Goal: Task Accomplishment & Management: Use online tool/utility

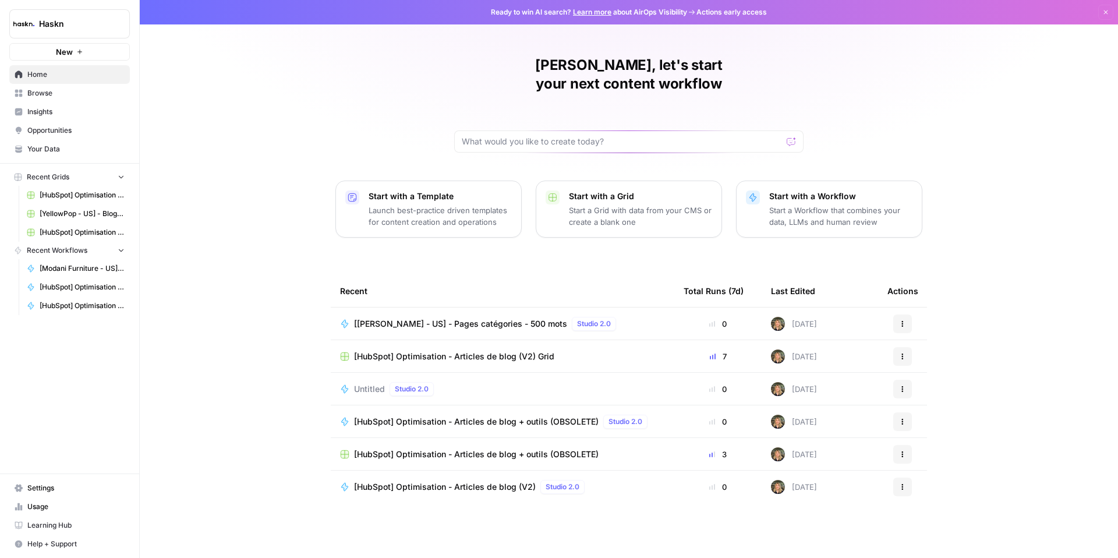
click at [484, 318] on span "[[PERSON_NAME] - US] - Pages catégories - 500 mots" at bounding box center [460, 324] width 213 height 12
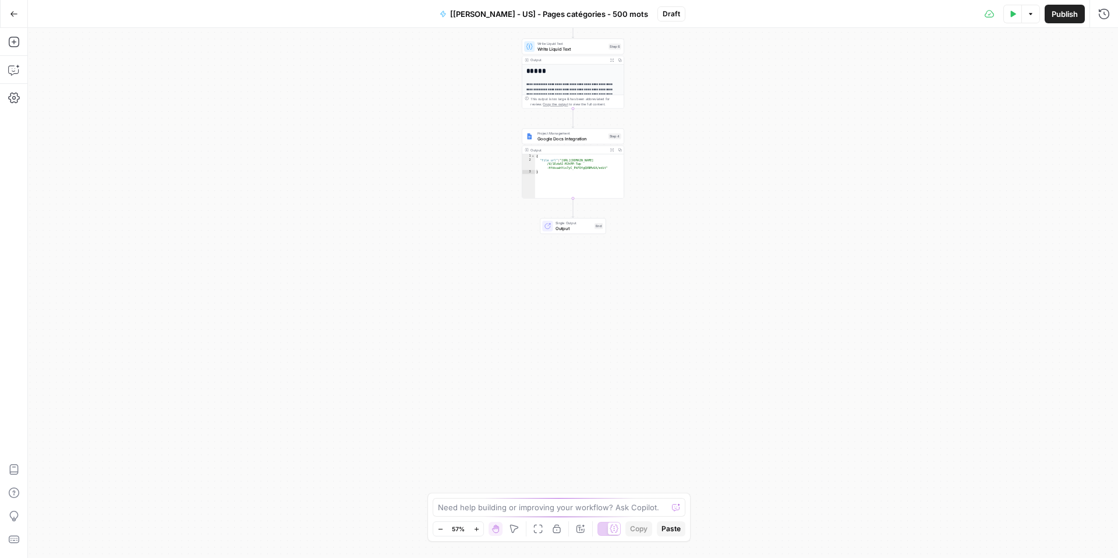
type textarea "*"
click at [564, 186] on div "{ "file_url" : "https://docs.google.com/document /d/1EzbAI-MJhPP-Twp -HfdsuwhYi…" at bounding box center [579, 180] width 89 height 52
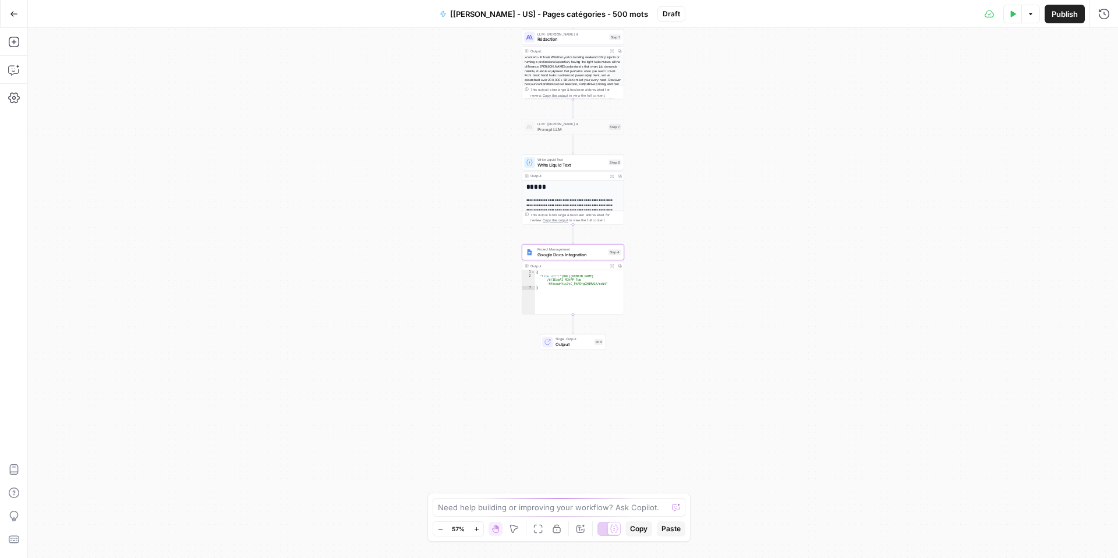
click at [477, 530] on icon "button" at bounding box center [476, 529] width 4 height 4
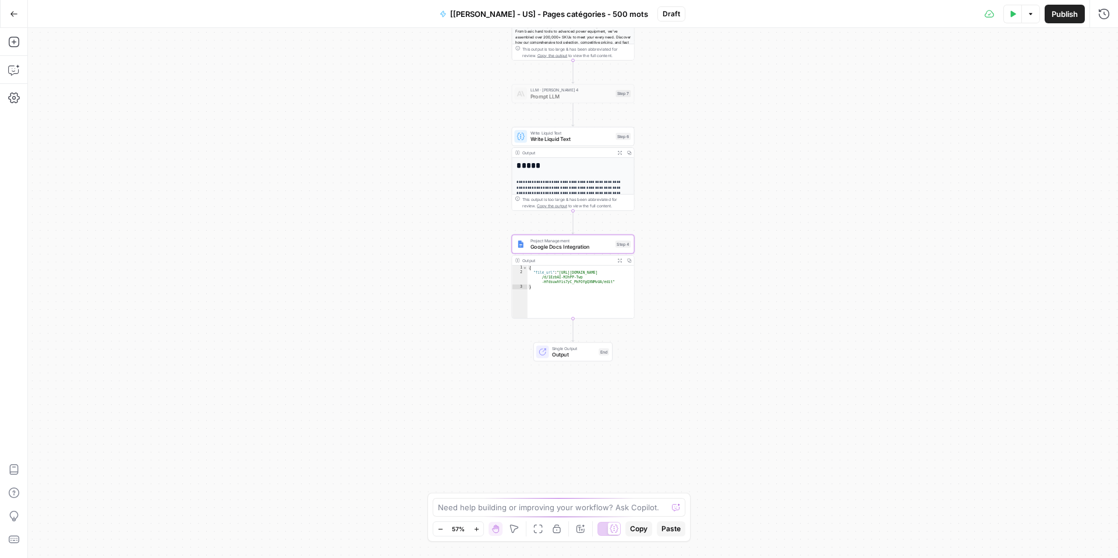
click at [477, 528] on icon "button" at bounding box center [476, 529] width 4 height 4
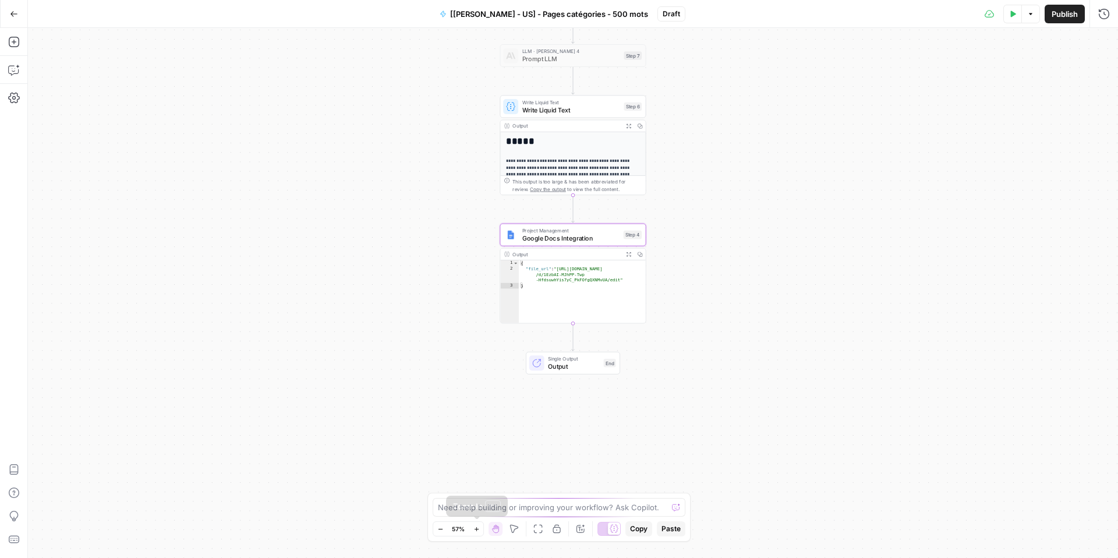
click at [477, 528] on icon "button" at bounding box center [476, 529] width 4 height 4
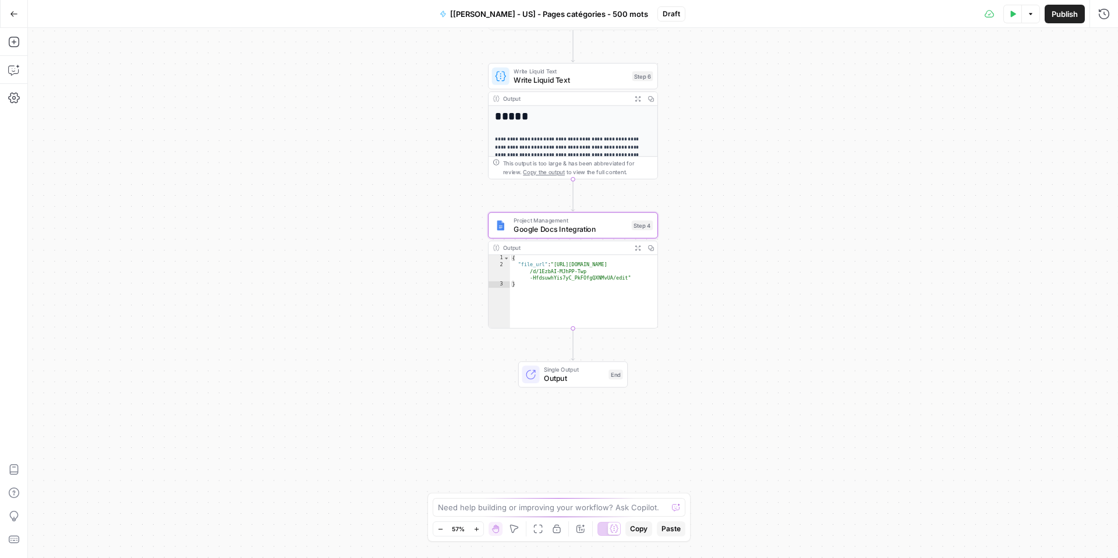
click at [477, 528] on icon "button" at bounding box center [477, 529] width 6 height 6
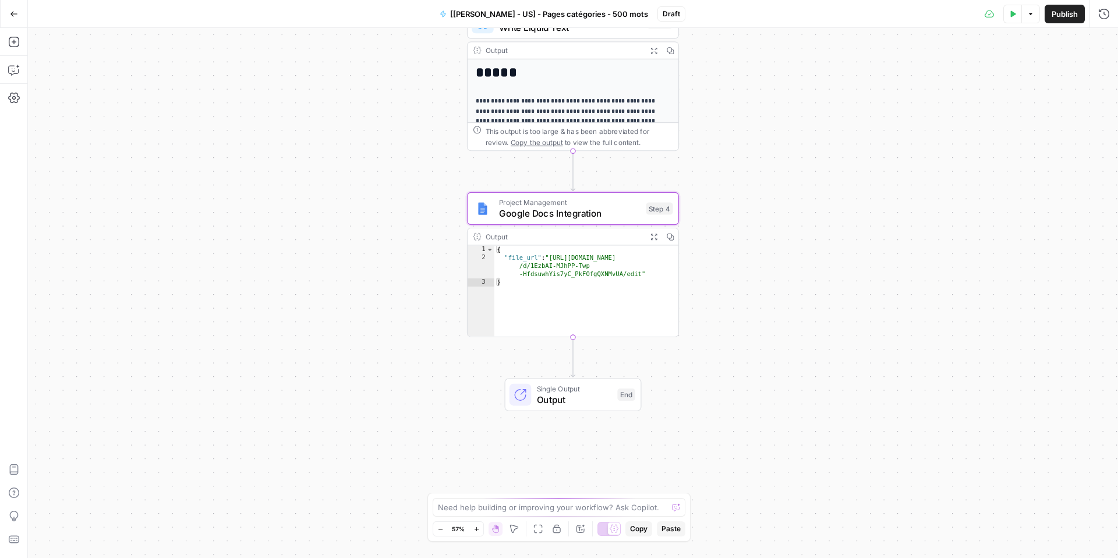
click at [477, 528] on icon "button" at bounding box center [477, 529] width 6 height 6
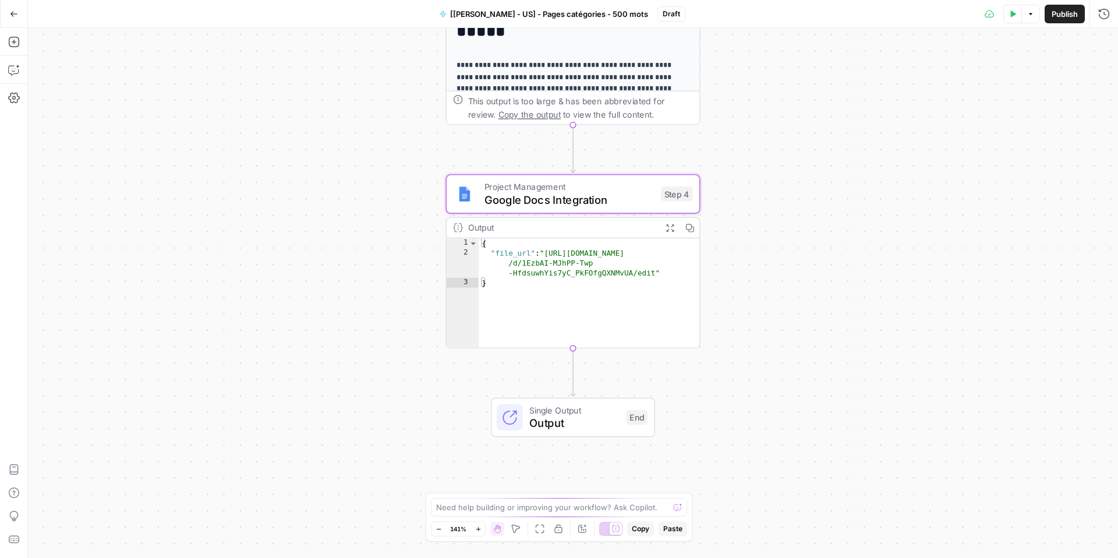
drag, startPoint x: 378, startPoint y: 273, endPoint x: 376, endPoint y: 289, distance: 15.8
click at [376, 288] on div "**********" at bounding box center [573, 293] width 1091 height 530
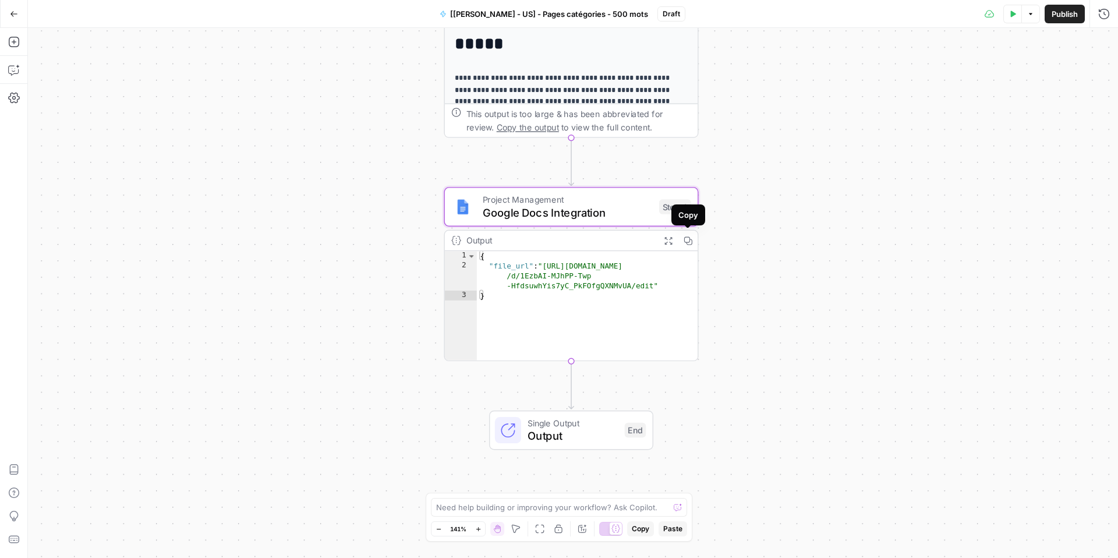
click at [686, 241] on icon "button" at bounding box center [687, 240] width 9 height 9
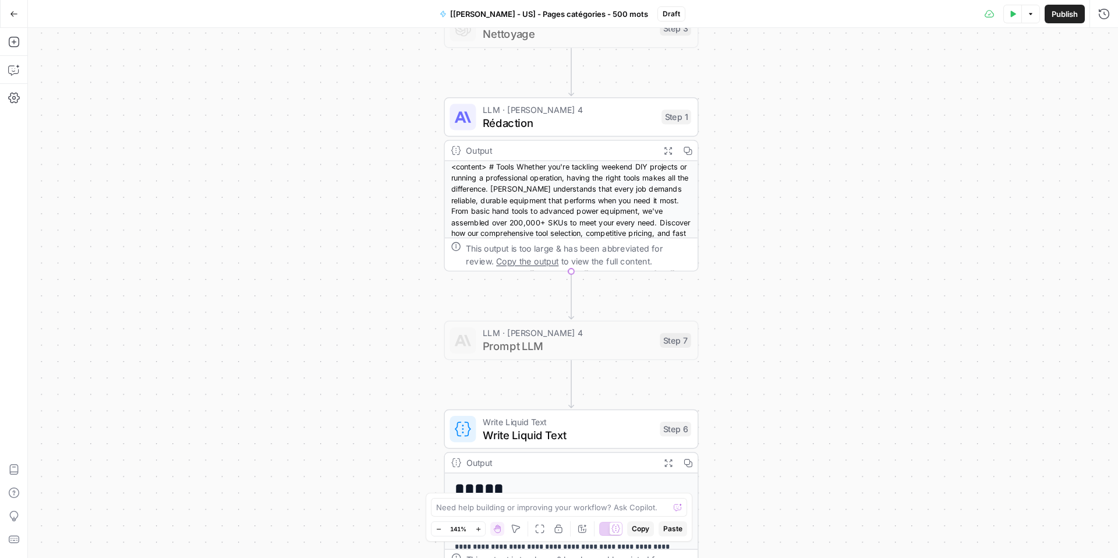
click at [590, 121] on span "Rédaction" at bounding box center [569, 123] width 172 height 16
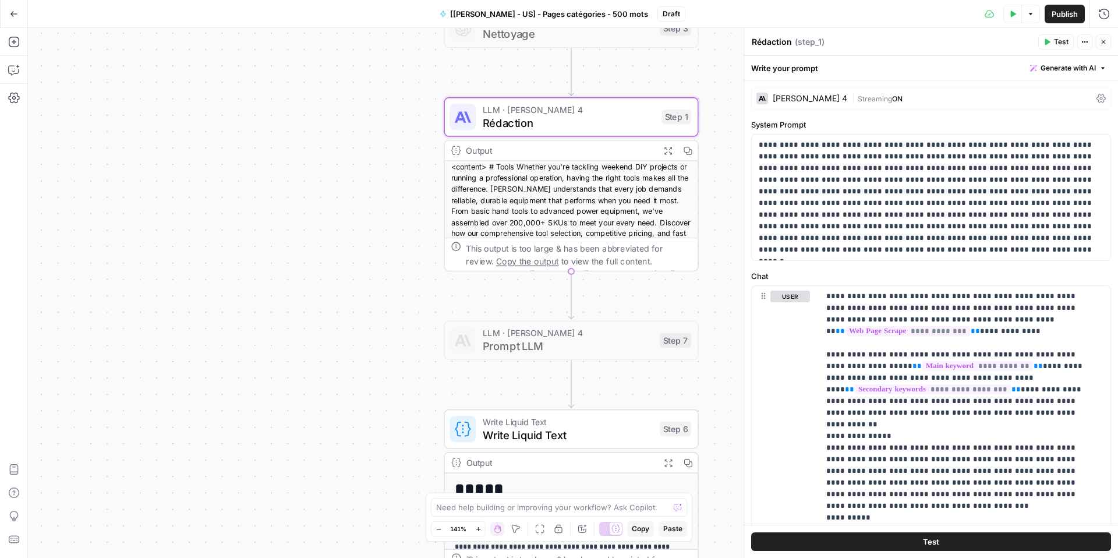
click at [801, 97] on div "Claude Sonnet 4" at bounding box center [810, 98] width 75 height 8
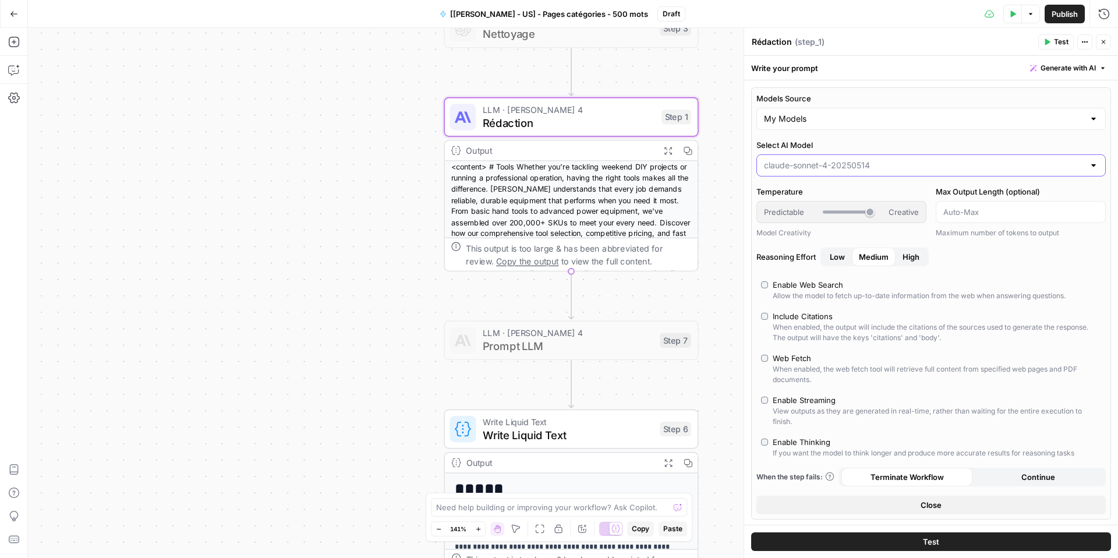
click at [827, 167] on input "Select AI Model" at bounding box center [924, 166] width 320 height 12
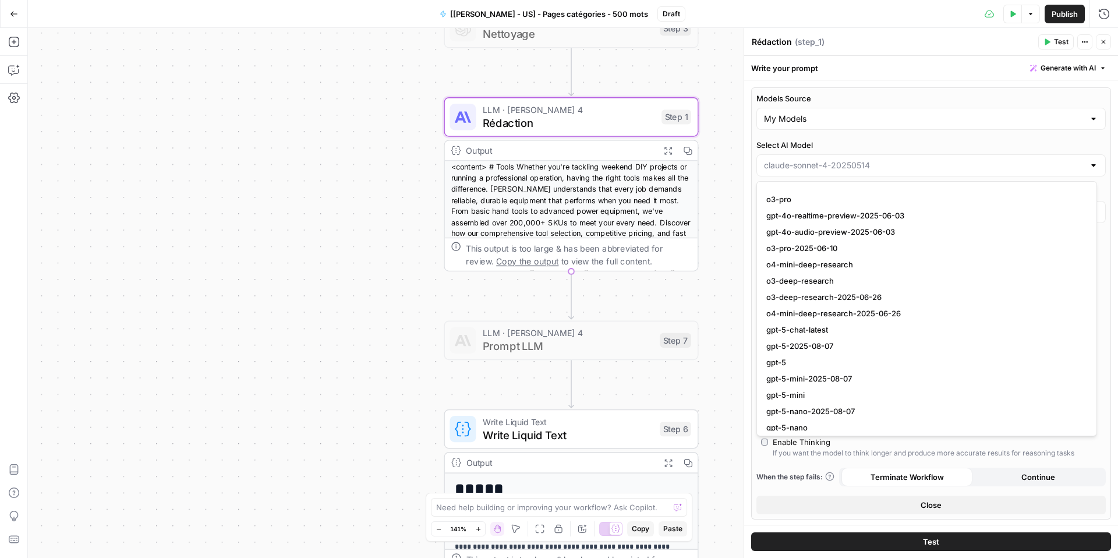
scroll to position [1135, 0]
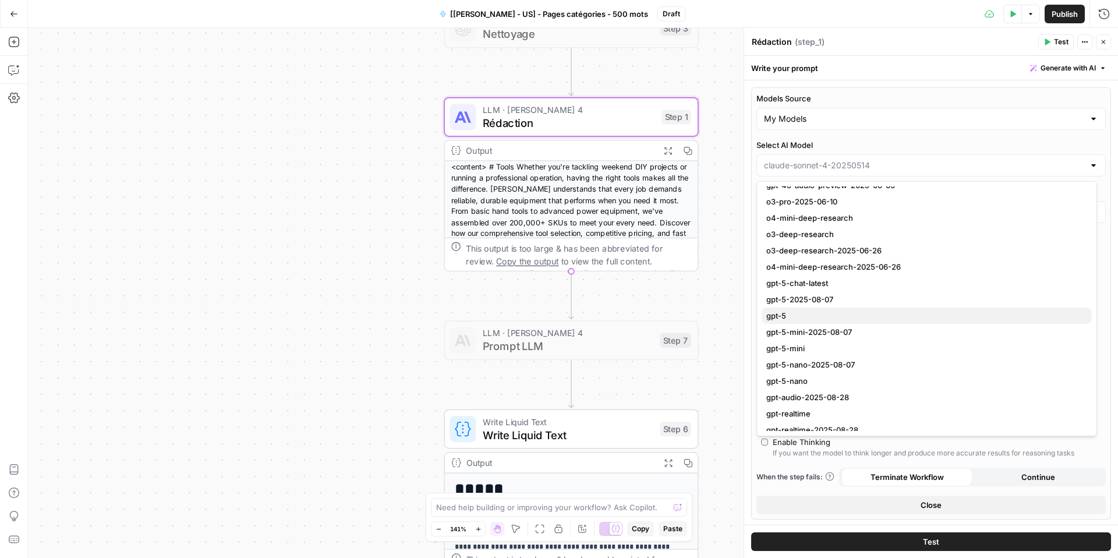
click at [813, 310] on span "gpt-5" at bounding box center [925, 316] width 316 height 12
type input "gpt-5"
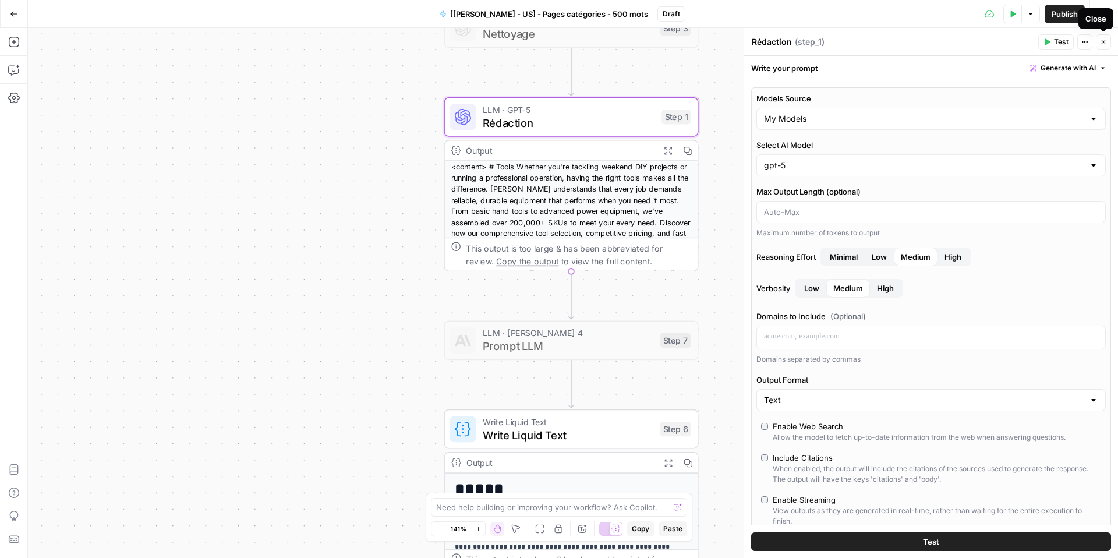
click at [1103, 43] on icon "button" at bounding box center [1103, 41] width 7 height 7
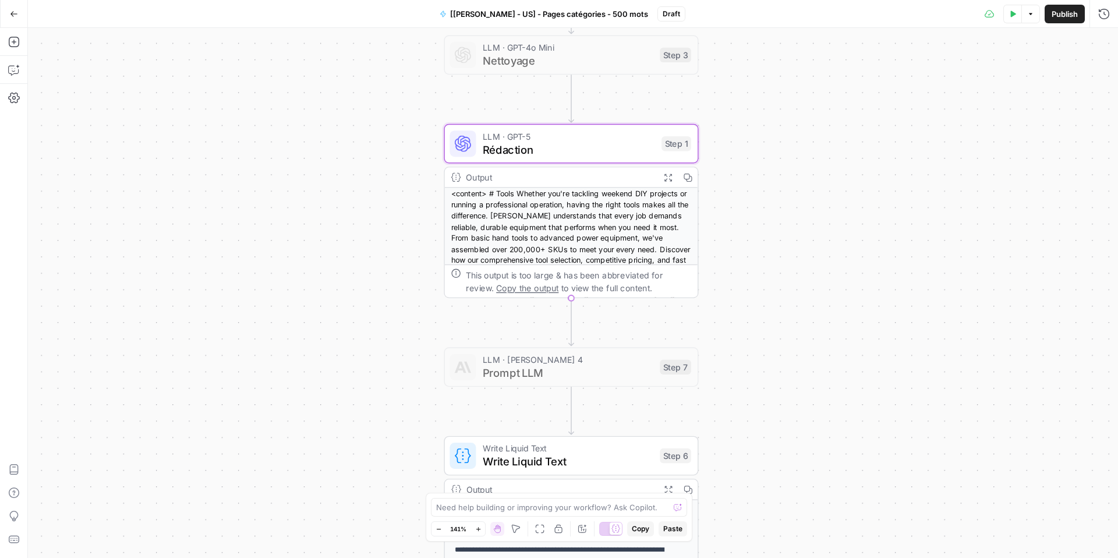
click at [592, 151] on span "Rédaction" at bounding box center [569, 149] width 172 height 16
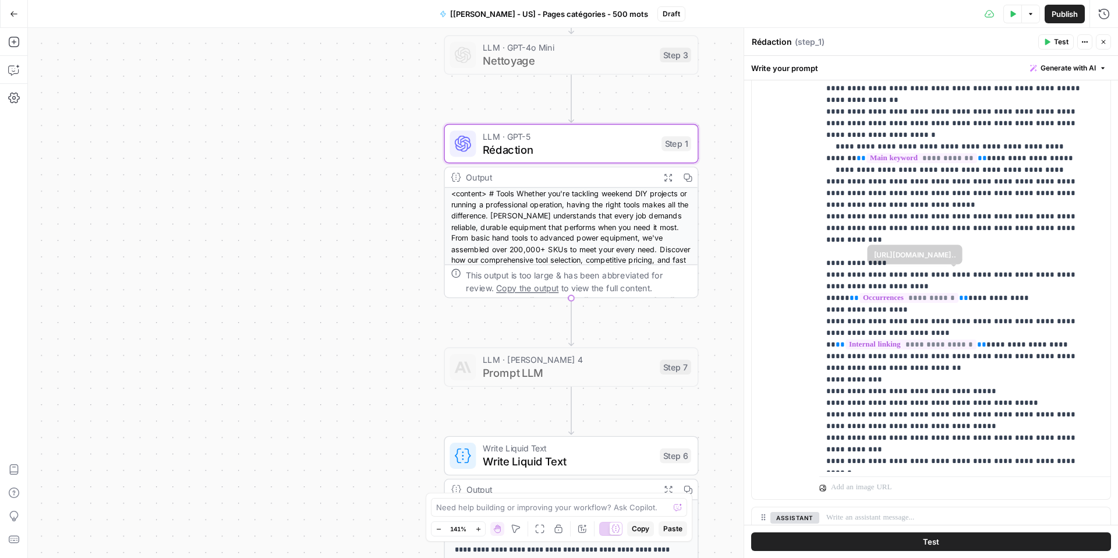
scroll to position [387, 0]
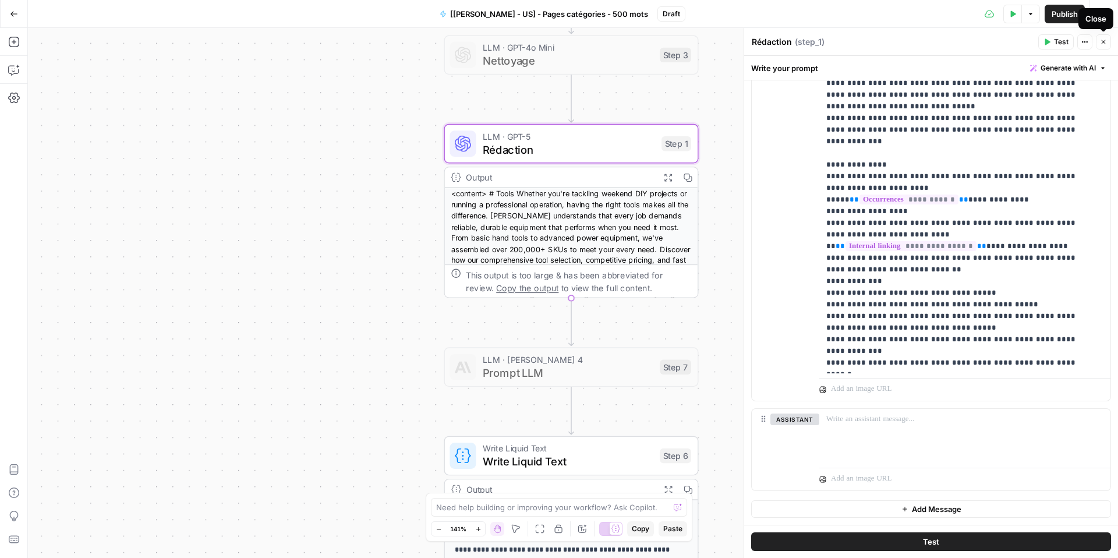
click at [1099, 41] on button "Close" at bounding box center [1103, 41] width 15 height 15
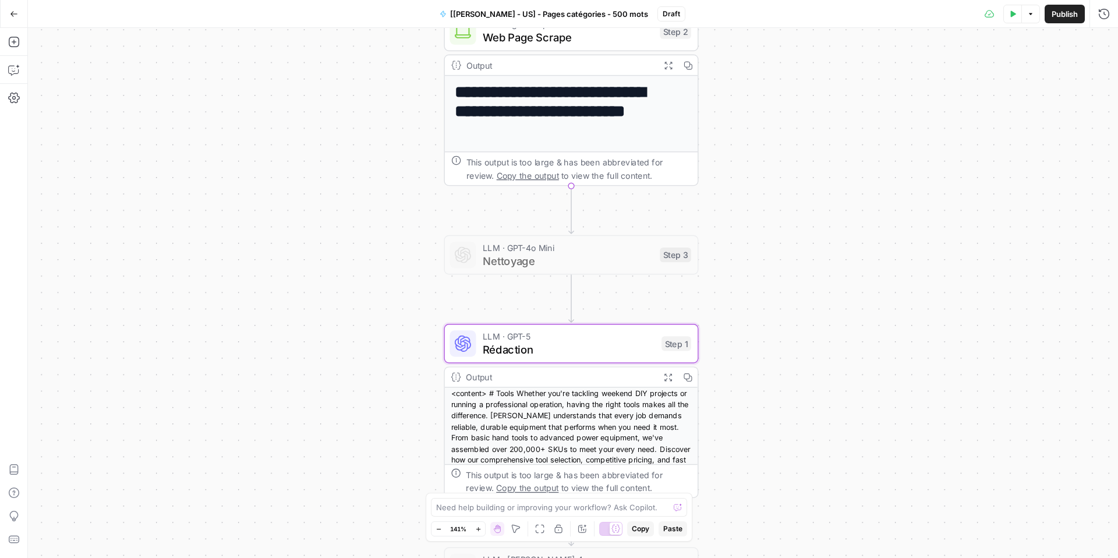
click at [1010, 18] on button "Test Data" at bounding box center [1013, 14] width 19 height 19
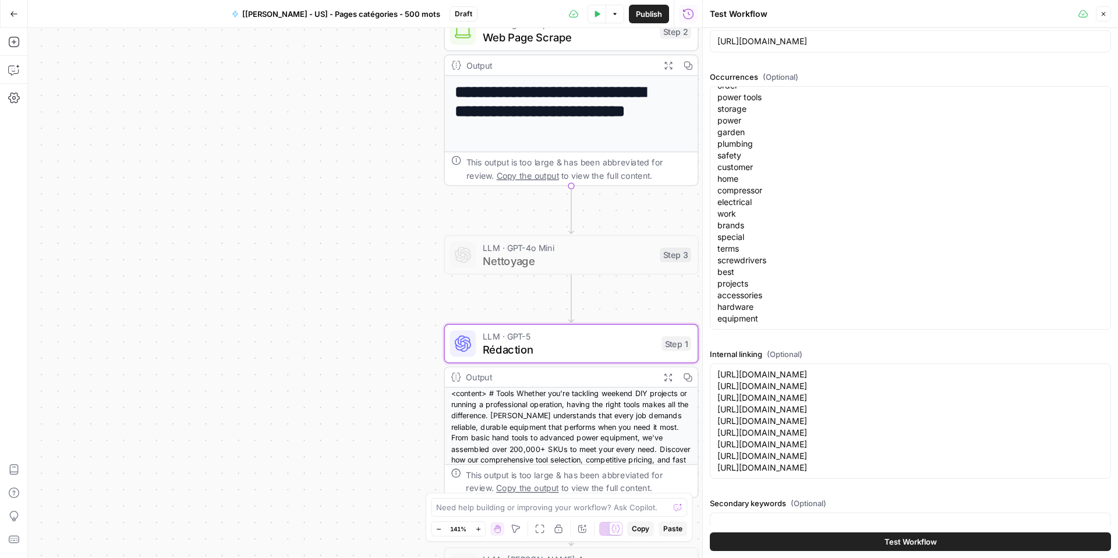
scroll to position [153, 0]
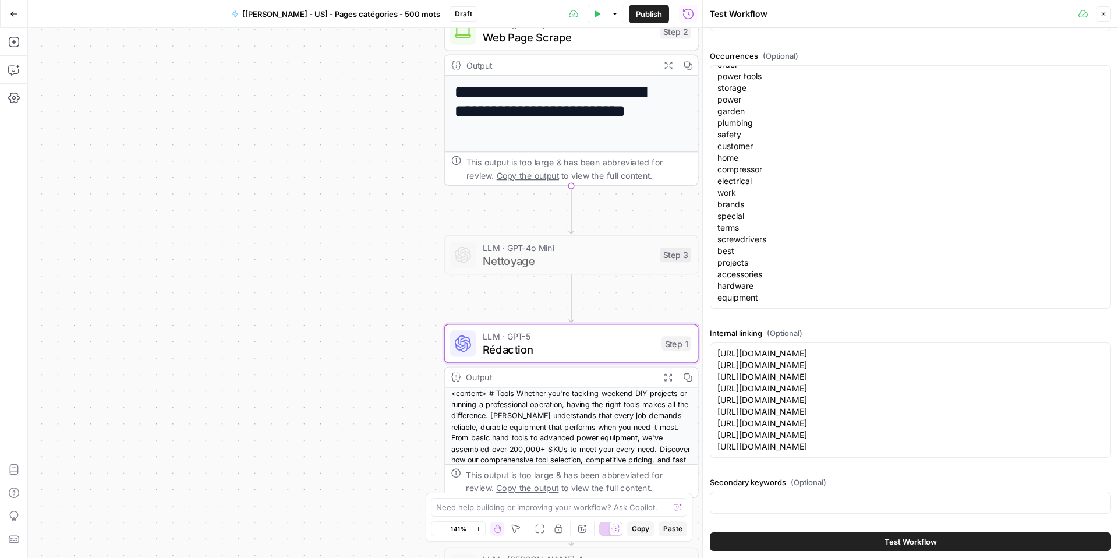
click at [814, 539] on button "Test Workflow" at bounding box center [910, 541] width 401 height 19
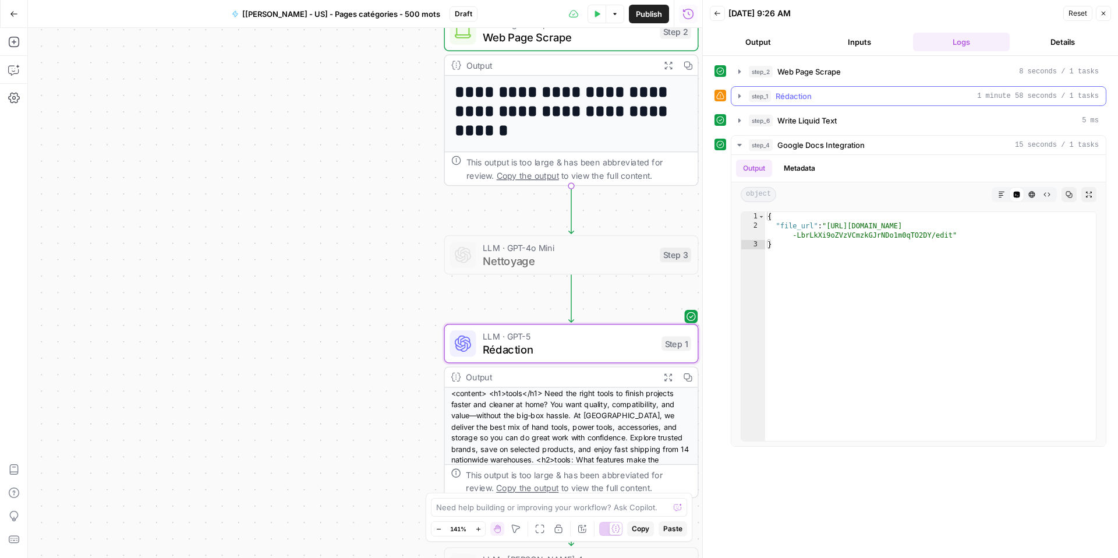
click at [741, 94] on icon "button" at bounding box center [739, 95] width 9 height 9
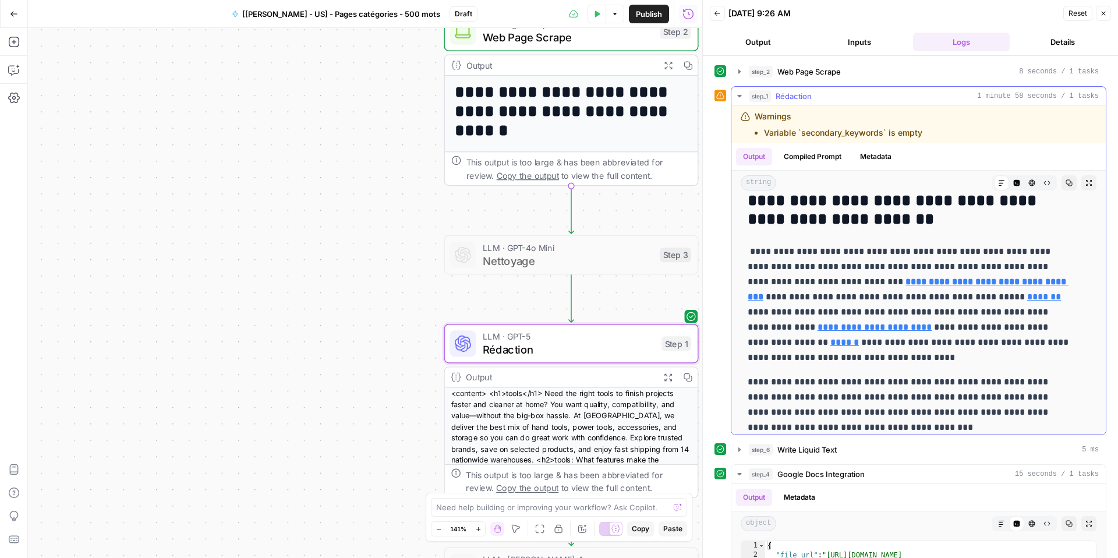
scroll to position [873, 0]
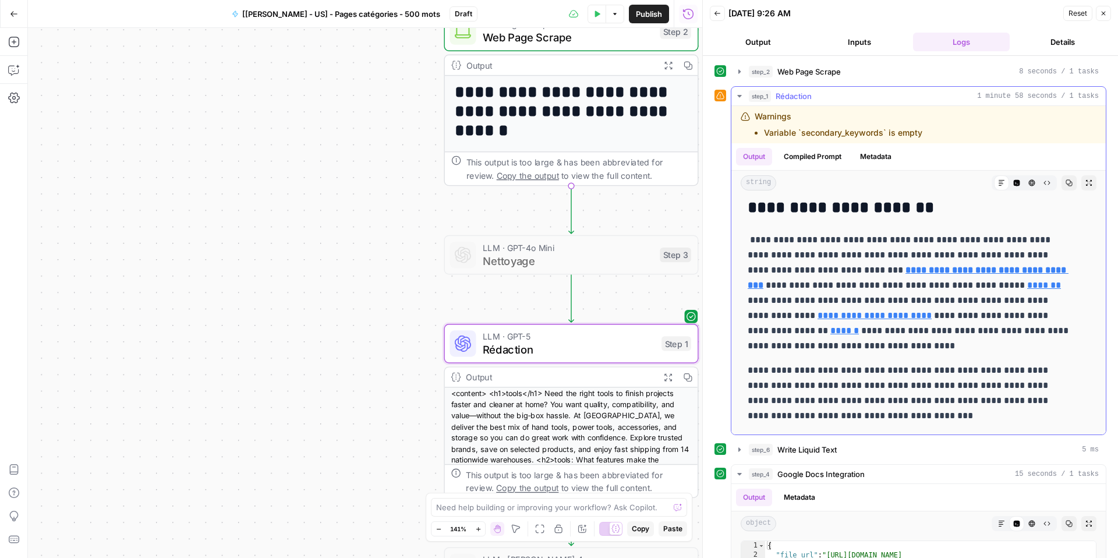
click at [885, 256] on p "**********" at bounding box center [910, 292] width 324 height 121
click at [1067, 181] on icon "button" at bounding box center [1070, 183] width 6 height 6
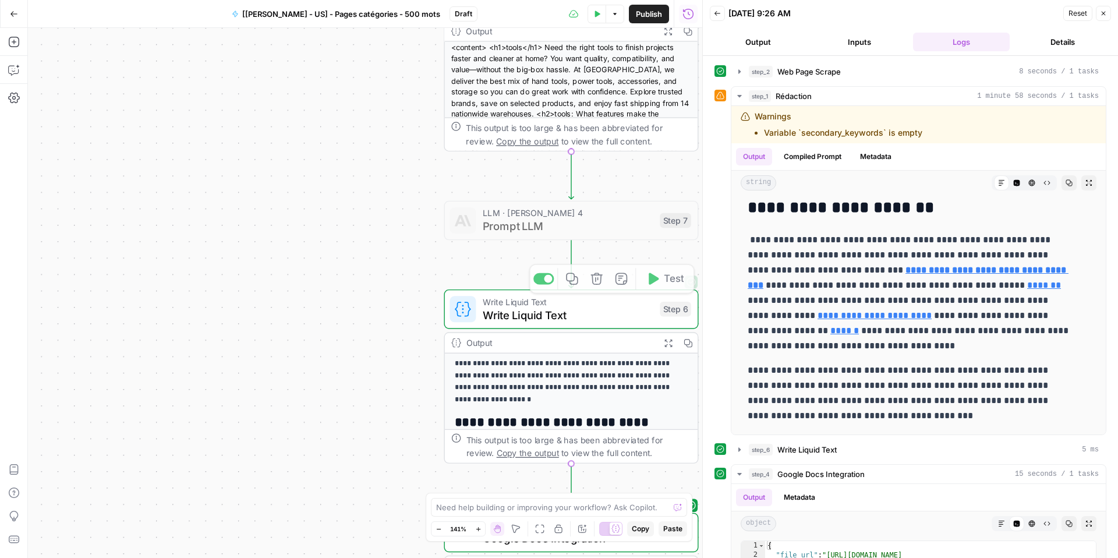
scroll to position [129, 0]
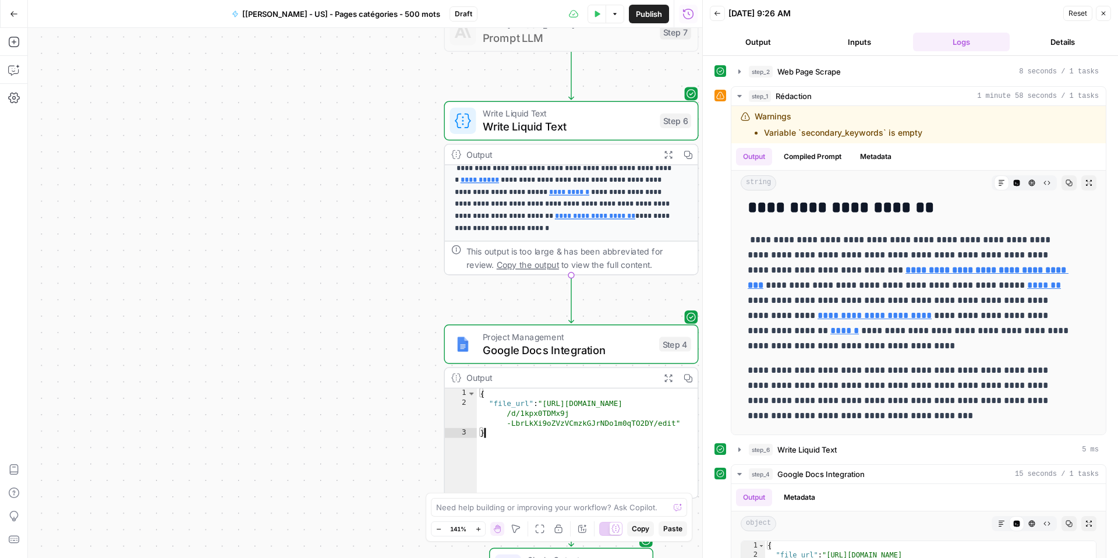
drag, startPoint x: 676, startPoint y: 425, endPoint x: 636, endPoint y: 422, distance: 39.7
click at [623, 418] on div "{ "file_url" : "https://docs.google.com/document /d/1kpx0TDMx9j -LbrLkXi9oZVzVC…" at bounding box center [587, 453] width 221 height 129
drag, startPoint x: 674, startPoint y: 424, endPoint x: 647, endPoint y: 418, distance: 28.0
click at [647, 418] on div "{ "file_url" : "https://docs.google.com/document /d/1kpx0TDMx9j -LbrLkXi9oZVzVC…" at bounding box center [587, 453] width 221 height 129
click at [564, 407] on div "{ "file_url" : "https://docs.google.com/document /d/1kpx0TDMx9j -LbrLkXi9oZVzVC…" at bounding box center [587, 453] width 221 height 129
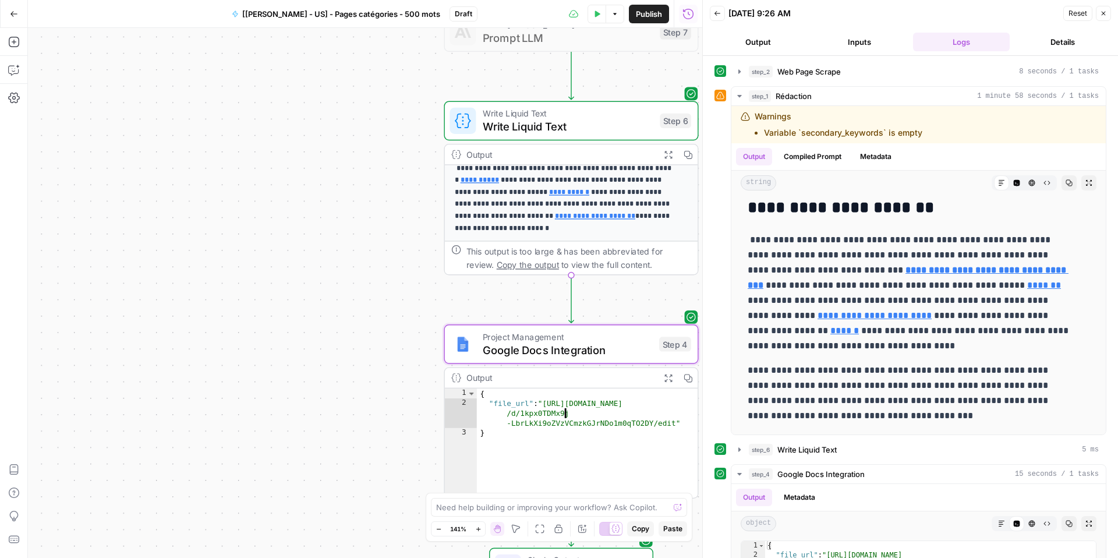
drag, startPoint x: 547, startPoint y: 403, endPoint x: 640, endPoint y: 411, distance: 92.9
click at [613, 411] on div "{ "file_url" : "https://docs.google.com/document /d/1kpx0TDMx9j -LbrLkXi9oZVzVC…" at bounding box center [587, 453] width 221 height 129
click at [665, 422] on div "{ "file_url" : "https://docs.google.com/document /d/1kpx0TDMx9j -LbrLkXi9oZVzVC…" at bounding box center [587, 453] width 221 height 129
drag, startPoint x: 675, startPoint y: 424, endPoint x: 609, endPoint y: 410, distance: 67.2
click at [609, 410] on div "{ "file_url" : "https://docs.google.com/document /d/1kpx0TDMx9j -LbrLkXi9oZVzVC…" at bounding box center [587, 453] width 221 height 129
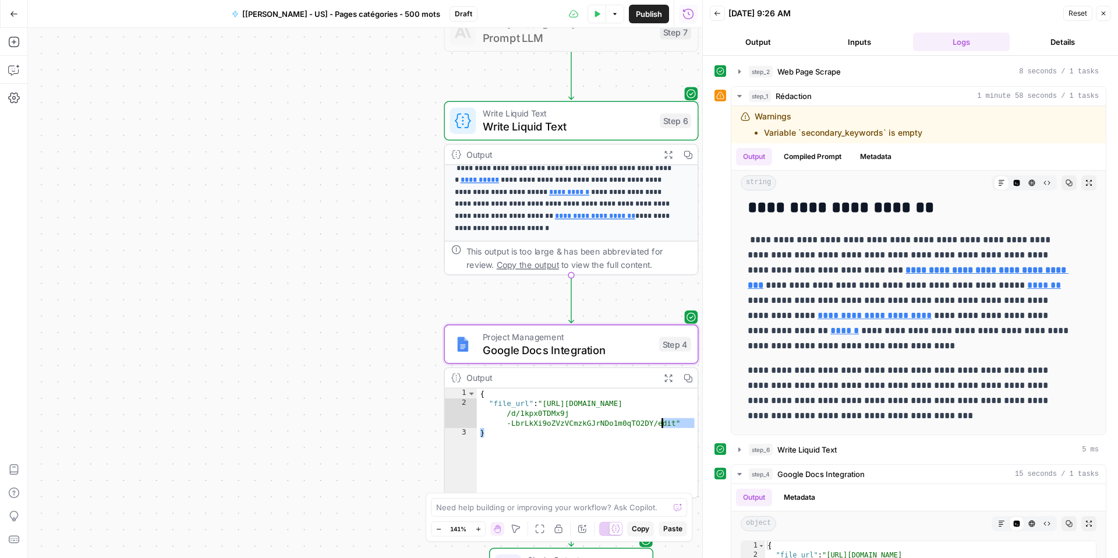
click at [576, 409] on div "{ "file_url" : "https://docs.google.com/document /d/1kpx0TDMx9j -LbrLkXi9oZVzVC…" at bounding box center [587, 453] width 221 height 129
type textarea "**********"
click at [669, 371] on button "Expand Output" at bounding box center [668, 377] width 20 height 20
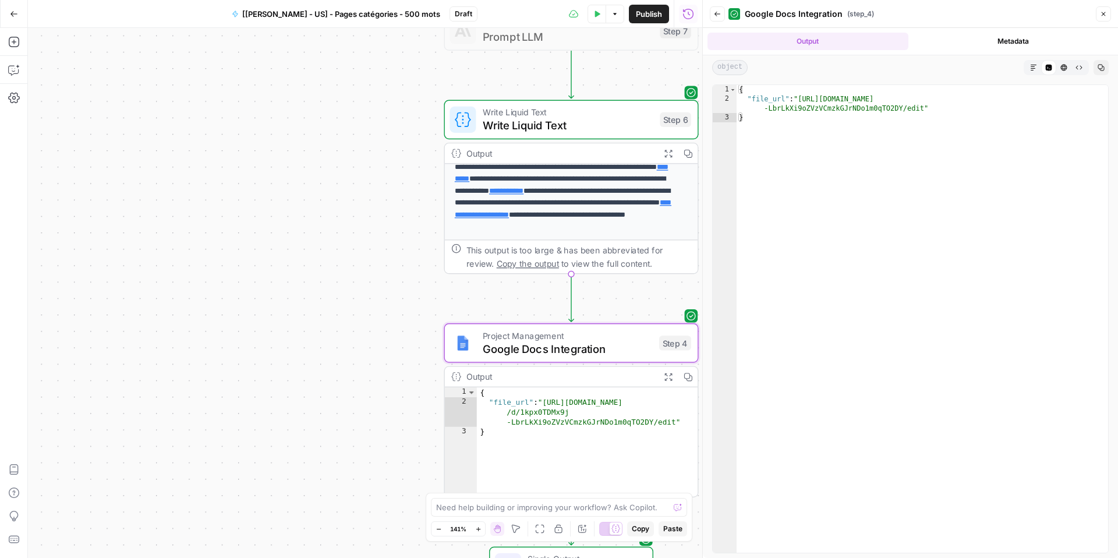
type textarea "**********"
drag, startPoint x: 924, startPoint y: 108, endPoint x: 802, endPoint y: 101, distance: 122.0
click at [802, 101] on div "{ "file_url" : "https://docs.google.com/document/d/1kpx0TDMx9j -LbrLkXi9oZVzVCm…" at bounding box center [923, 328] width 372 height 486
click at [1102, 13] on icon "button" at bounding box center [1103, 13] width 7 height 7
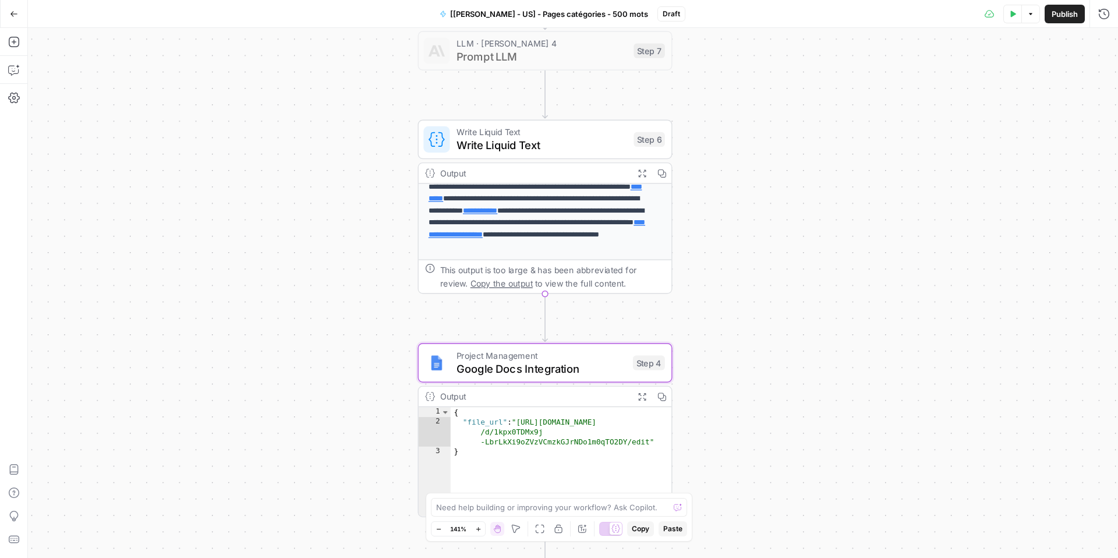
drag, startPoint x: 875, startPoint y: 144, endPoint x: 843, endPoint y: 195, distance: 60.5
click at [844, 194] on div "**********" at bounding box center [573, 293] width 1091 height 530
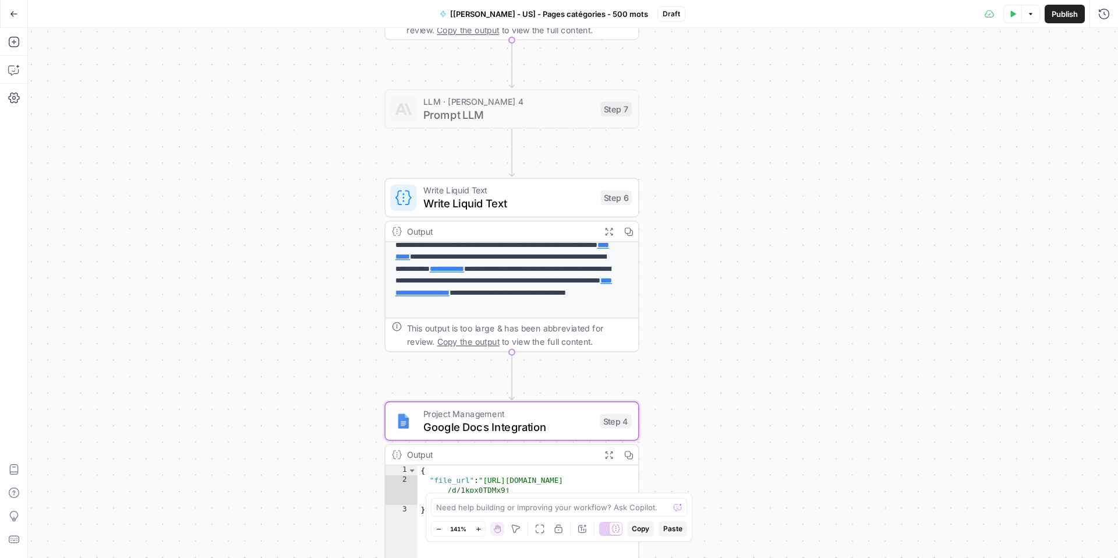
drag, startPoint x: 837, startPoint y: 122, endPoint x: 812, endPoint y: 205, distance: 86.3
click at [817, 198] on div "**********" at bounding box center [573, 293] width 1091 height 530
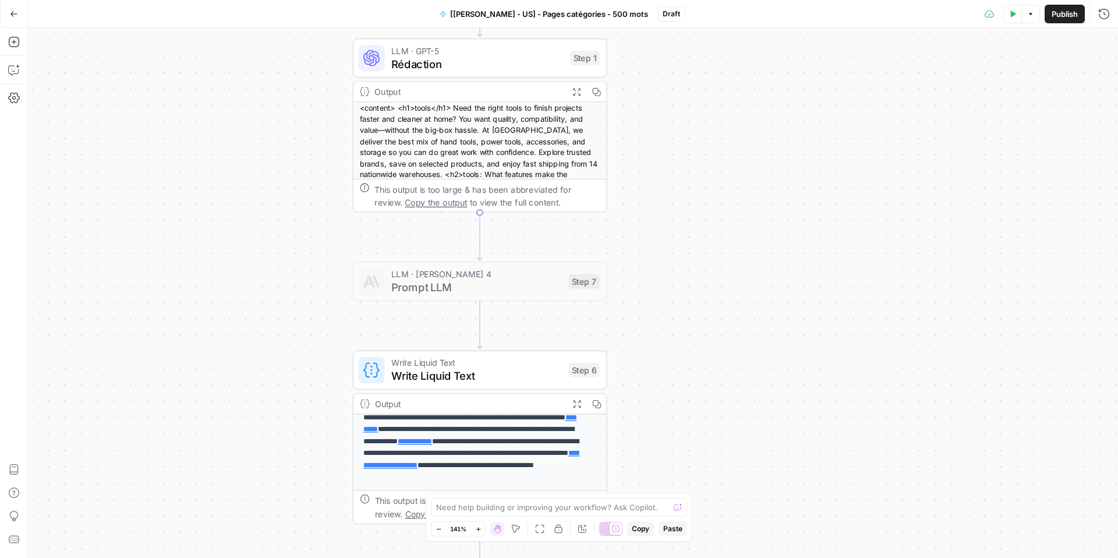
drag, startPoint x: 804, startPoint y: 172, endPoint x: 809, endPoint y: 239, distance: 67.2
click at [810, 231] on div "**********" at bounding box center [573, 293] width 1091 height 530
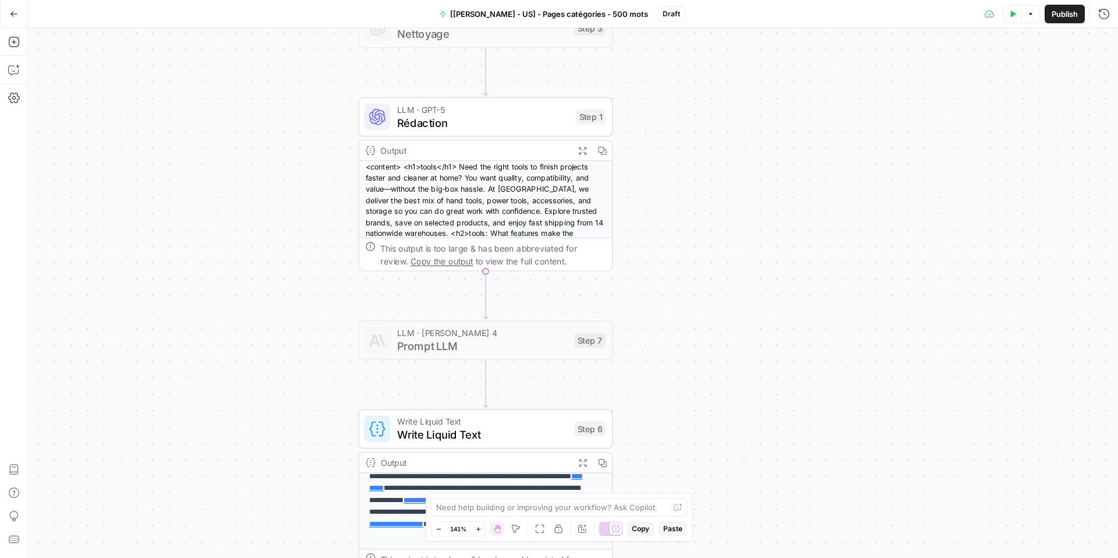
click at [506, 123] on span "Rédaction" at bounding box center [483, 122] width 172 height 16
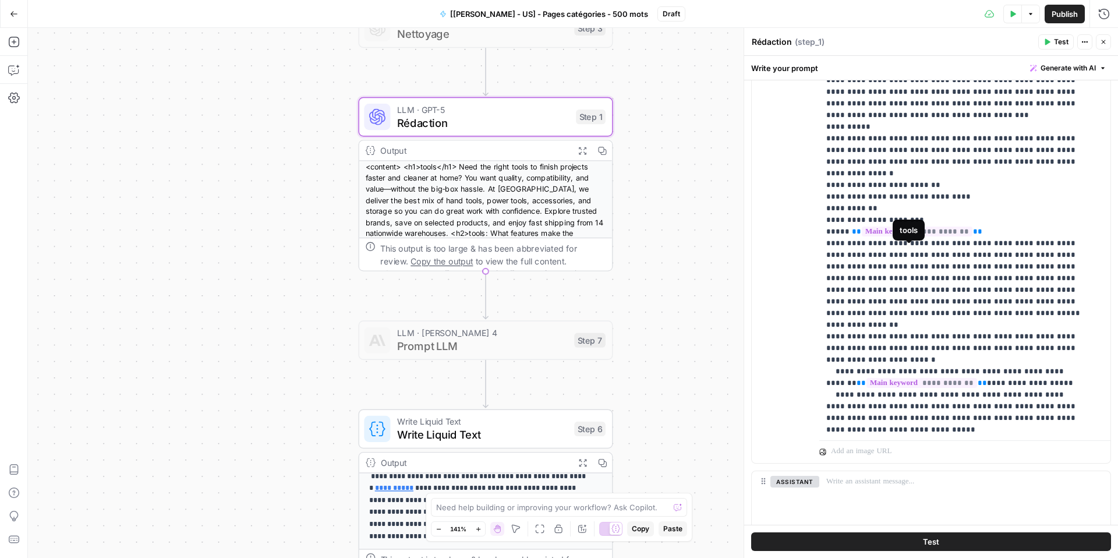
scroll to position [75, 0]
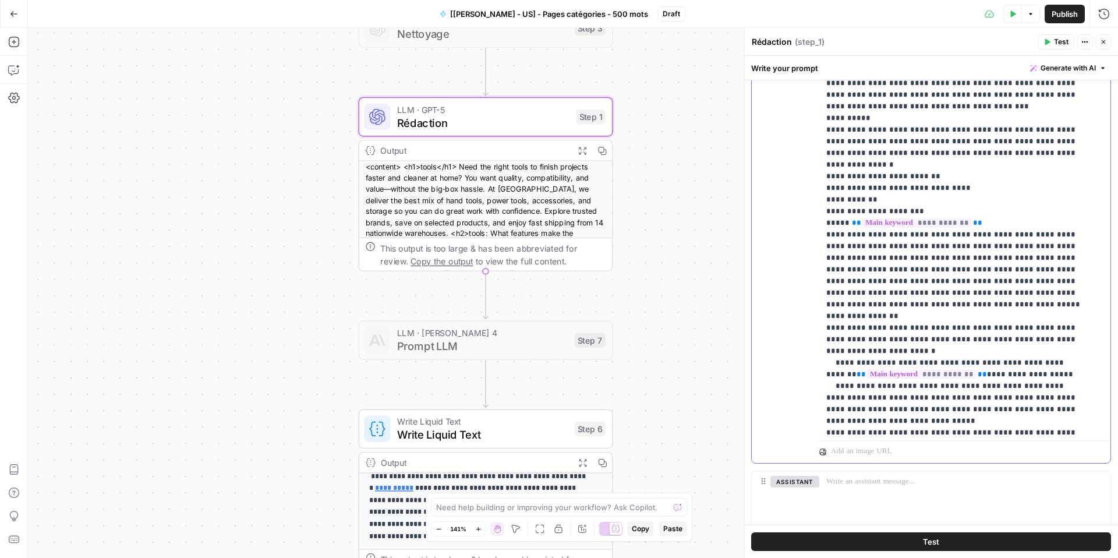
click at [1046, 283] on p "**********" at bounding box center [957, 287] width 260 height 792
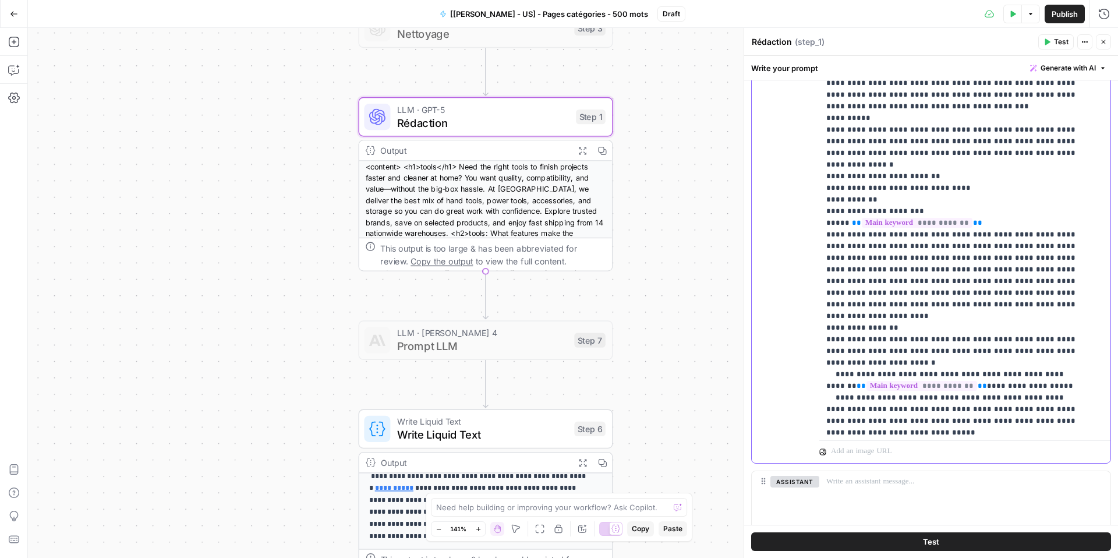
click at [1048, 286] on p "**********" at bounding box center [957, 293] width 260 height 804
click at [1047, 284] on p "**********" at bounding box center [957, 293] width 260 height 804
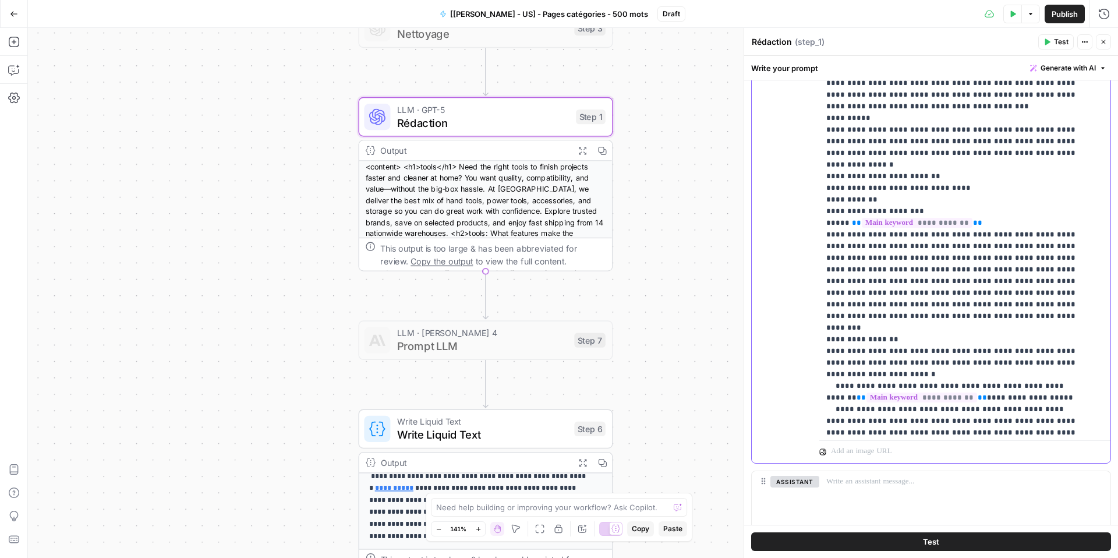
drag, startPoint x: 1033, startPoint y: 291, endPoint x: 1007, endPoint y: 296, distance: 26.1
click at [1007, 296] on p "**********" at bounding box center [957, 293] width 260 height 804
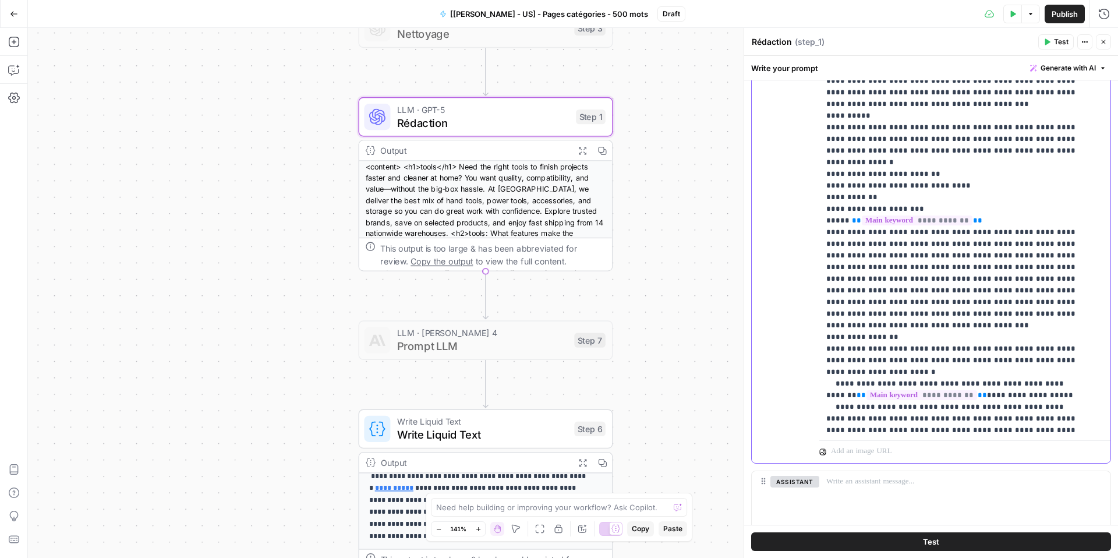
click at [858, 293] on p "**********" at bounding box center [957, 297] width 260 height 816
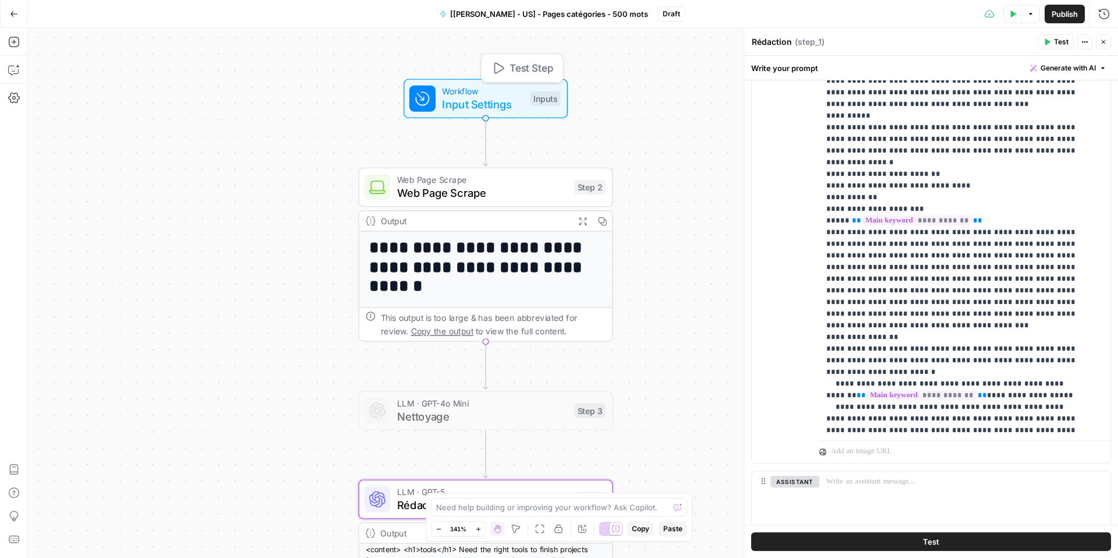
click at [485, 105] on span "Input Settings" at bounding box center [483, 104] width 82 height 16
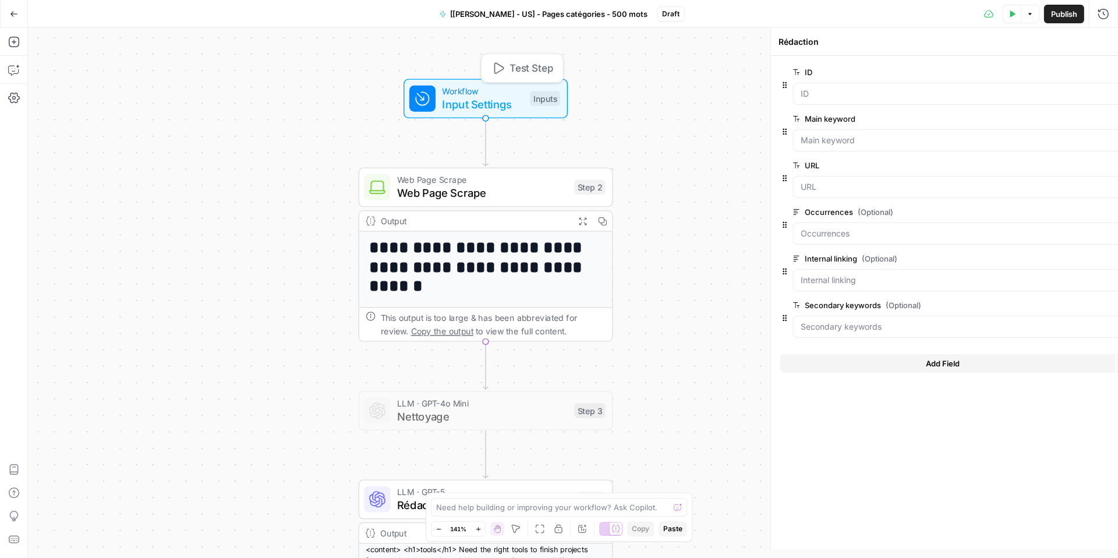
type textarea "Inputs"
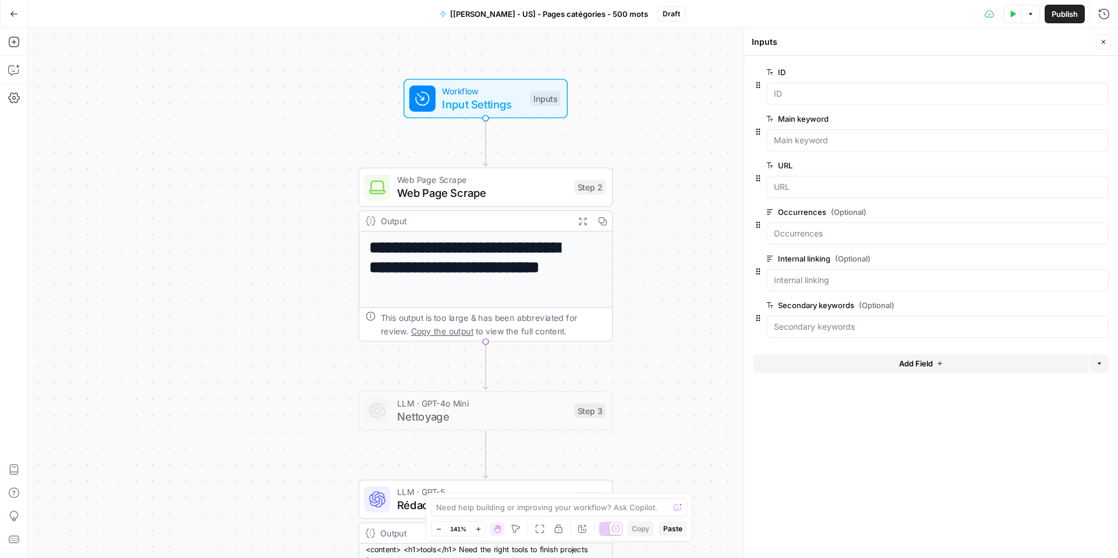
click at [965, 362] on button "Add Field" at bounding box center [922, 363] width 336 height 19
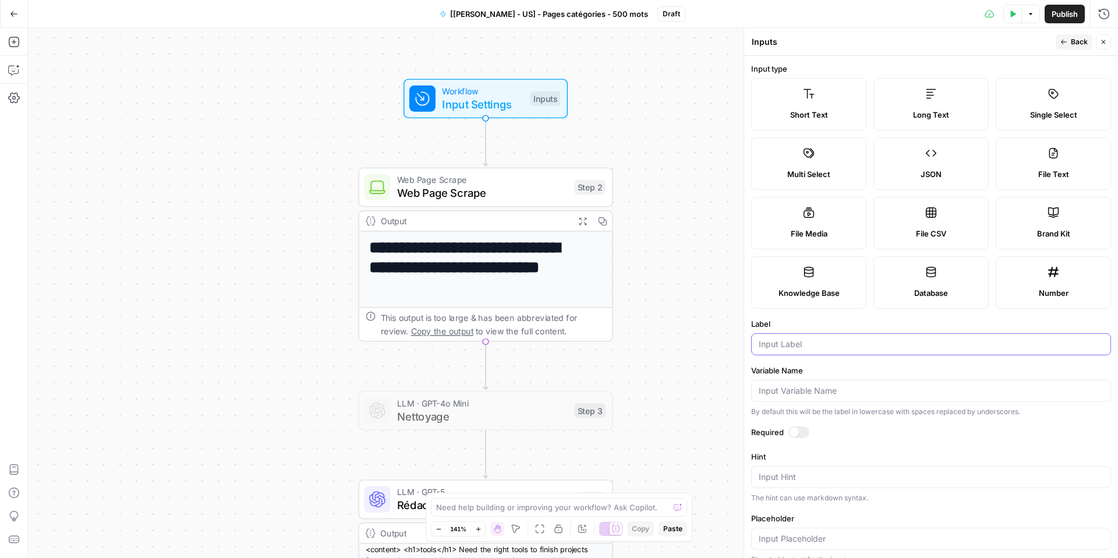
click at [849, 338] on input "Label" at bounding box center [931, 344] width 345 height 12
type input "N-1 Link"
click at [801, 393] on input "Variable Name" at bounding box center [931, 391] width 345 height 12
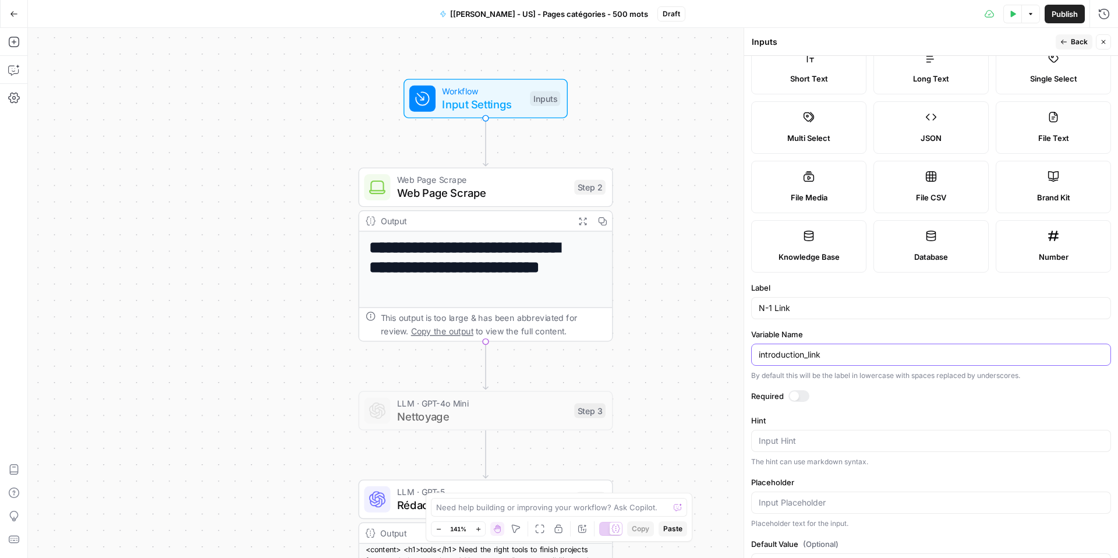
scroll to position [0, 0]
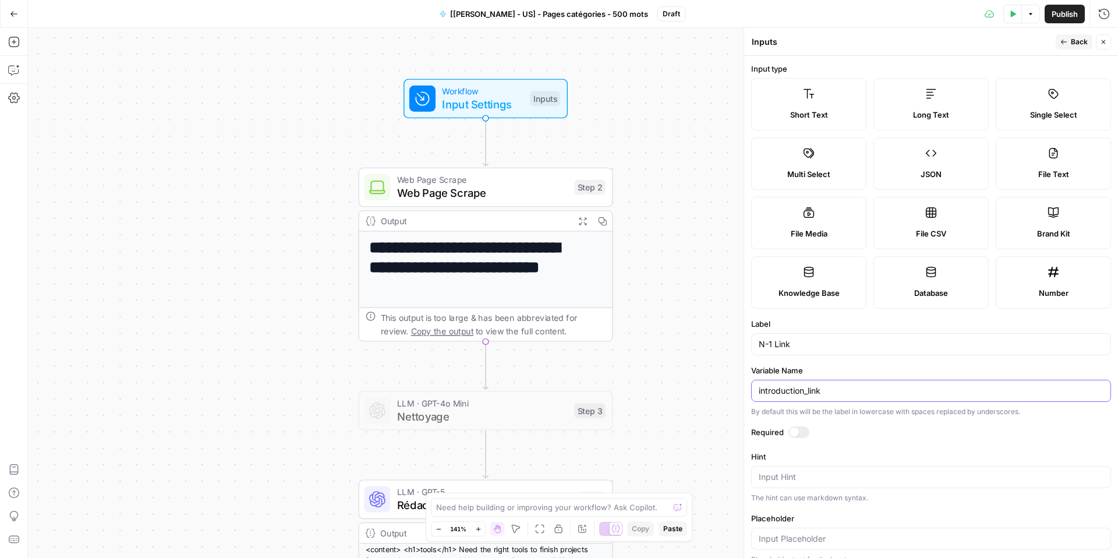
type input "introduction_link"
click at [1079, 45] on span "Back" at bounding box center [1079, 42] width 17 height 10
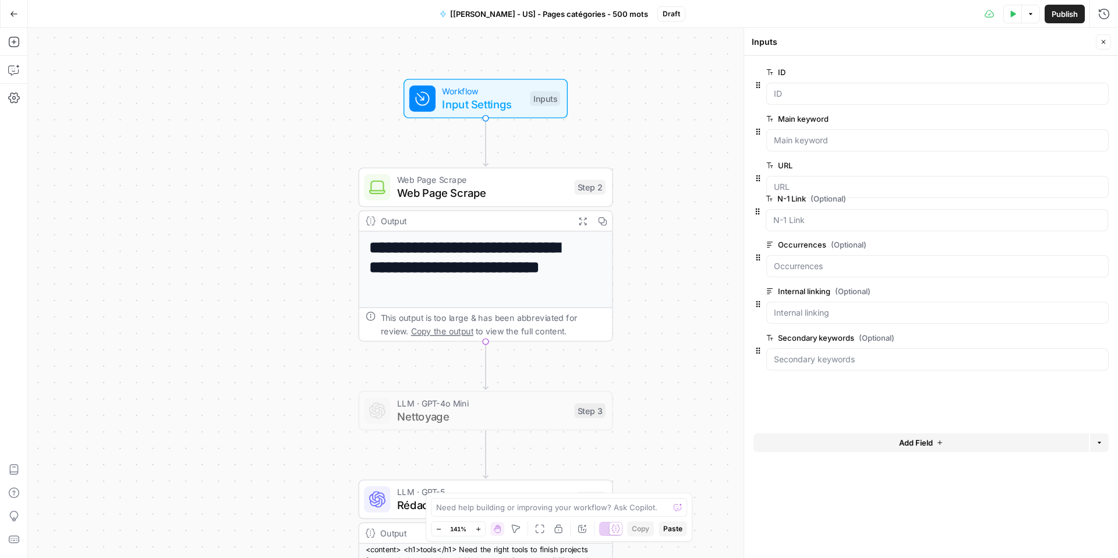
drag, startPoint x: 758, startPoint y: 364, endPoint x: 756, endPoint y: 207, distance: 156.7
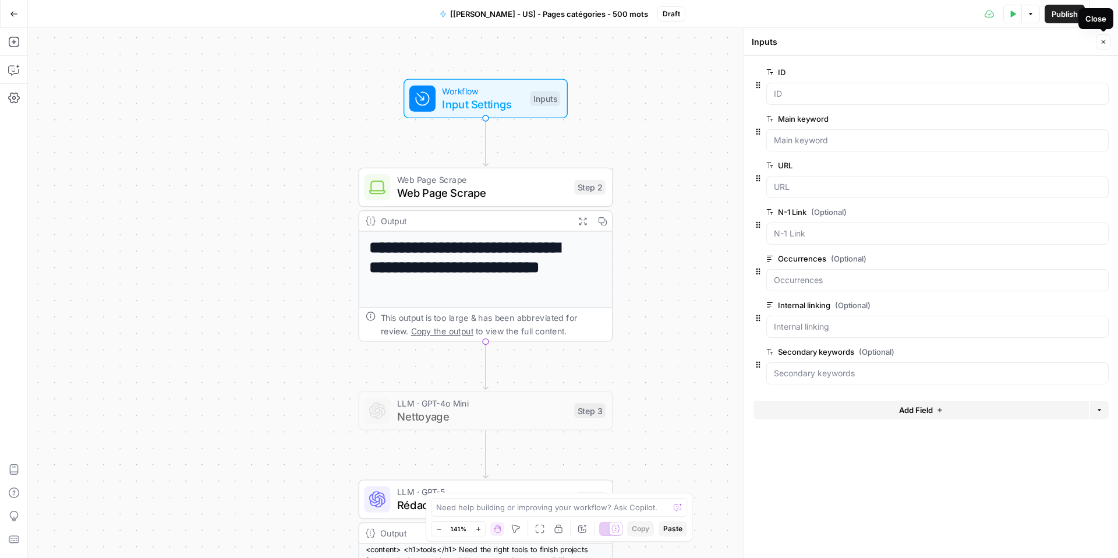
click at [1099, 39] on button "Close" at bounding box center [1103, 41] width 15 height 15
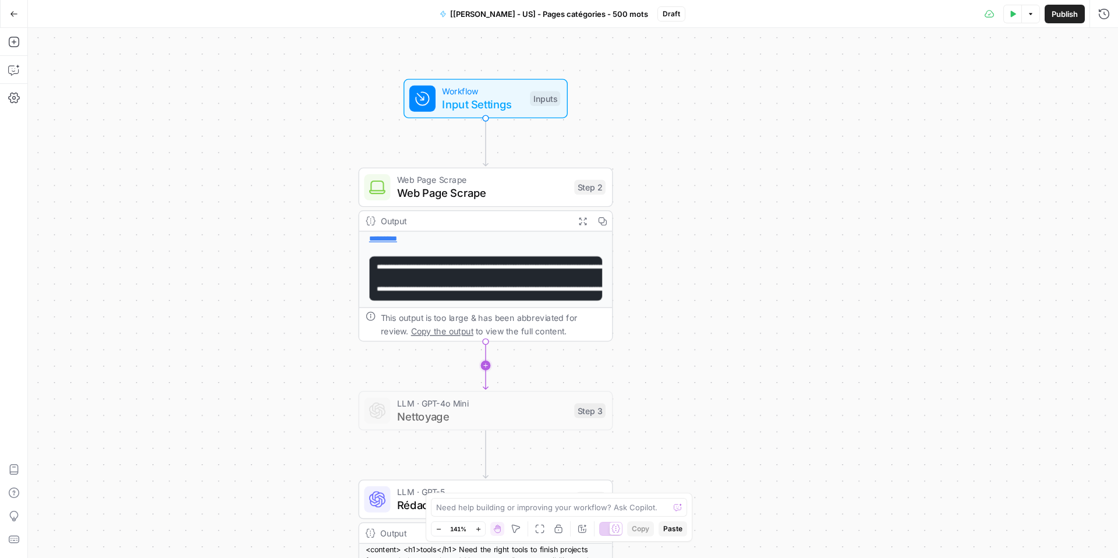
scroll to position [248, 0]
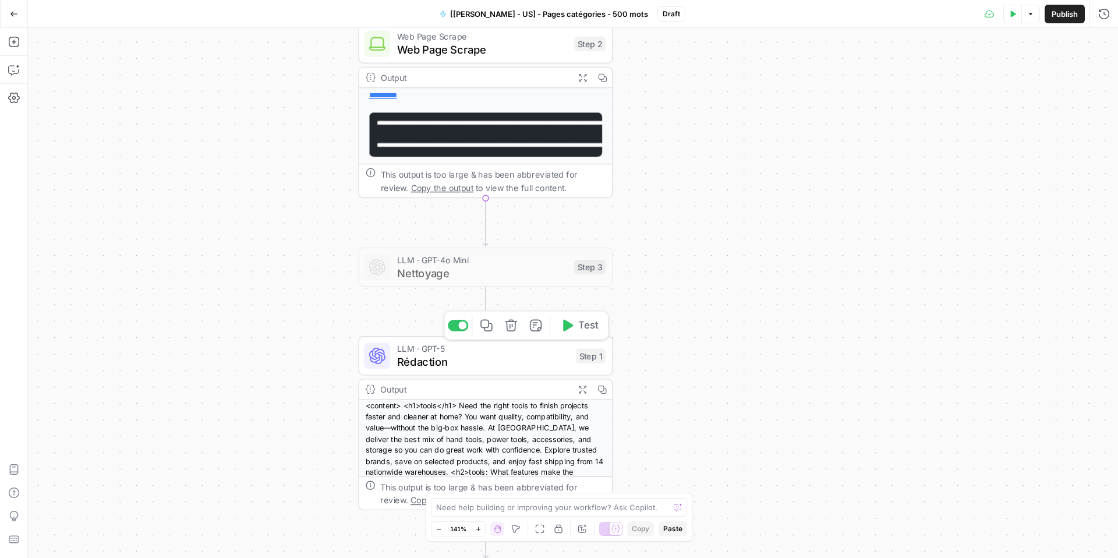
click at [497, 360] on span "Rédaction" at bounding box center [483, 362] width 172 height 16
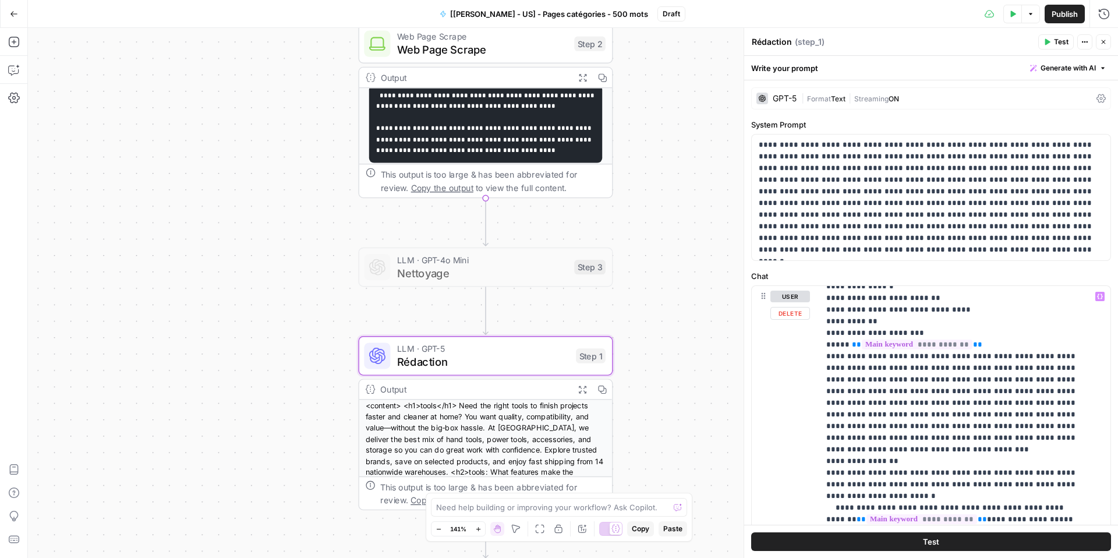
scroll to position [288, 0]
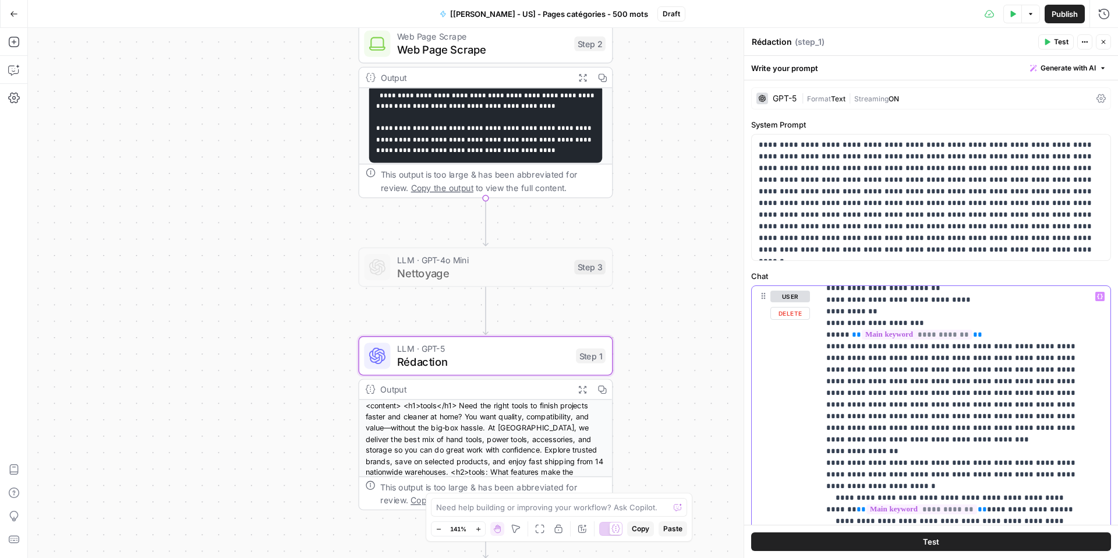
click at [858, 410] on p "**********" at bounding box center [957, 411] width 260 height 816
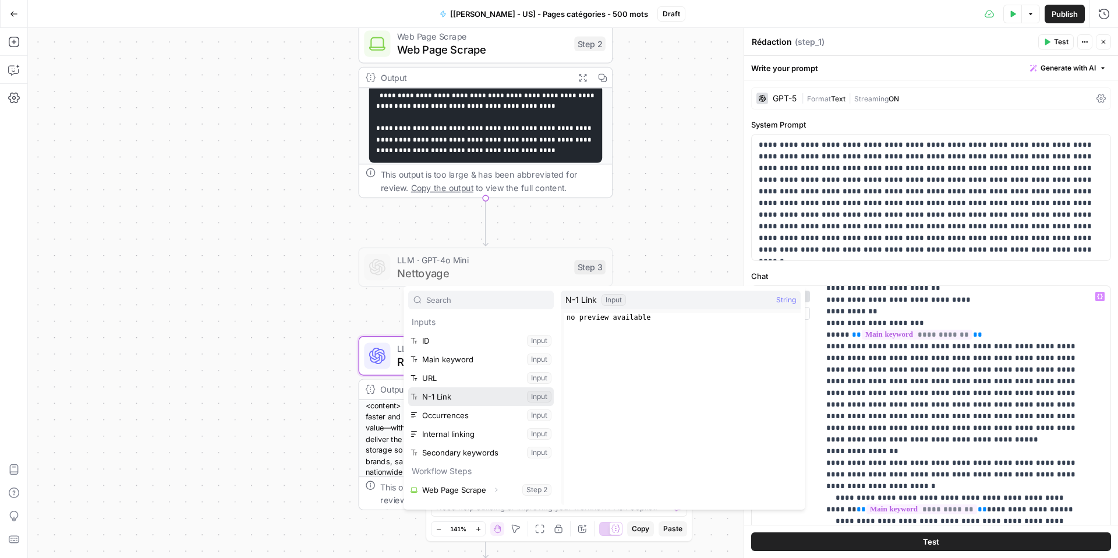
click at [467, 392] on button "Select variable N-1 Link" at bounding box center [481, 396] width 146 height 19
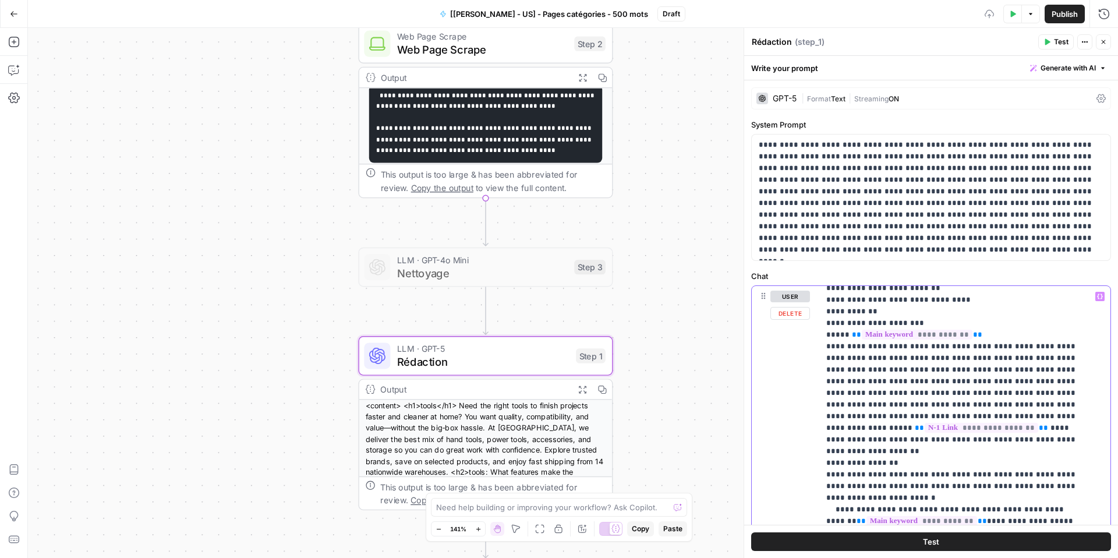
click at [859, 408] on p "**********" at bounding box center [957, 411] width 260 height 816
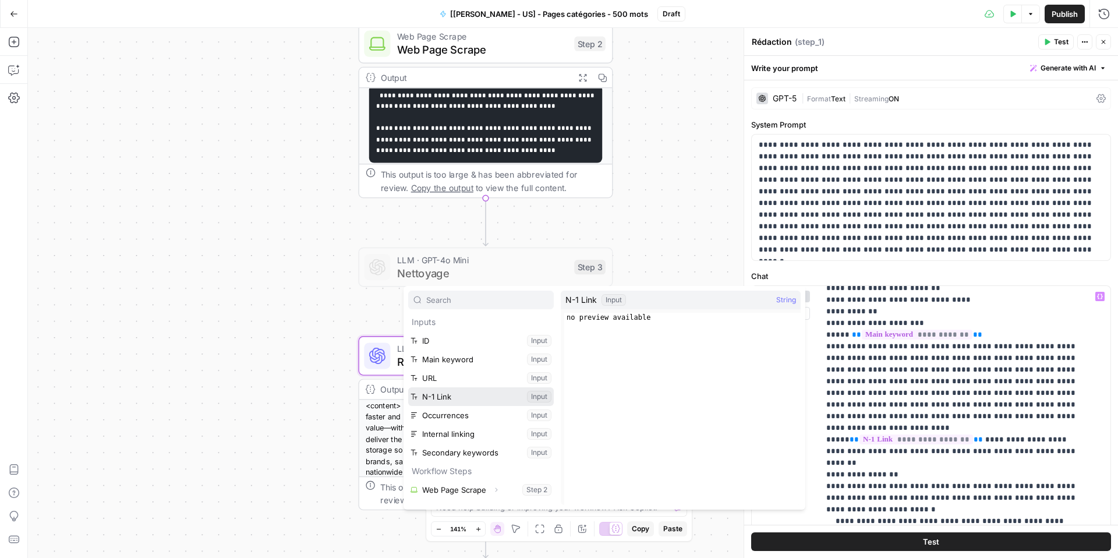
click at [471, 388] on button "Select variable N-1 Link" at bounding box center [481, 396] width 146 height 19
click at [471, 388] on body "**********" at bounding box center [559, 279] width 1118 height 558
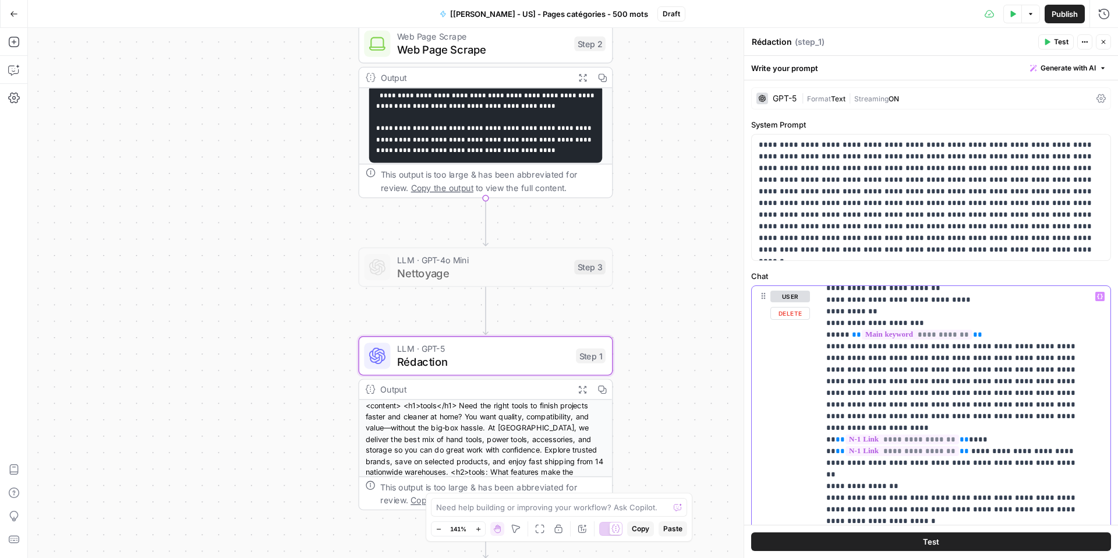
click at [960, 447] on span "**" at bounding box center [964, 451] width 9 height 8
drag, startPoint x: 951, startPoint y: 413, endPoint x: 1033, endPoint y: 407, distance: 82.4
click at [1033, 407] on p "**********" at bounding box center [957, 416] width 260 height 827
drag, startPoint x: 945, startPoint y: 417, endPoint x: 1043, endPoint y: 405, distance: 98.5
click at [1043, 405] on p "**********" at bounding box center [957, 416] width 260 height 827
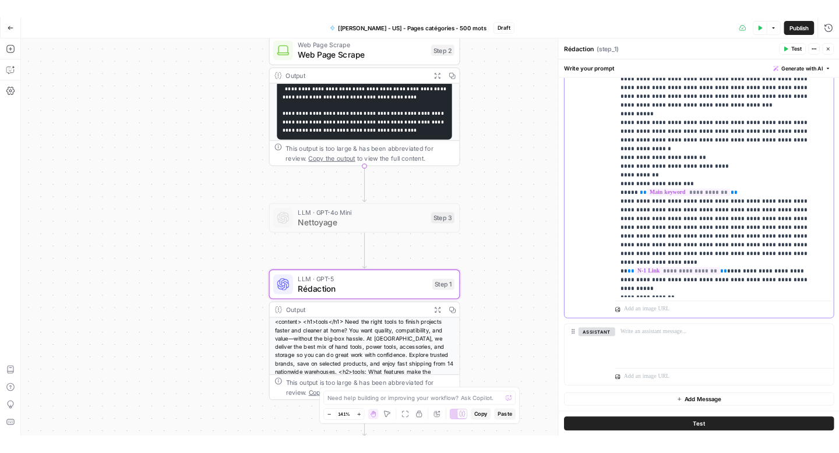
scroll to position [0, 0]
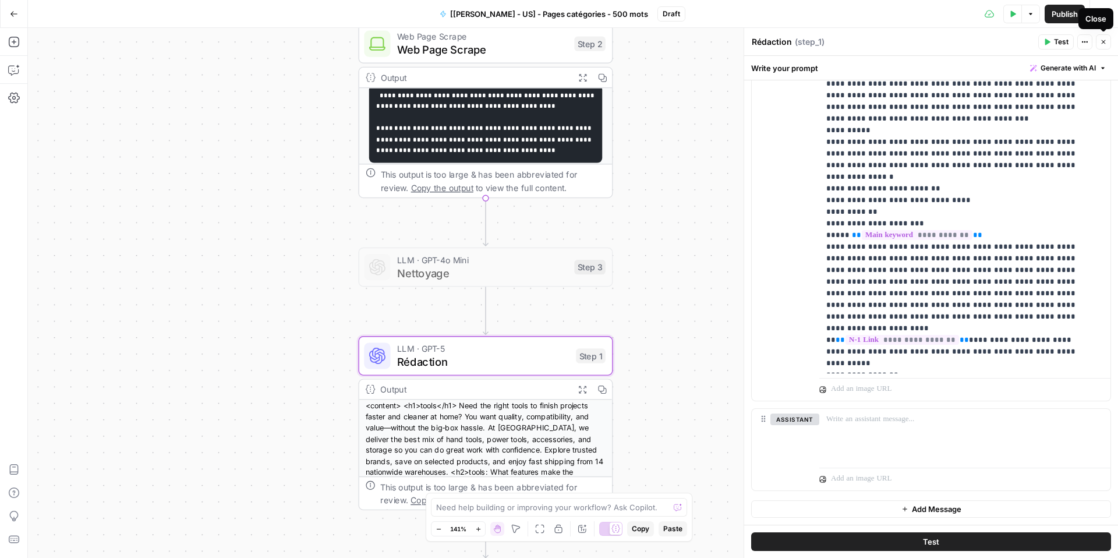
click at [1103, 44] on icon "button" at bounding box center [1103, 41] width 7 height 7
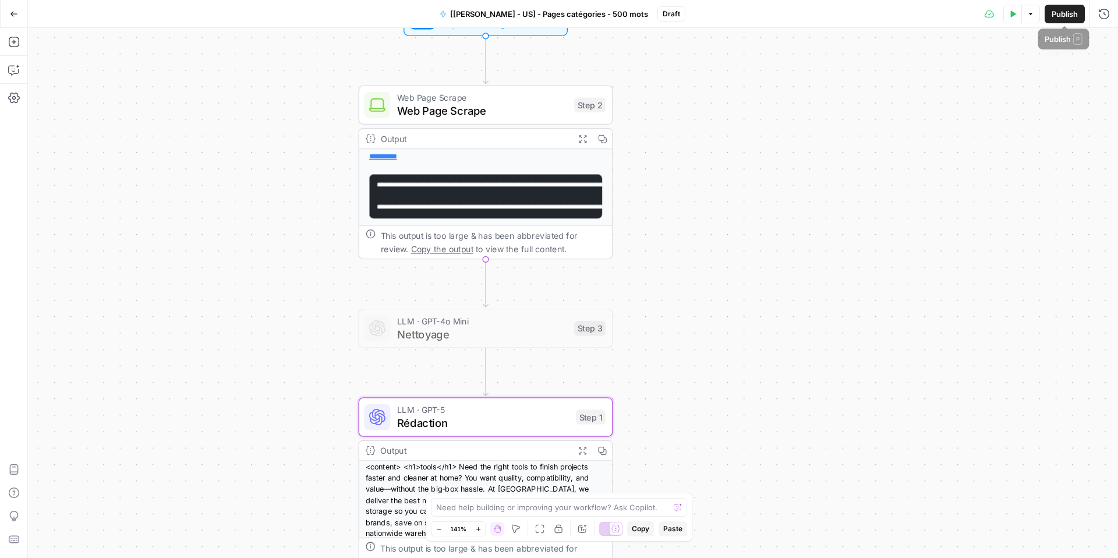
click at [1056, 16] on span "Publish" at bounding box center [1065, 14] width 26 height 12
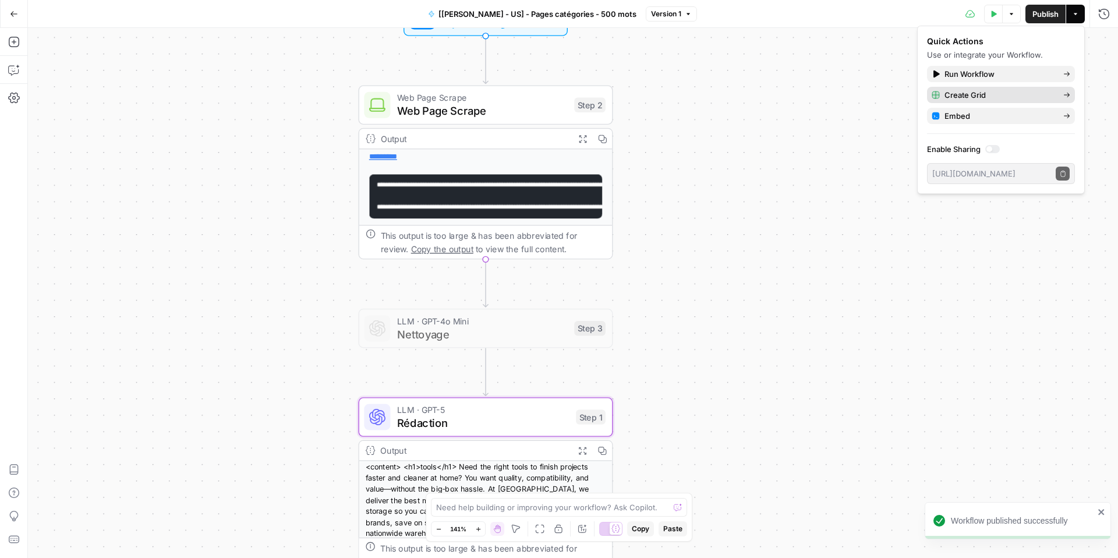
click at [955, 97] on span "Create Grid" at bounding box center [1000, 95] width 110 height 12
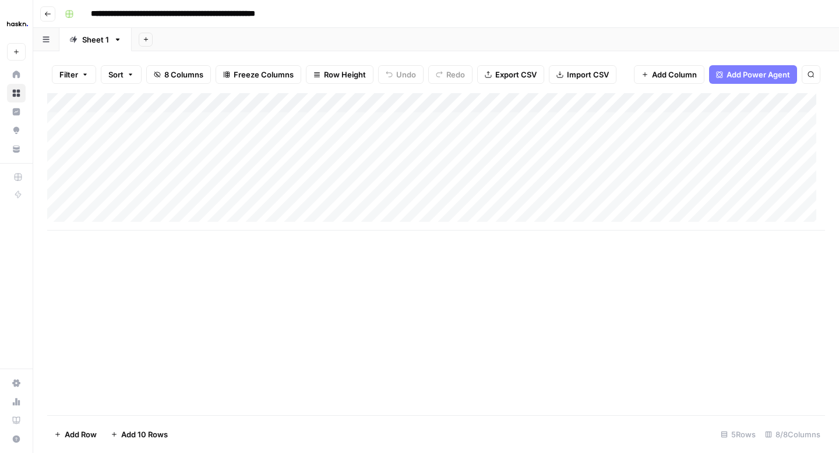
click at [301, 122] on div "Add Column" at bounding box center [436, 161] width 778 height 137
click at [164, 115] on div "Add Column" at bounding box center [436, 161] width 778 height 137
click at [150, 124] on div "Add Column" at bounding box center [436, 161] width 778 height 137
type textarea "* * *"
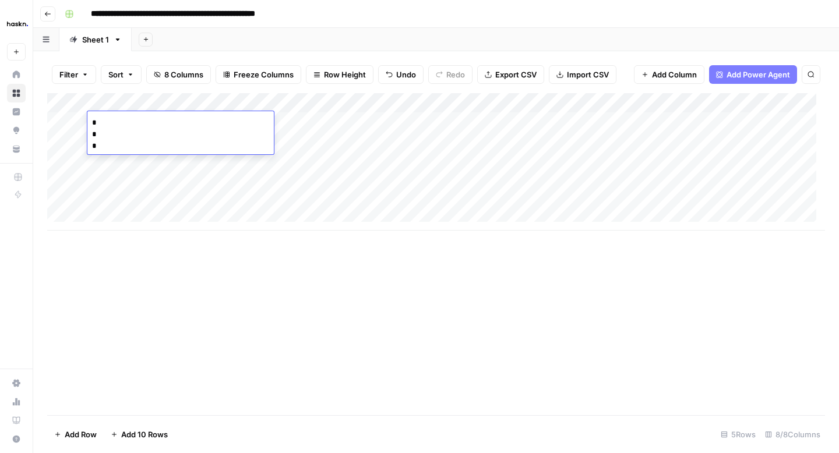
click at [169, 184] on div "Add Column" at bounding box center [436, 161] width 778 height 137
click at [164, 107] on div "Add Column" at bounding box center [436, 161] width 778 height 137
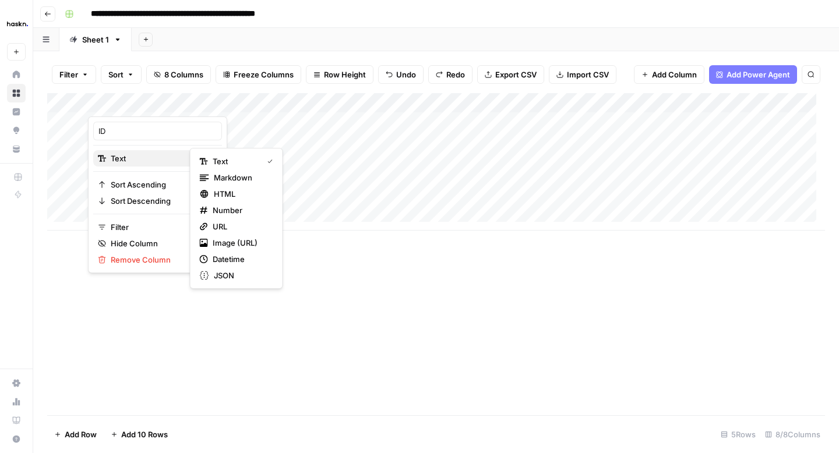
click at [161, 161] on span "Text" at bounding box center [156, 159] width 90 height 12
click at [224, 212] on span "Number" at bounding box center [241, 210] width 56 height 12
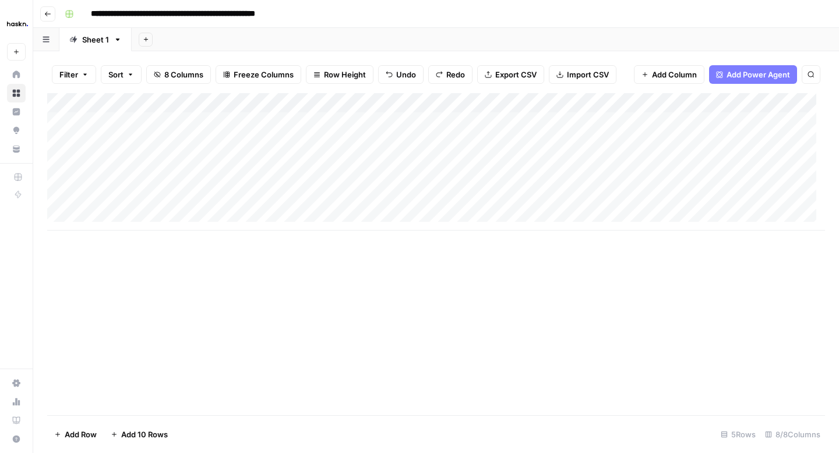
click at [584, 104] on div "Add Column" at bounding box center [436, 161] width 778 height 137
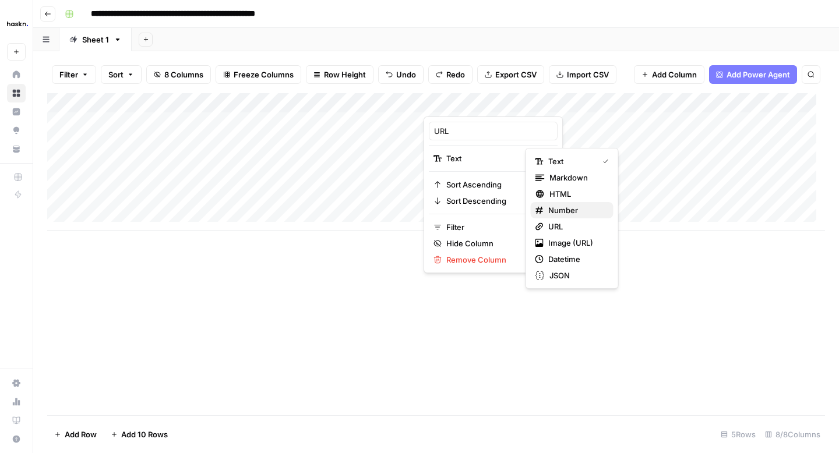
click at [553, 208] on span "Number" at bounding box center [576, 210] width 56 height 12
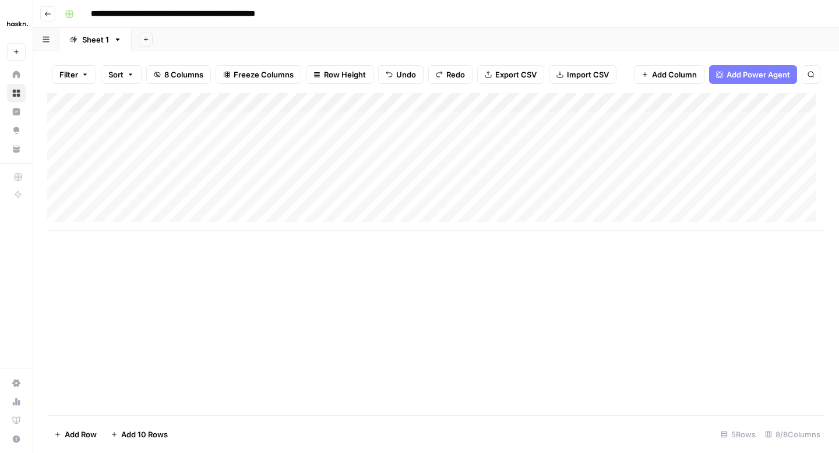
click at [578, 101] on div "Add Column" at bounding box center [436, 161] width 778 height 137
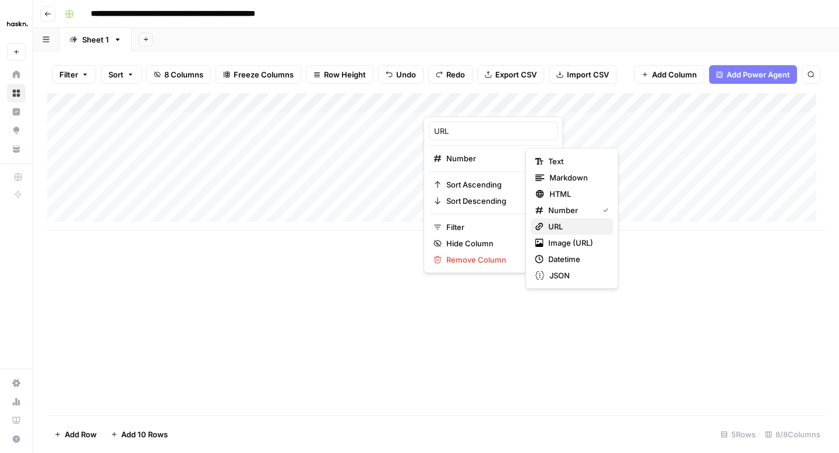
click at [546, 224] on div "URL" at bounding box center [571, 227] width 73 height 12
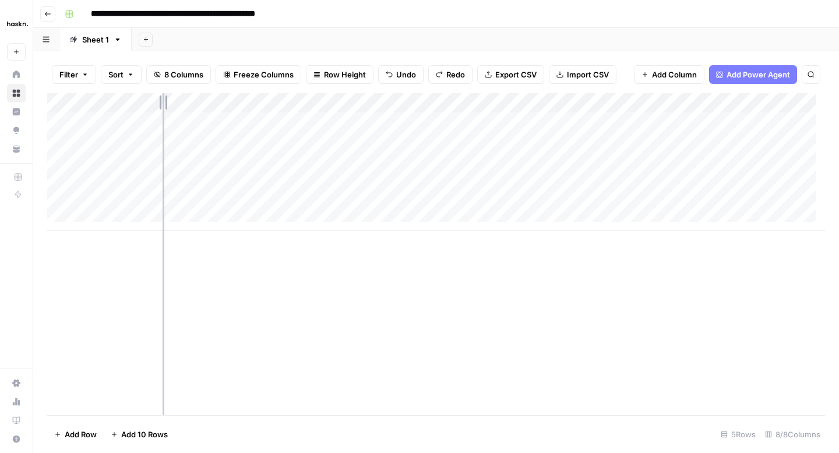
drag, startPoint x: 256, startPoint y: 100, endPoint x: 163, endPoint y: 104, distance: 93.3
click at [163, 104] on div "Add Column" at bounding box center [436, 161] width 778 height 137
drag, startPoint x: 160, startPoint y: 102, endPoint x: 146, endPoint y: 103, distance: 14.6
click at [146, 103] on div "Add Column" at bounding box center [436, 161] width 778 height 137
click at [129, 123] on div "Add Column" at bounding box center [436, 161] width 778 height 137
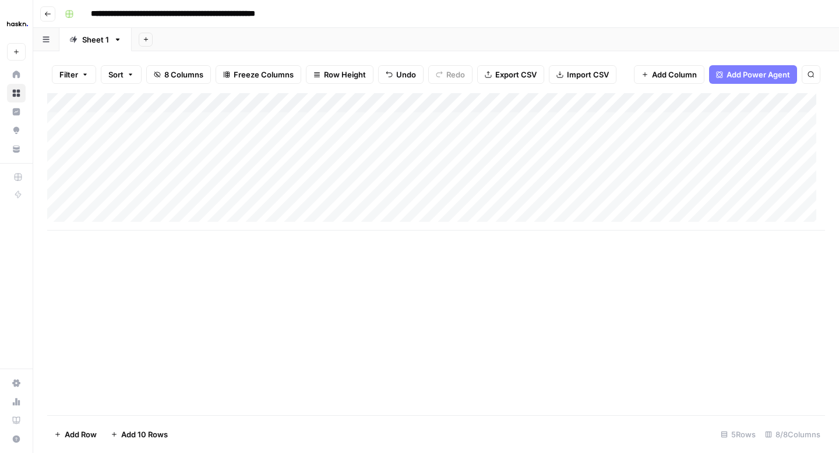
click at [330, 124] on div "Add Column" at bounding box center [436, 161] width 778 height 137
drag, startPoint x: 484, startPoint y: 97, endPoint x: 439, endPoint y: 97, distance: 45.4
click at [441, 97] on div "Add Column" at bounding box center [436, 161] width 778 height 137
click at [648, 145] on div "Add Column" at bounding box center [436, 161] width 778 height 137
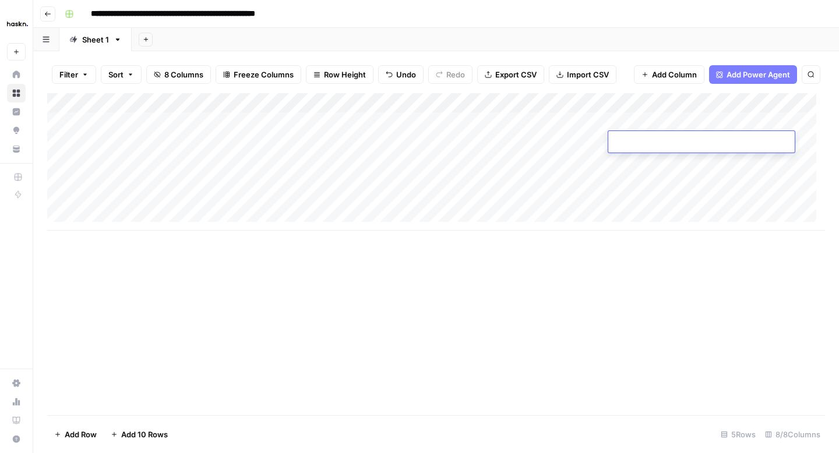
type textarea "**********"
click at [564, 149] on div "Add Column" at bounding box center [436, 161] width 778 height 137
click at [637, 161] on div "Add Column" at bounding box center [436, 161] width 778 height 137
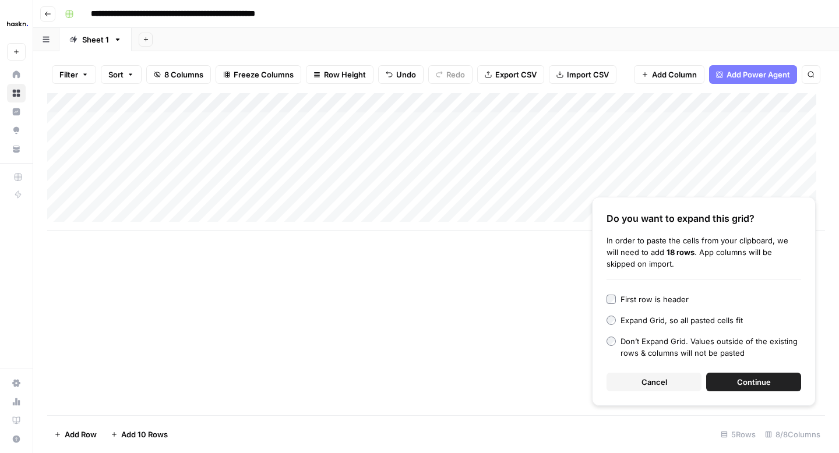
click at [659, 376] on span "Cancel" at bounding box center [654, 382] width 26 height 12
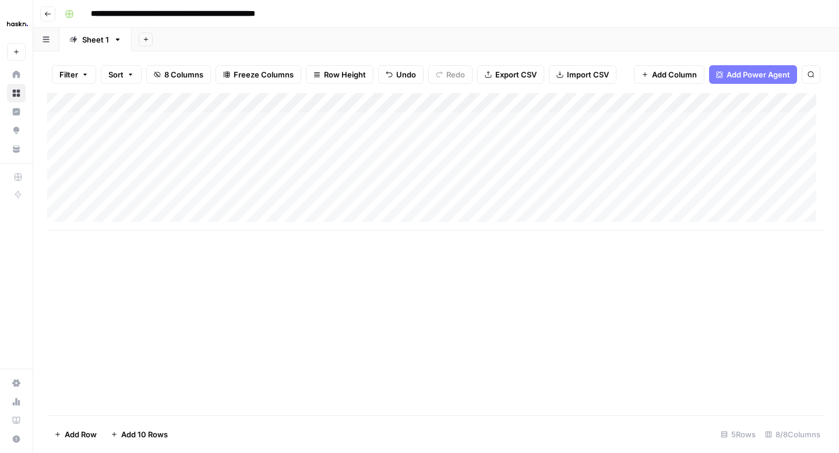
click at [626, 171] on div "Add Column" at bounding box center [436, 161] width 778 height 137
click at [626, 171] on div at bounding box center [701, 162] width 186 height 22
click at [626, 167] on textarea at bounding box center [701, 162] width 186 height 16
paste textarea "**********"
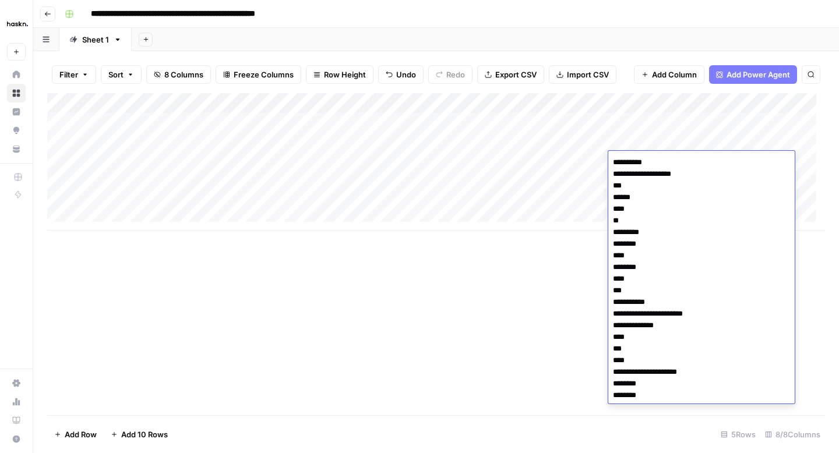
type textarea "**********"
click at [626, 120] on div "Add Column" at bounding box center [436, 161] width 778 height 137
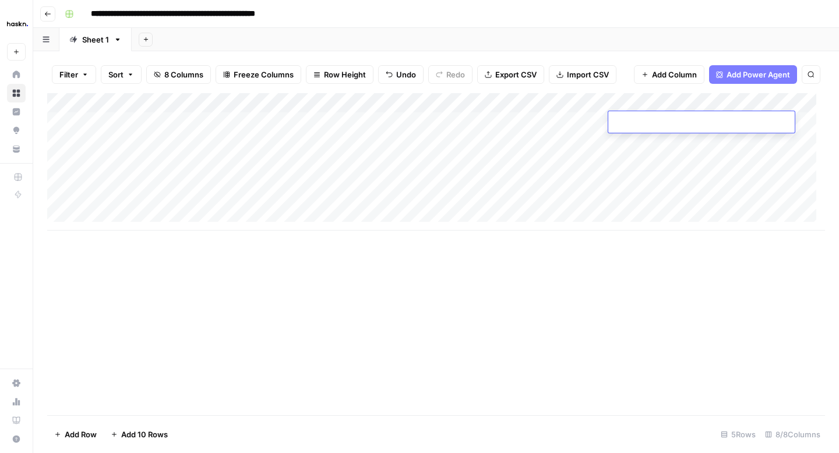
click at [626, 120] on textarea at bounding box center [701, 123] width 186 height 16
type textarea "**********"
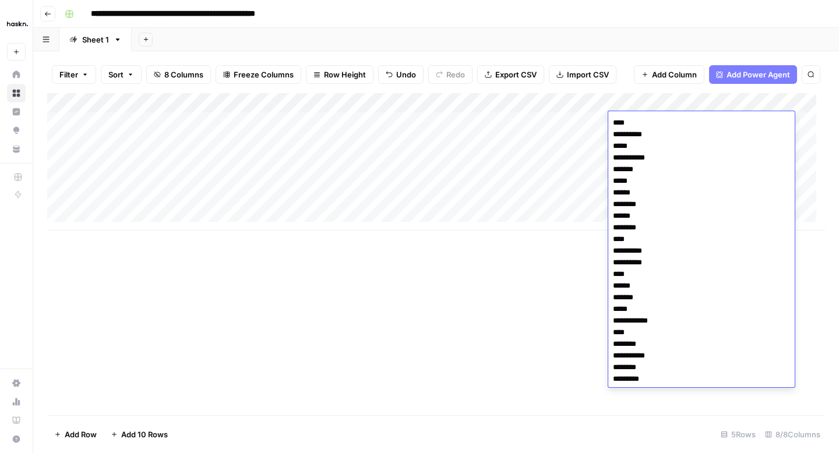
click at [568, 122] on div "Add Column" at bounding box center [436, 161] width 778 height 137
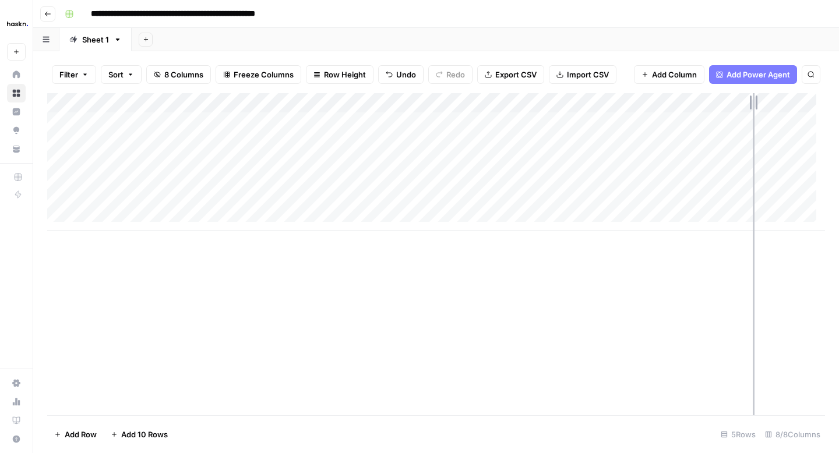
drag, startPoint x: 777, startPoint y: 100, endPoint x: 726, endPoint y: 103, distance: 50.2
click at [726, 103] on div "Add Column" at bounding box center [436, 161] width 778 height 137
drag, startPoint x: 607, startPoint y: 101, endPoint x: 572, endPoint y: 102, distance: 35.0
click at [573, 101] on div "Add Column" at bounding box center [436, 161] width 778 height 137
click at [473, 142] on div "Add Column" at bounding box center [436, 161] width 778 height 137
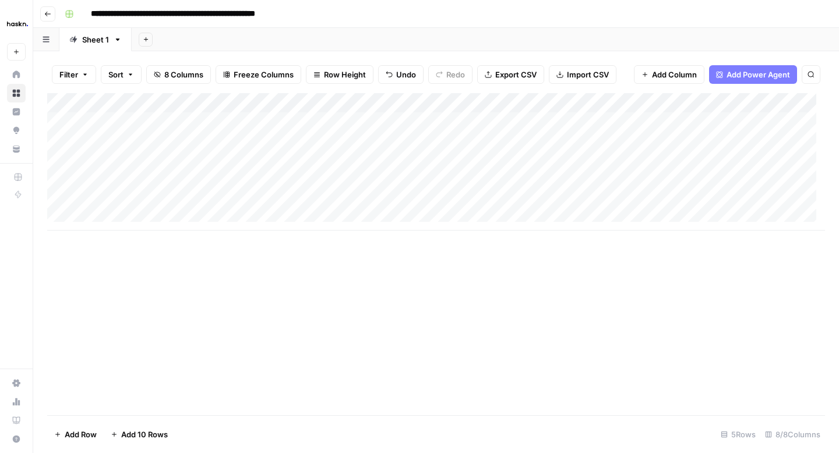
click at [473, 142] on div "Add Column" at bounding box center [436, 161] width 778 height 137
type textarea "**********"
click at [461, 118] on div "Add Column" at bounding box center [436, 161] width 778 height 137
click at [504, 126] on div "Add Column" at bounding box center [436, 161] width 778 height 137
type textarea "**********"
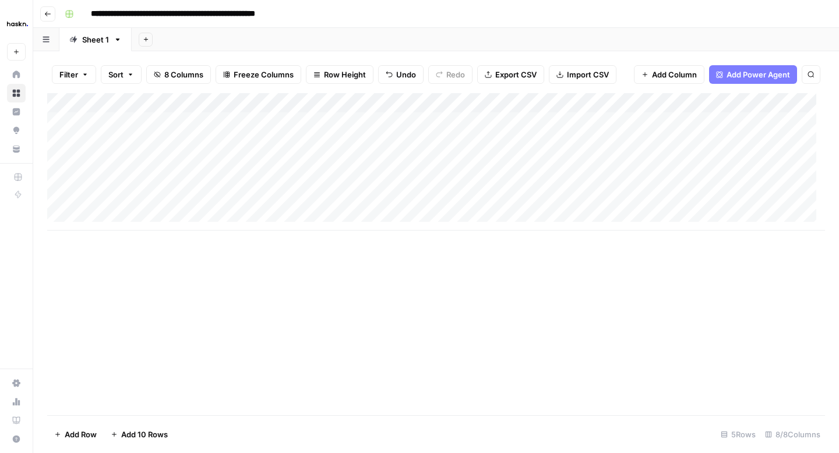
click at [502, 155] on div "Add Column" at bounding box center [436, 161] width 778 height 137
click at [513, 160] on div "Add Column" at bounding box center [436, 161] width 778 height 137
type textarea "**********"
click at [578, 190] on div "Add Column" at bounding box center [436, 161] width 778 height 137
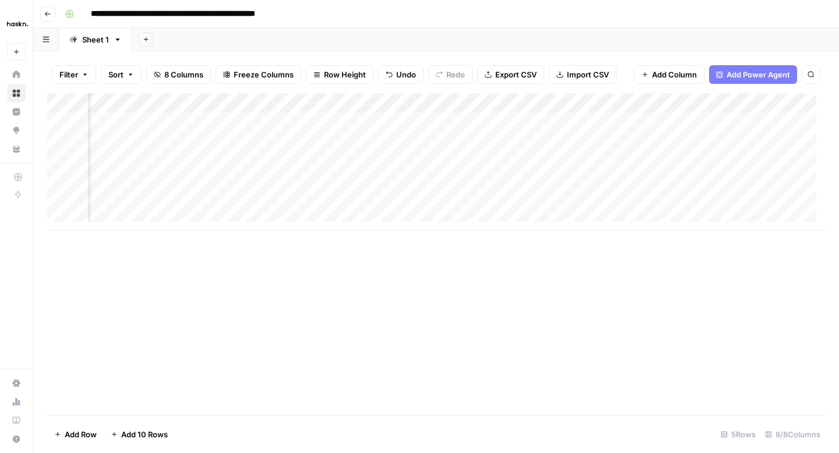
click at [444, 125] on div "Add Column" at bounding box center [436, 161] width 778 height 137
type textarea "**********"
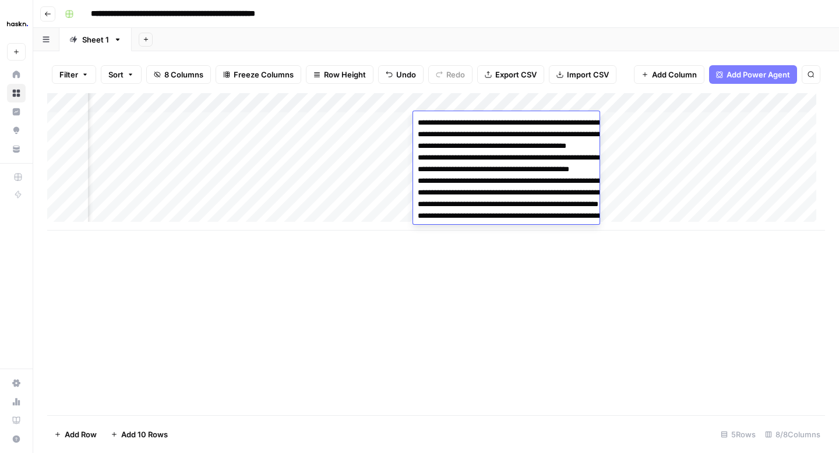
click at [384, 207] on div "Add Column" at bounding box center [436, 161] width 778 height 137
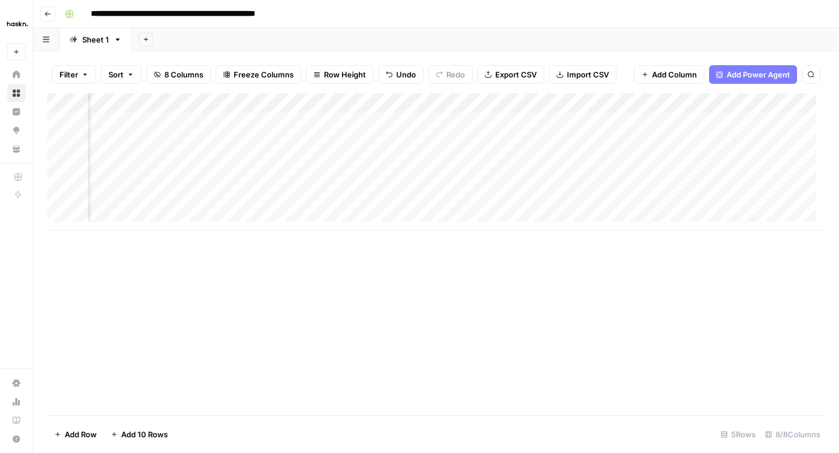
click at [446, 134] on div "Add Column" at bounding box center [436, 161] width 778 height 137
click at [447, 144] on div "Add Column" at bounding box center [436, 161] width 778 height 137
type textarea "**********"
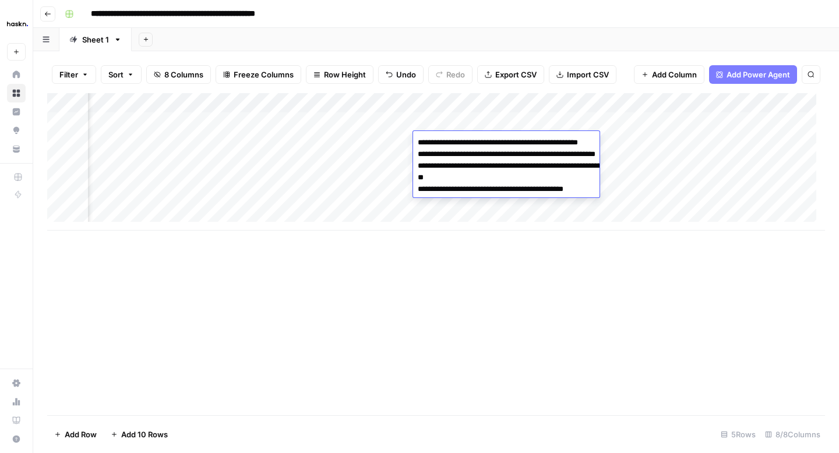
click at [405, 195] on div "Add Column" at bounding box center [436, 161] width 778 height 137
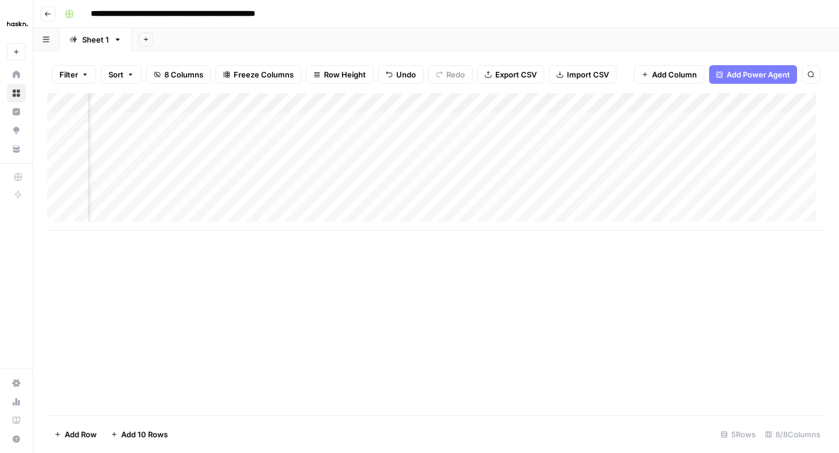
click at [447, 163] on div "Add Column" at bounding box center [436, 161] width 778 height 137
click at [442, 161] on textarea at bounding box center [506, 162] width 186 height 16
paste textarea "**********"
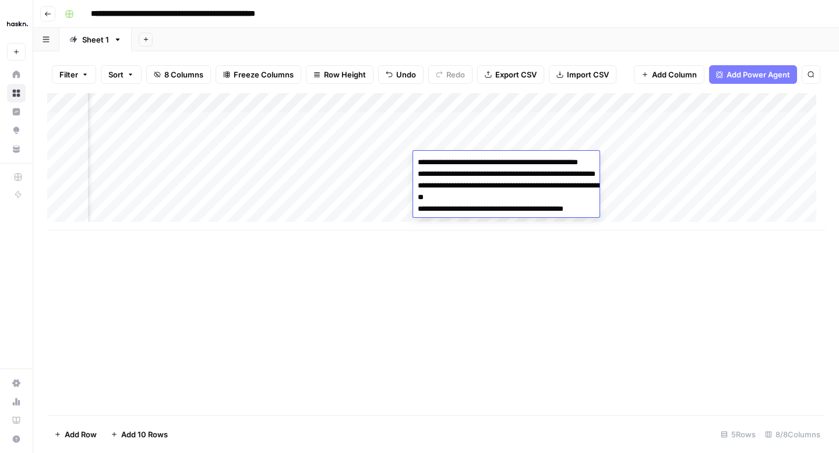
drag, startPoint x: 530, startPoint y: 185, endPoint x: 418, endPoint y: 178, distance: 111.5
click at [418, 178] on textarea "**********" at bounding box center [529, 197] width 233 height 86
type textarea "**********"
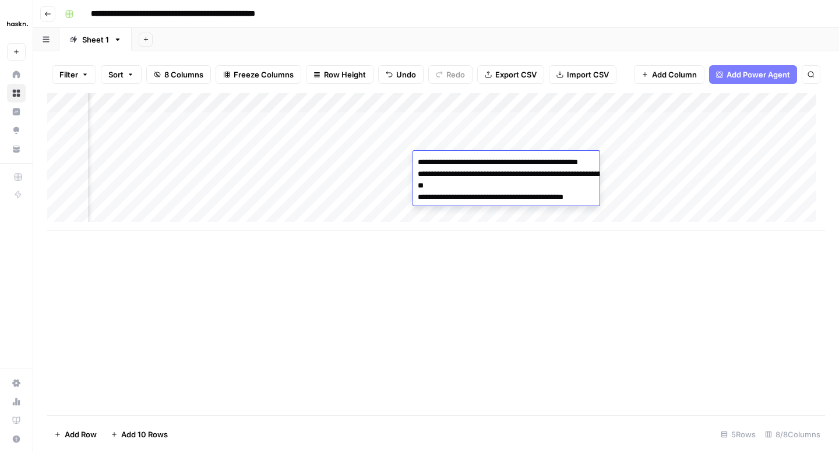
click at [495, 143] on div "Add Column" at bounding box center [436, 161] width 778 height 137
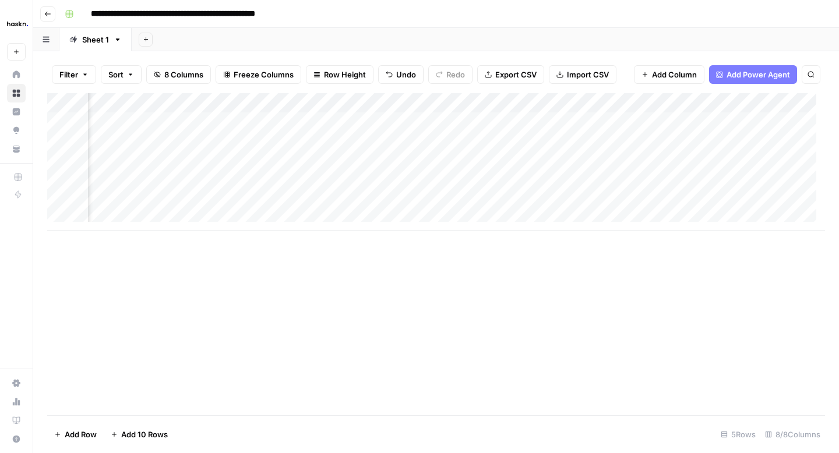
click at [495, 143] on div "Add Column" at bounding box center [436, 161] width 778 height 137
click at [348, 189] on div "Add Column" at bounding box center [436, 161] width 778 height 137
drag, startPoint x: 626, startPoint y: 99, endPoint x: 588, endPoint y: 100, distance: 37.9
click at [588, 100] on div "Add Column" at bounding box center [436, 161] width 778 height 137
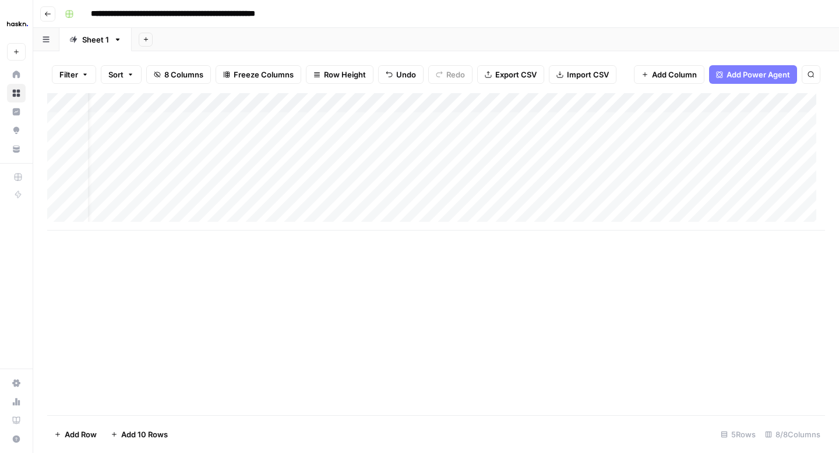
scroll to position [0, 0]
drag, startPoint x: 313, startPoint y: 96, endPoint x: 277, endPoint y: 96, distance: 36.7
click at [277, 96] on div "Add Column" at bounding box center [436, 161] width 778 height 137
drag, startPoint x: 147, startPoint y: 100, endPoint x: 132, endPoint y: 99, distance: 15.2
click at [132, 99] on div "Add Column" at bounding box center [436, 161] width 778 height 137
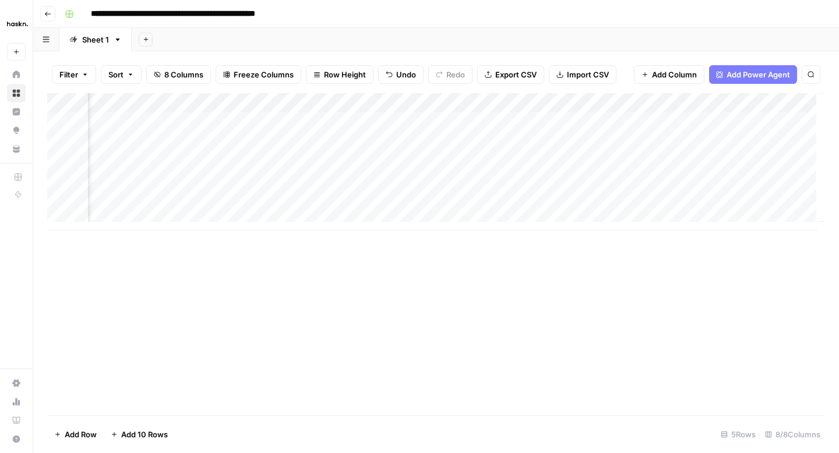
scroll to position [0, 453]
click at [622, 159] on div "Add Column" at bounding box center [436, 161] width 778 height 137
click at [623, 139] on div "Add Column" at bounding box center [436, 161] width 778 height 137
drag, startPoint x: 645, startPoint y: 98, endPoint x: 516, endPoint y: 96, distance: 129.9
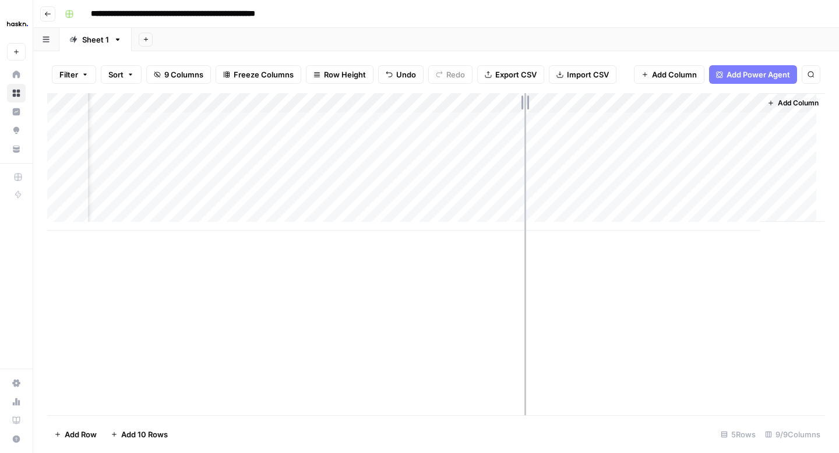
click at [516, 96] on div "Add Column" at bounding box center [436, 161] width 778 height 137
click at [734, 140] on div "Add Column" at bounding box center [436, 161] width 778 height 137
click at [712, 157] on div "Add Column" at bounding box center [436, 161] width 778 height 137
click at [739, 162] on div "Add Column" at bounding box center [436, 161] width 778 height 137
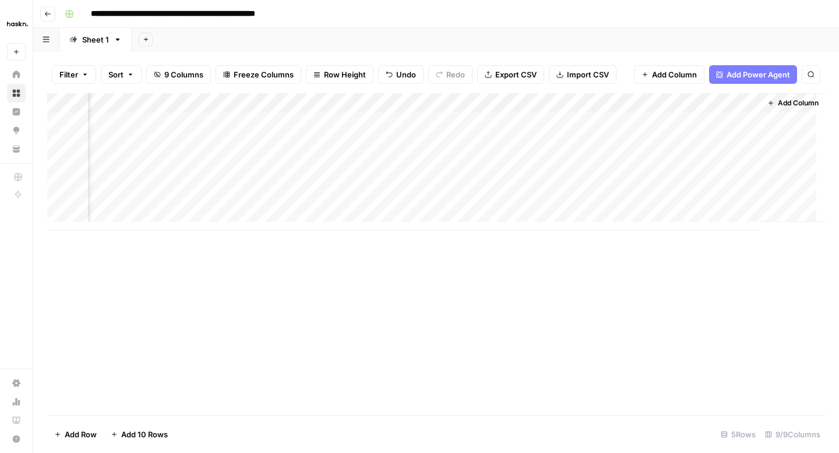
click at [621, 103] on div "Add Column" at bounding box center [436, 161] width 778 height 137
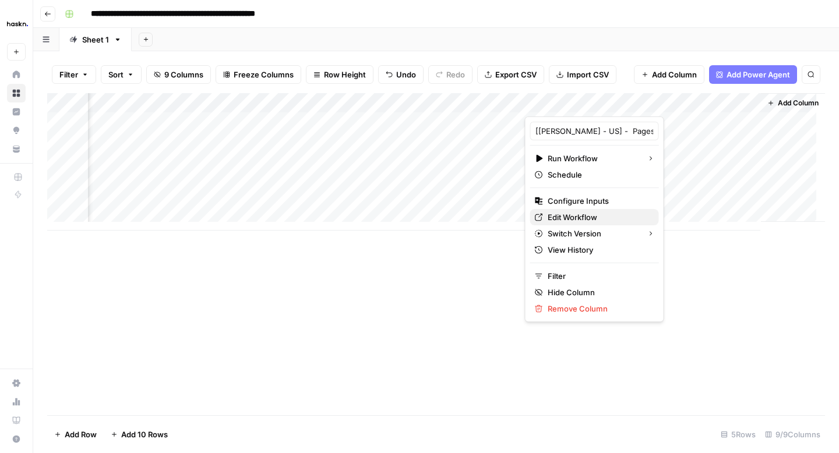
click at [565, 216] on span "Edit Workflow" at bounding box center [599, 217] width 102 height 12
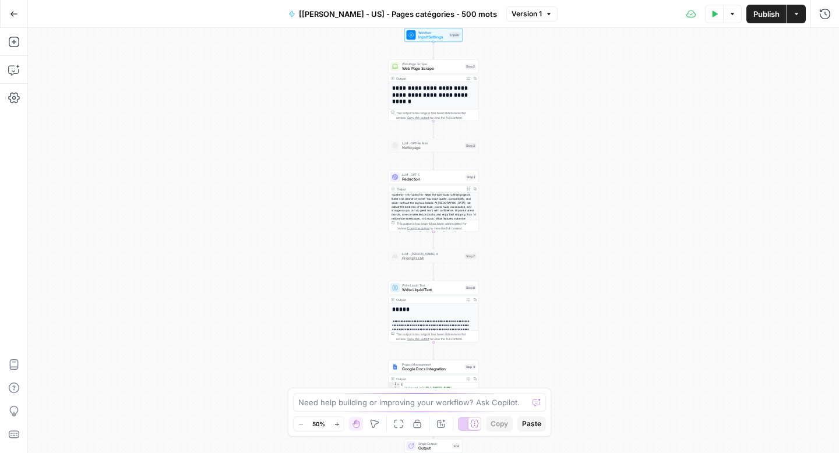
click at [339, 424] on icon "button" at bounding box center [337, 424] width 6 height 6
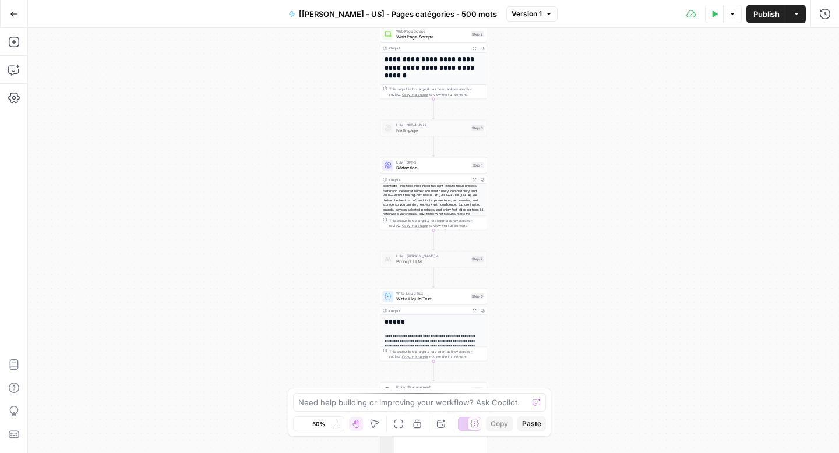
click at [339, 424] on icon "button" at bounding box center [337, 424] width 6 height 6
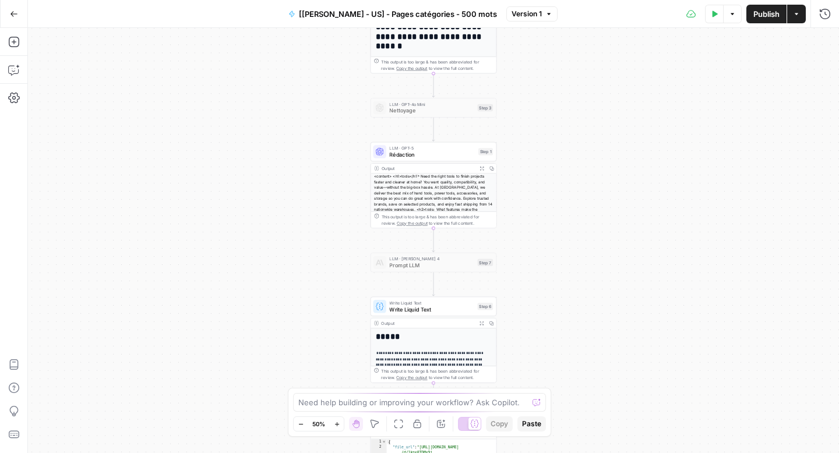
click at [339, 424] on icon "button" at bounding box center [337, 424] width 6 height 6
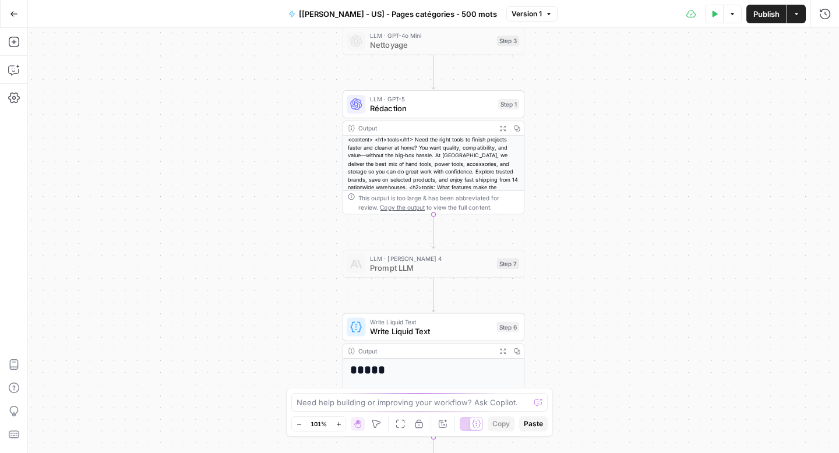
click at [417, 103] on span "Rédaction" at bounding box center [431, 109] width 123 height 12
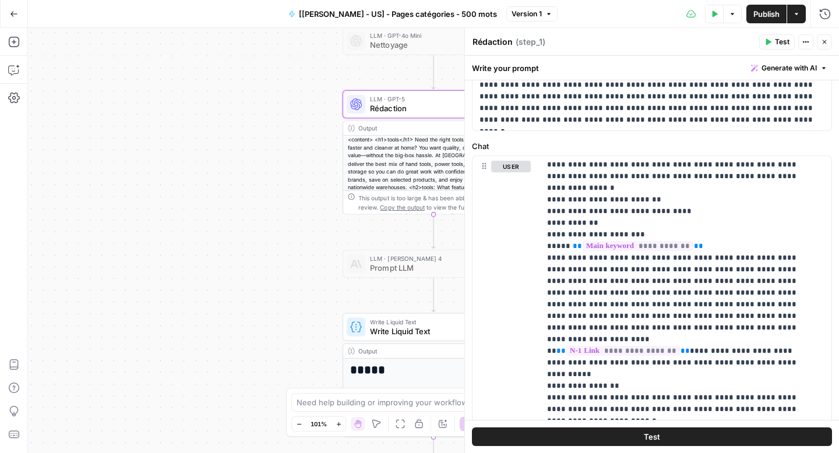
scroll to position [137, 0]
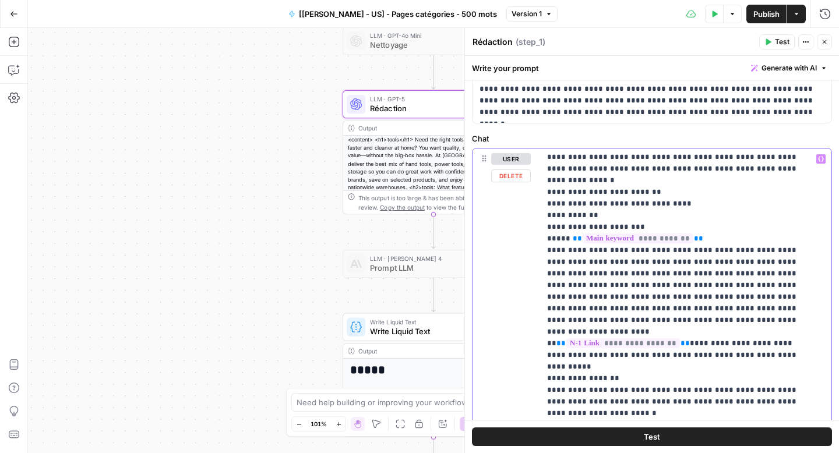
click at [717, 227] on p "**********" at bounding box center [677, 320] width 260 height 827
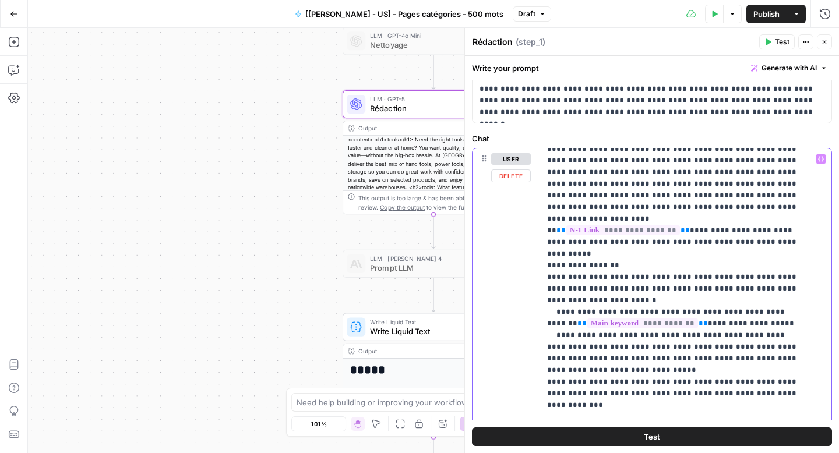
scroll to position [373, 0]
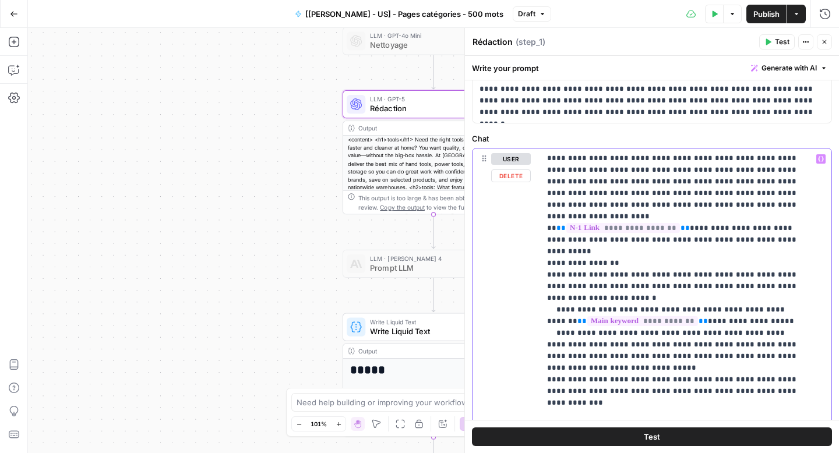
click at [763, 283] on p "**********" at bounding box center [677, 199] width 260 height 839
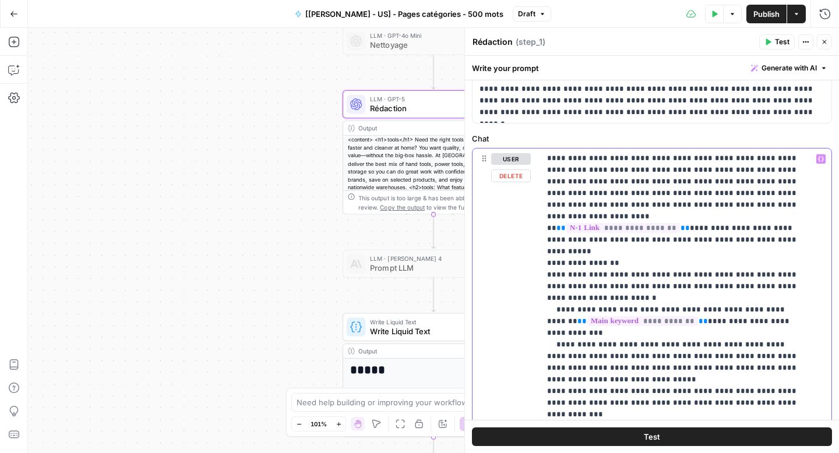
click at [765, 288] on p "**********" at bounding box center [677, 199] width 260 height 839
click at [790, 286] on p "**********" at bounding box center [677, 199] width 260 height 839
click at [551, 300] on p "**********" at bounding box center [677, 205] width 260 height 851
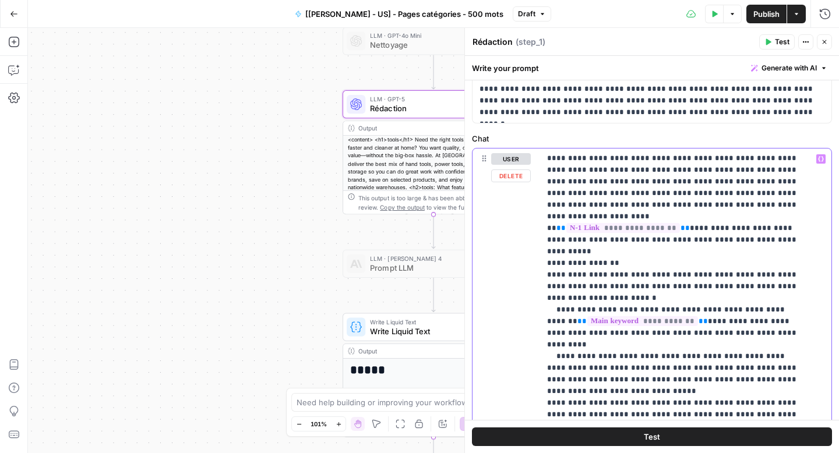
drag, startPoint x: 763, startPoint y: 296, endPoint x: 750, endPoint y: 288, distance: 15.7
click at [750, 288] on p "**********" at bounding box center [677, 205] width 260 height 851
click at [754, 301] on p "**********" at bounding box center [677, 205] width 260 height 851
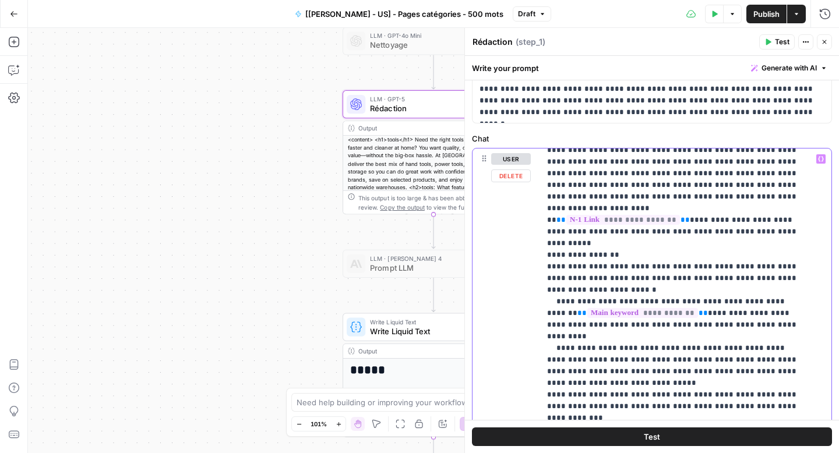
scroll to position [385, 0]
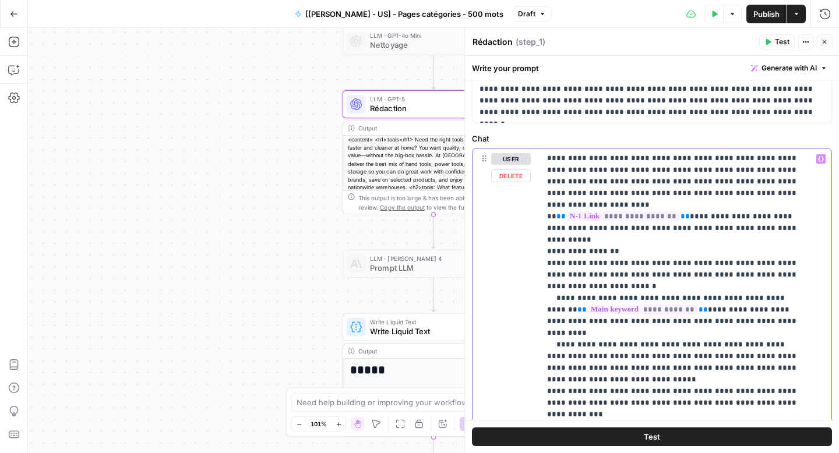
click at [799, 324] on p "**********" at bounding box center [677, 193] width 260 height 851
drag, startPoint x: 753, startPoint y: 288, endPoint x: 551, endPoint y: 288, distance: 202.1
click at [551, 288] on p "**********" at bounding box center [677, 199] width 260 height 862
copy p "**********"
click at [586, 334] on p "**********" at bounding box center [677, 199] width 260 height 862
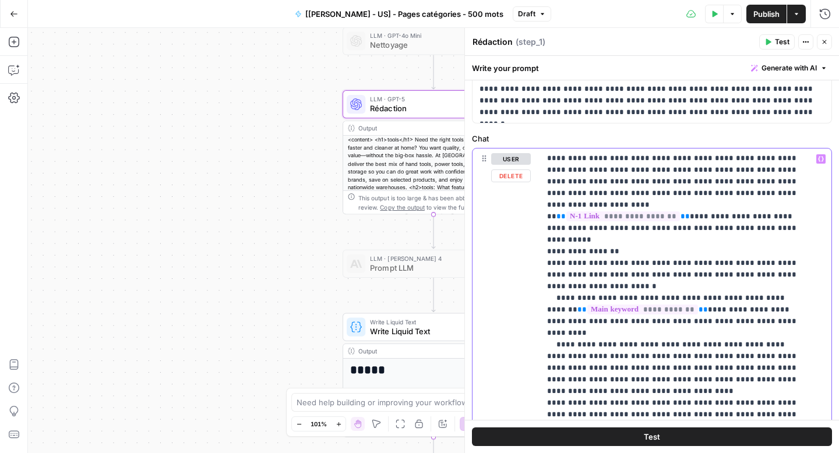
drag, startPoint x: 707, startPoint y: 288, endPoint x: 553, endPoint y: 292, distance: 154.4
click at [553, 292] on p "**********" at bounding box center [677, 199] width 260 height 862
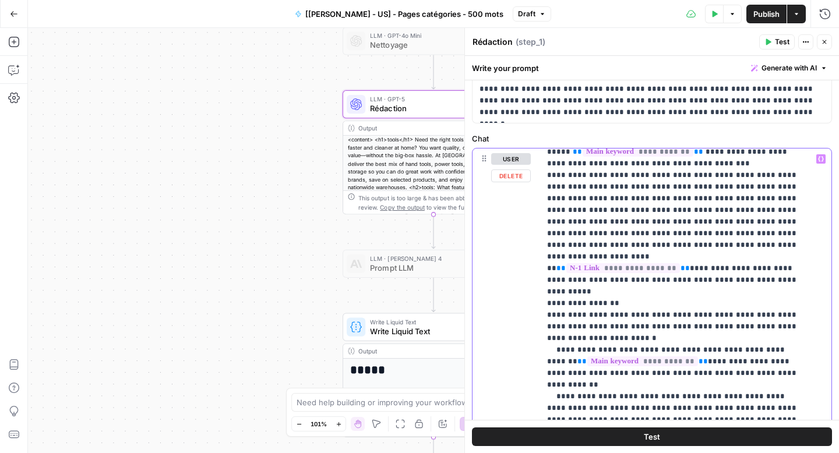
scroll to position [337, 0]
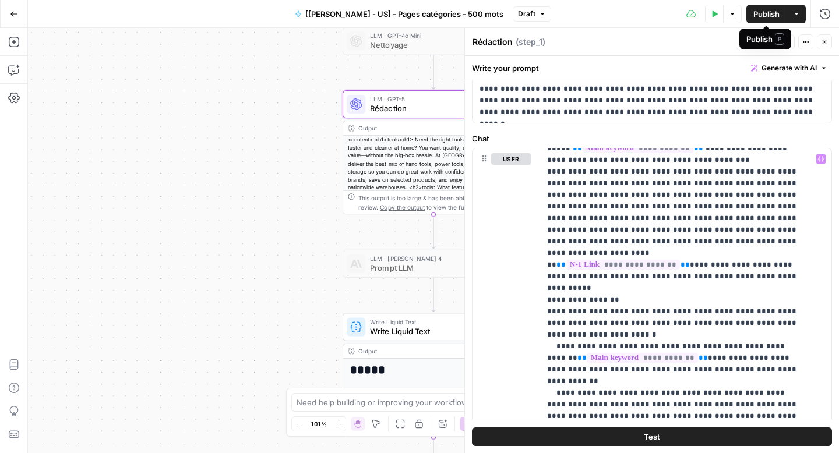
click at [763, 13] on span "Publish" at bounding box center [766, 14] width 26 height 12
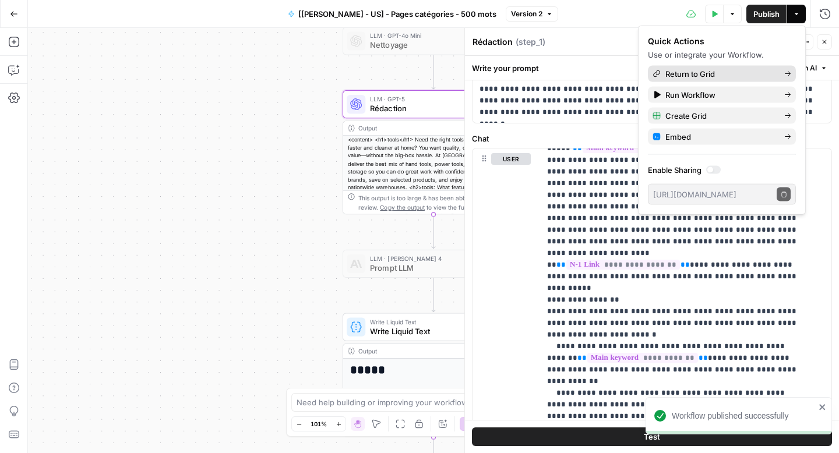
click at [711, 74] on span "Return to Grid" at bounding box center [720, 74] width 110 height 12
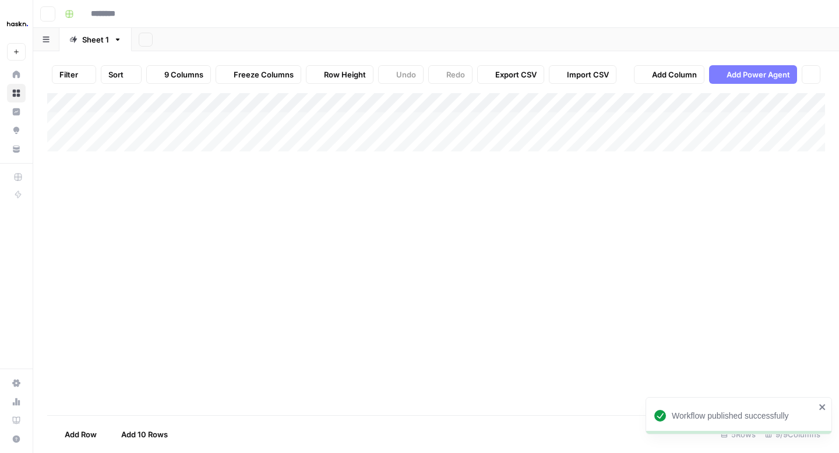
type input "**********"
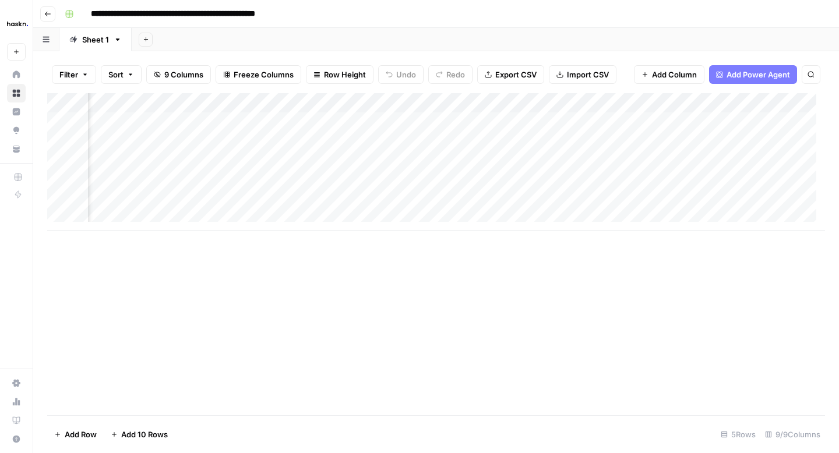
scroll to position [0, 428]
click at [638, 142] on div "Add Column" at bounding box center [436, 161] width 778 height 137
click at [636, 161] on div "Add Column" at bounding box center [436, 161] width 778 height 137
click at [738, 141] on div "Add Column" at bounding box center [436, 161] width 778 height 137
click at [739, 163] on div "Add Column" at bounding box center [436, 161] width 778 height 137
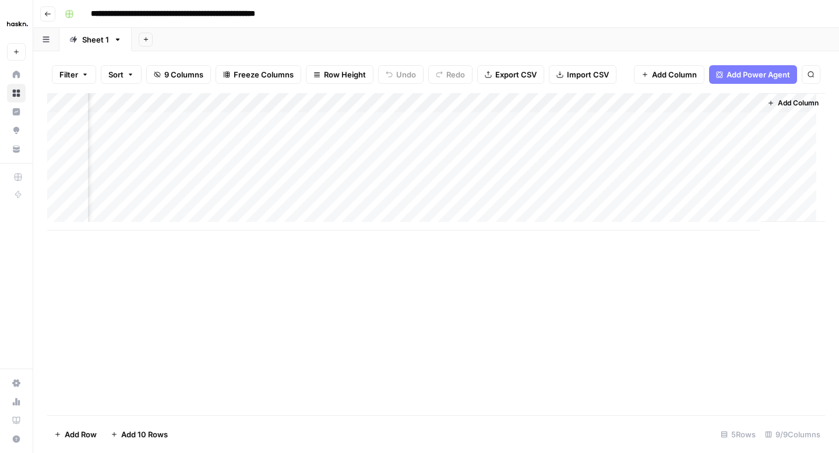
click at [622, 100] on div "Add Column" at bounding box center [436, 161] width 778 height 137
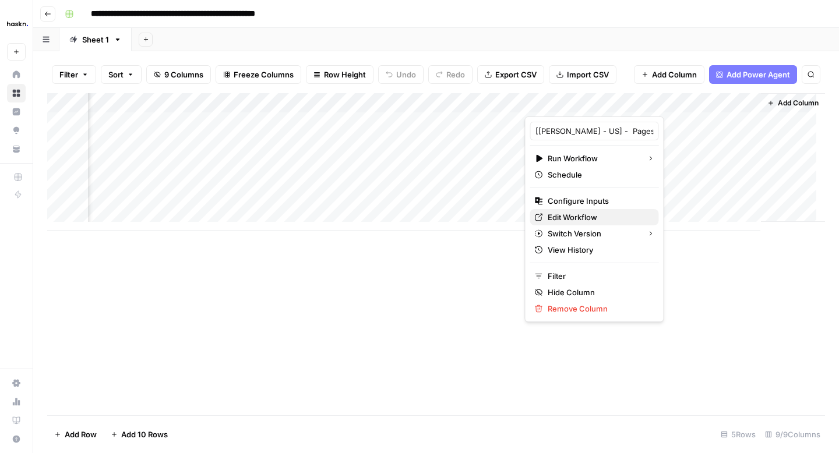
click at [597, 215] on span "Edit Workflow" at bounding box center [599, 217] width 102 height 12
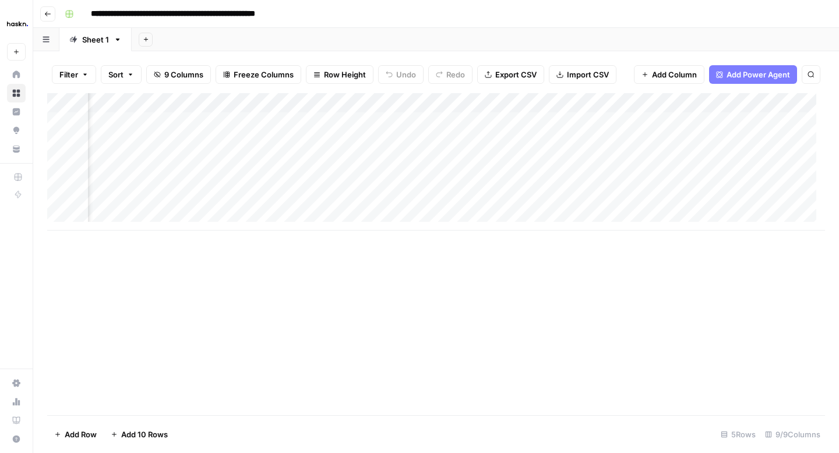
scroll to position [0, 103]
click at [245, 141] on div "Add Column" at bounding box center [436, 161] width 778 height 137
click at [244, 140] on div "Add Column" at bounding box center [436, 161] width 778 height 137
click at [244, 140] on input "**********" at bounding box center [271, 145] width 186 height 14
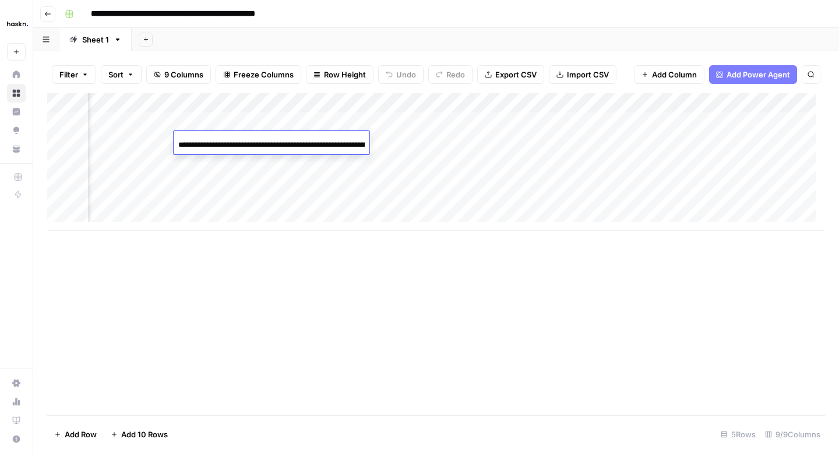
click at [422, 138] on div "Add Column" at bounding box center [436, 161] width 778 height 137
click at [417, 141] on div "Add Column" at bounding box center [436, 161] width 778 height 137
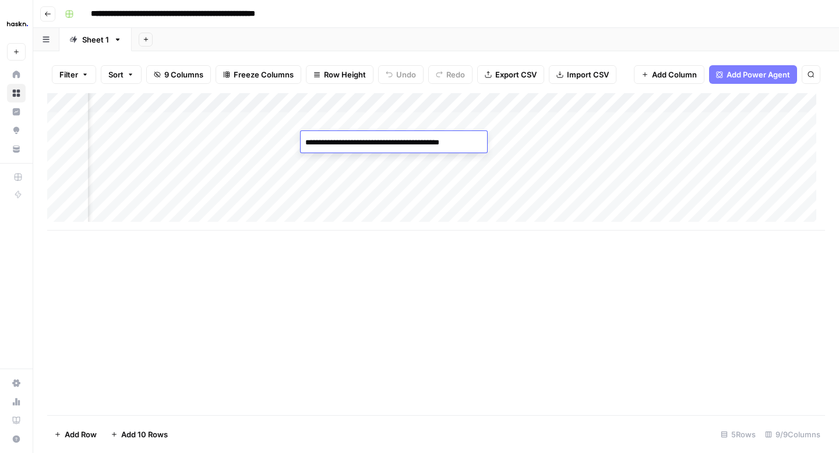
click at [512, 138] on div "Add Column" at bounding box center [436, 161] width 778 height 137
click at [511, 142] on div "Add Column" at bounding box center [436, 161] width 778 height 137
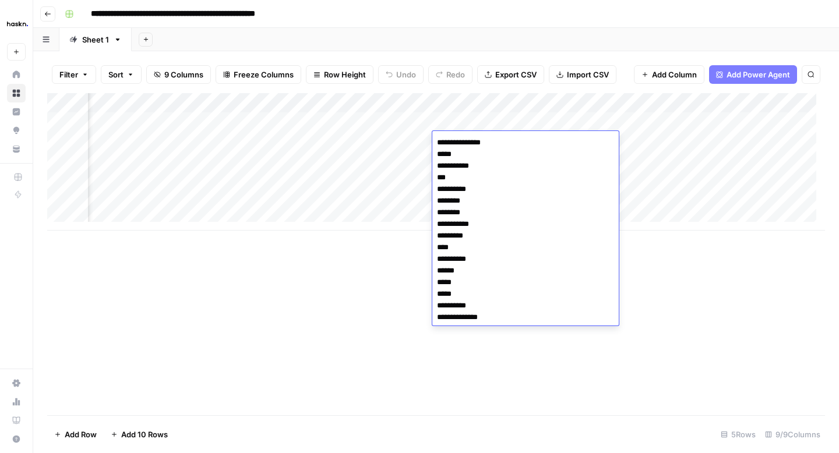
click at [381, 162] on div "Add Column" at bounding box center [436, 161] width 778 height 137
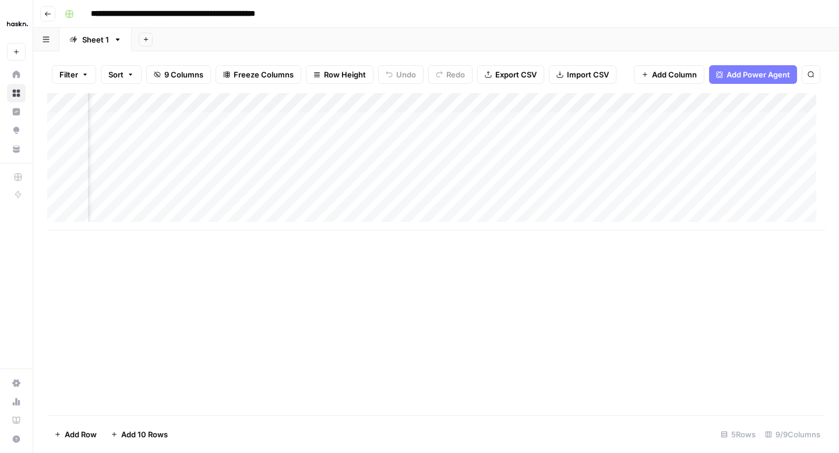
click at [592, 144] on div "Add Column" at bounding box center [436, 161] width 778 height 137
click at [584, 140] on div "Add Column" at bounding box center [436, 161] width 778 height 137
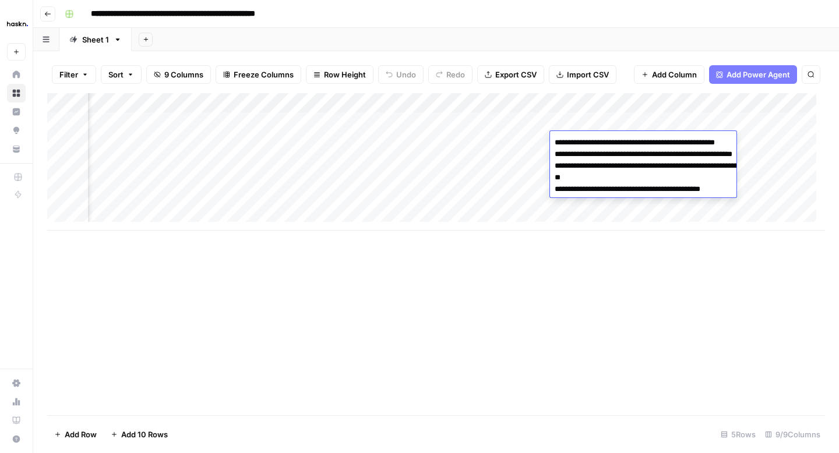
click at [267, 175] on div "Add Column" at bounding box center [436, 161] width 778 height 137
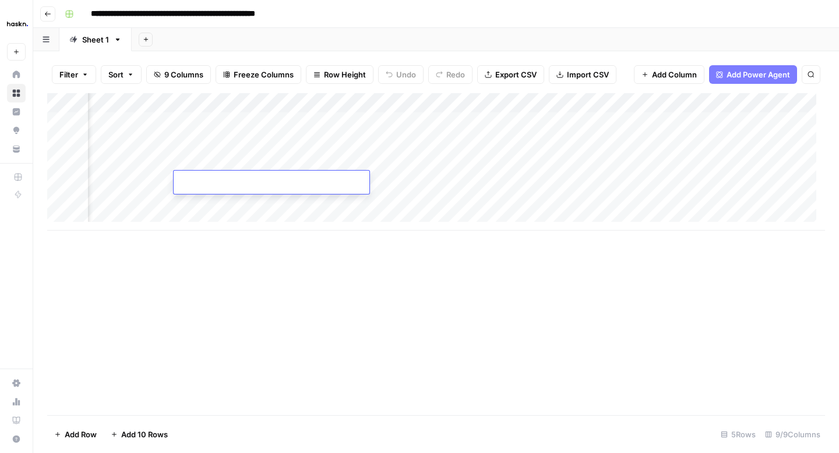
type input "**********"
click at [159, 188] on div "Add Column" at bounding box center [436, 161] width 778 height 137
click at [105, 216] on div "Add Column" at bounding box center [436, 161] width 778 height 137
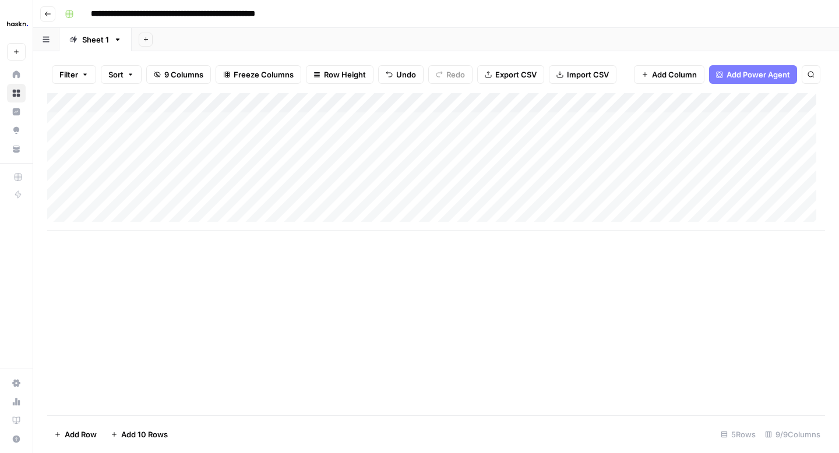
click at [105, 216] on body "**********" at bounding box center [419, 226] width 839 height 453
click at [111, 220] on div at bounding box center [151, 223] width 128 height 19
click at [106, 174] on div "Add Column" at bounding box center [436, 171] width 778 height 157
click at [225, 186] on div "Add Column" at bounding box center [436, 171] width 778 height 157
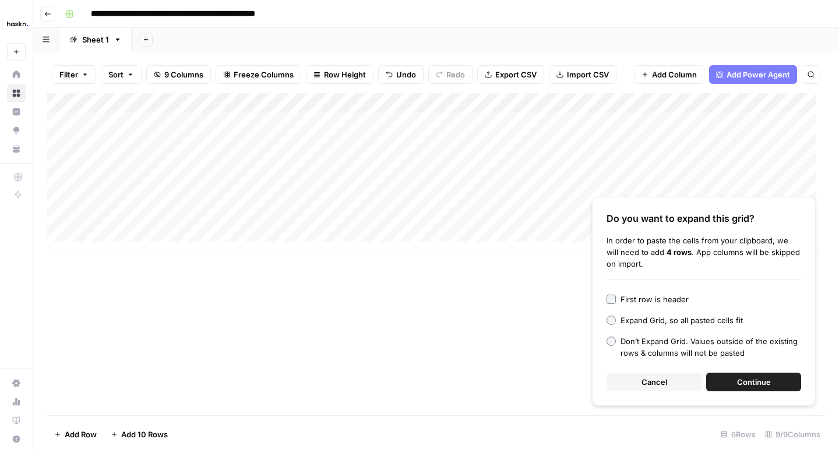
click at [742, 384] on span "Continue" at bounding box center [754, 382] width 34 height 12
click at [742, 384] on div "Add Column Do you want to expand this grid? In order to paste the cells from yo…" at bounding box center [436, 254] width 778 height 322
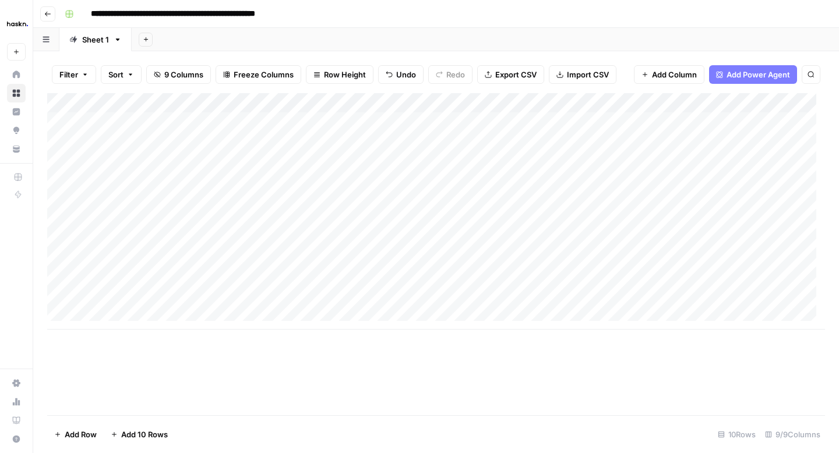
click at [118, 183] on div "Add Column" at bounding box center [436, 211] width 778 height 237
click at [317, 196] on div "Add Column" at bounding box center [436, 211] width 778 height 237
click at [563, 181] on div "Add Column" at bounding box center [436, 211] width 778 height 237
click at [442, 186] on div "Add Column" at bounding box center [436, 211] width 778 height 237
click at [703, 182] on div "Add Column" at bounding box center [436, 211] width 778 height 237
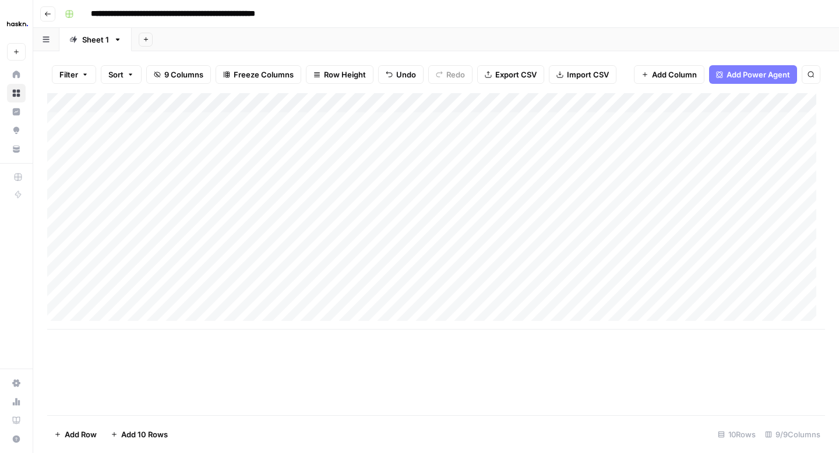
click at [703, 182] on div "Add Column" at bounding box center [436, 211] width 778 height 237
click at [703, 182] on textarea "**********" at bounding box center [732, 182] width 201 height 16
click at [694, 210] on div "Add Column" at bounding box center [436, 211] width 778 height 237
click at [694, 206] on div "Add Column" at bounding box center [436, 211] width 778 height 237
click at [694, 206] on textarea "**********" at bounding box center [732, 202] width 201 height 16
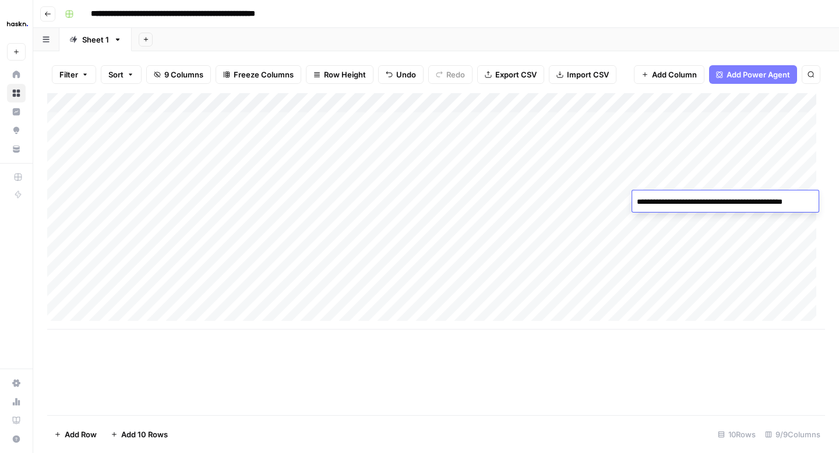
click at [702, 224] on div "Add Column" at bounding box center [436, 211] width 778 height 237
click at [702, 223] on div "Add Column" at bounding box center [436, 211] width 778 height 237
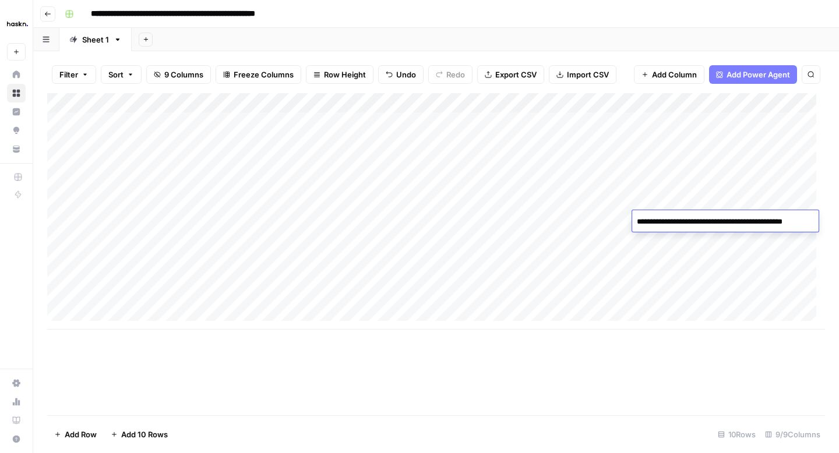
click at [689, 182] on div "Add Column" at bounding box center [436, 211] width 778 height 237
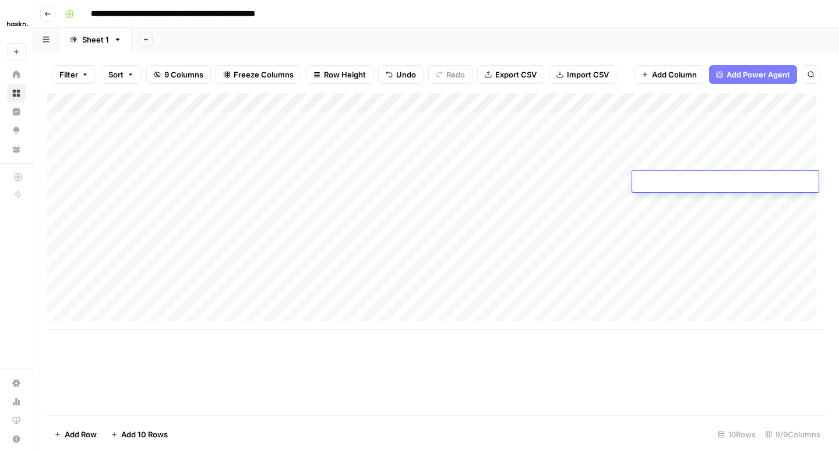
type textarea "**********"
click at [679, 203] on div "Add Column" at bounding box center [436, 211] width 778 height 237
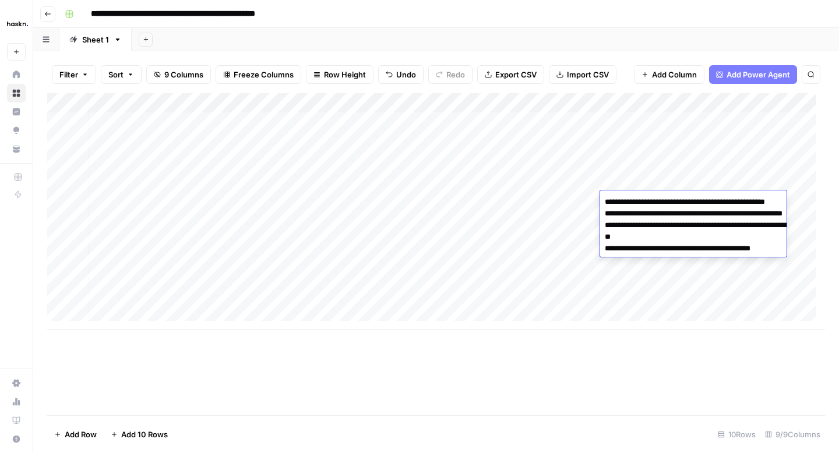
type textarea "**********"
click at [386, 225] on div "Add Column" at bounding box center [436, 211] width 778 height 237
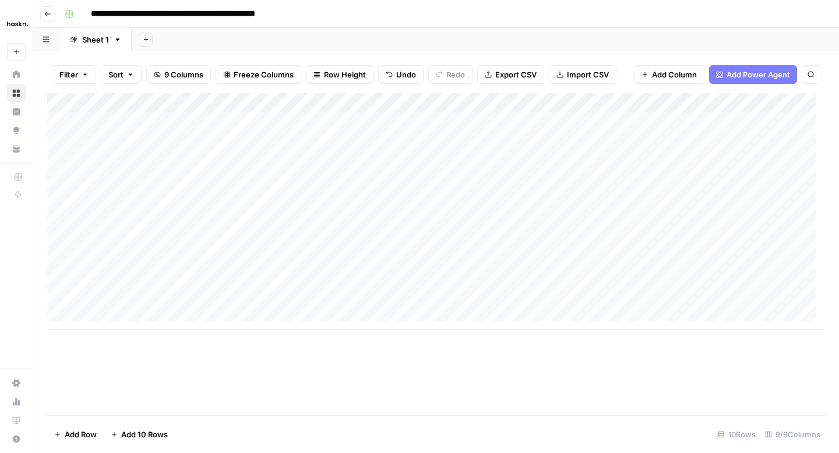
click at [683, 228] on div "Add Column" at bounding box center [436, 211] width 778 height 237
click at [703, 225] on div "Add Column" at bounding box center [436, 211] width 778 height 237
click at [703, 225] on textarea "**********" at bounding box center [725, 222] width 186 height 16
paste textarea "**********"
type textarea "**********"
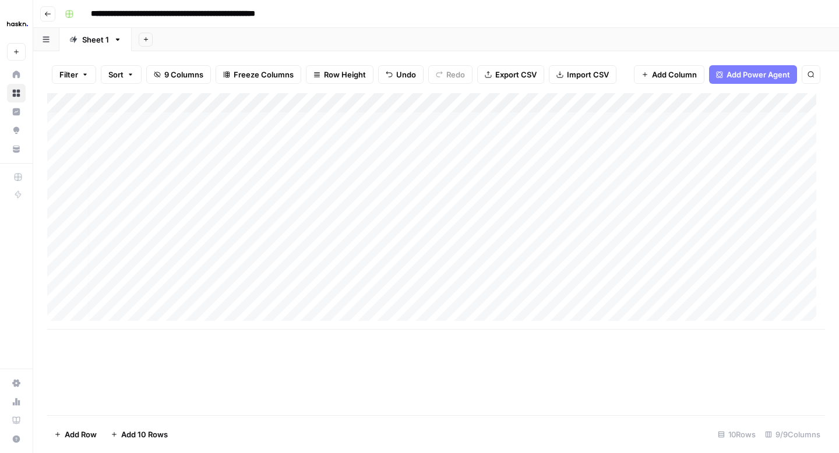
click at [433, 242] on div "Add Column" at bounding box center [436, 211] width 778 height 237
click at [709, 240] on div "Add Column" at bounding box center [436, 211] width 778 height 237
click at [459, 238] on div "Add Column" at bounding box center [436, 211] width 778 height 237
click at [565, 264] on div "Add Column" at bounding box center [436, 211] width 778 height 237
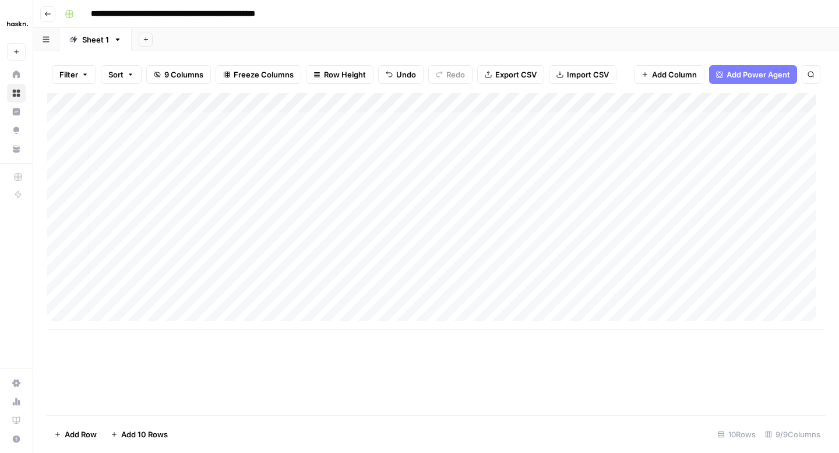
click at [565, 264] on div "Add Column" at bounding box center [436, 211] width 778 height 237
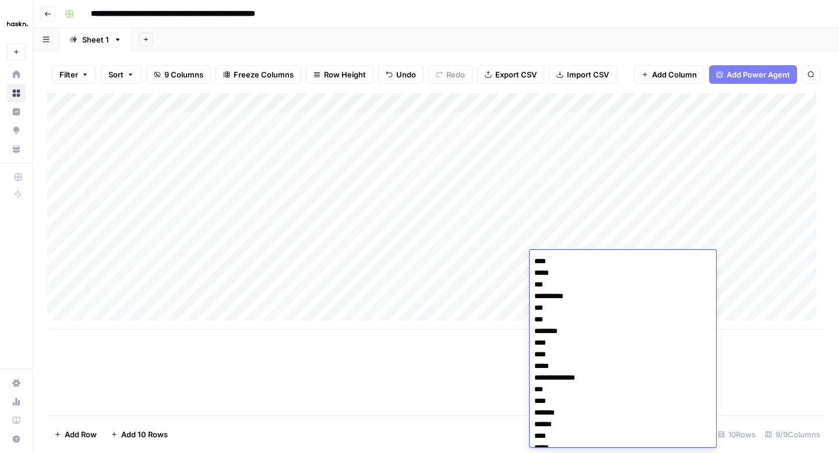
scroll to position [207, 0]
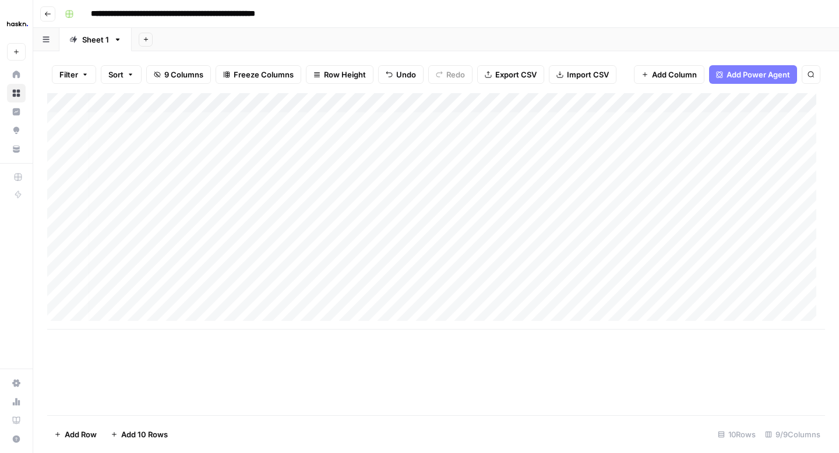
click at [492, 271] on div "Add Column" at bounding box center [436, 211] width 778 height 237
click at [686, 238] on div "Add Column" at bounding box center [436, 211] width 778 height 237
click at [686, 238] on textarea at bounding box center [740, 242] width 186 height 16
type textarea "**********"
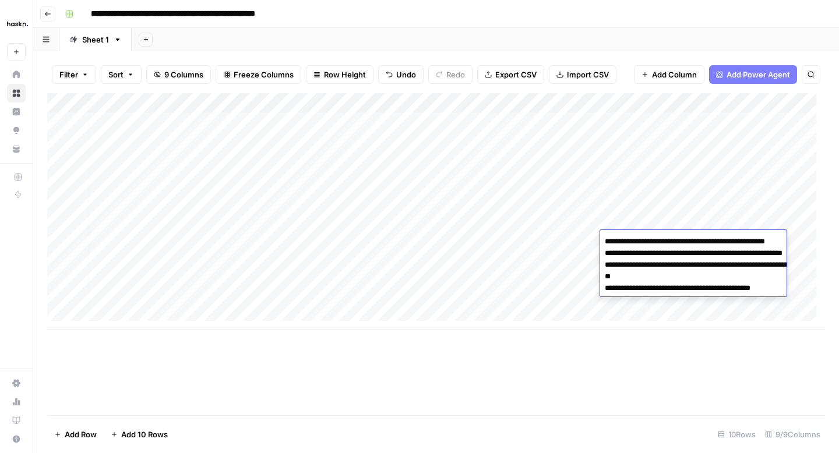
click at [482, 257] on div "Add Column" at bounding box center [436, 211] width 778 height 237
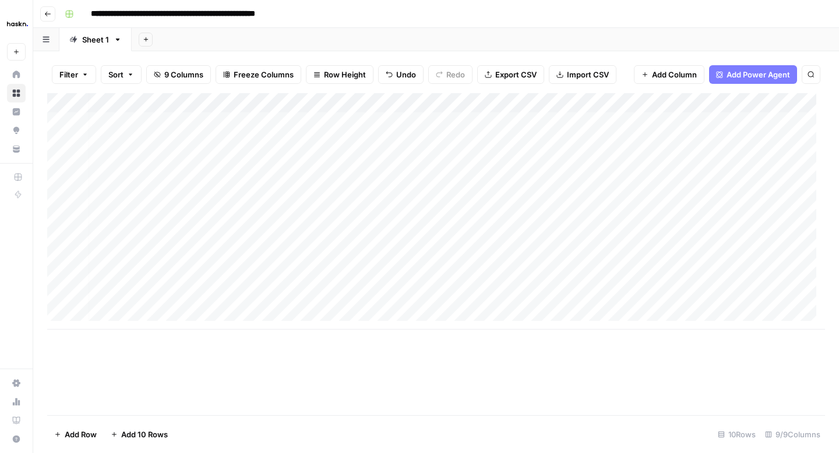
click at [678, 266] on div "Add Column" at bounding box center [436, 211] width 778 height 237
type textarea "**********"
click at [689, 277] on div "Add Column" at bounding box center [436, 211] width 778 height 237
click at [690, 297] on div "Add Column" at bounding box center [436, 211] width 778 height 237
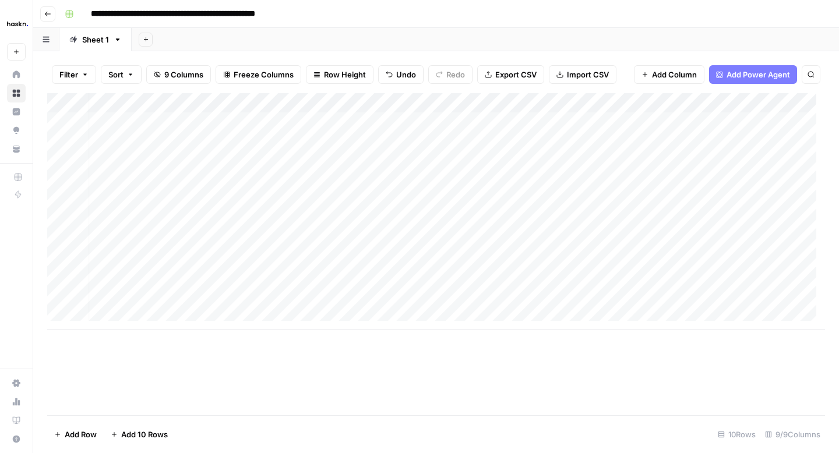
click at [684, 261] on div "Add Column" at bounding box center [436, 211] width 778 height 237
click at [675, 257] on div "Add Column" at bounding box center [436, 211] width 778 height 237
type textarea "**********"
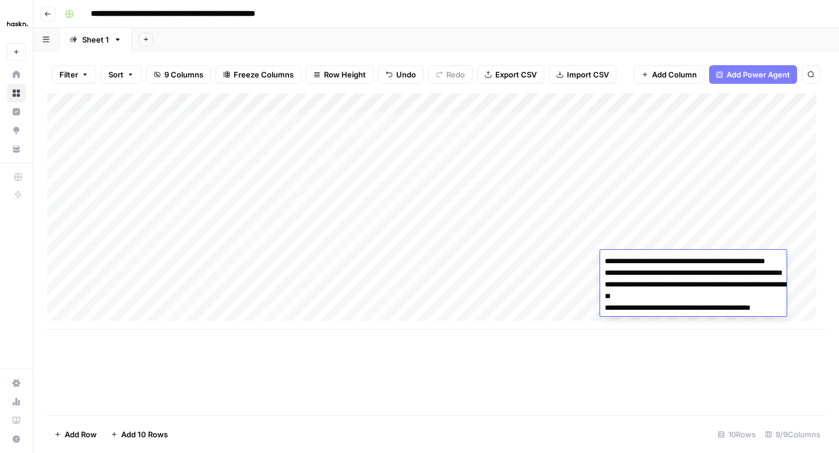
click at [439, 241] on div "Add Column" at bounding box center [436, 211] width 778 height 237
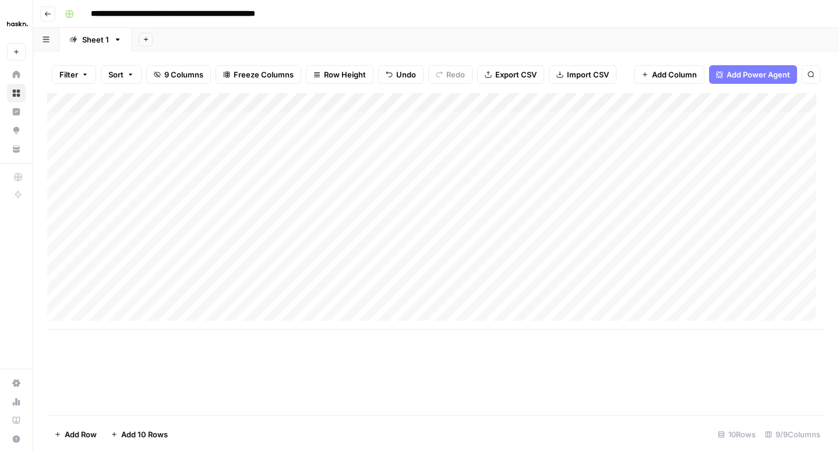
click at [289, 197] on div "Add Column" at bounding box center [436, 211] width 778 height 237
click at [314, 195] on div "Add Column" at bounding box center [436, 211] width 778 height 237
drag, startPoint x: 333, startPoint y: 218, endPoint x: 330, endPoint y: 206, distance: 11.9
click at [333, 218] on div "Add Column" at bounding box center [436, 211] width 778 height 237
click at [330, 202] on div "Add Column" at bounding box center [436, 211] width 778 height 237
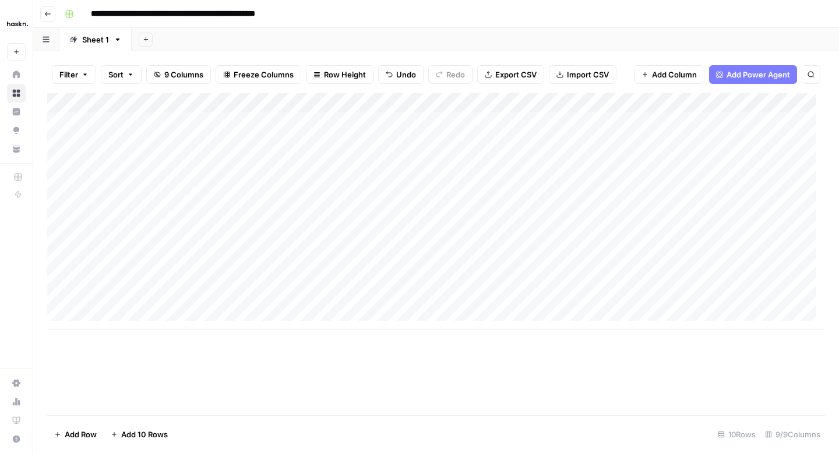
click at [330, 202] on div "Add Column" at bounding box center [436, 211] width 778 height 237
type input "**********"
click at [326, 227] on div "Add Column" at bounding box center [436, 211] width 778 height 237
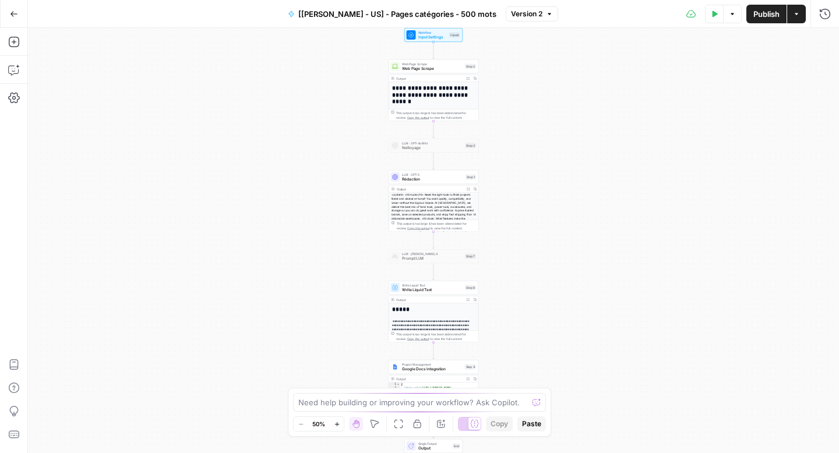
click at [340, 420] on button "Zoom In" at bounding box center [337, 424] width 14 height 14
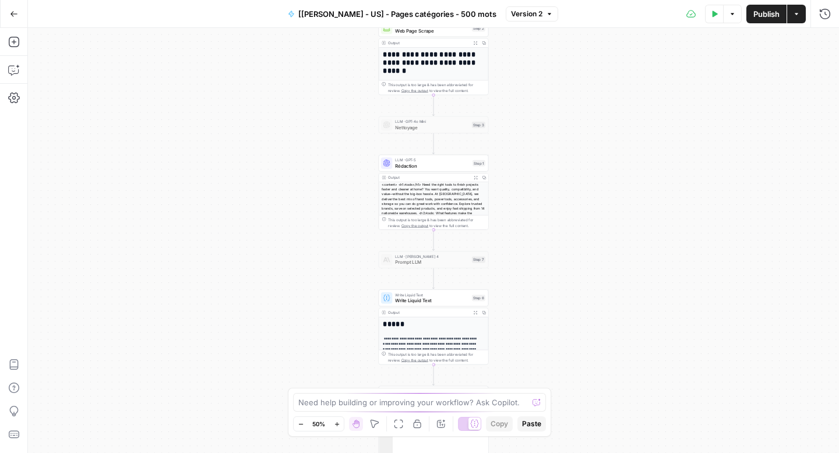
click at [340, 420] on button "Zoom In" at bounding box center [337, 424] width 14 height 14
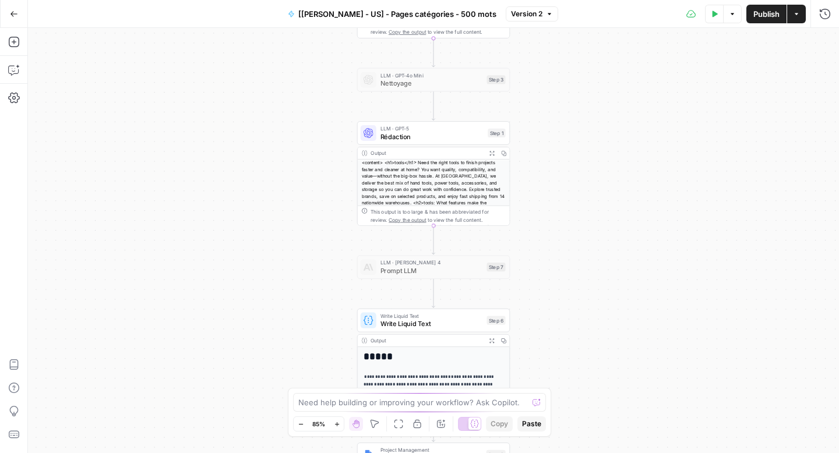
click at [397, 134] on span "Rédaction" at bounding box center [432, 137] width 104 height 10
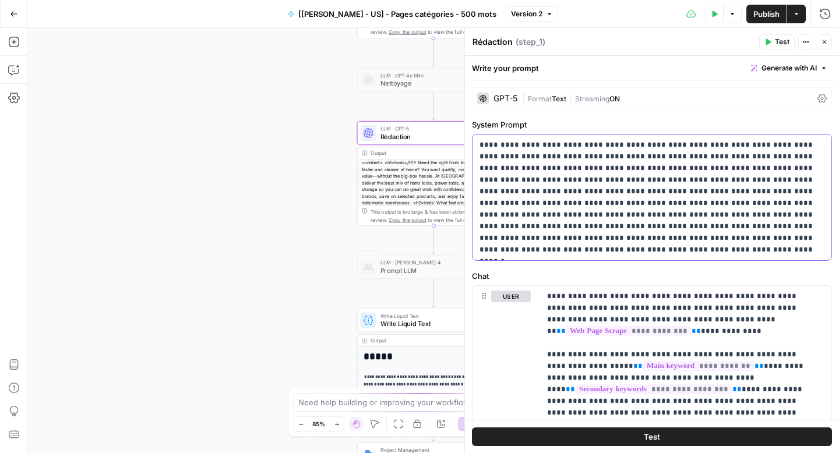
click at [574, 250] on p "**********" at bounding box center [647, 197] width 336 height 117
click at [574, 249] on p "**********" at bounding box center [647, 197] width 336 height 117
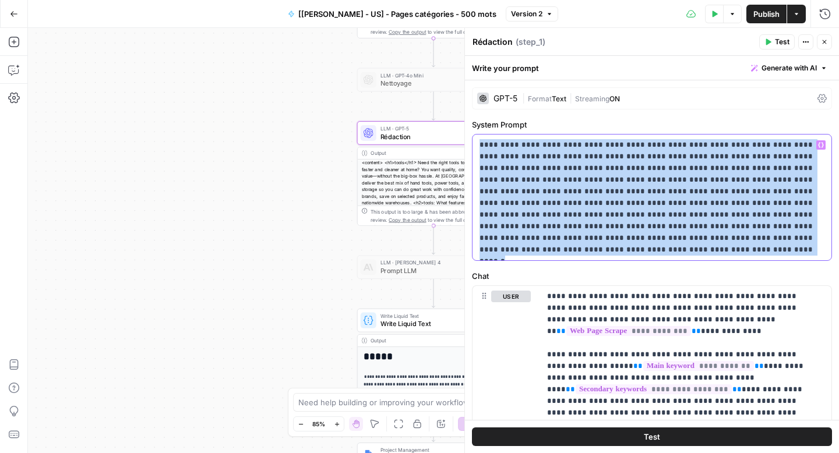
drag, startPoint x: 577, startPoint y: 249, endPoint x: 479, endPoint y: 172, distance: 124.0
click at [479, 172] on p "**********" at bounding box center [647, 197] width 336 height 117
copy p "**********"
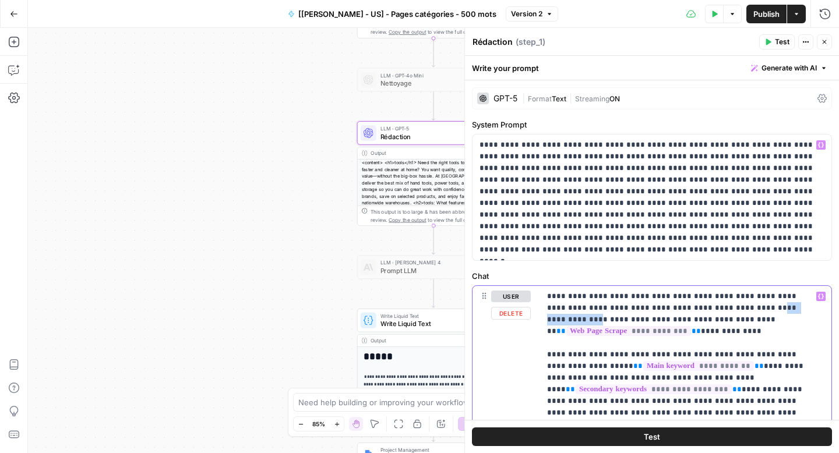
drag, startPoint x: 754, startPoint y: 309, endPoint x: 694, endPoint y: 310, distance: 60.0
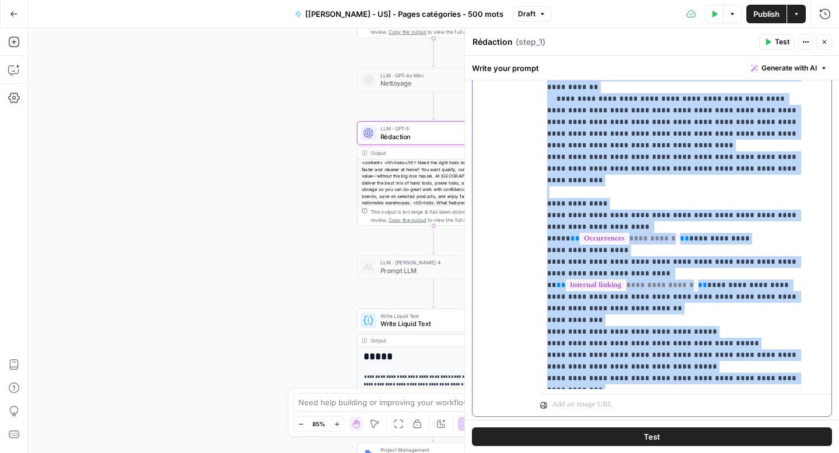
scroll to position [384, 0]
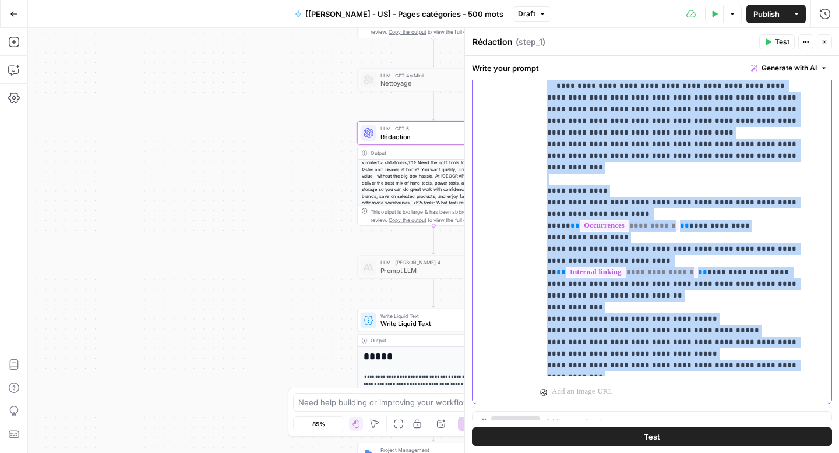
drag, startPoint x: 556, startPoint y: 348, endPoint x: 786, endPoint y: 373, distance: 231.5
click at [786, 373] on div "**********" at bounding box center [681, 139] width 283 height 475
copy p "**********"
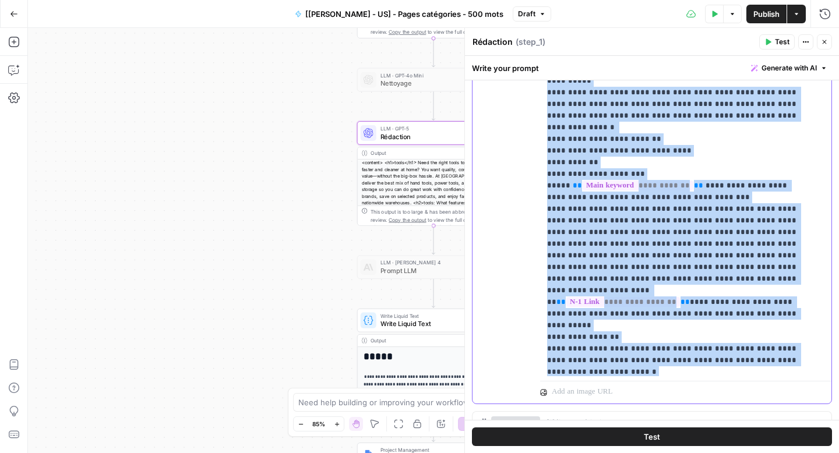
scroll to position [0, 0]
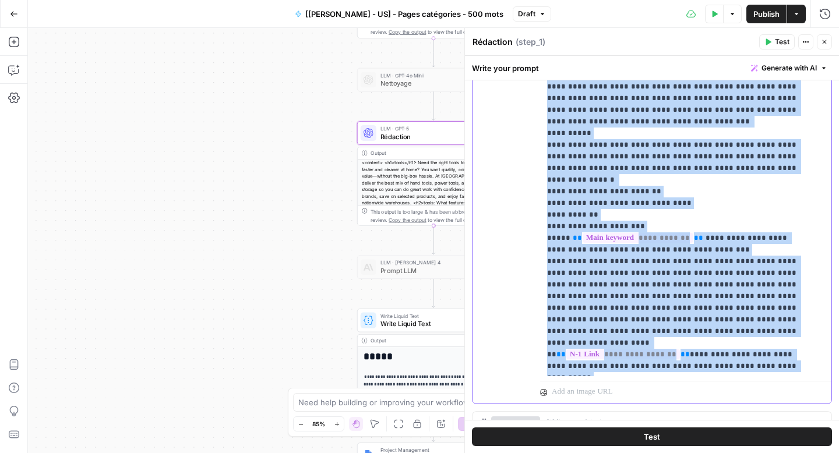
click at [708, 238] on p "**********" at bounding box center [677, 337] width 260 height 862
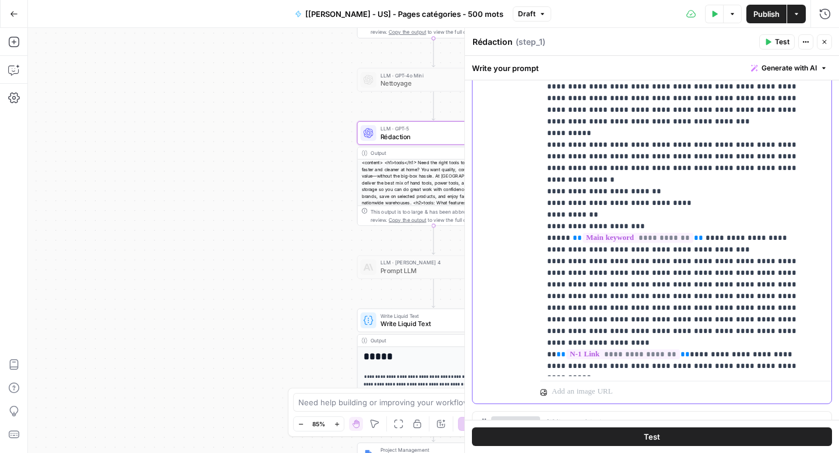
click at [700, 237] on p "**********" at bounding box center [677, 337] width 260 height 862
drag, startPoint x: 697, startPoint y: 234, endPoint x: 696, endPoint y: 228, distance: 6.6
click at [696, 228] on p "**********" at bounding box center [677, 337] width 260 height 862
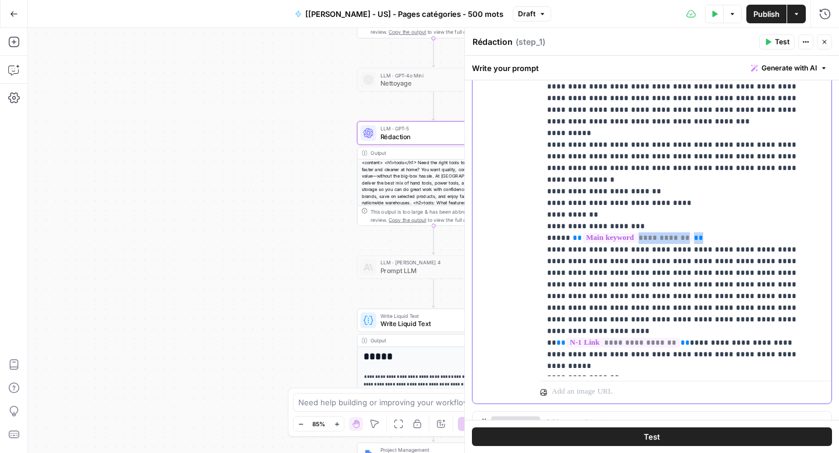
drag, startPoint x: 700, startPoint y: 229, endPoint x: 571, endPoint y: 224, distance: 128.8
click at [571, 224] on p "**********" at bounding box center [677, 331] width 260 height 851
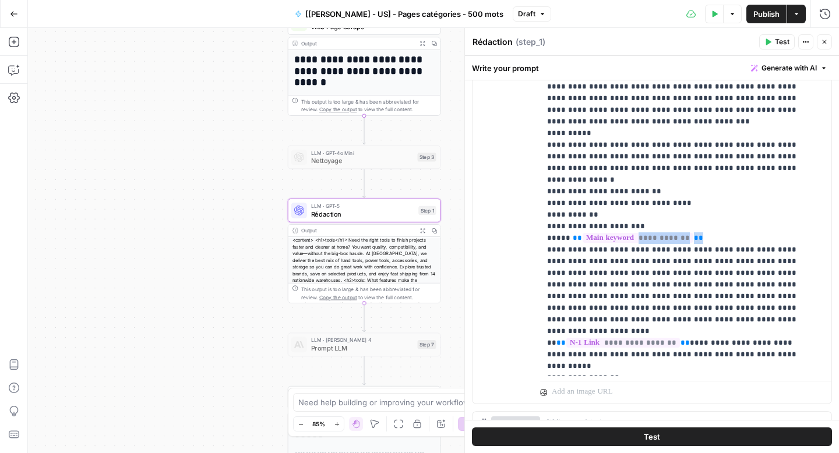
drag, startPoint x: 278, startPoint y: 133, endPoint x: 211, endPoint y: 207, distance: 99.4
click at [206, 213] on div "**********" at bounding box center [433, 240] width 811 height 425
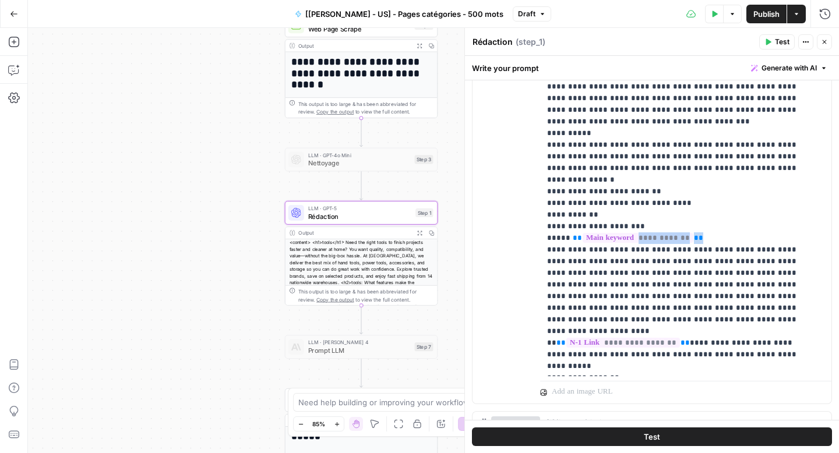
click at [239, 158] on div "**********" at bounding box center [433, 240] width 811 height 425
click at [201, 226] on div "**********" at bounding box center [433, 240] width 811 height 425
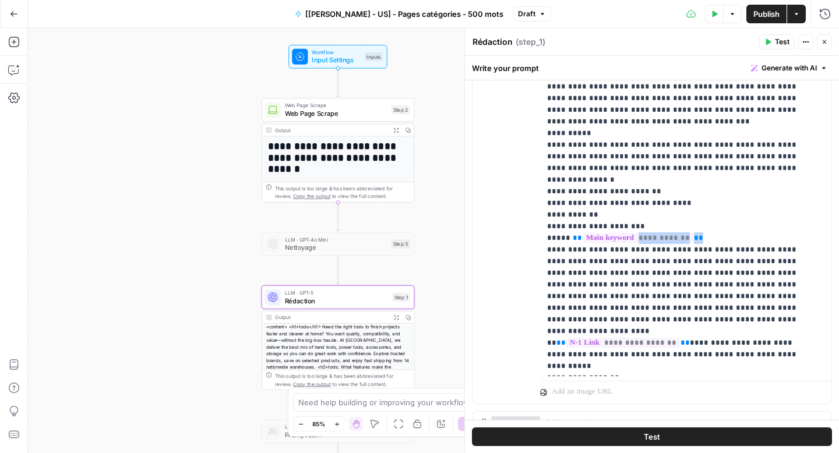
drag, startPoint x: 231, startPoint y: 130, endPoint x: 243, endPoint y: 259, distance: 128.7
click at [242, 258] on div "**********" at bounding box center [433, 240] width 811 height 425
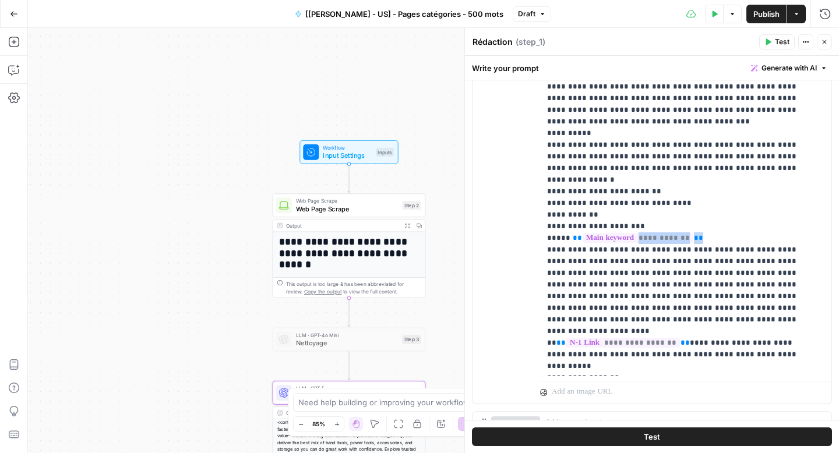
click at [342, 208] on span "Web Page Scrape" at bounding box center [347, 209] width 103 height 10
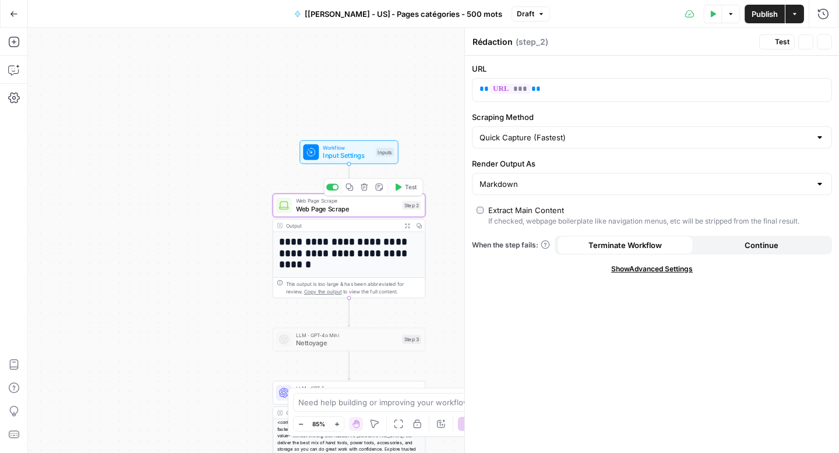
type textarea "Web Page Scrape"
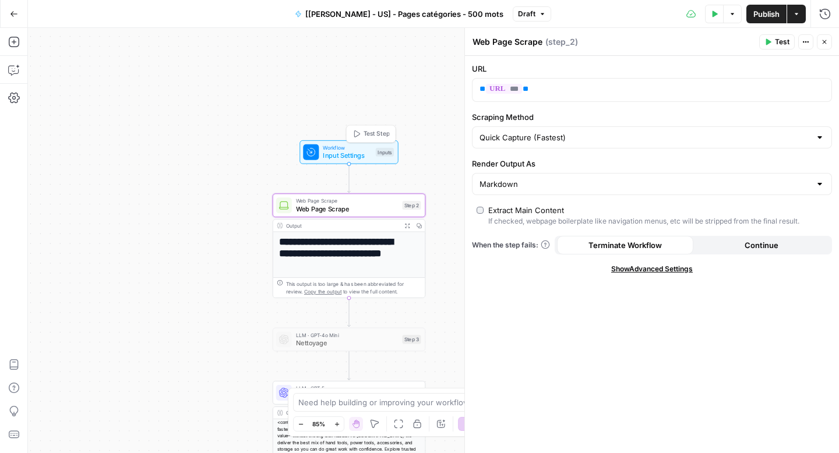
click at [349, 153] on span "Input Settings" at bounding box center [347, 156] width 49 height 10
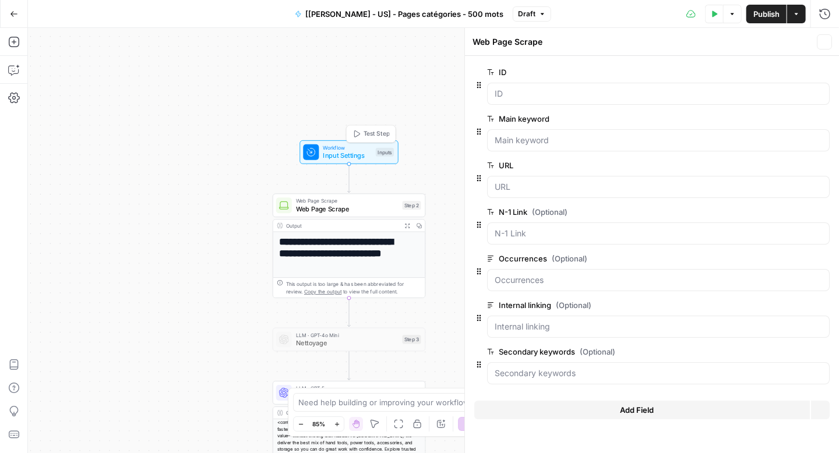
type textarea "Inputs"
click at [700, 410] on button "Add Field" at bounding box center [642, 410] width 336 height 19
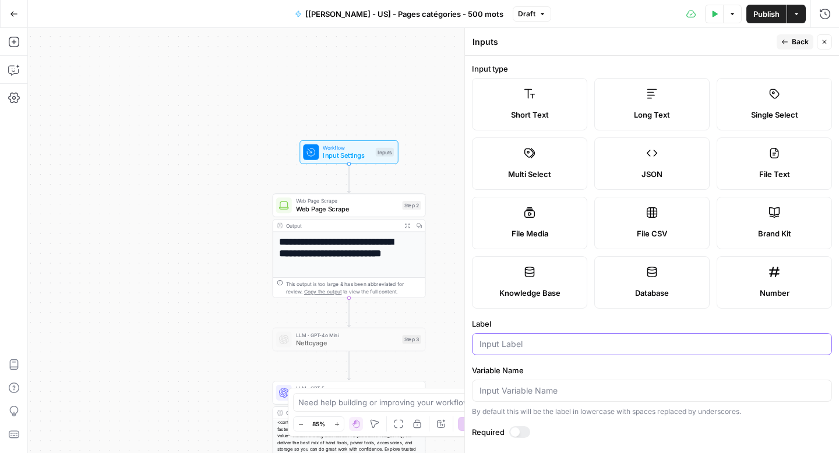
click at [530, 349] on input "Label" at bounding box center [651, 344] width 345 height 12
type input "H1"
click at [521, 385] on input "Variable Name" at bounding box center [651, 391] width 345 height 12
type input "H1"
click at [564, 347] on input "H1" at bounding box center [651, 344] width 345 height 12
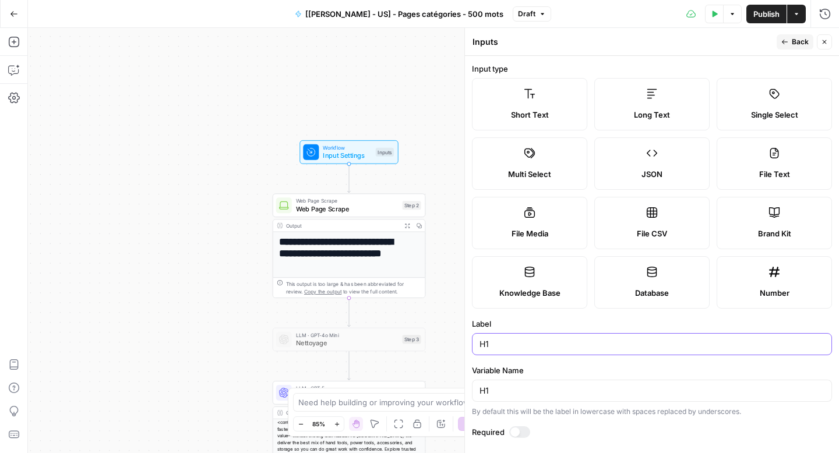
type input "H1"
click at [511, 391] on input "H1" at bounding box center [651, 391] width 345 height 12
type input "H"
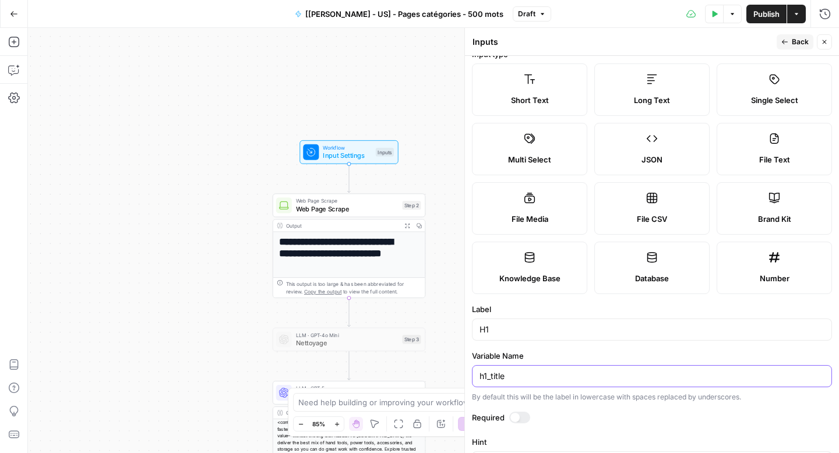
scroll to position [24, 0]
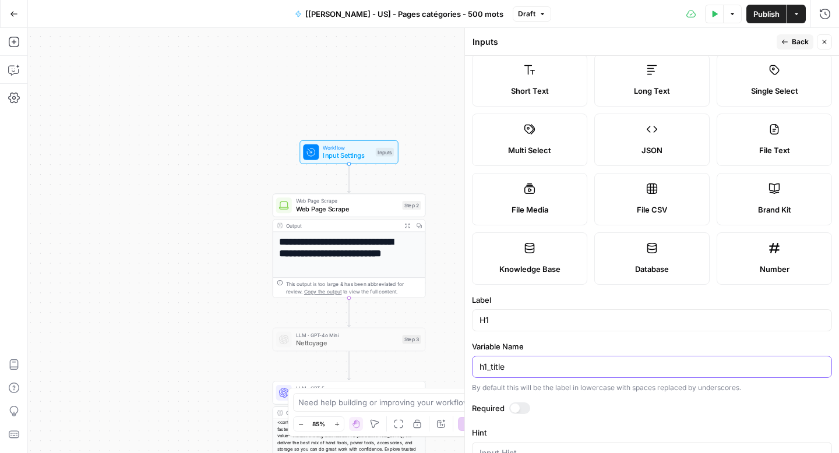
type input "h1_title"
click at [521, 402] on form "Input type Short Text Long Text Single Select Multi Select JSON File Text File …" at bounding box center [652, 254] width 374 height 397
click at [522, 410] on div at bounding box center [519, 409] width 21 height 12
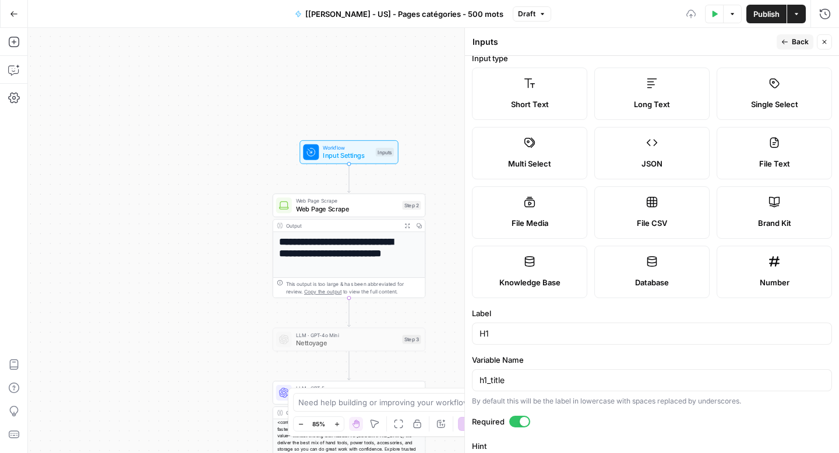
scroll to position [0, 0]
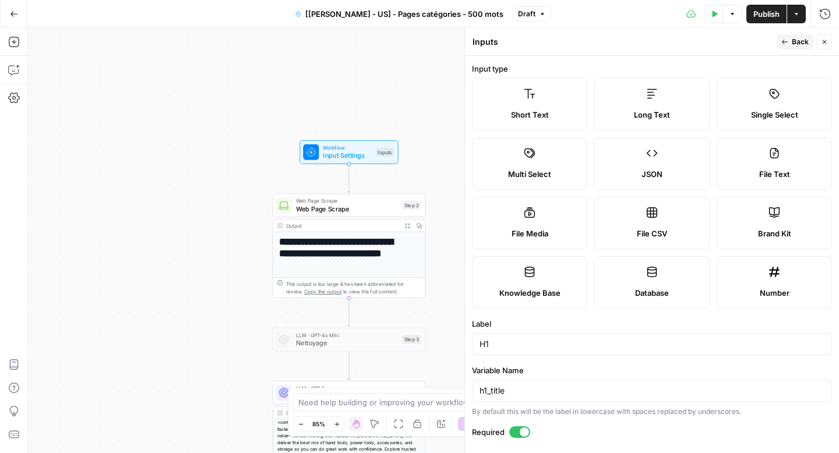
click at [785, 45] on icon "button" at bounding box center [784, 41] width 7 height 7
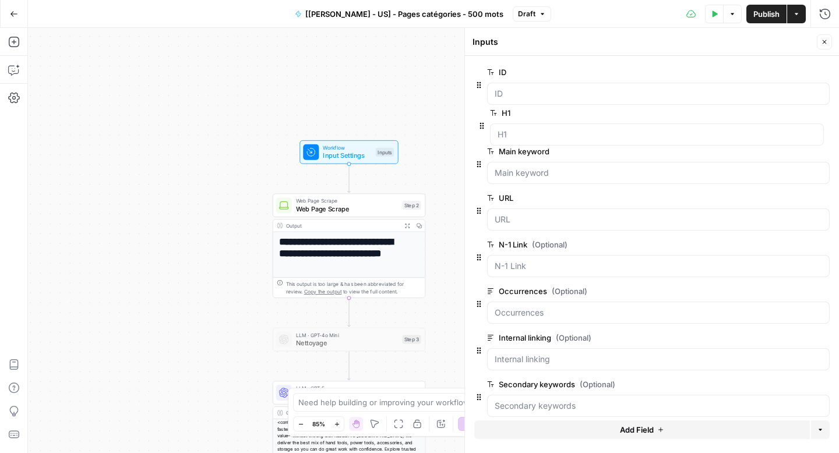
drag, startPoint x: 478, startPoint y: 409, endPoint x: 484, endPoint y: 121, distance: 288.4
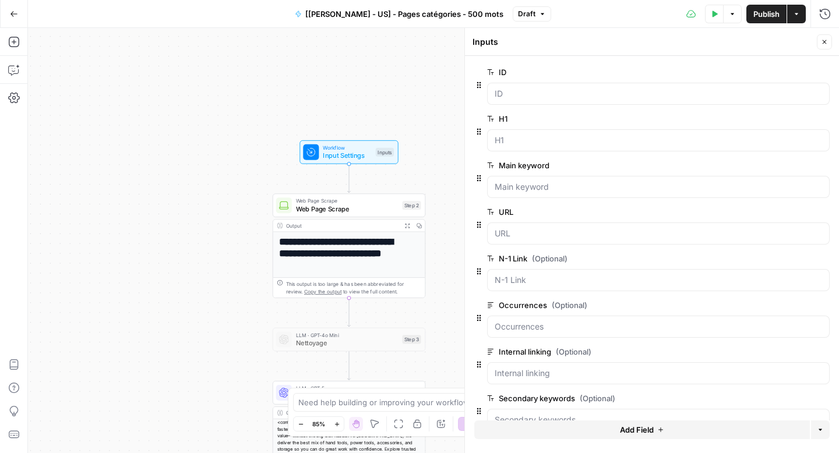
click at [821, 43] on icon "button" at bounding box center [824, 41] width 7 height 7
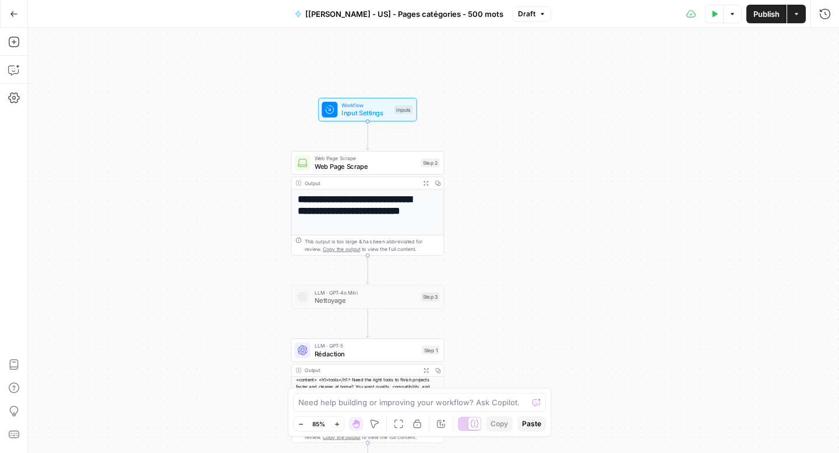
drag, startPoint x: 584, startPoint y: 190, endPoint x: 624, endPoint y: 94, distance: 104.7
click at [617, 119] on div "**********" at bounding box center [433, 240] width 811 height 425
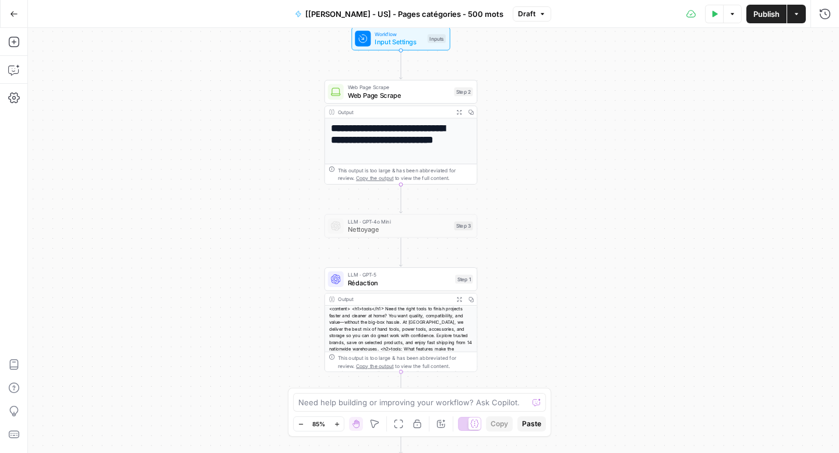
click at [408, 288] on div "LLM · GPT-5 Rédaction Step 1 Copy step Delete step Add Note Test" at bounding box center [400, 279] width 153 height 24
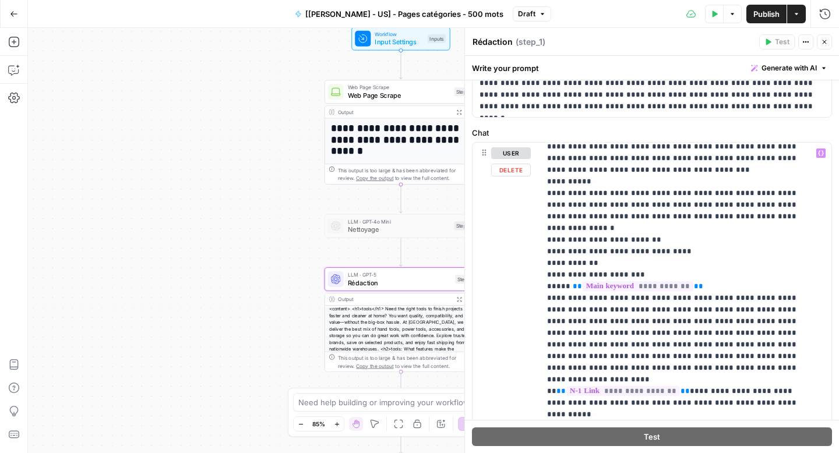
scroll to position [199, 0]
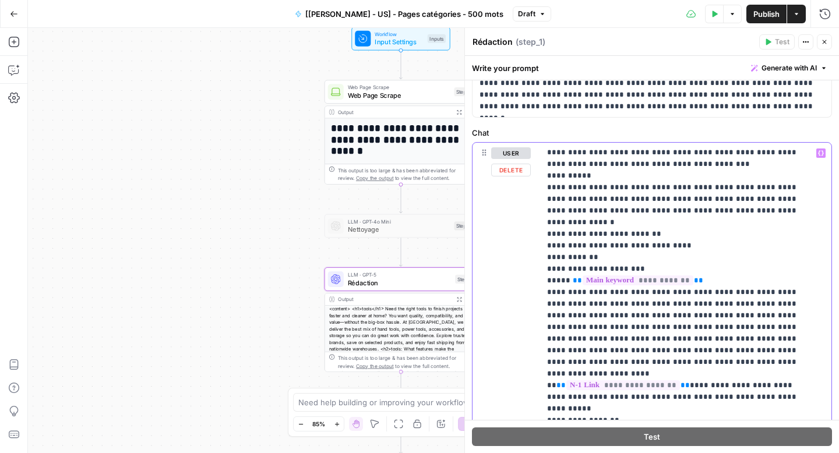
click at [698, 273] on p "**********" at bounding box center [677, 374] width 260 height 851
drag, startPoint x: 698, startPoint y: 273, endPoint x: 568, endPoint y: 267, distance: 130.6
click at [568, 267] on p "**********" at bounding box center [677, 374] width 260 height 851
click at [587, 269] on p "**********" at bounding box center [677, 374] width 260 height 851
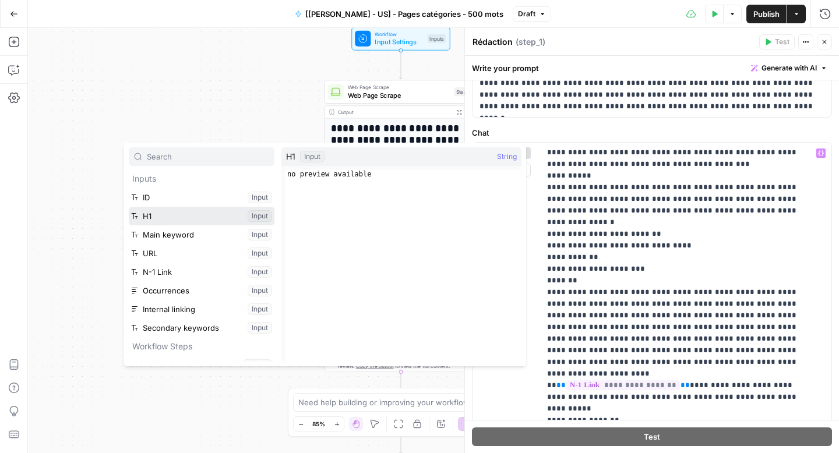
click at [179, 217] on button "Select variable H1" at bounding box center [202, 216] width 146 height 19
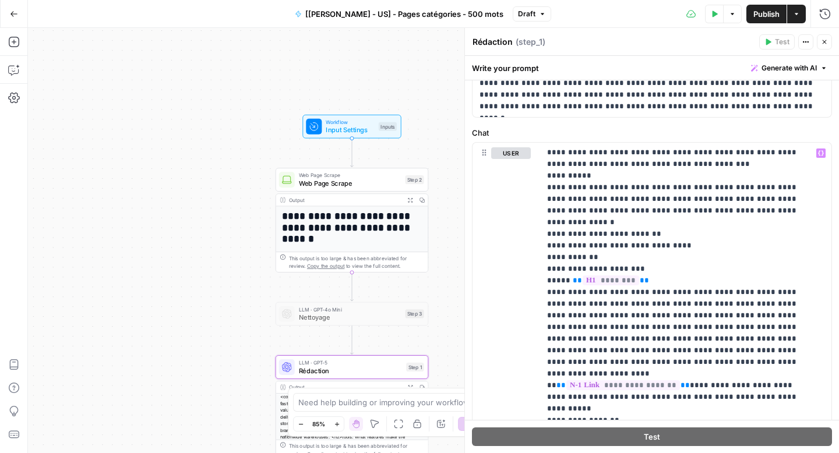
drag, startPoint x: 165, startPoint y: 184, endPoint x: 157, endPoint y: 226, distance: 43.2
click at [135, 252] on div "**********" at bounding box center [433, 240] width 811 height 425
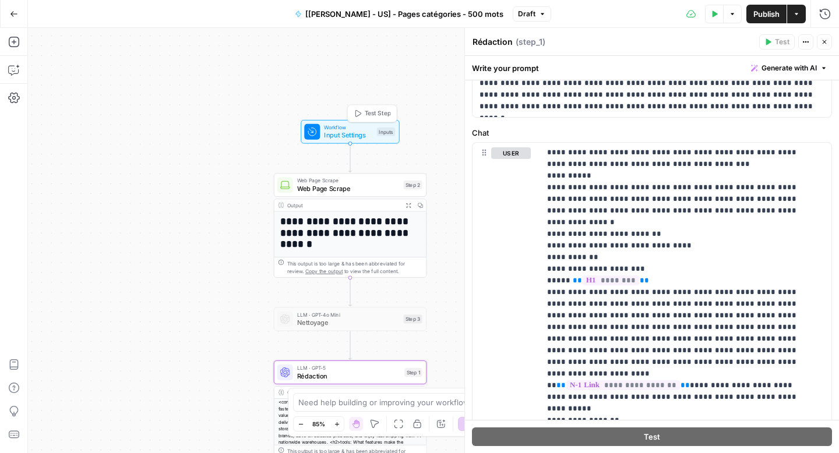
click at [362, 118] on button "Test Step" at bounding box center [372, 113] width 45 height 13
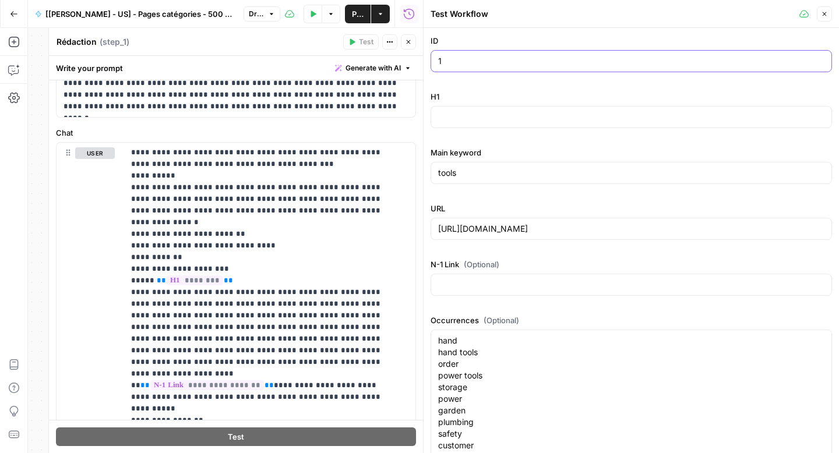
click at [494, 63] on input "1" at bounding box center [631, 61] width 386 height 12
click at [474, 120] on input "H1" at bounding box center [631, 117] width 386 height 12
click at [468, 57] on input "1" at bounding box center [631, 61] width 386 height 12
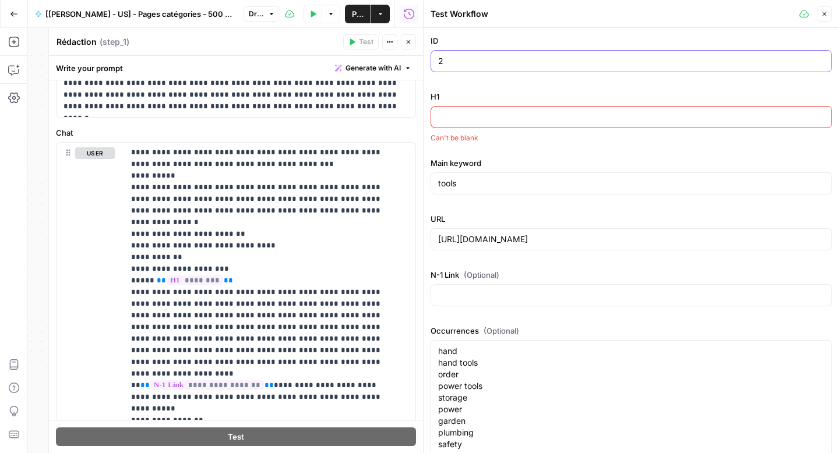
type input "2"
click at [457, 122] on input "H1" at bounding box center [631, 117] width 386 height 12
paste input "Air Tools and Compressors"
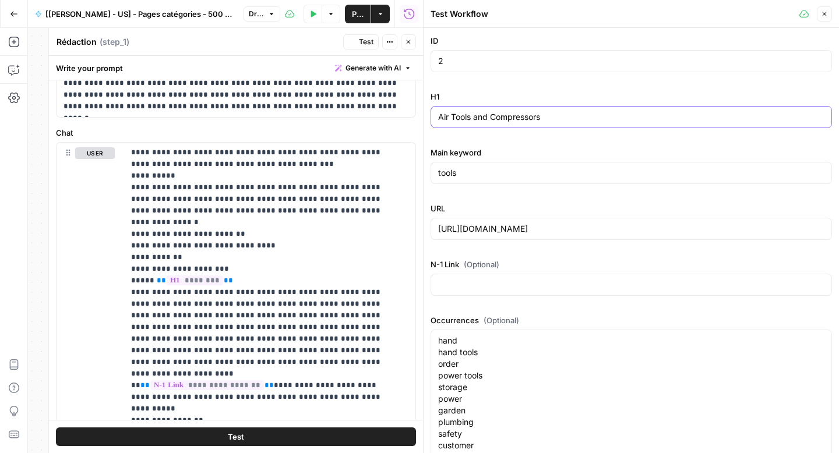
type input "Air Tools and Compressors"
drag, startPoint x: 468, startPoint y: 170, endPoint x: 454, endPoint y: 171, distance: 14.0
click at [454, 171] on input "tools" at bounding box center [631, 173] width 386 height 12
drag, startPoint x: 469, startPoint y: 168, endPoint x: 417, endPoint y: 168, distance: 51.8
click at [423, 169] on div "Test Workflow Close ID 2 H1 Air Tools and Compressors Main keyword tools URL [U…" at bounding box center [631, 226] width 416 height 453
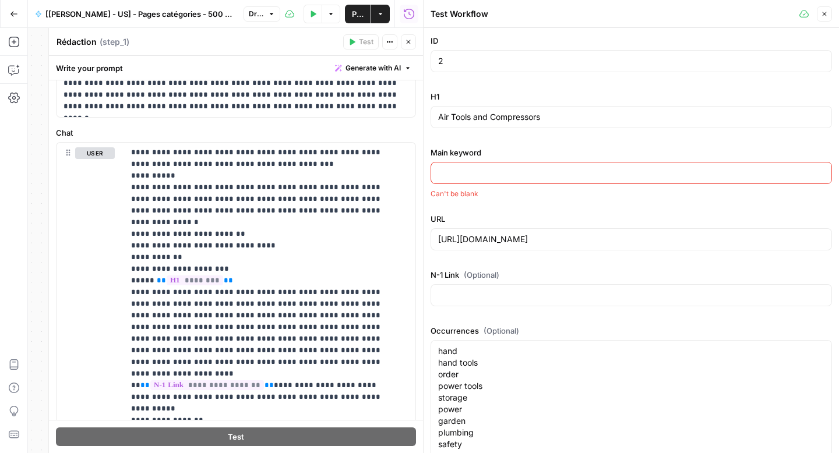
paste input "air tools and compressors"
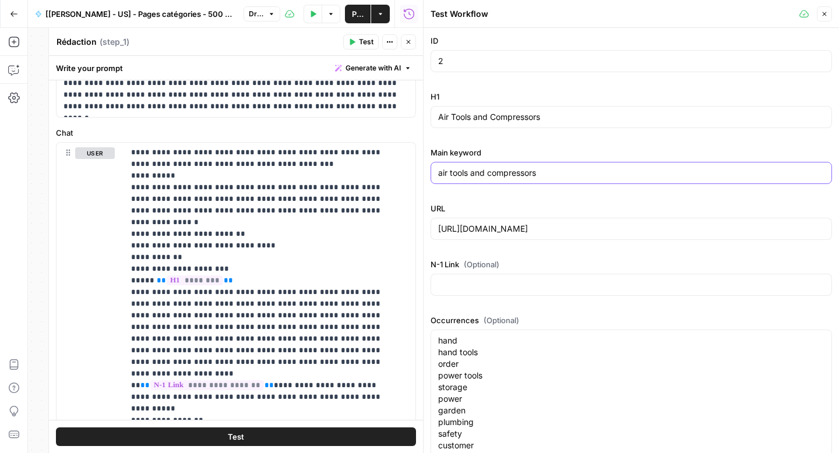
type input "air tools and compressors"
drag, startPoint x: 564, startPoint y: 225, endPoint x: 456, endPoint y: 225, distance: 108.9
click at [479, 225] on input "[URL][DOMAIN_NAME]" at bounding box center [631, 229] width 386 height 12
click at [626, 231] on input "[URL][DOMAIN_NAME]" at bounding box center [631, 229] width 386 height 12
drag, startPoint x: 640, startPoint y: 231, endPoint x: 426, endPoint y: 226, distance: 213.9
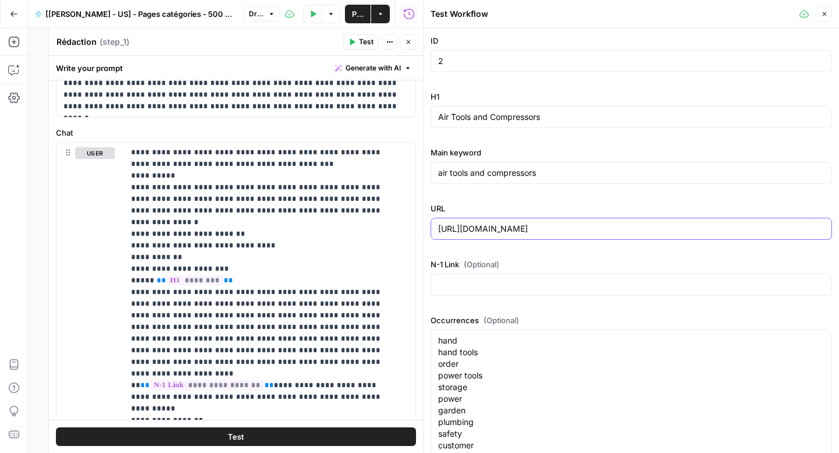
click at [426, 226] on div "Test Workflow Close ID 2 H1 Air Tools and Compressors Main keyword air tools an…" at bounding box center [631, 226] width 416 height 453
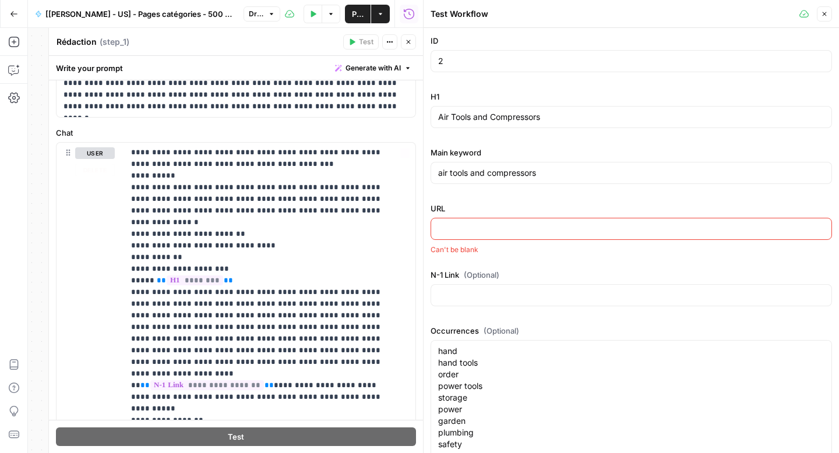
paste input "[URL][DOMAIN_NAME]"
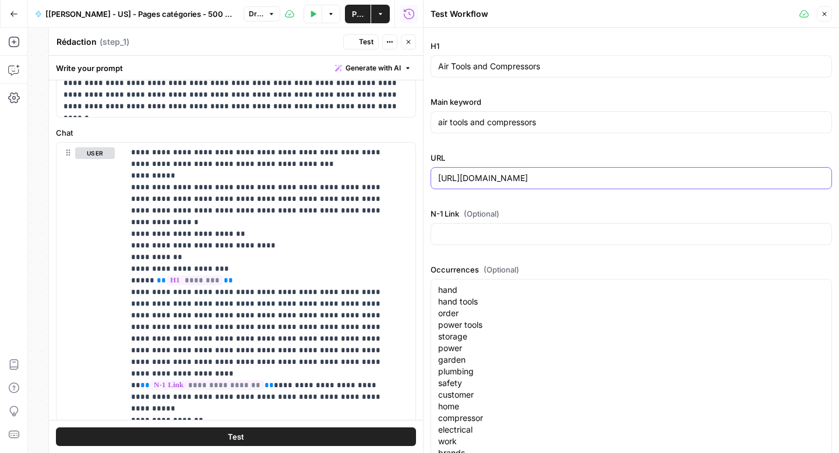
scroll to position [98, 0]
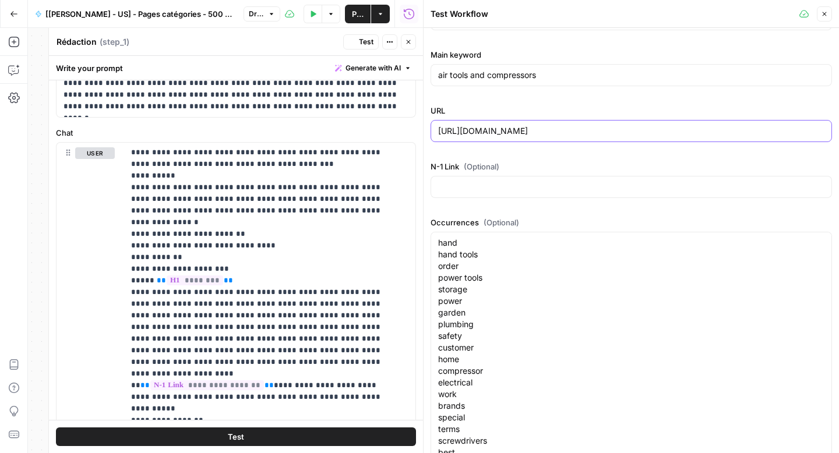
type input "[URL][DOMAIN_NAME]"
click at [470, 192] on div at bounding box center [631, 187] width 401 height 22
paste input "[URL][DOMAIN_NAME]"
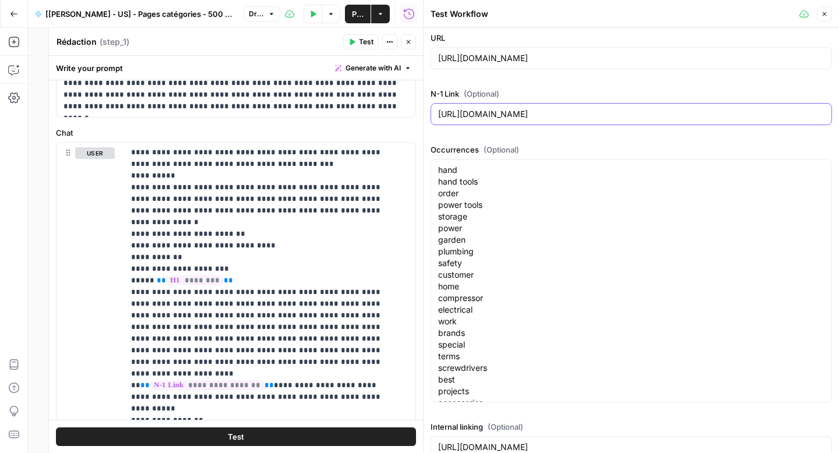
type input "[URL][DOMAIN_NAME]"
click at [528, 227] on textarea "hand hand tools order power tools storage power garden plumbing safety customer…" at bounding box center [631, 298] width 386 height 268
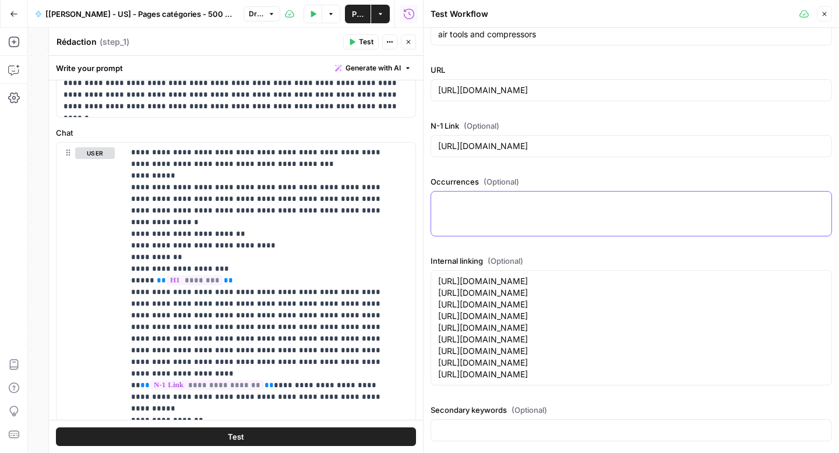
paste textarea "air compressors tools compressors air compressor products customer accessories …"
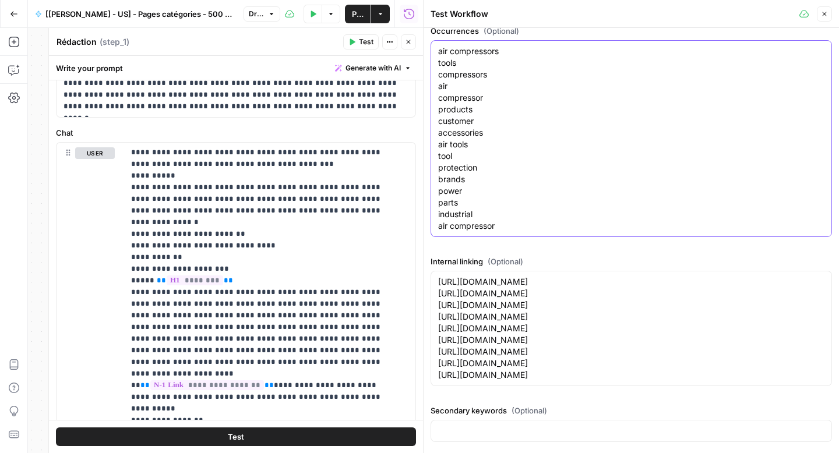
scroll to position [290, 0]
type textarea "air compressors tools compressors air compressor products customer accessories …"
click at [481, 316] on textarea "https://www.maxwarehouse.com/collections/air-tools-and-compressors https://www.…" at bounding box center [631, 328] width 386 height 105
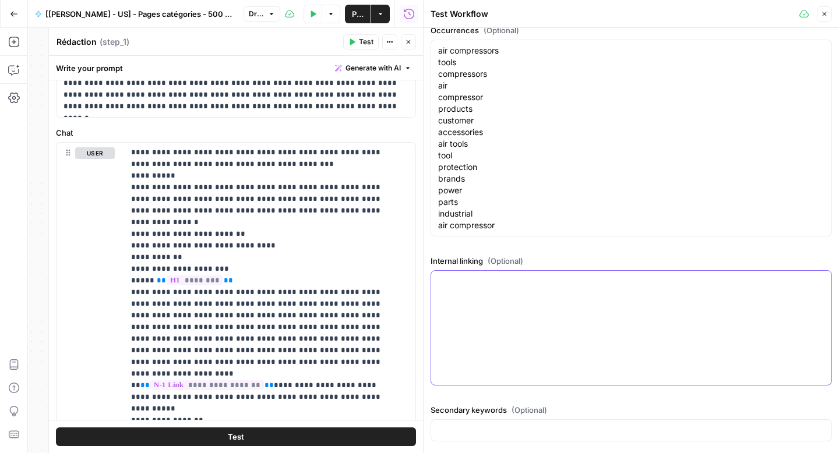
scroll to position [220, 0]
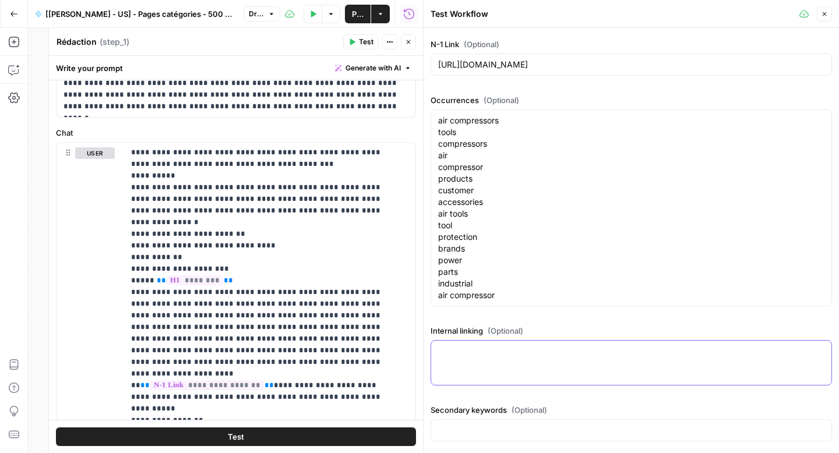
paste textarea "https://www.maxwarehouse.com/collections/air-compressor https://www.maxwarehous…"
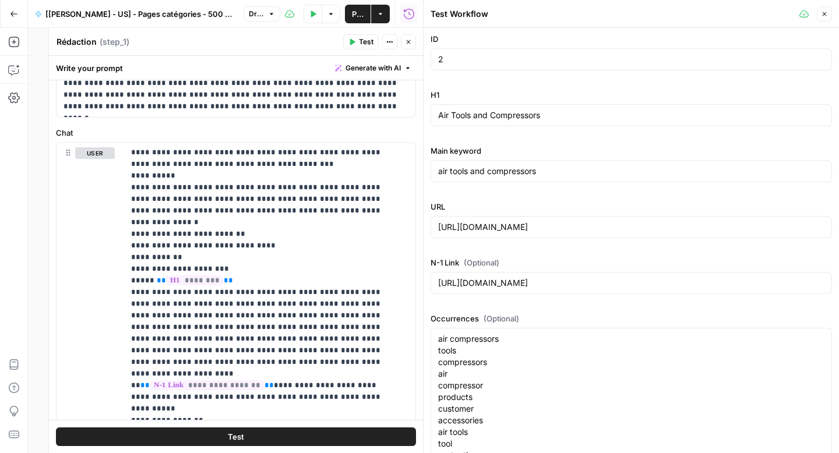
scroll to position [0, 0]
type textarea "https://www.maxwarehouse.com/collections/air-compressor https://www.maxwarehous…"
click at [821, 15] on icon "button" at bounding box center [824, 13] width 7 height 7
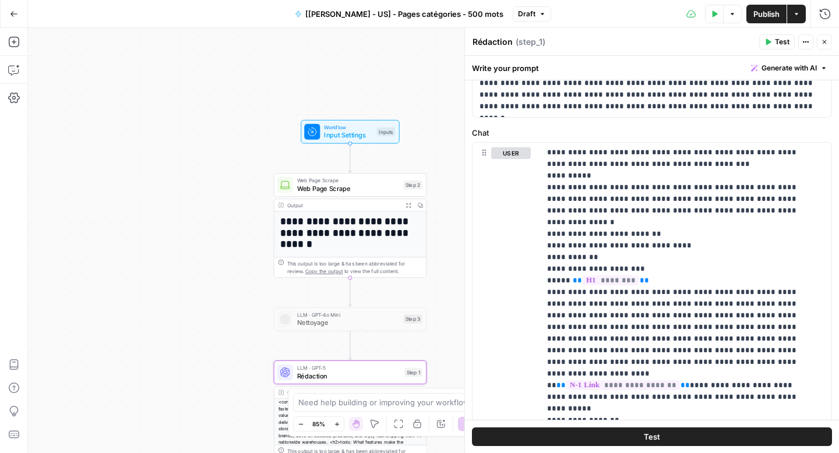
click at [774, 43] on button "Test" at bounding box center [777, 41] width 36 height 15
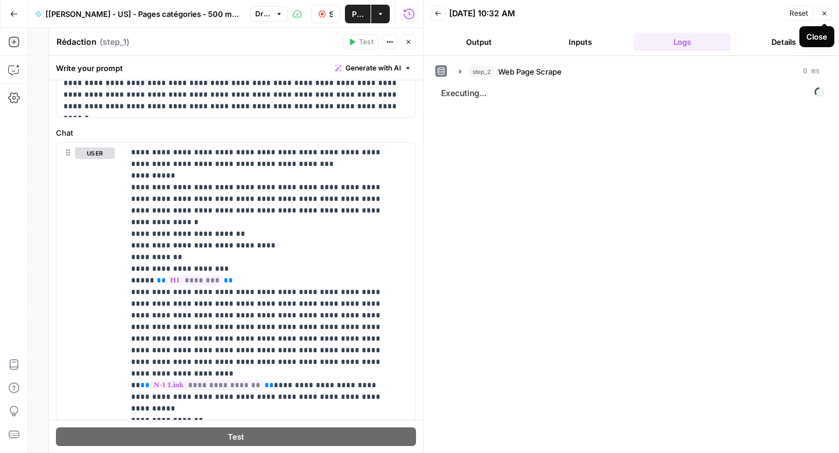
click at [823, 13] on icon "button" at bounding box center [824, 13] width 7 height 7
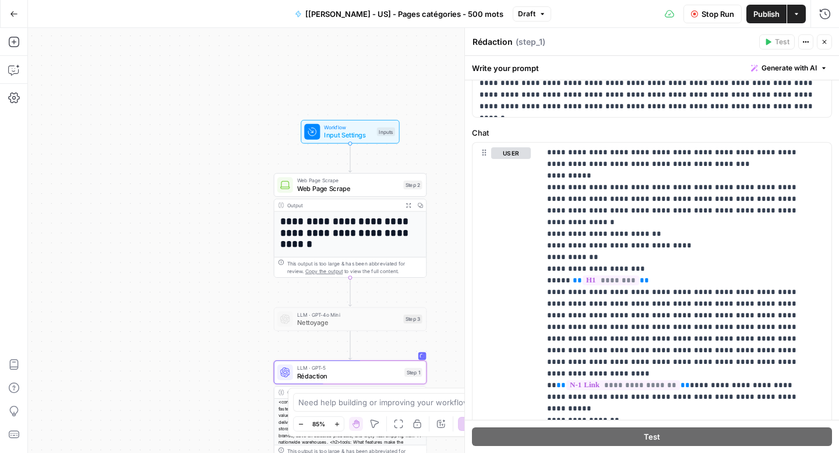
click at [830, 43] on div "Run History E" at bounding box center [799, 39] width 65 height 20
click at [825, 43] on span "E" at bounding box center [822, 39] width 9 height 12
click at [721, 16] on span "Stop Run" at bounding box center [717, 14] width 33 height 12
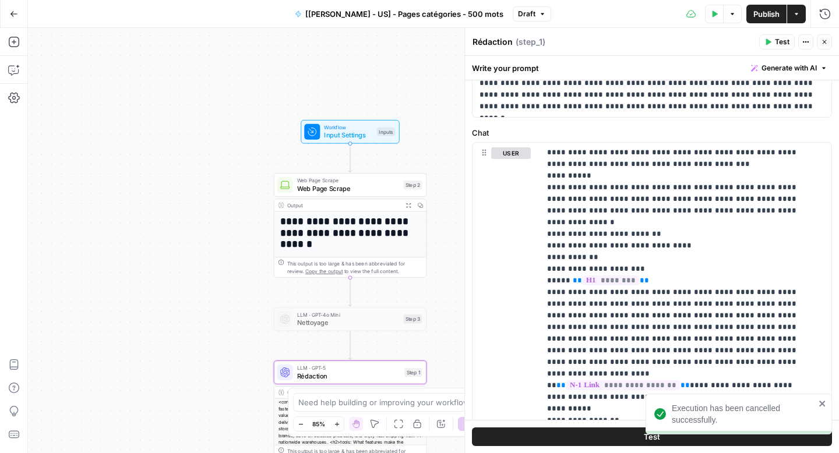
click at [826, 40] on icon "button" at bounding box center [825, 42] width 4 height 4
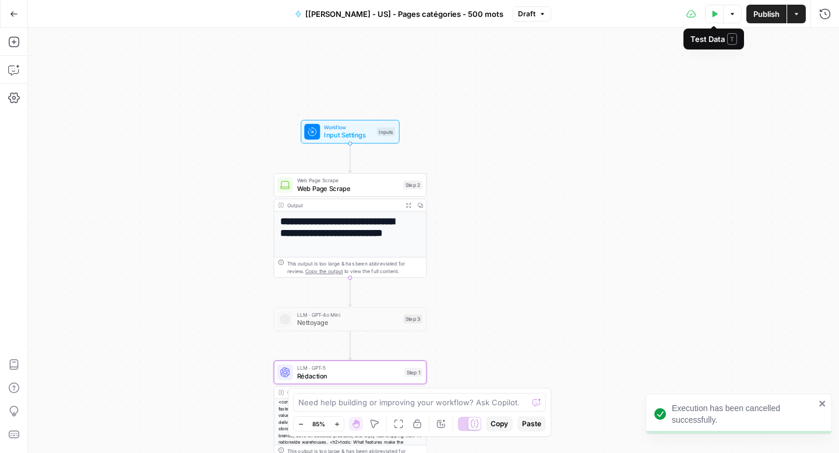
click at [714, 16] on icon "button" at bounding box center [714, 13] width 7 height 7
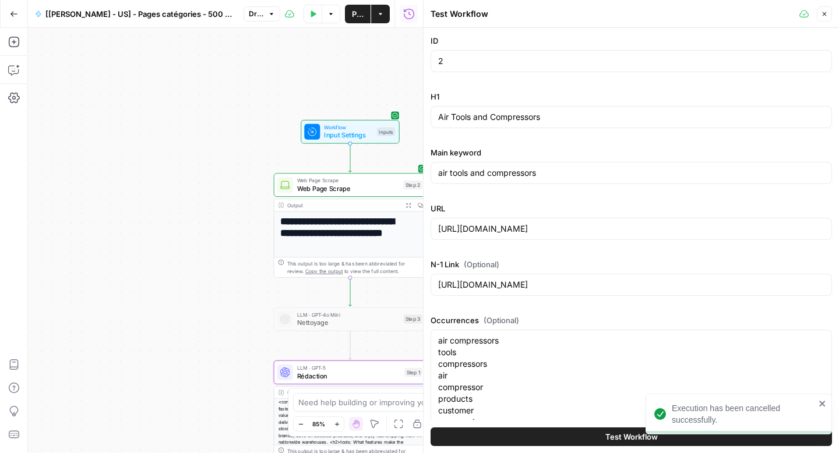
click at [597, 436] on button "Test Workflow" at bounding box center [631, 437] width 401 height 19
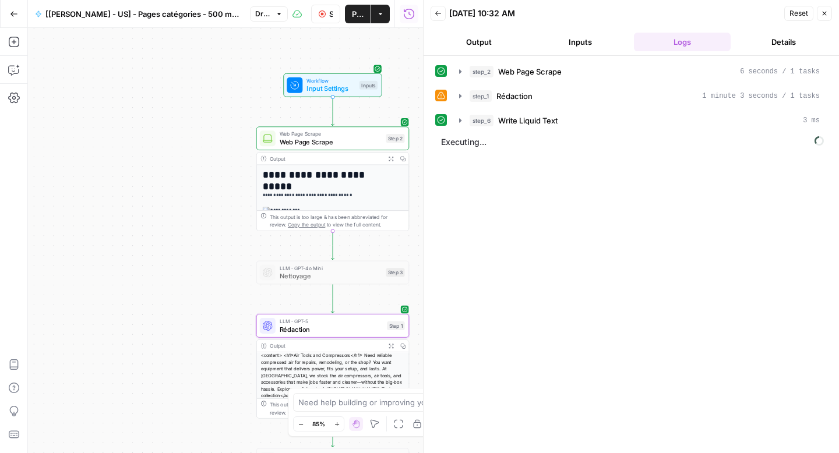
drag, startPoint x: 155, startPoint y: 231, endPoint x: 126, endPoint y: 162, distance: 74.7
click at [130, 171] on div "**********" at bounding box center [225, 240] width 395 height 425
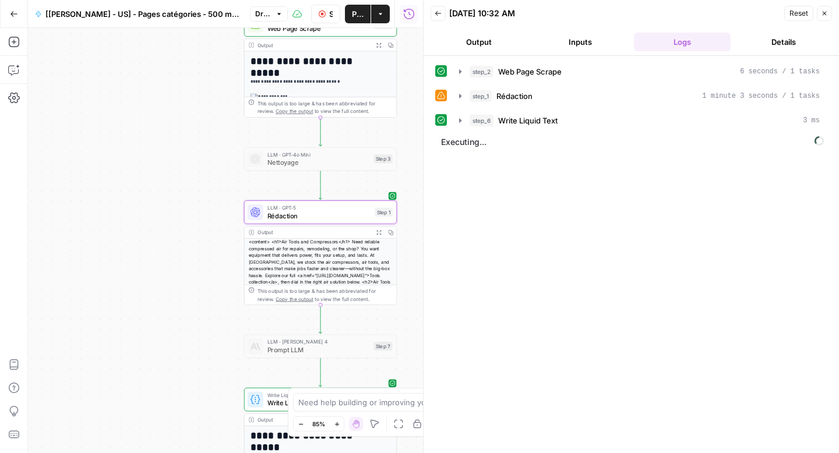
drag, startPoint x: 154, startPoint y: 224, endPoint x: 149, endPoint y: 162, distance: 62.6
click at [150, 164] on div "**********" at bounding box center [225, 240] width 395 height 425
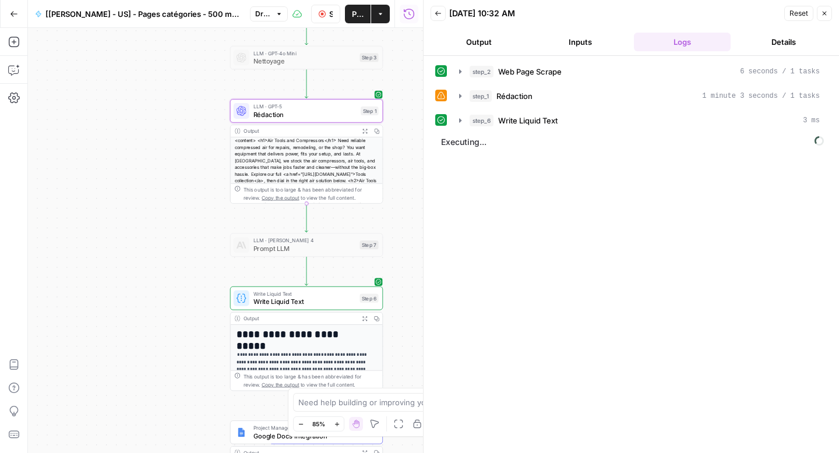
drag, startPoint x: 160, startPoint y: 238, endPoint x: 153, endPoint y: 188, distance: 50.6
click at [153, 190] on div "**********" at bounding box center [225, 240] width 395 height 425
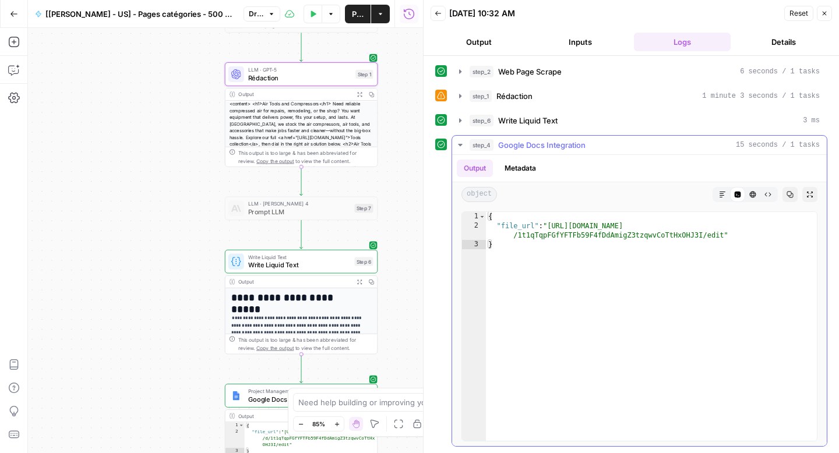
type textarea "**********"
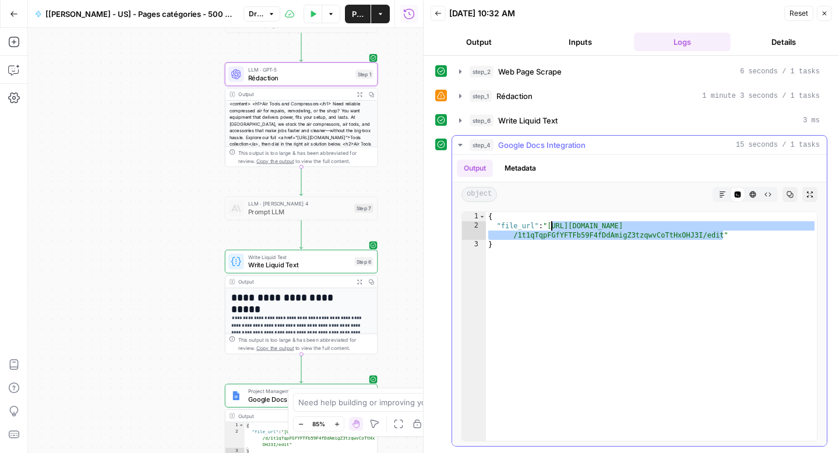
drag, startPoint x: 706, startPoint y: 232, endPoint x: 552, endPoint y: 228, distance: 154.4
click at [552, 228] on div "{ "file_url" : "https://docs.google.com/document/d /1t1qTqpFGfYFTFb59F4fDdAmigZ…" at bounding box center [651, 336] width 331 height 248
click at [827, 11] on icon "button" at bounding box center [824, 13] width 7 height 7
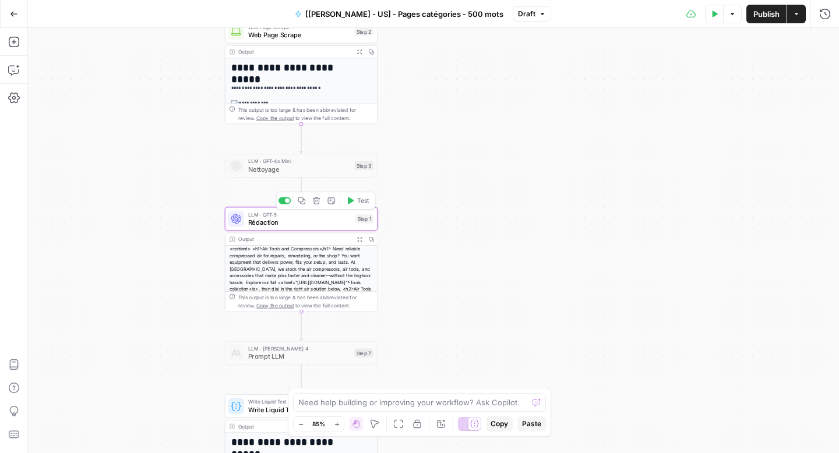
click at [309, 224] on span "Rédaction" at bounding box center [300, 222] width 104 height 10
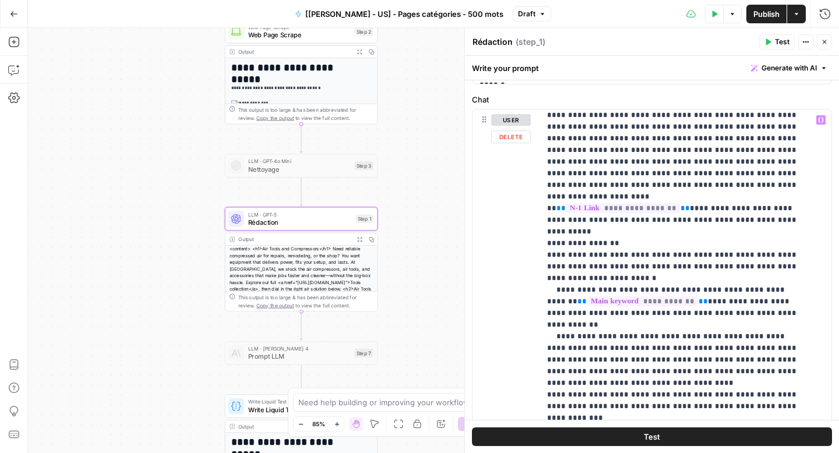
scroll to position [344, 0]
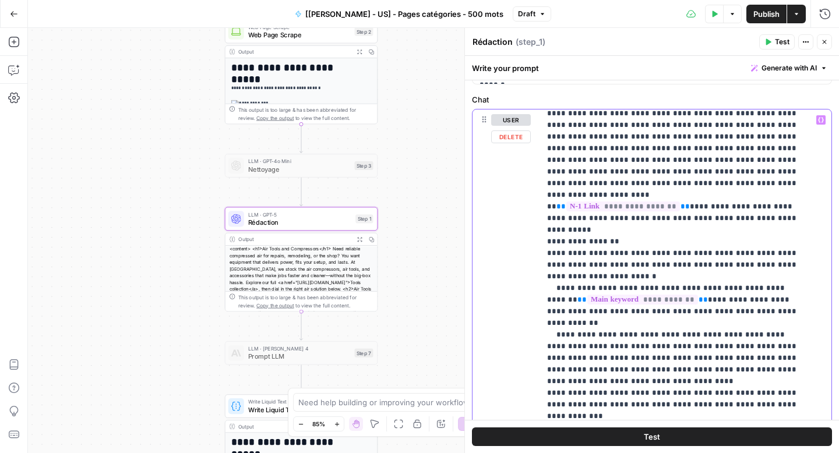
drag, startPoint x: 761, startPoint y: 273, endPoint x: 751, endPoint y: 266, distance: 11.8
click at [751, 266] on p "**********" at bounding box center [677, 195] width 260 height 851
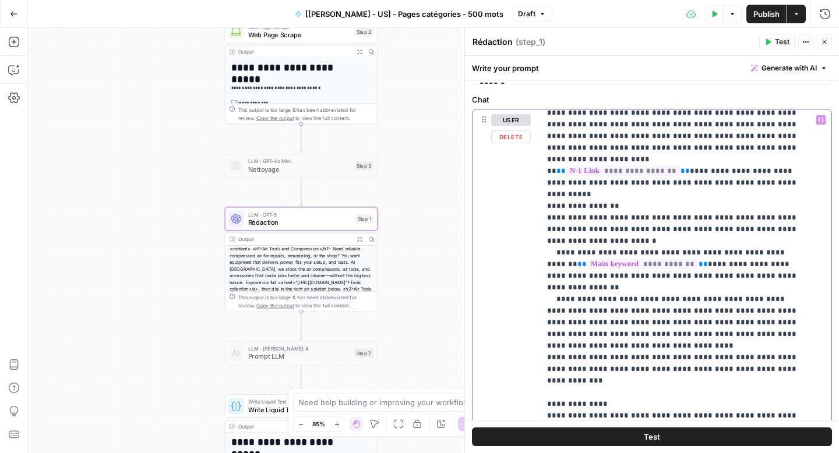
scroll to position [385, 0]
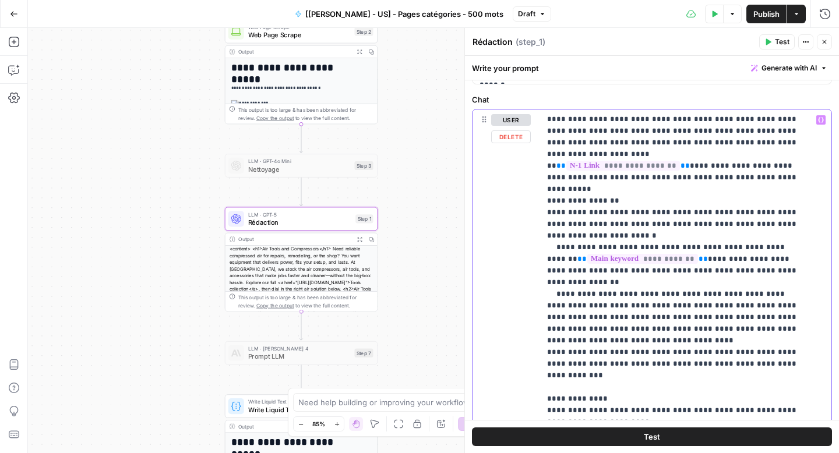
drag, startPoint x: 806, startPoint y: 305, endPoint x: 590, endPoint y: 310, distance: 216.2
click at [590, 310] on p "**********" at bounding box center [677, 154] width 260 height 851
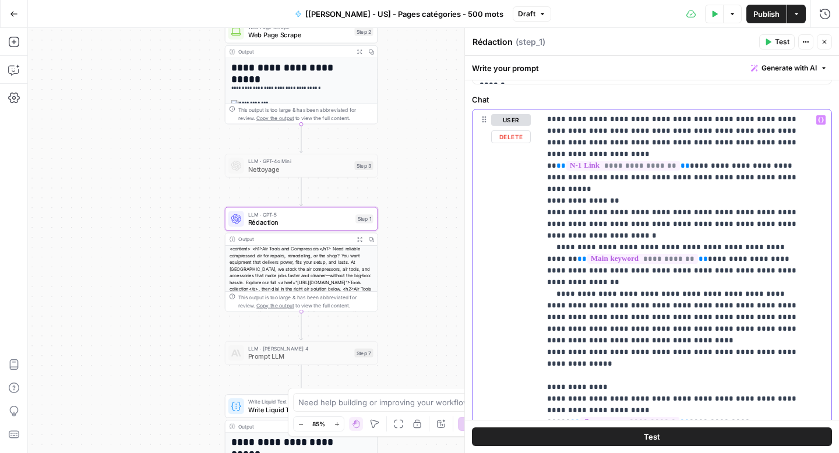
drag, startPoint x: 789, startPoint y: 277, endPoint x: 787, endPoint y: 271, distance: 6.1
click at [787, 271] on p "**********" at bounding box center [677, 154] width 260 height 851
click at [823, 45] on button "Close" at bounding box center [824, 41] width 15 height 15
click at [513, 45] on textarea "Rédaction" at bounding box center [492, 42] width 40 height 12
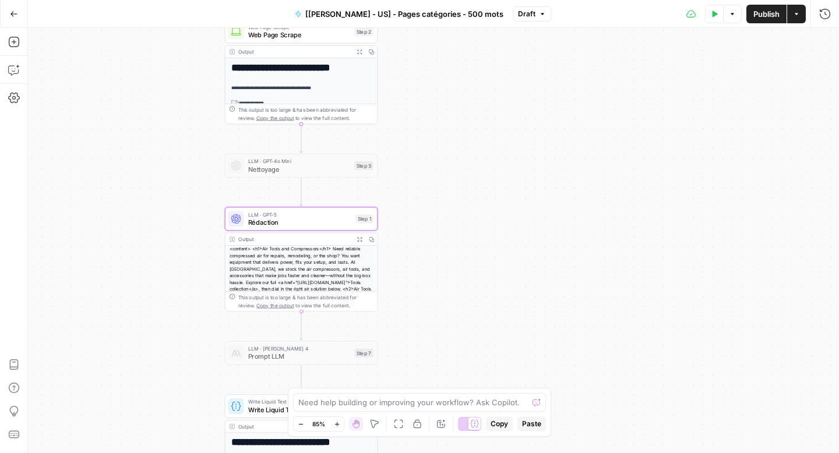
click at [717, 13] on icon "button" at bounding box center [714, 13] width 7 height 7
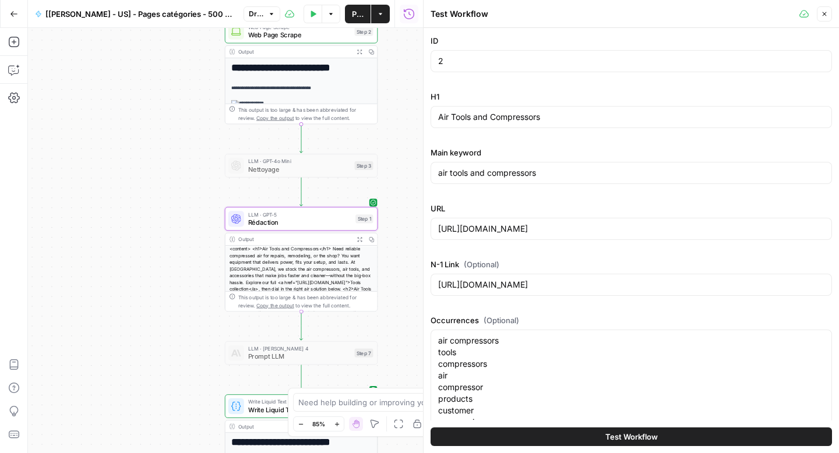
click at [623, 436] on span "Test Workflow" at bounding box center [631, 437] width 52 height 12
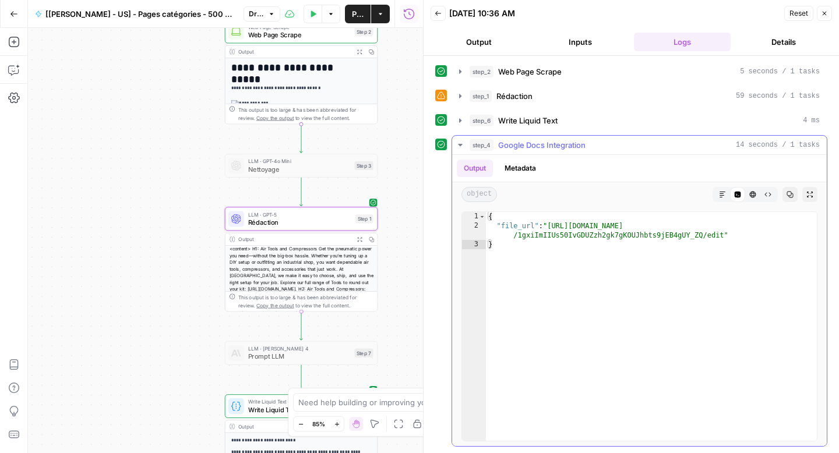
type textarea "**********"
click at [708, 238] on div "{ "file_url" : "https://docs.google.com/document/d /1gxiImIIUs50IvGDUZzh2gk7gKO…" at bounding box center [651, 336] width 331 height 248
click at [722, 238] on div "{ "file_url" : "https://docs.google.com/document/d /1gxiImIIUs50IvGDUZzh2gk7gKO…" at bounding box center [651, 336] width 331 height 248
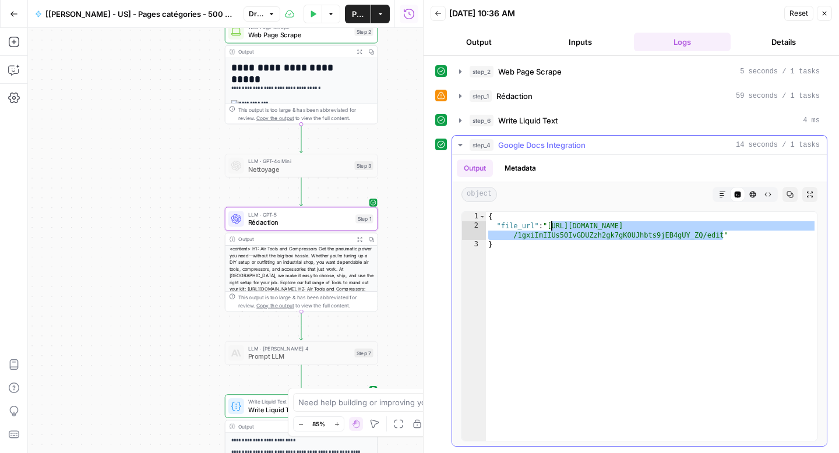
drag, startPoint x: 719, startPoint y: 236, endPoint x: 555, endPoint y: 224, distance: 164.7
click at [555, 224] on div "{ "file_url" : "https://docs.google.com/document/d /1gxiImIIUs50IvGDUZzh2gk7gKO…" at bounding box center [651, 336] width 331 height 248
click at [460, 96] on icon "button" at bounding box center [460, 96] width 2 height 4
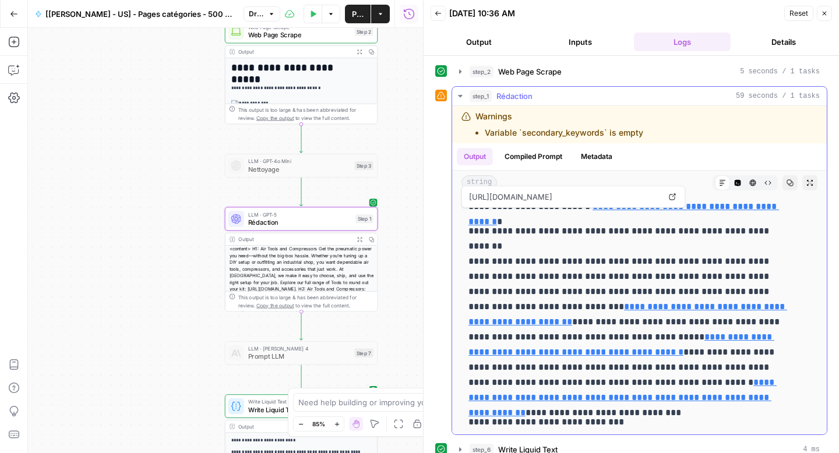
scroll to position [121, 0]
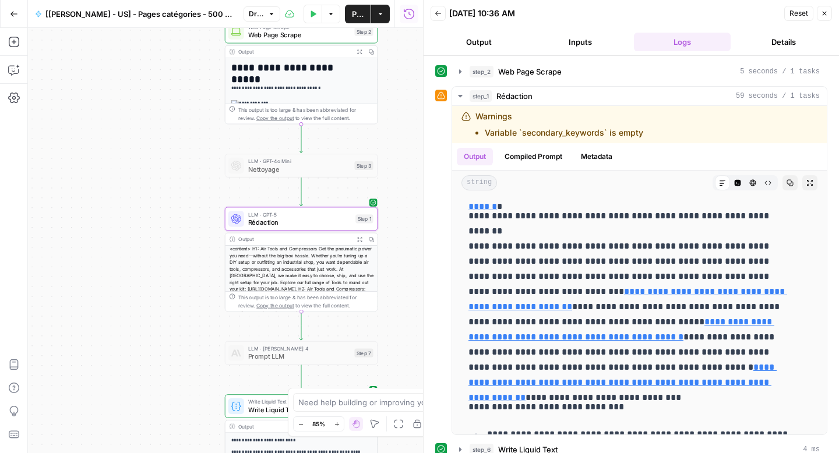
click at [829, 15] on button "Close" at bounding box center [824, 13] width 15 height 15
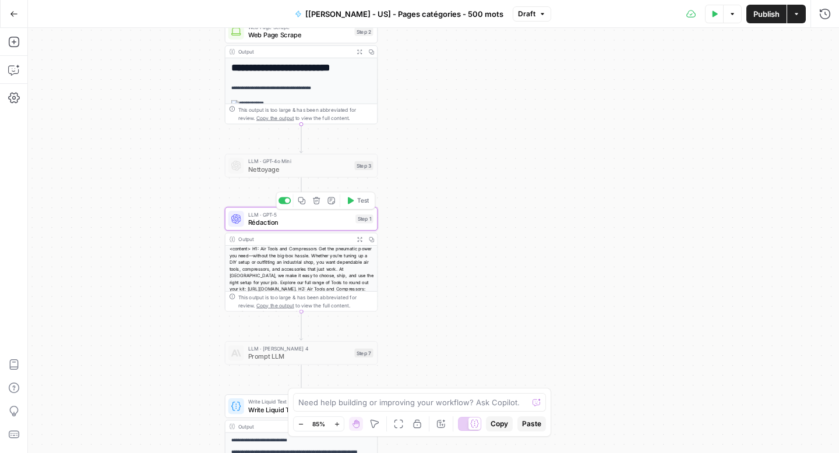
click at [318, 225] on span "Rédaction" at bounding box center [300, 222] width 104 height 10
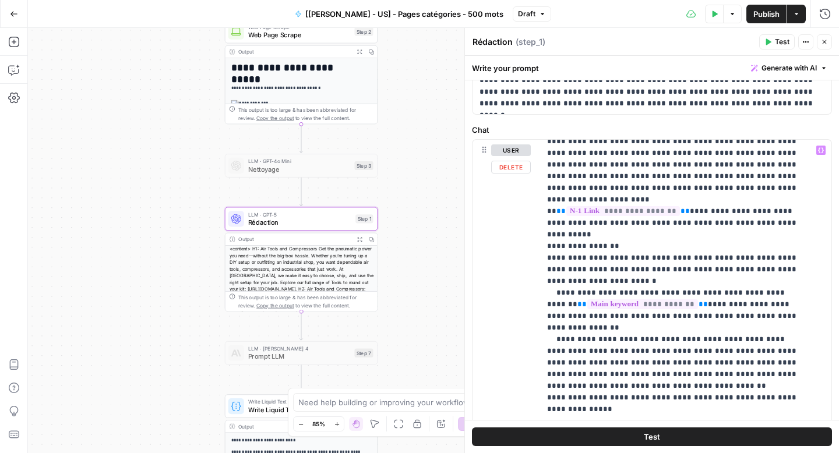
scroll to position [376, 0]
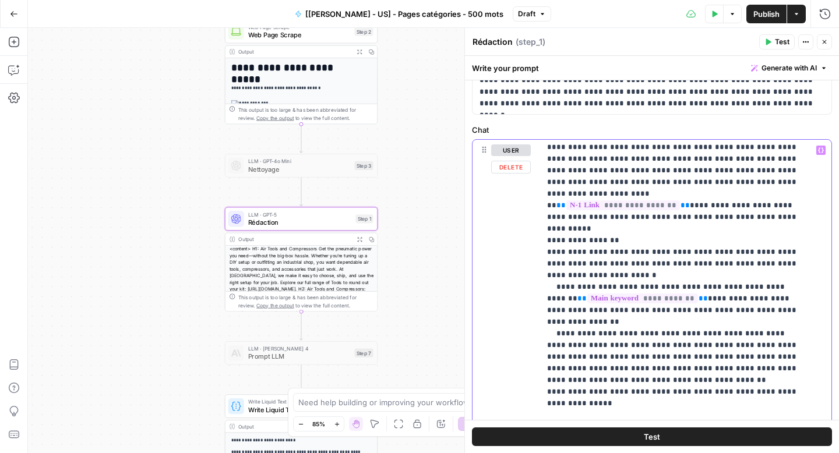
drag, startPoint x: 768, startPoint y: 274, endPoint x: 750, endPoint y: 267, distance: 18.8
click at [750, 267] on p "**********" at bounding box center [677, 194] width 260 height 851
copy p "**********"
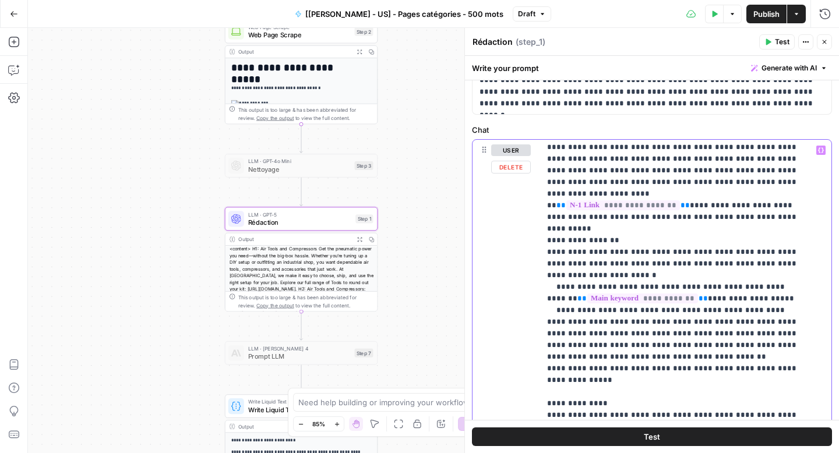
scroll to position [373, 0]
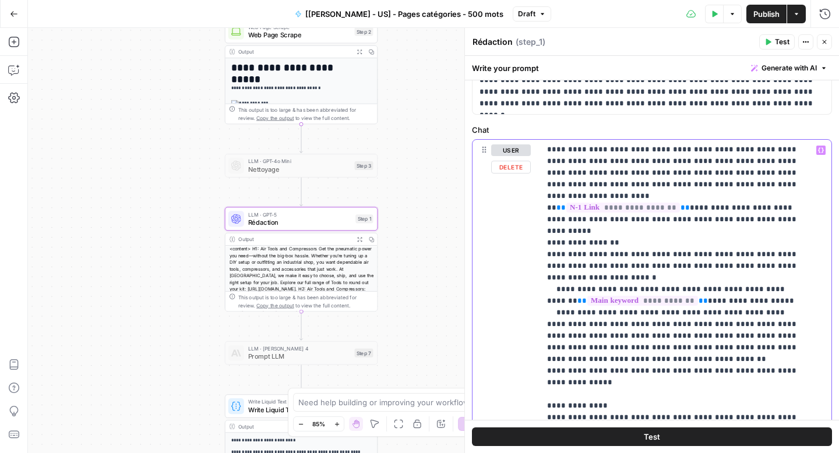
drag, startPoint x: 796, startPoint y: 312, endPoint x: 788, endPoint y: 303, distance: 11.6
click at [788, 303] on p "**********" at bounding box center [677, 190] width 260 height 839
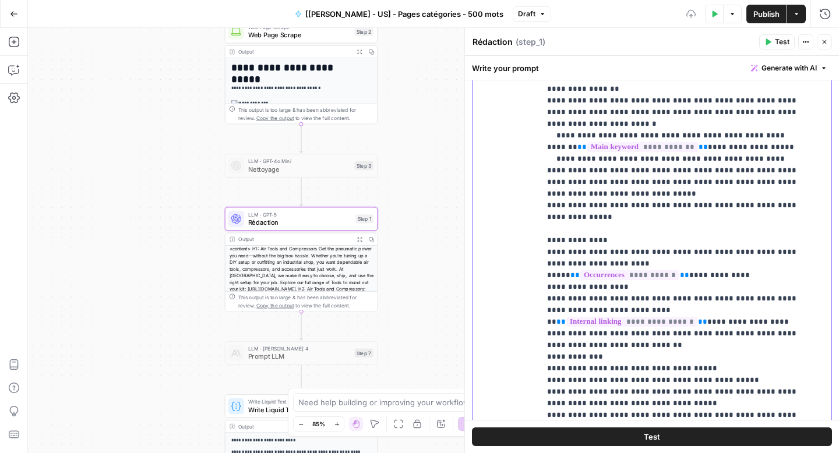
scroll to position [396, 0]
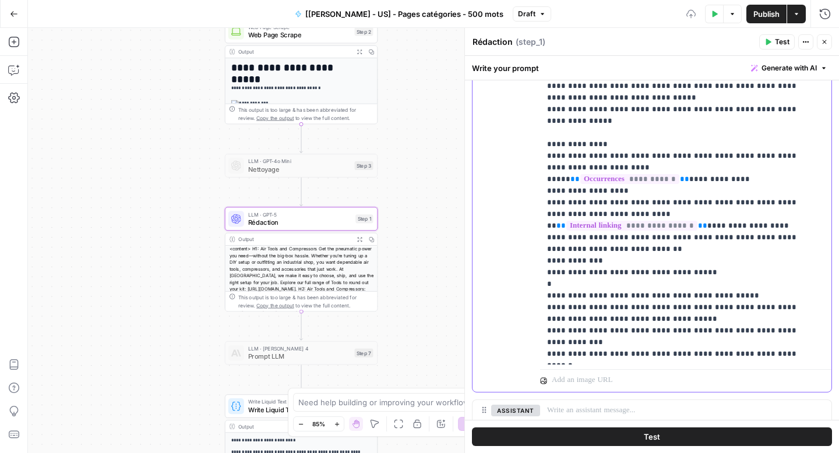
scroll to position [376, 0]
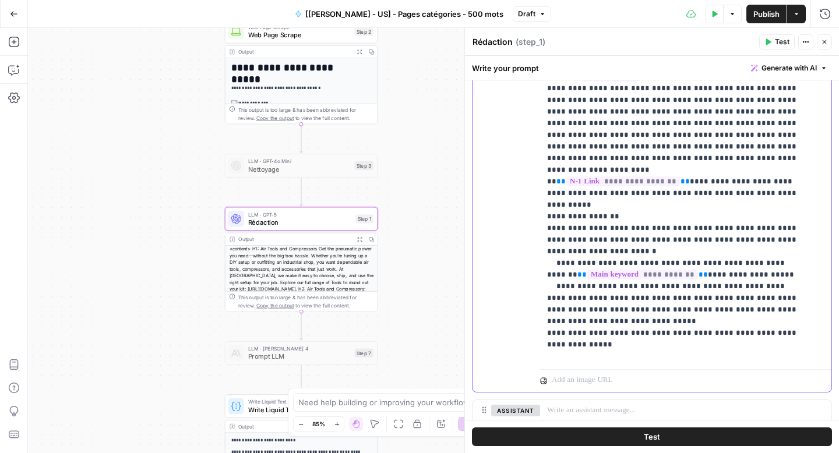
scroll to position [143, 0]
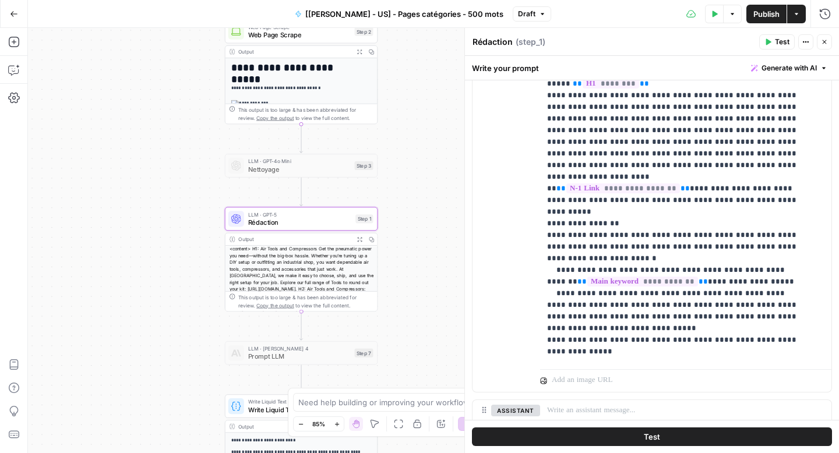
click at [824, 45] on icon "button" at bounding box center [824, 41] width 7 height 7
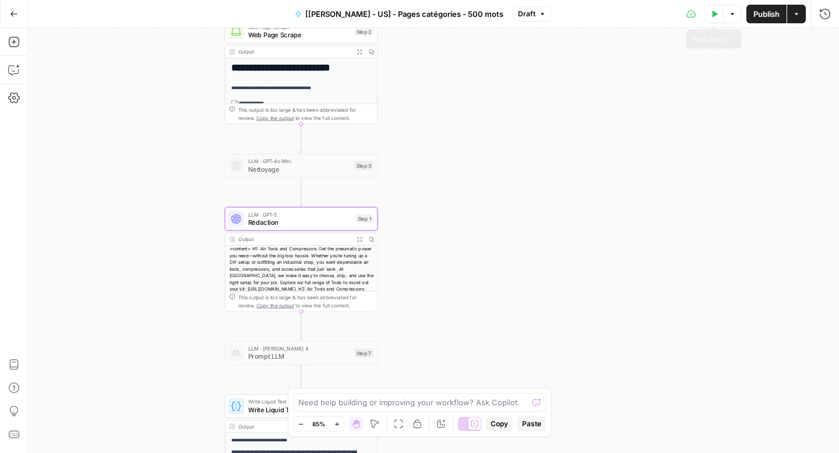
click at [714, 15] on icon "button" at bounding box center [714, 13] width 5 height 6
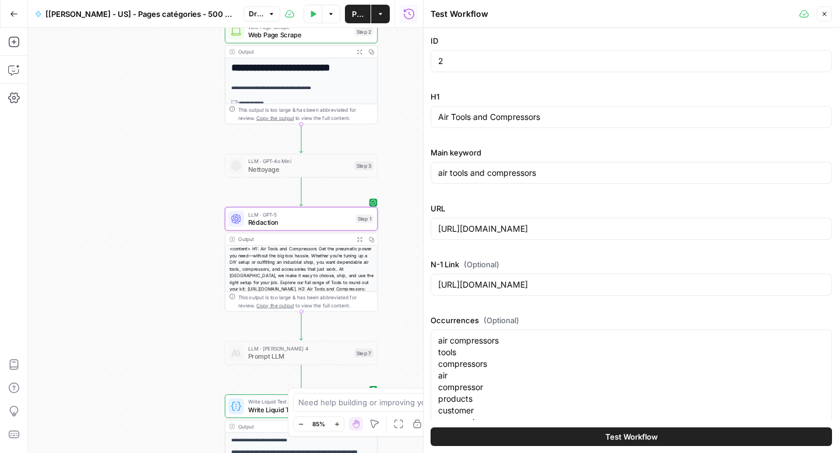
click at [629, 439] on span "Test Workflow" at bounding box center [631, 437] width 52 height 12
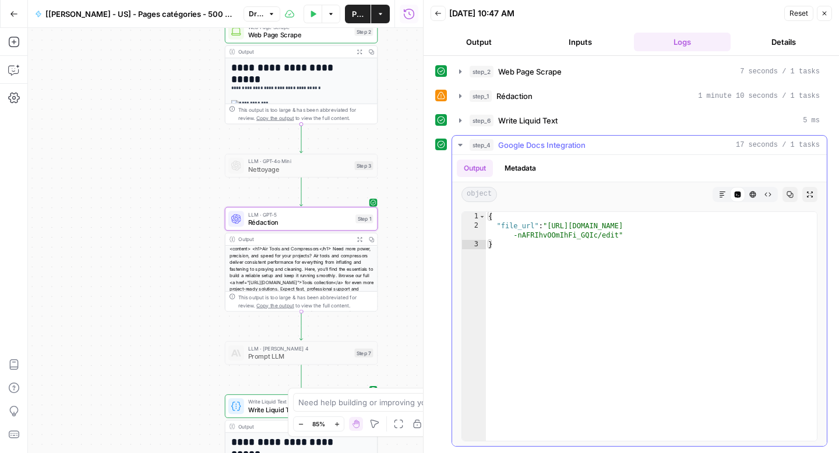
type textarea "**********"
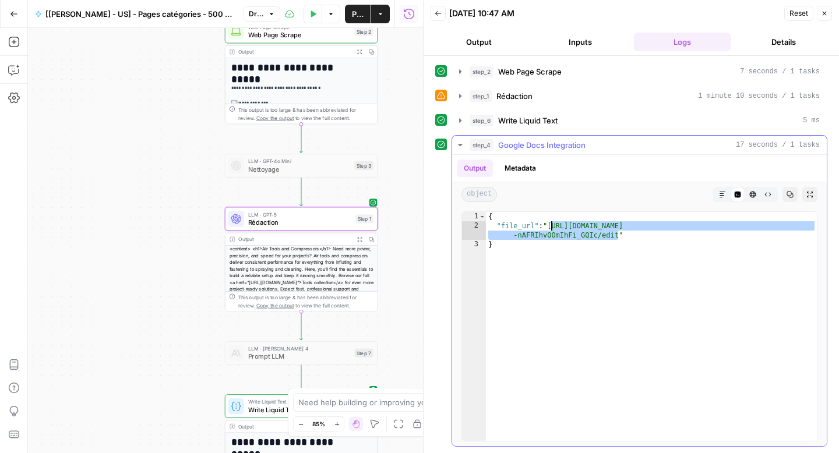
drag, startPoint x: 619, startPoint y: 237, endPoint x: 552, endPoint y: 228, distance: 67.5
click at [552, 228] on div "{ "file_url" : "https://docs.google.com/document/d/16kMRJyAW_30K3dbJ79JJcoT -nA…" at bounding box center [651, 336] width 331 height 248
drag, startPoint x: 618, startPoint y: 237, endPoint x: 552, endPoint y: 228, distance: 66.5
click at [552, 228] on div "{ "file_url" : "https://docs.google.com/document/d/16kMRJyAW_30K3dbJ79JJcoT -nA…" at bounding box center [651, 336] width 331 height 248
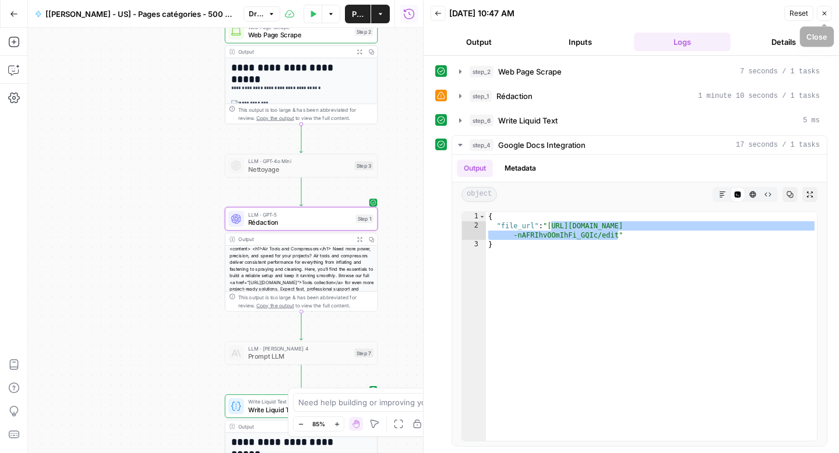
click at [821, 16] on icon "button" at bounding box center [824, 13] width 7 height 7
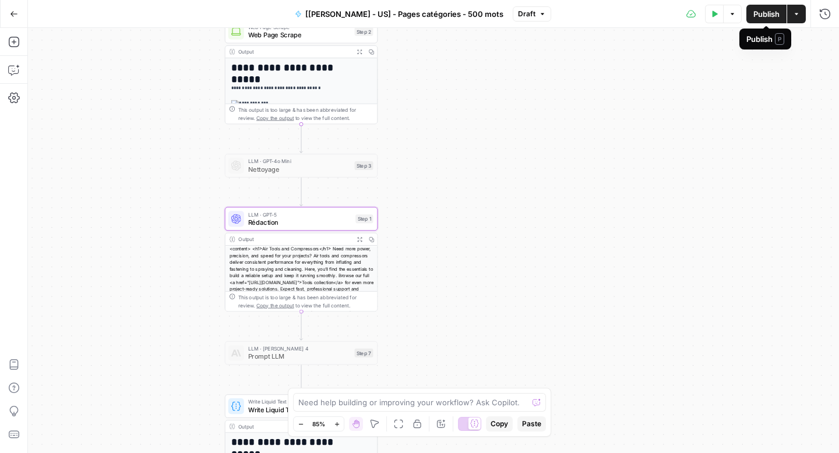
click at [764, 17] on span "Publish" at bounding box center [766, 14] width 26 height 12
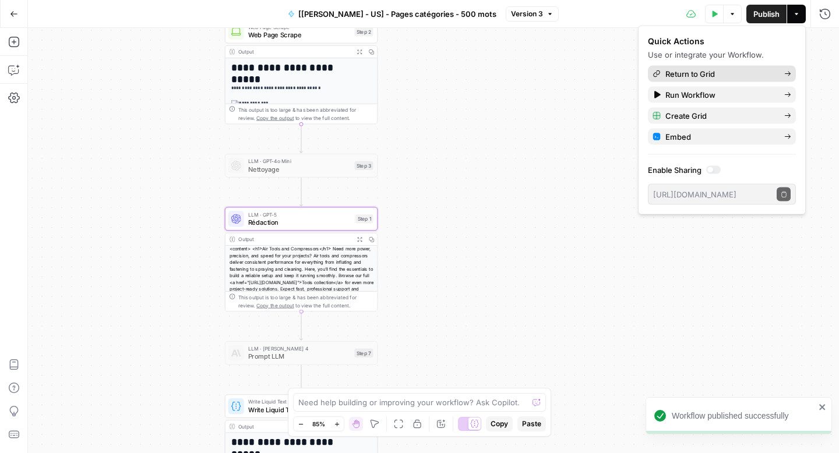
click at [783, 73] on div "Return to Grid" at bounding box center [721, 74] width 139 height 12
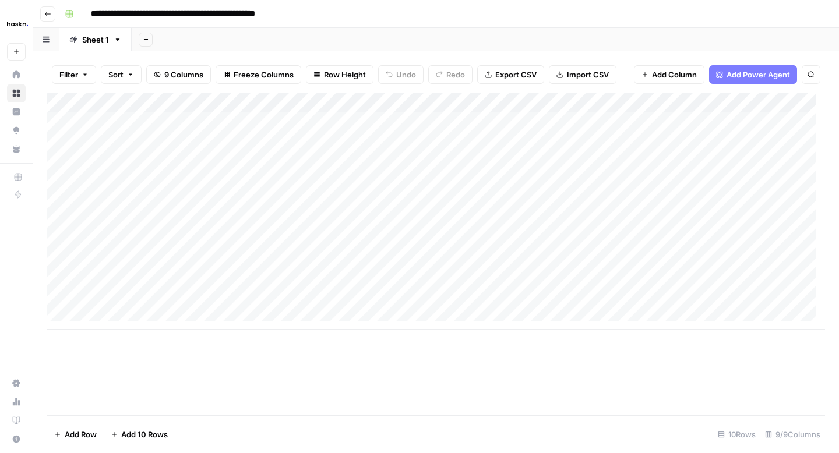
click at [439, 185] on div "Add Column" at bounding box center [436, 211] width 778 height 237
click at [347, 163] on div "Add Column" at bounding box center [436, 211] width 778 height 237
click at [390, 159] on div "Add Column" at bounding box center [436, 211] width 778 height 237
click at [432, 178] on div "Add Column" at bounding box center [436, 211] width 778 height 237
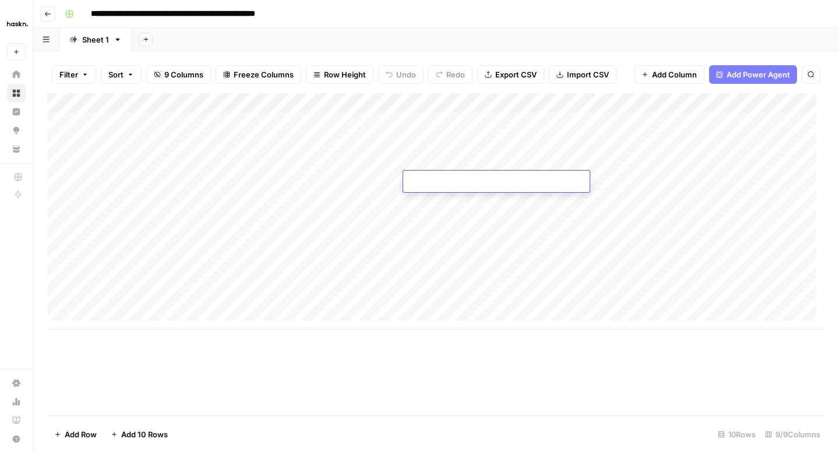
type textarea "**********"
click at [435, 224] on div "Add Column" at bounding box center [436, 211] width 778 height 237
click at [439, 200] on div "Add Column" at bounding box center [436, 211] width 778 height 237
type textarea "**********"
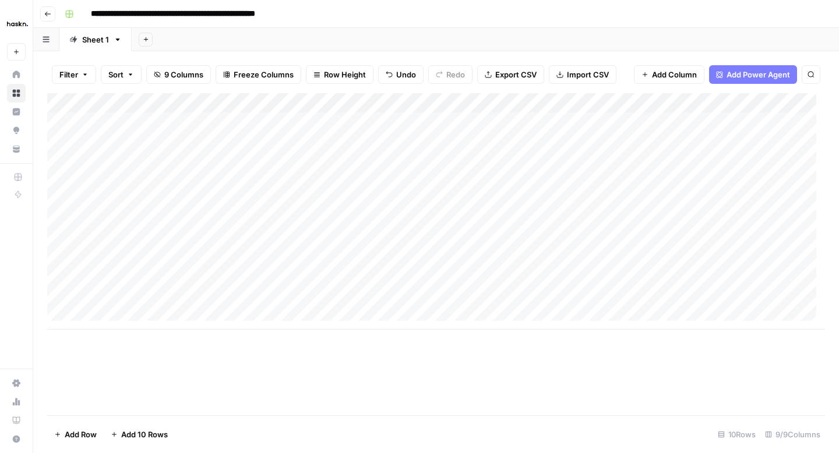
click at [354, 237] on div "Add Column" at bounding box center [436, 211] width 778 height 237
click at [59, 262] on div "Add Column" at bounding box center [436, 211] width 778 height 237
click at [79, 438] on span "Delete 1 Row" at bounding box center [77, 435] width 47 height 12
click at [79, 432] on span "Delete 1 Row" at bounding box center [77, 435] width 47 height 12
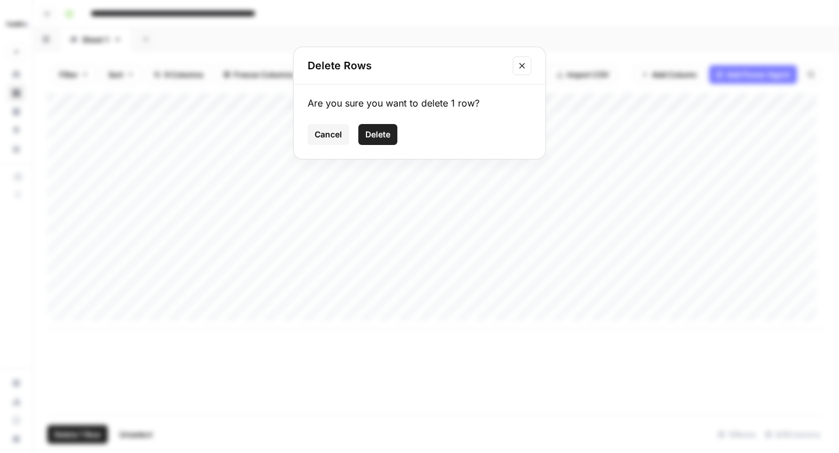
click at [368, 126] on button "Delete" at bounding box center [377, 134] width 39 height 21
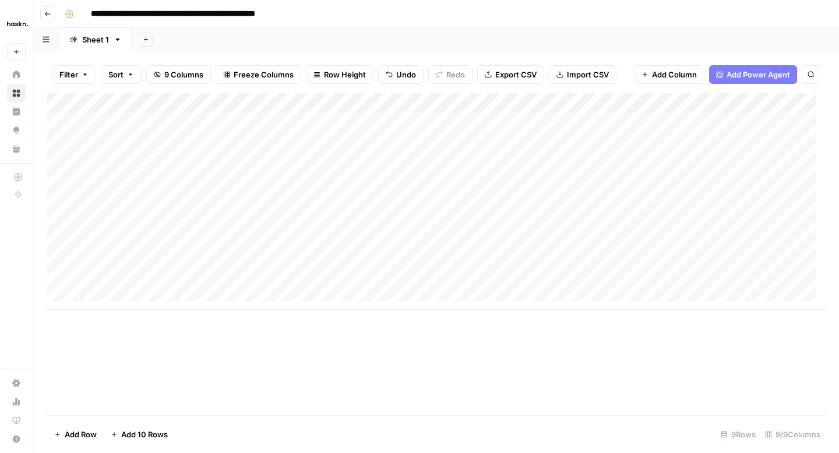
click at [107, 296] on div "Add Column" at bounding box center [436, 201] width 778 height 217
type input "11"
click at [193, 290] on div "Add Column" at bounding box center [436, 211] width 778 height 237
click at [199, 296] on div "Add Column" at bounding box center [436, 211] width 778 height 237
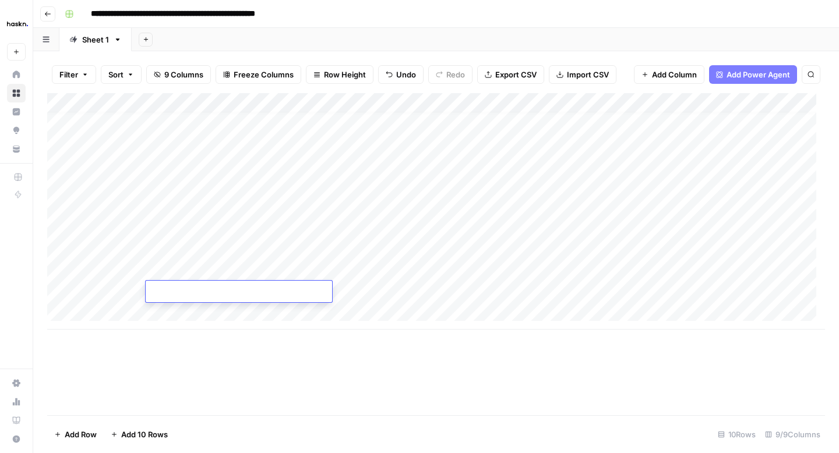
click at [279, 294] on textarea at bounding box center [239, 292] width 186 height 16
click at [242, 295] on textarea at bounding box center [239, 292] width 186 height 16
click at [193, 292] on textarea at bounding box center [239, 292] width 186 height 16
paste textarea "*********"
type textarea "*********"
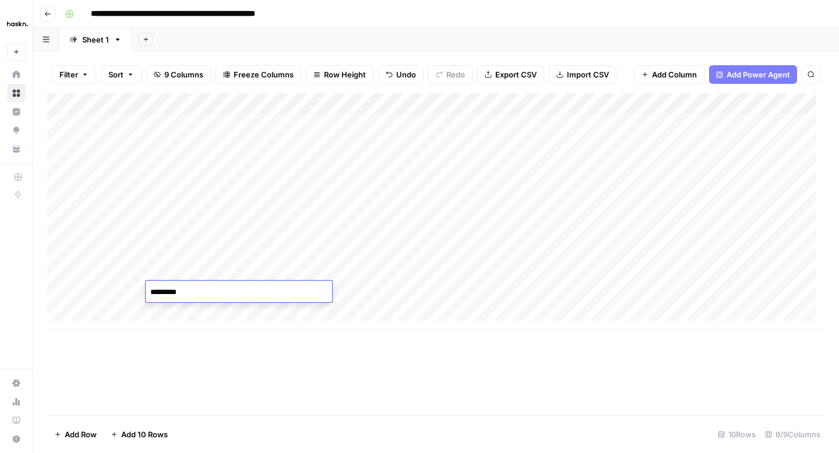
click at [338, 286] on div "Add Column" at bounding box center [436, 211] width 778 height 237
click at [315, 295] on div "Add Column" at bounding box center [436, 211] width 778 height 237
click at [315, 295] on input at bounding box center [374, 295] width 186 height 14
click at [463, 292] on input at bounding box center [374, 295] width 186 height 14
click at [487, 291] on div "Add Column" at bounding box center [436, 211] width 778 height 237
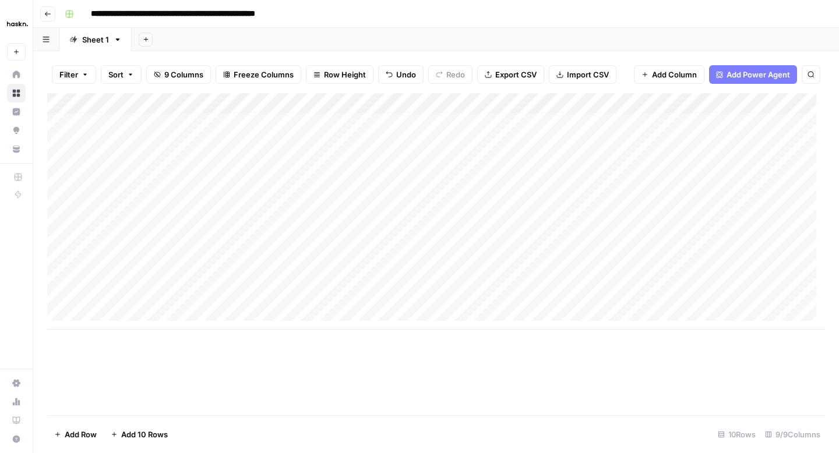
click at [493, 291] on div "Add Column" at bounding box center [436, 211] width 778 height 237
type textarea "**********"
click at [326, 300] on div "Add Column" at bounding box center [436, 211] width 778 height 237
click at [208, 211] on div "Add Column" at bounding box center [436, 211] width 778 height 237
click at [298, 289] on div "Add Column" at bounding box center [436, 211] width 778 height 237
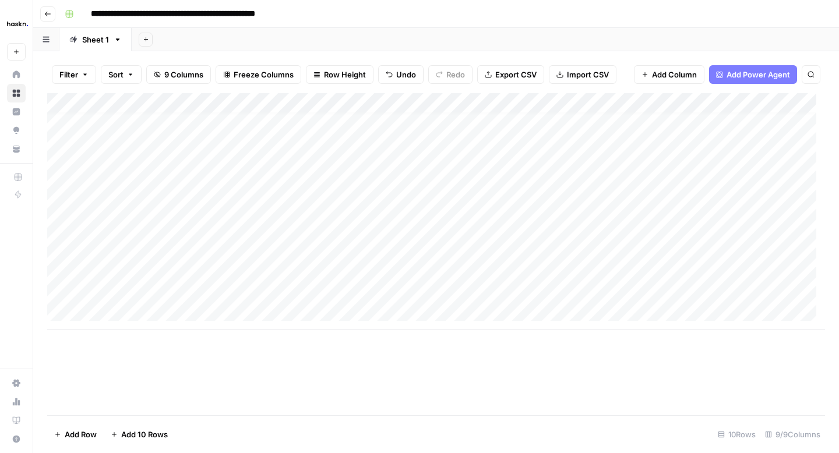
click at [298, 289] on div "Add Column" at bounding box center [436, 211] width 778 height 237
type input "**********"
click at [313, 213] on div "Add Column" at bounding box center [436, 211] width 778 height 237
click at [195, 223] on div "Add Column" at bounding box center [436, 211] width 778 height 237
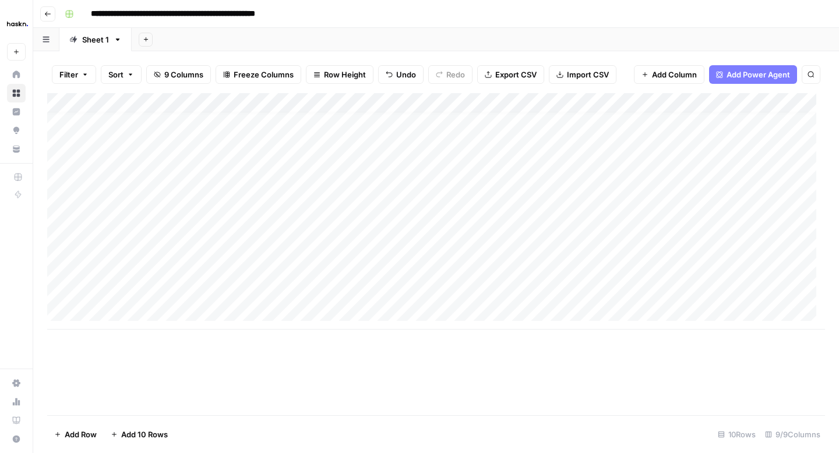
click at [194, 207] on div "Add Column" at bounding box center [436, 211] width 778 height 237
drag, startPoint x: 234, startPoint y: 213, endPoint x: 150, endPoint y: 209, distance: 84.5
click at [150, 209] on textarea "**********" at bounding box center [239, 213] width 186 height 16
click at [324, 253] on div "Add Column" at bounding box center [436, 211] width 778 height 237
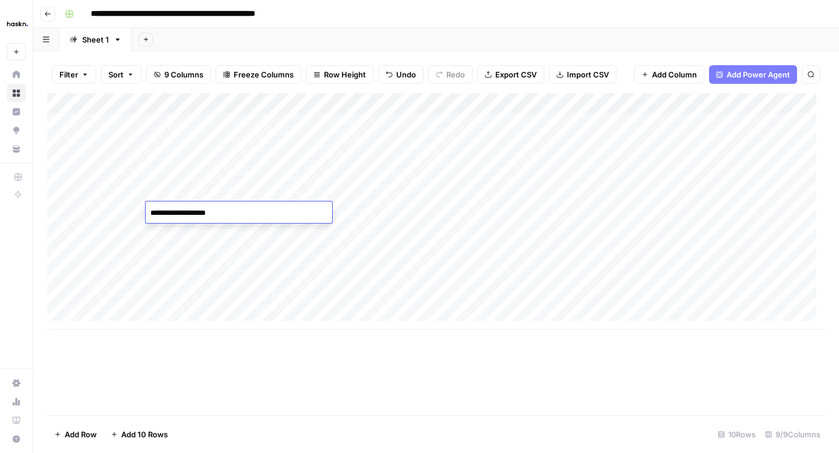
click at [324, 253] on div "Add Column" at bounding box center [436, 211] width 778 height 237
type input "**********"
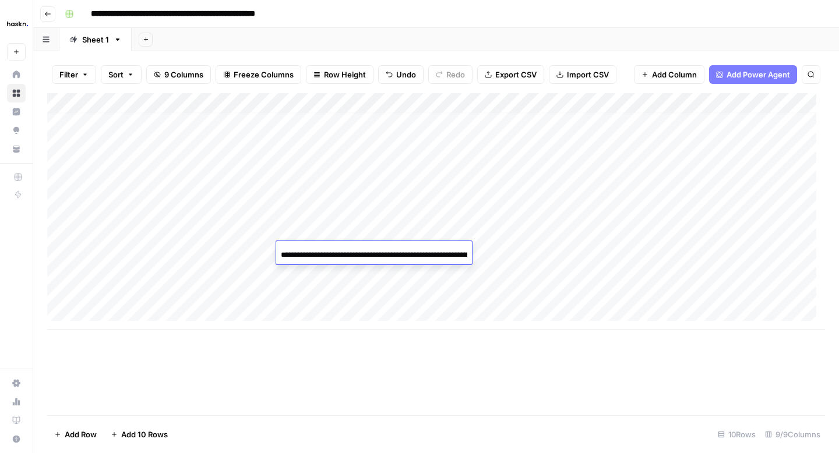
scroll to position [0, 156]
click at [305, 213] on div "Add Column" at bounding box center [436, 211] width 778 height 237
click at [234, 212] on div "Add Column" at bounding box center [436, 211] width 778 height 237
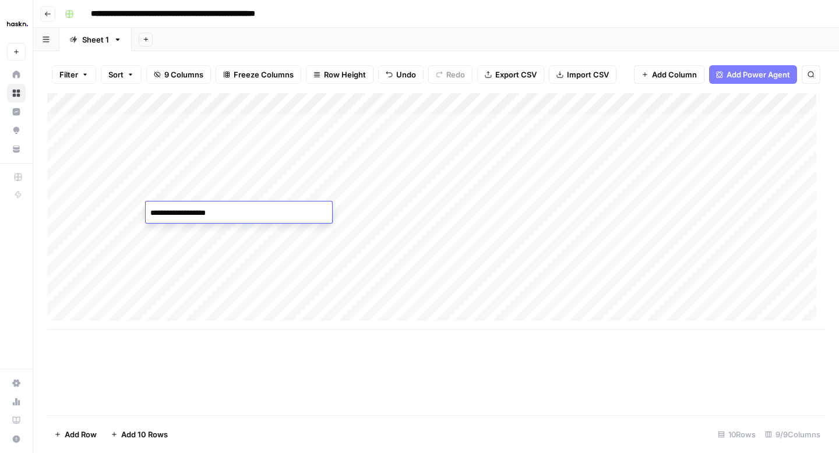
drag, startPoint x: 230, startPoint y: 212, endPoint x: 139, endPoint y: 210, distance: 90.9
click at [139, 210] on body "**********" at bounding box center [419, 226] width 839 height 453
click at [370, 211] on div "Add Column" at bounding box center [436, 211] width 778 height 237
click at [370, 211] on input at bounding box center [374, 216] width 186 height 14
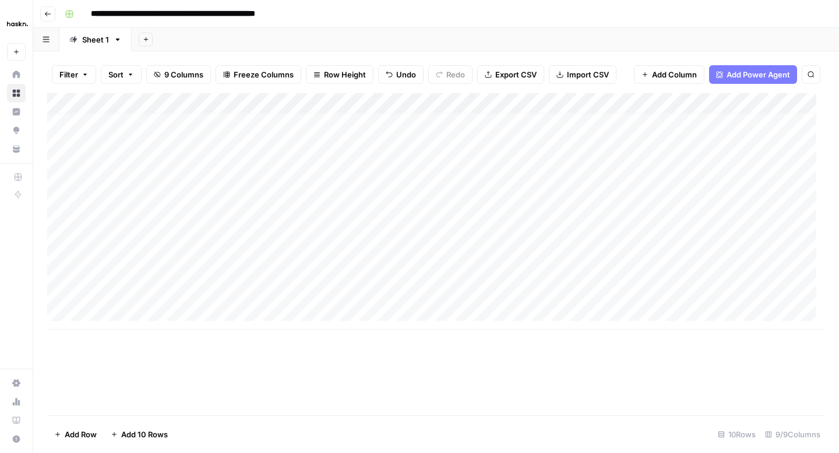
click at [323, 261] on div "Add Column" at bounding box center [436, 211] width 778 height 237
click at [329, 253] on div "Add Column" at bounding box center [436, 211] width 778 height 237
click at [315, 228] on div "Add Column" at bounding box center [436, 211] width 778 height 237
click at [319, 249] on div "Add Column" at bounding box center [436, 211] width 778 height 237
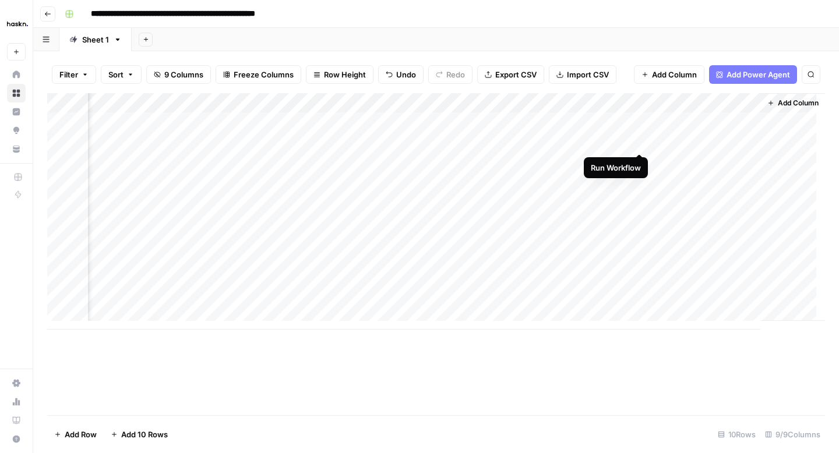
click at [639, 141] on div "Add Column" at bounding box center [436, 211] width 778 height 237
click at [641, 161] on div "Add Column" at bounding box center [436, 211] width 778 height 237
click at [650, 80] on button "Add Column" at bounding box center [669, 74] width 70 height 19
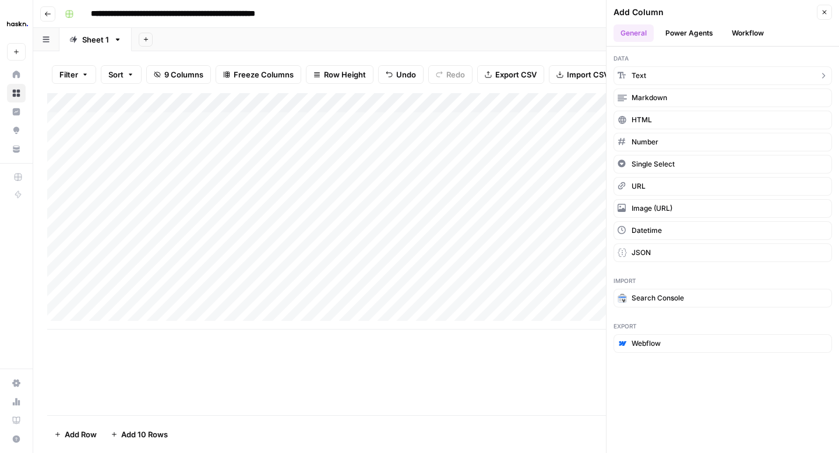
click at [635, 75] on span "Text" at bounding box center [638, 75] width 15 height 10
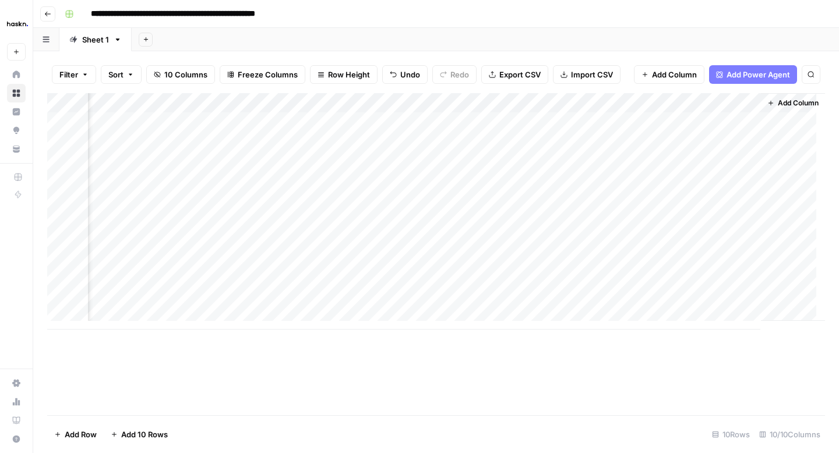
scroll to position [0, 595]
drag, startPoint x: 665, startPoint y: 101, endPoint x: 34, endPoint y: 111, distance: 631.0
click at [31, 111] on div "**********" at bounding box center [419, 226] width 839 height 453
drag, startPoint x: 640, startPoint y: 100, endPoint x: 283, endPoint y: 104, distance: 356.5
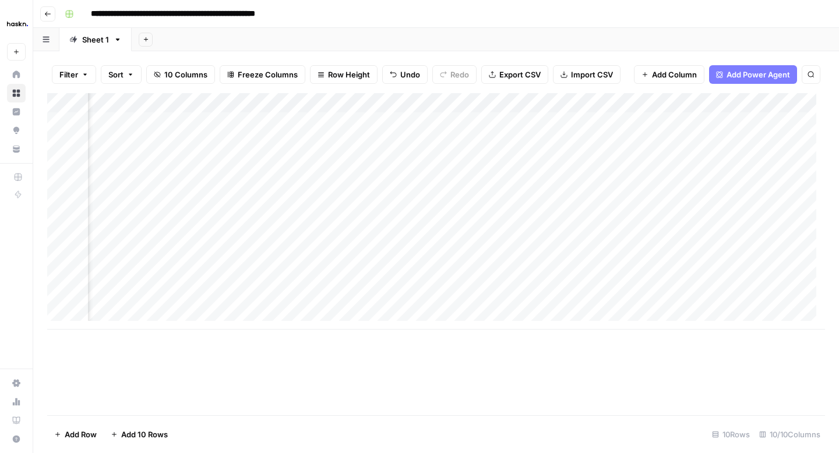
click at [280, 102] on div "Add Column" at bounding box center [436, 211] width 778 height 237
drag, startPoint x: 331, startPoint y: 100, endPoint x: 195, endPoint y: 103, distance: 136.3
click at [195, 103] on div "Add Column" at bounding box center [436, 211] width 778 height 237
drag, startPoint x: 297, startPoint y: 99, endPoint x: 230, endPoint y: 98, distance: 66.4
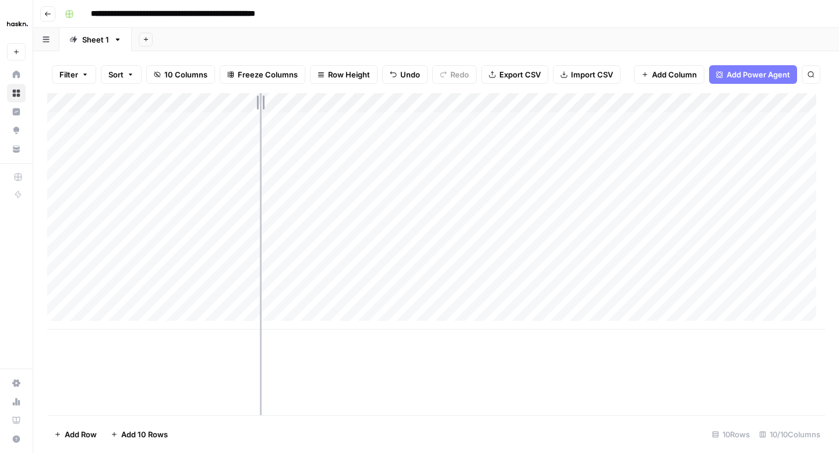
click at [251, 97] on div "Add Column" at bounding box center [436, 211] width 778 height 237
click at [208, 98] on div "Add Column" at bounding box center [436, 211] width 778 height 237
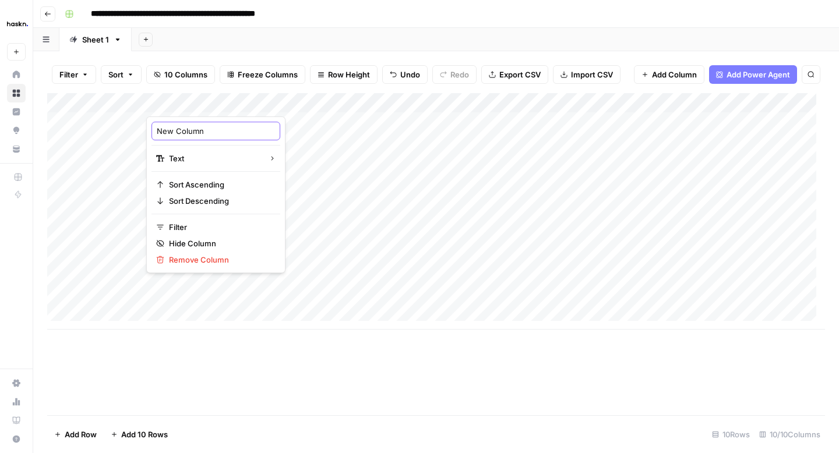
click at [193, 136] on input "New Column" at bounding box center [216, 131] width 118 height 12
type input "H1"
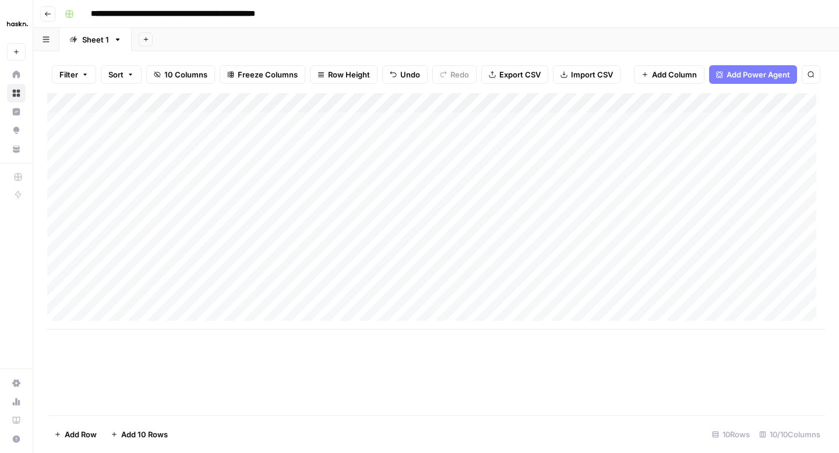
click at [241, 102] on div "Add Column" at bounding box center [436, 211] width 778 height 237
click at [185, 102] on div at bounding box center [198, 104] width 105 height 23
click at [267, 357] on div "Add Column" at bounding box center [436, 254] width 778 height 322
click at [216, 175] on div "Add Column" at bounding box center [436, 211] width 778 height 237
click at [203, 105] on div "Add Column" at bounding box center [436, 211] width 778 height 237
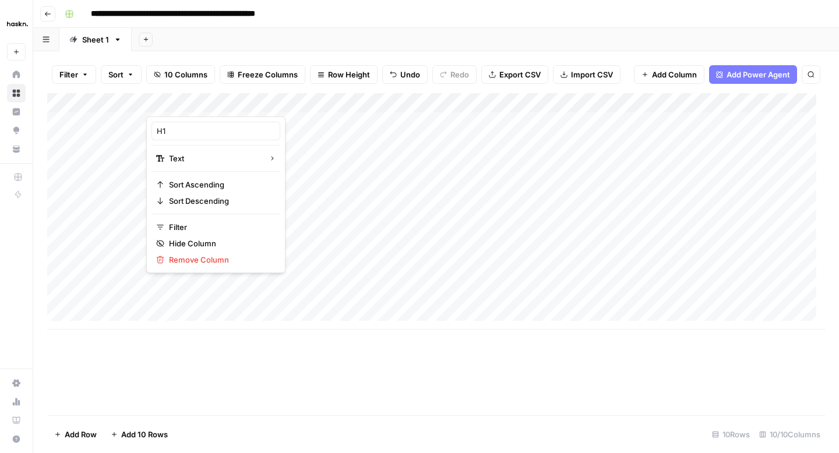
click at [118, 76] on span "Sort" at bounding box center [115, 75] width 15 height 12
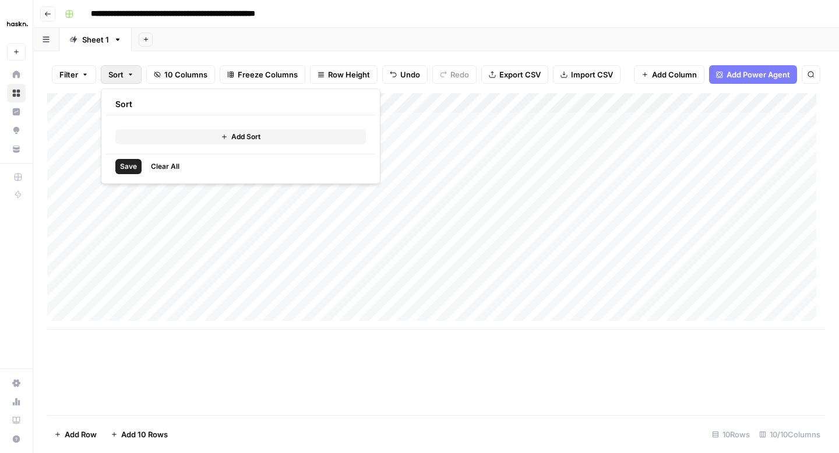
click at [217, 51] on div "Add Sheet" at bounding box center [485, 39] width 707 height 23
click at [192, 103] on div "Add Column" at bounding box center [436, 211] width 778 height 237
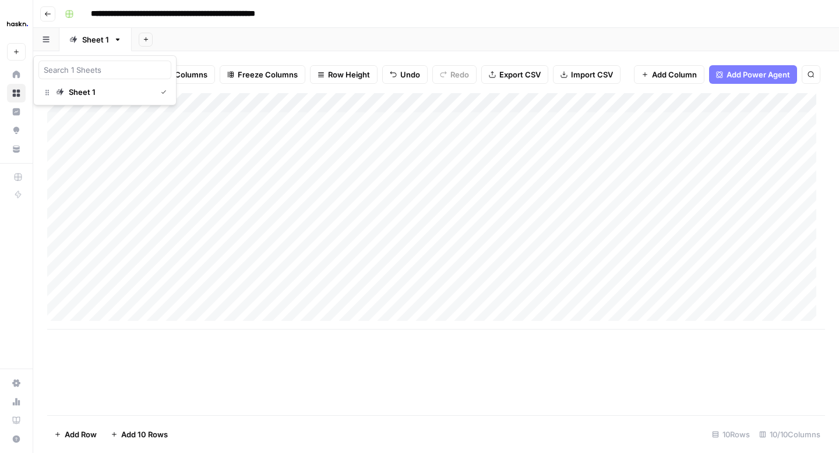
click at [43, 41] on icon "button" at bounding box center [46, 39] width 7 height 6
click at [549, 101] on div "Add Column" at bounding box center [436, 211] width 778 height 237
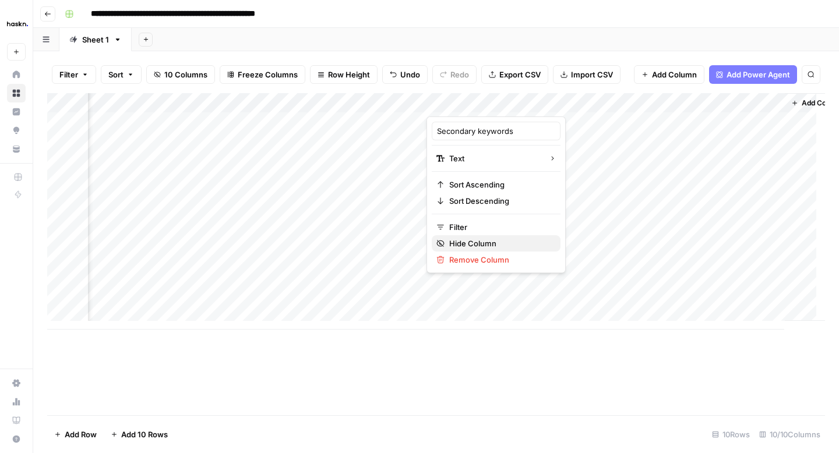
click at [482, 243] on span "Hide Column" at bounding box center [500, 244] width 102 height 12
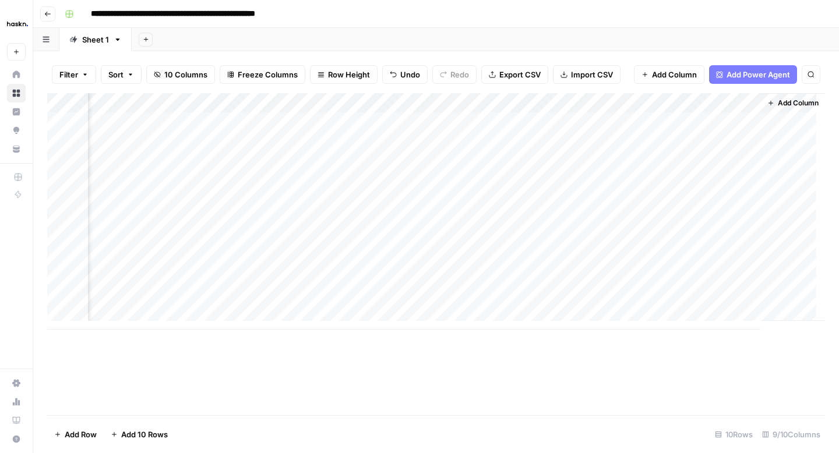
click at [622, 101] on div "Add Column" at bounding box center [436, 211] width 778 height 237
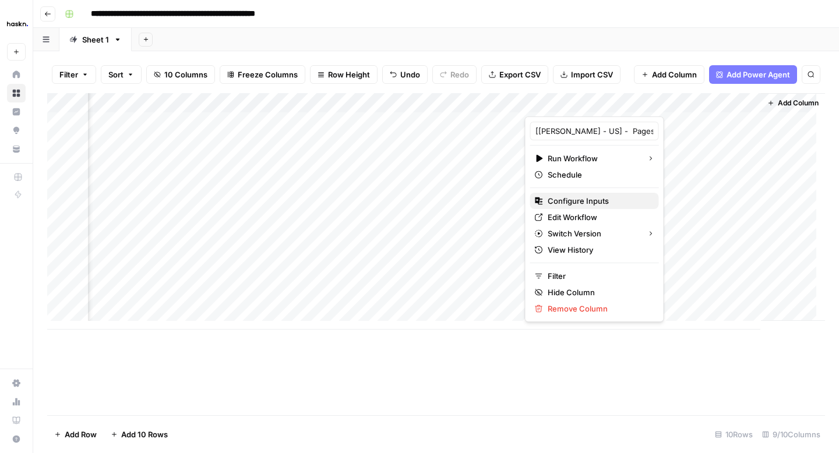
click at [588, 202] on span "Configure Inputs" at bounding box center [599, 201] width 102 height 12
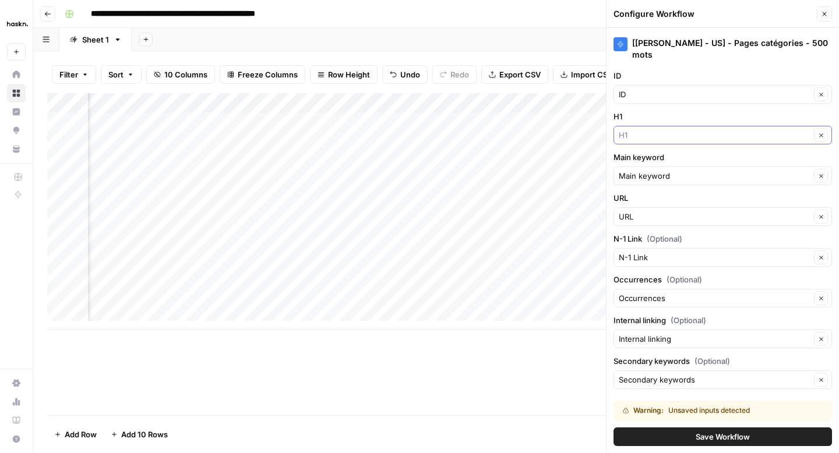
click at [710, 134] on input "H1" at bounding box center [715, 135] width 192 height 12
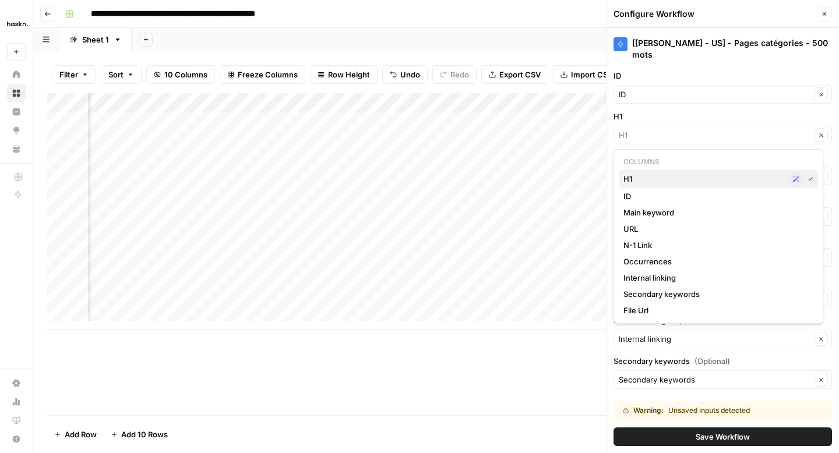
click at [677, 182] on span "H1" at bounding box center [703, 179] width 161 height 12
type input "H1"
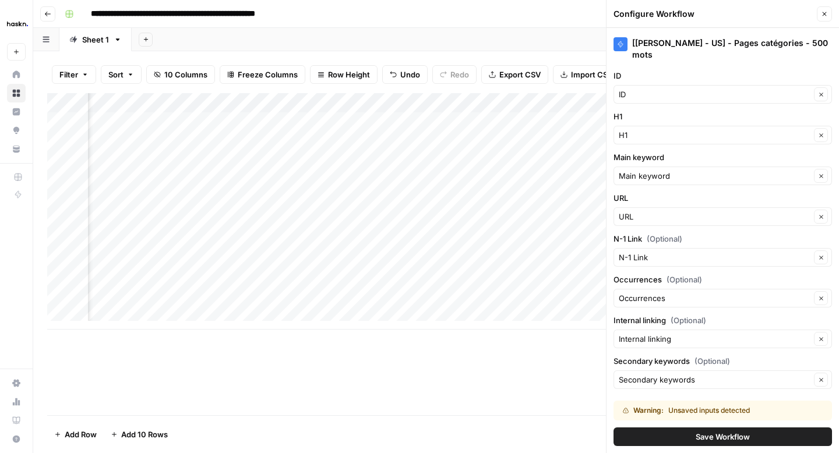
click at [707, 435] on span "Save Workflow" at bounding box center [723, 437] width 54 height 12
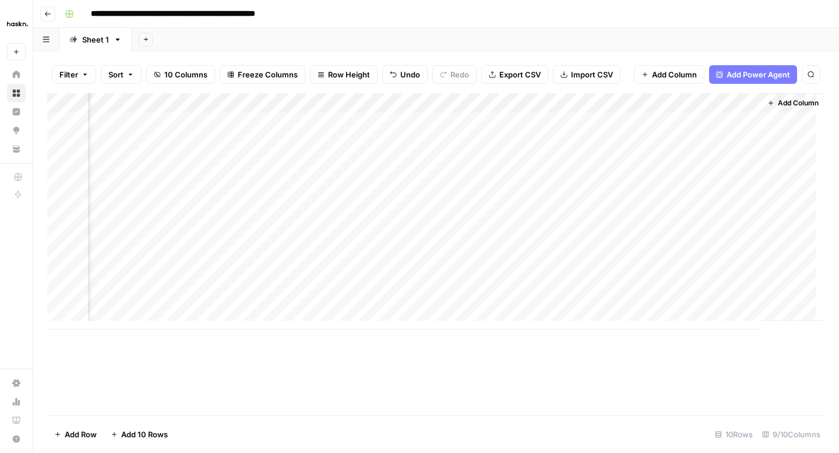
click at [622, 105] on div "Add Column" at bounding box center [436, 211] width 778 height 237
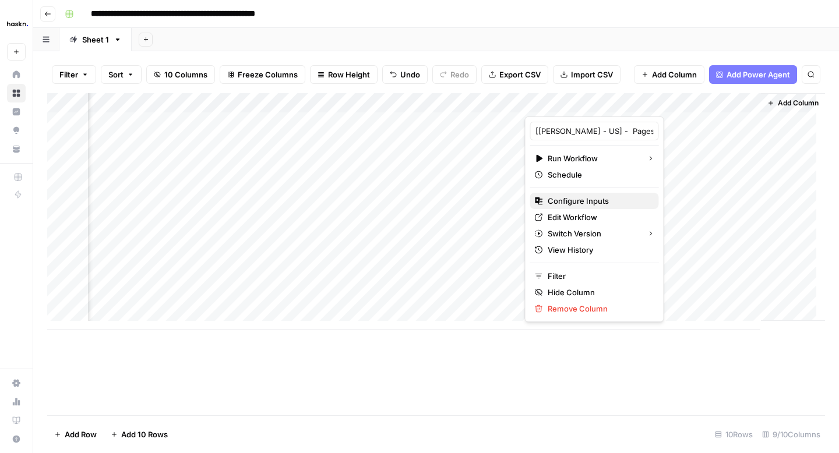
click at [574, 205] on span "Configure Inputs" at bounding box center [599, 201] width 102 height 12
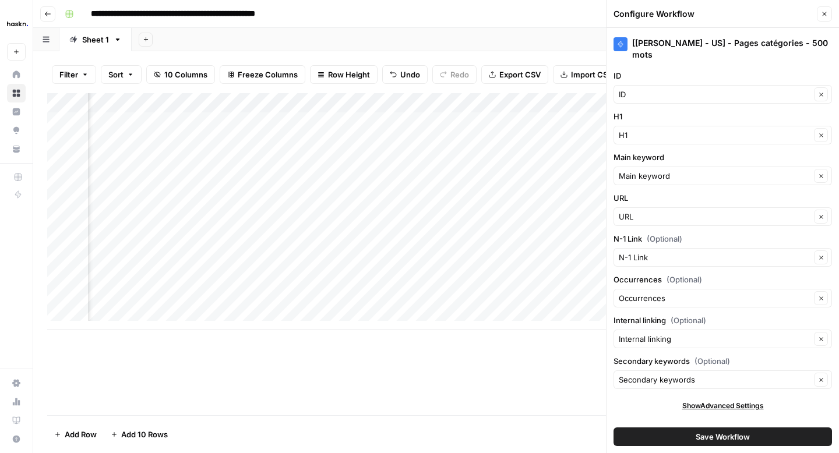
click at [729, 410] on span "Show Advanced Settings" at bounding box center [723, 406] width 82 height 10
click at [694, 137] on input "H1" at bounding box center [715, 135] width 192 height 12
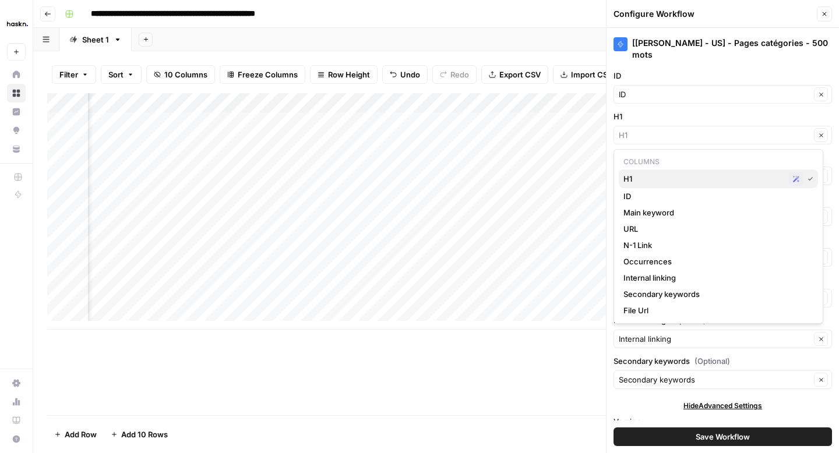
click at [678, 176] on span "H1" at bounding box center [703, 179] width 161 height 12
type input "H1"
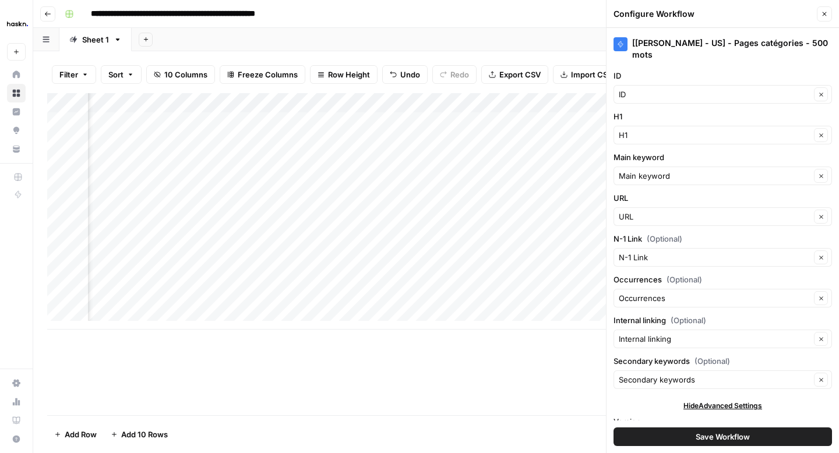
click at [711, 434] on span "Save Workflow" at bounding box center [723, 437] width 54 height 12
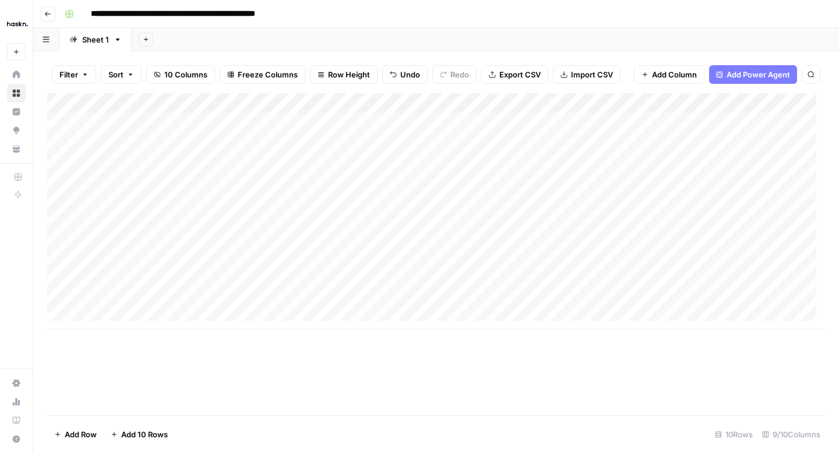
click at [199, 118] on div "Add Column" at bounding box center [436, 211] width 778 height 237
click at [185, 119] on div "Add Column" at bounding box center [436, 211] width 778 height 237
drag, startPoint x: 171, startPoint y: 168, endPoint x: 173, endPoint y: 131, distance: 37.4
click at [171, 168] on div "Add Column" at bounding box center [436, 211] width 778 height 237
click at [174, 124] on div "Add Column" at bounding box center [436, 211] width 778 height 237
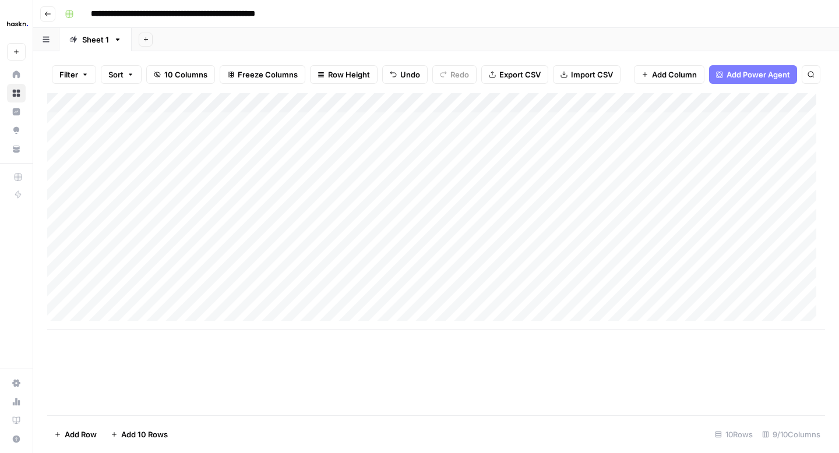
click at [201, 259] on div "Add Column" at bounding box center [436, 211] width 778 height 237
click at [680, 140] on div "Add Column" at bounding box center [436, 211] width 778 height 237
click at [680, 160] on div "Add Column" at bounding box center [436, 211] width 778 height 237
click at [628, 182] on div "Add Column" at bounding box center [436, 211] width 778 height 237
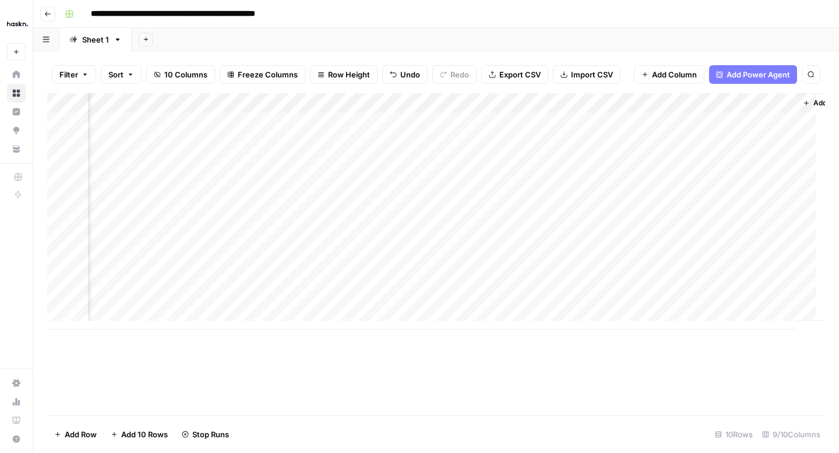
click at [630, 299] on div "Add Column" at bounding box center [436, 211] width 778 height 237
click at [683, 301] on div "Add Column" at bounding box center [436, 211] width 778 height 237
click at [438, 297] on div "Add Column" at bounding box center [436, 211] width 778 height 237
click at [189, 301] on div "Add Column" at bounding box center [436, 211] width 778 height 237
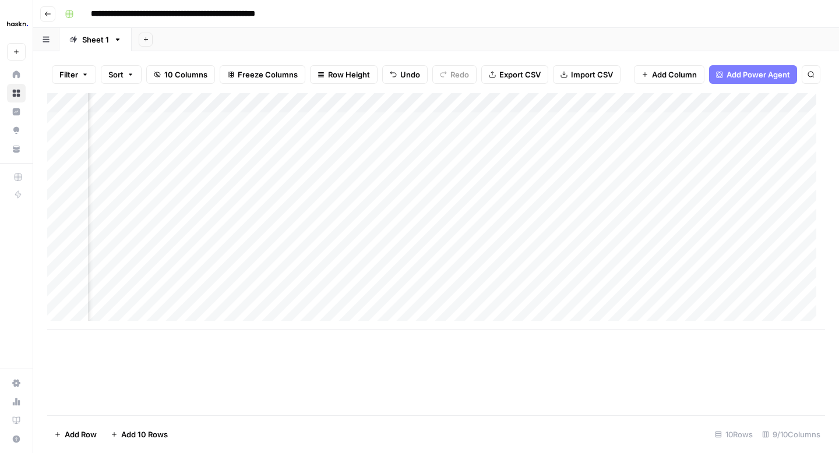
click at [192, 299] on div "Add Column" at bounding box center [436, 211] width 778 height 237
click at [542, 299] on div "Add Column" at bounding box center [436, 211] width 778 height 237
click at [542, 299] on textarea at bounding box center [598, 301] width 186 height 16
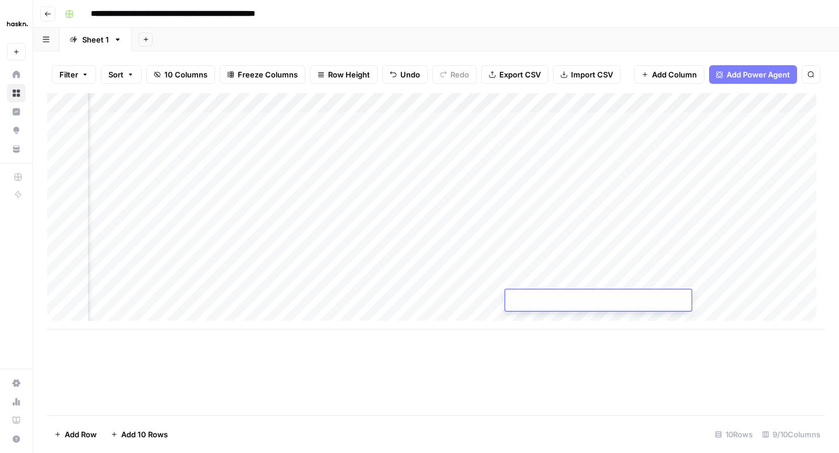
type textarea "**********"
click at [474, 303] on div "Add Column" at bounding box center [436, 211] width 778 height 237
click at [636, 301] on div "Add Column" at bounding box center [436, 211] width 778 height 237
click at [583, 200] on div "Add Column" at bounding box center [436, 211] width 778 height 237
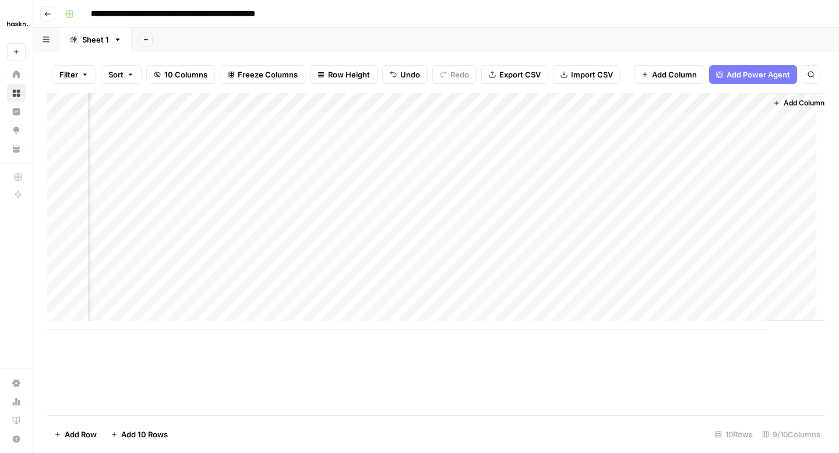
scroll to position [0, 397]
click at [745, 143] on div "Add Column" at bounding box center [436, 211] width 778 height 237
click at [744, 163] on div "Add Column" at bounding box center [436, 211] width 778 height 237
click at [745, 182] on div "Add Column" at bounding box center [436, 211] width 778 height 237
click at [703, 301] on div "Add Column" at bounding box center [436, 211] width 778 height 237
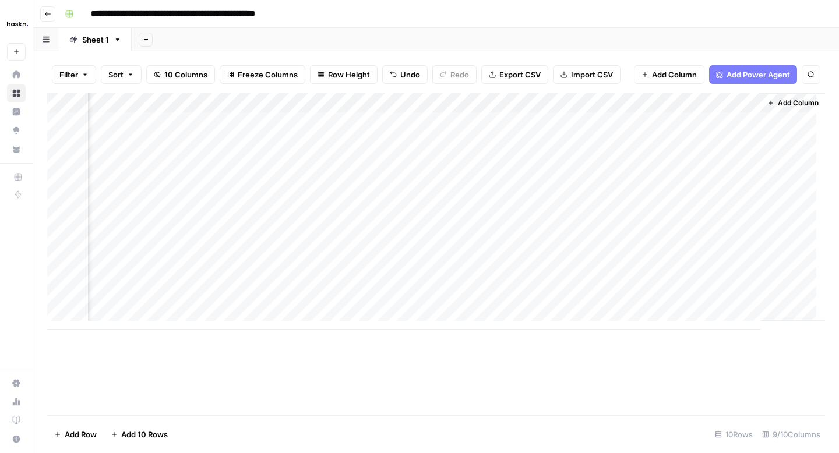
click at [736, 302] on div "Add Column" at bounding box center [436, 211] width 778 height 237
click at [751, 298] on div "Add Column" at bounding box center [436, 211] width 778 height 237
click at [665, 356] on div "Add Column" at bounding box center [436, 254] width 778 height 322
click at [746, 298] on div "Add Column" at bounding box center [436, 211] width 778 height 237
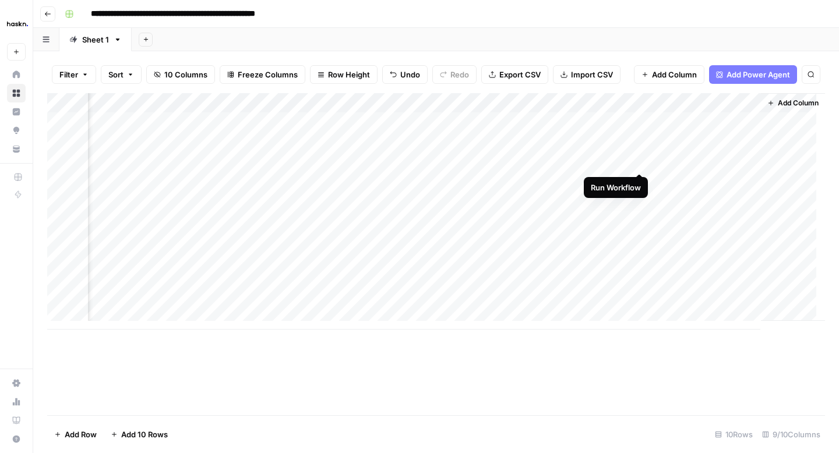
click at [642, 161] on div "Add Column" at bounding box center [436, 211] width 778 height 237
click at [729, 204] on div "Add Column" at bounding box center [436, 211] width 778 height 237
click at [738, 202] on div "Add Column" at bounding box center [436, 211] width 778 height 237
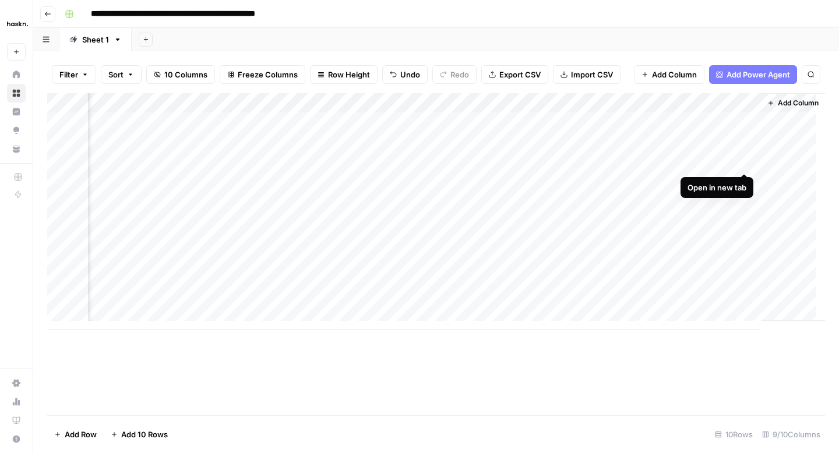
click at [742, 160] on div "Add Column" at bounding box center [436, 211] width 778 height 237
click at [119, 161] on div "Add Column" at bounding box center [436, 211] width 778 height 237
click at [216, 161] on div "Add Column" at bounding box center [436, 211] width 778 height 237
click at [313, 163] on div "Add Column" at bounding box center [436, 211] width 778 height 237
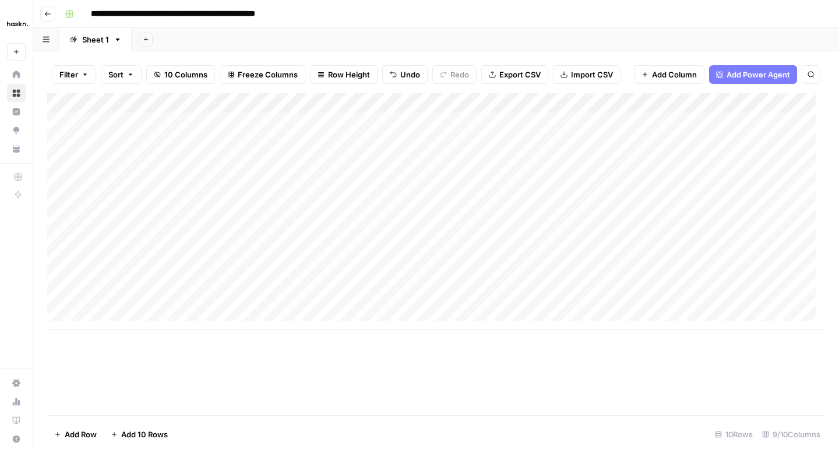
click at [313, 163] on div "Add Column" at bounding box center [436, 211] width 778 height 237
drag, startPoint x: 365, startPoint y: 164, endPoint x: 234, endPoint y: 159, distance: 131.8
click at [234, 159] on body "**********" at bounding box center [419, 226] width 839 height 453
click at [467, 163] on div "Add Column" at bounding box center [436, 211] width 778 height 237
click at [562, 161] on div "Add Column" at bounding box center [436, 211] width 778 height 237
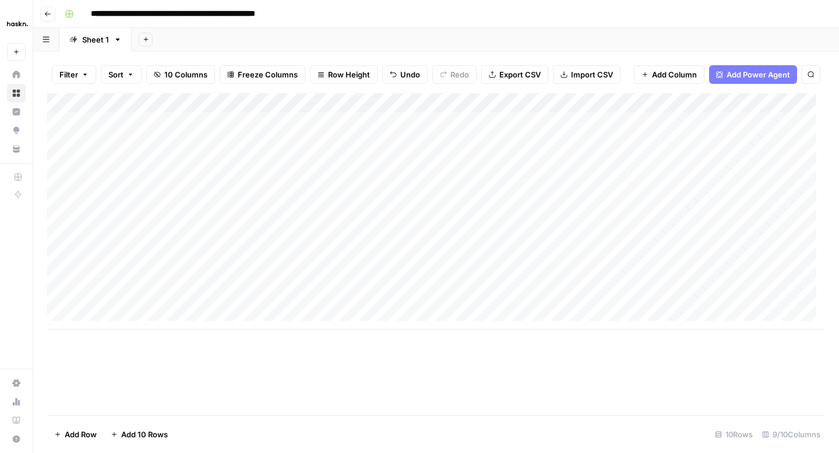
click at [684, 164] on div "Add Column" at bounding box center [436, 211] width 778 height 237
click at [784, 162] on div "Add Column" at bounding box center [436, 211] width 778 height 237
click at [119, 163] on div "Add Column" at bounding box center [436, 211] width 778 height 237
click at [221, 161] on div "Add Column" at bounding box center [436, 211] width 778 height 237
click at [221, 162] on div "Add Column" at bounding box center [436, 211] width 778 height 237
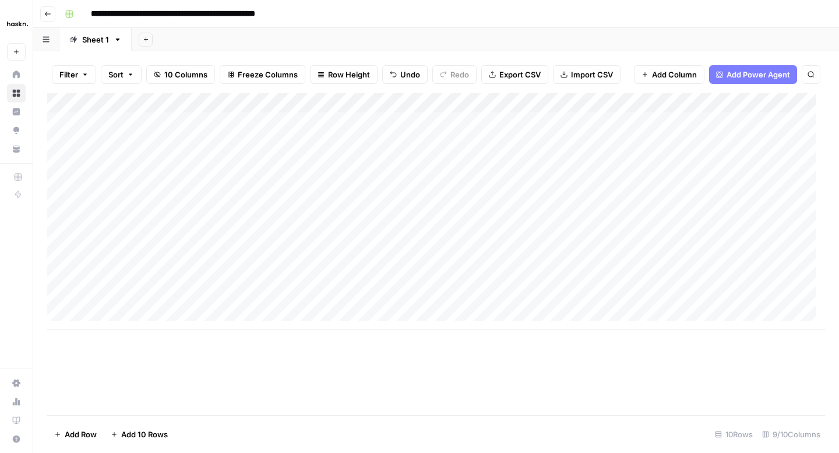
click at [348, 161] on div "Add Column" at bounding box center [436, 211] width 778 height 237
click at [462, 164] on div "Add Column" at bounding box center [436, 211] width 778 height 237
click at [545, 167] on div "Add Column" at bounding box center [436, 211] width 778 height 237
click at [712, 161] on div "Add Column" at bounding box center [436, 211] width 778 height 237
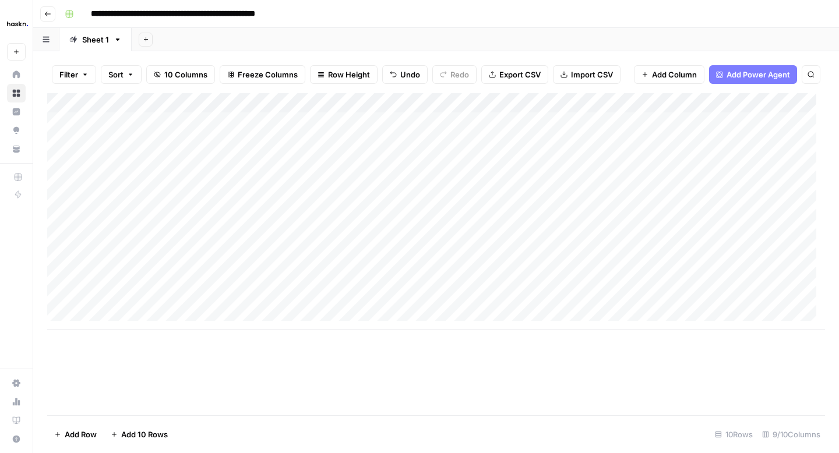
click at [712, 161] on div "Add Column" at bounding box center [436, 211] width 778 height 237
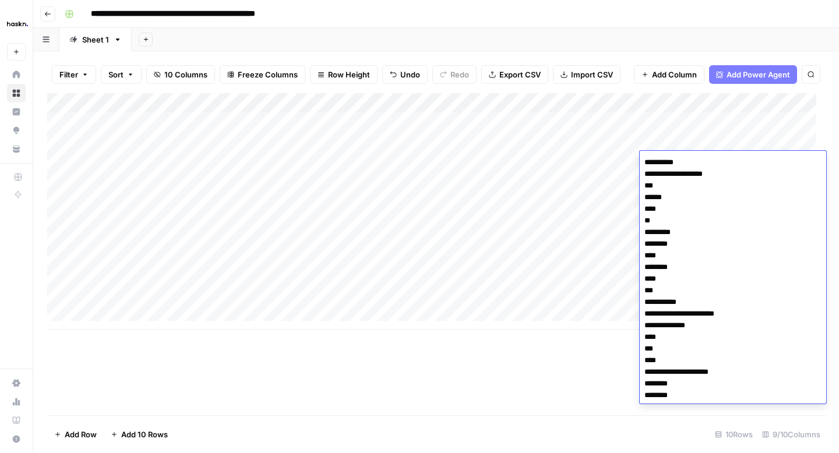
click at [618, 163] on div "Add Column" at bounding box center [436, 211] width 778 height 237
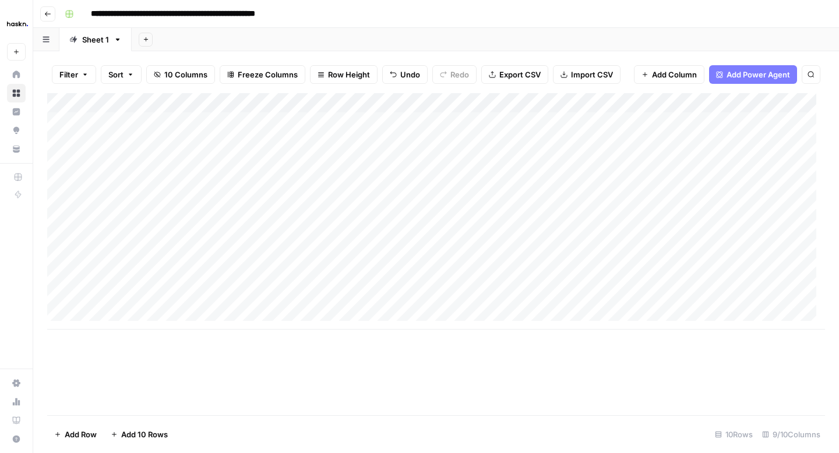
click at [683, 165] on div "Add Column" at bounding box center [436, 211] width 778 height 237
click at [787, 160] on div "Add Column" at bounding box center [436, 211] width 778 height 237
click at [735, 157] on div "Add Column" at bounding box center [436, 211] width 778 height 237
click at [568, 164] on div "Add Column" at bounding box center [436, 211] width 778 height 237
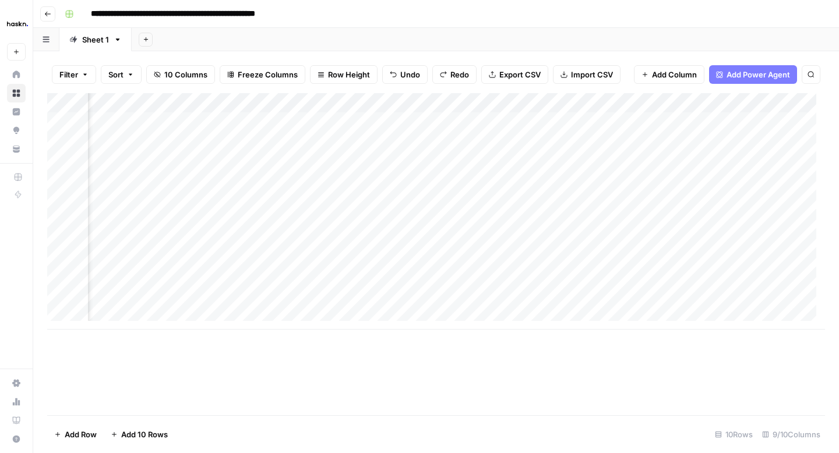
click at [692, 164] on div "Add Column" at bounding box center [436, 211] width 778 height 237
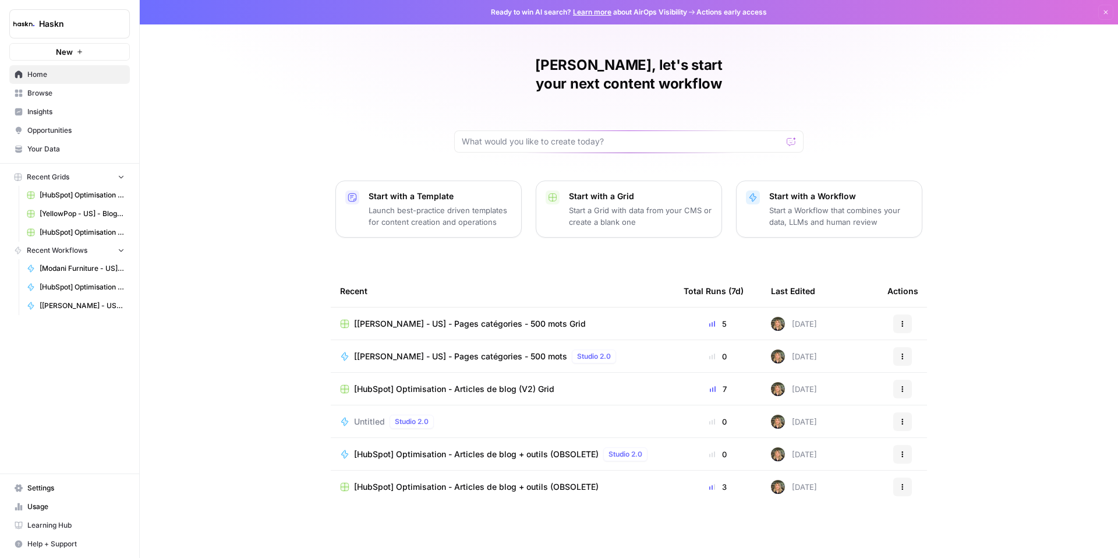
click at [403, 351] on span "[[PERSON_NAME] - US] - Pages catégories - 500 mots" at bounding box center [460, 357] width 213 height 12
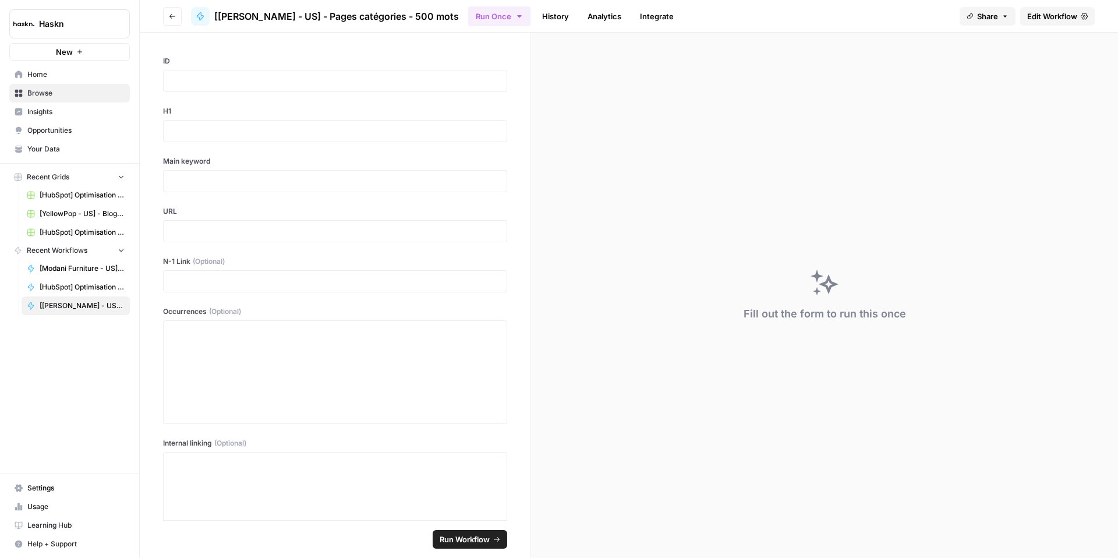
click at [218, 73] on div at bounding box center [335, 81] width 344 height 22
click at [224, 82] on p at bounding box center [335, 81] width 329 height 12
click at [227, 130] on p at bounding box center [335, 131] width 329 height 12
click at [244, 204] on div "**********" at bounding box center [335, 277] width 391 height 488
click at [242, 189] on div at bounding box center [335, 181] width 344 height 22
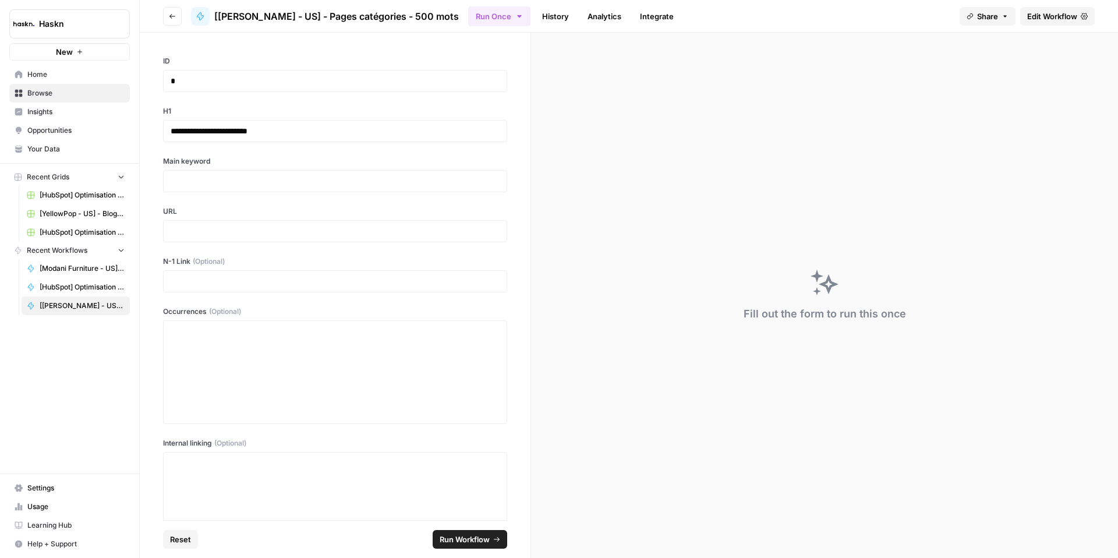
click at [283, 174] on div at bounding box center [335, 181] width 344 height 22
click at [278, 179] on p at bounding box center [335, 181] width 329 height 12
click at [253, 221] on div at bounding box center [335, 231] width 344 height 22
click at [263, 224] on div at bounding box center [335, 231] width 344 height 22
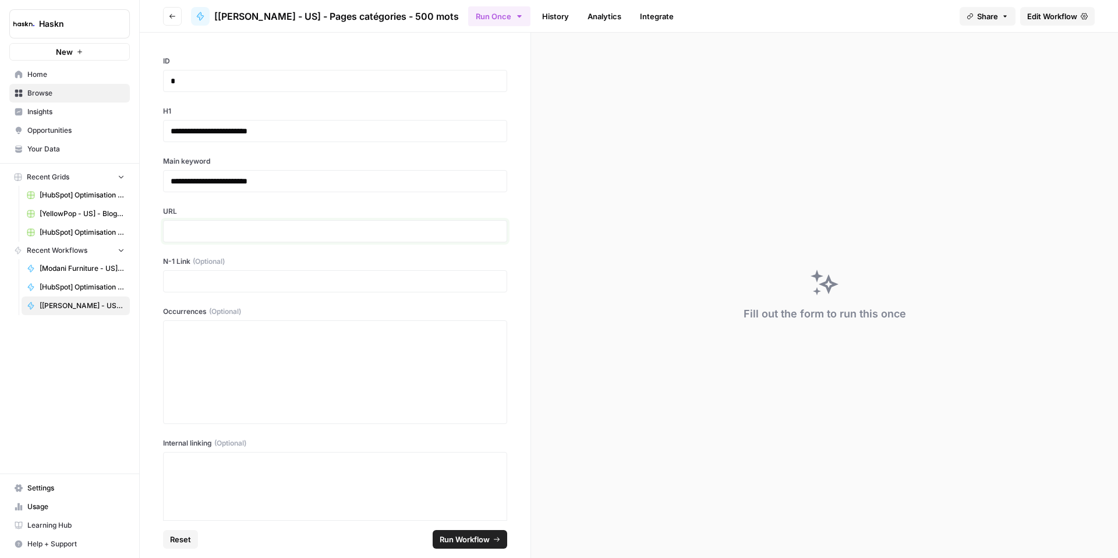
click at [259, 231] on p at bounding box center [335, 231] width 329 height 12
click at [264, 276] on p at bounding box center [335, 282] width 329 height 12
click at [371, 355] on div at bounding box center [335, 372] width 329 height 93
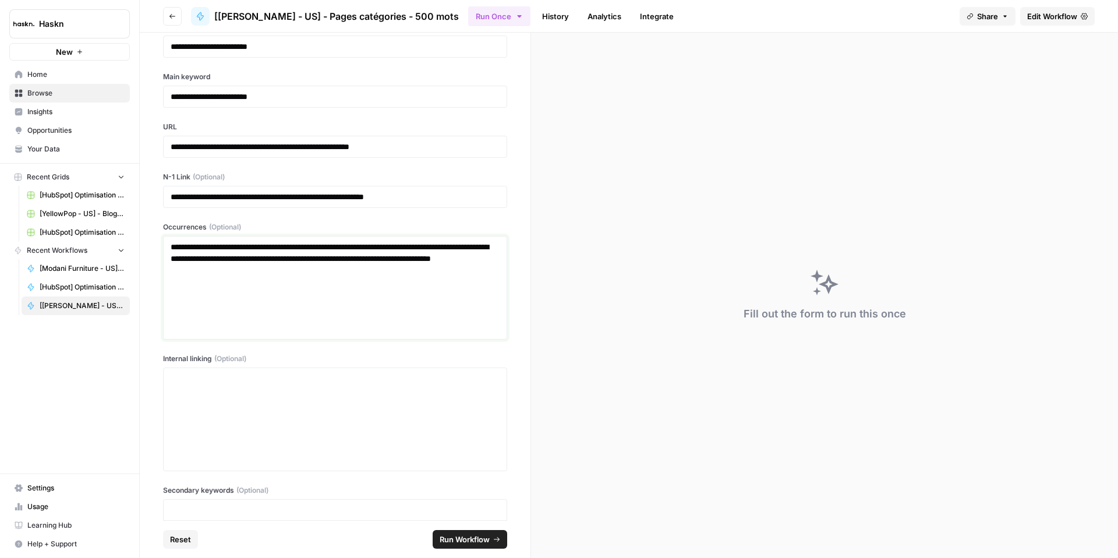
scroll to position [100, 0]
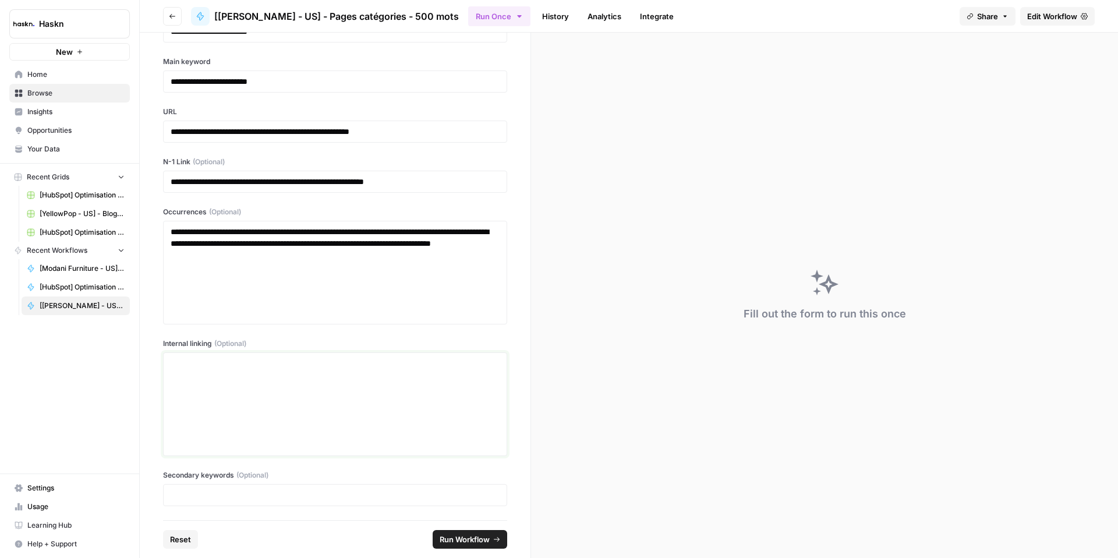
click at [341, 375] on div at bounding box center [335, 404] width 329 height 93
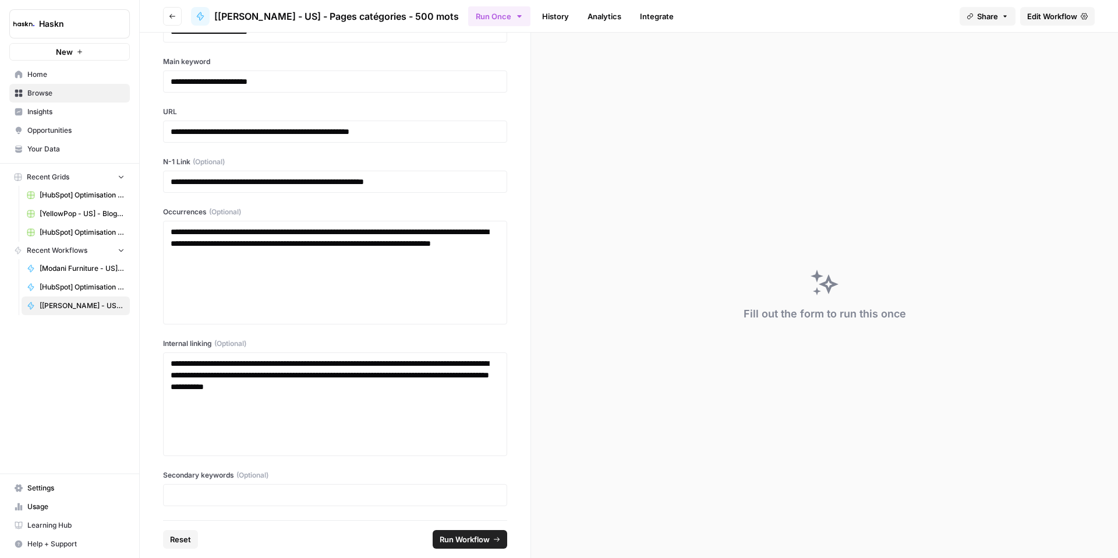
click at [462, 540] on span "Run Workflow" at bounding box center [465, 540] width 50 height 12
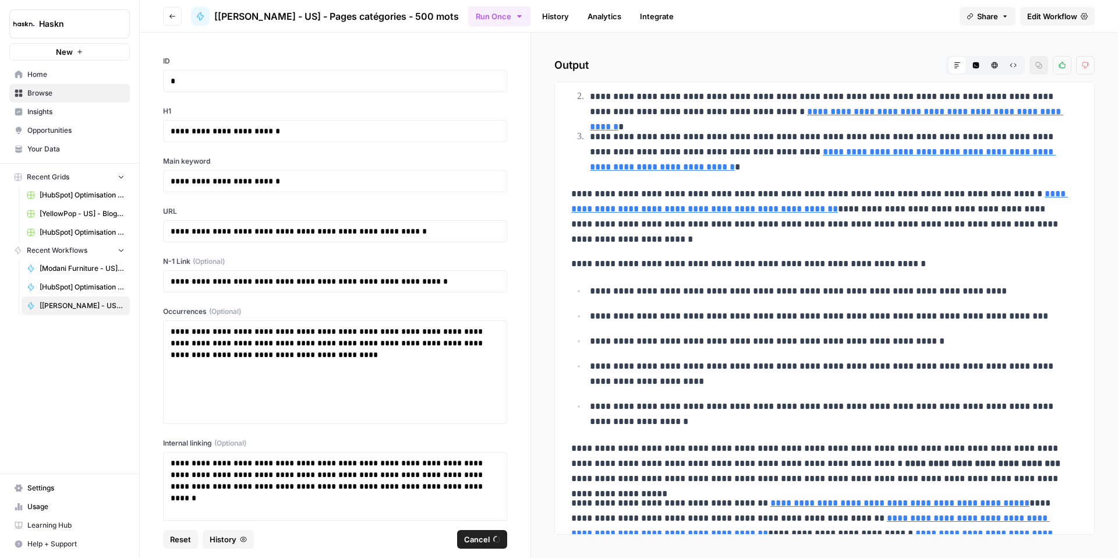
scroll to position [585, 0]
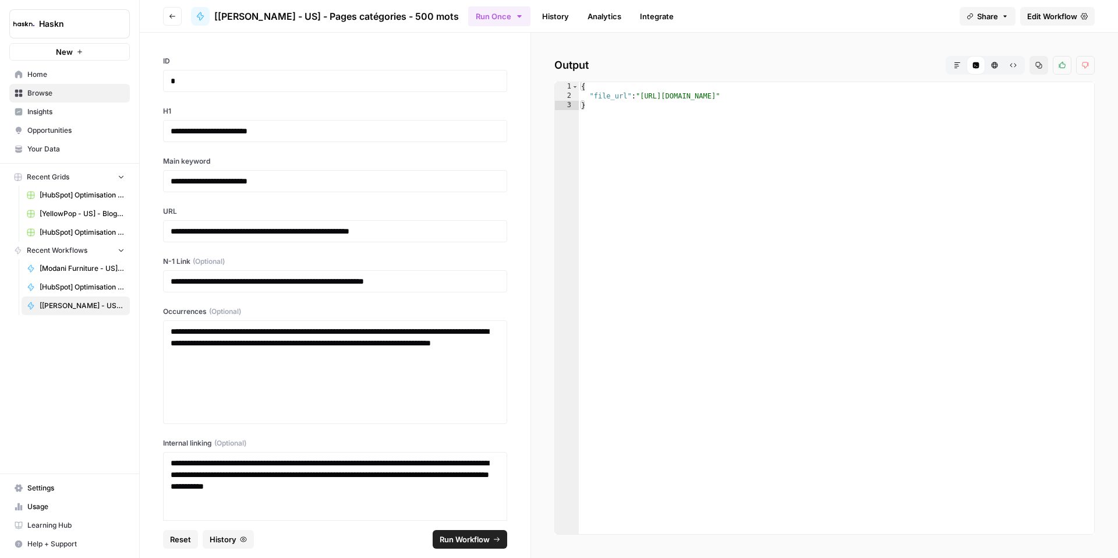
type textarea "**********"
drag, startPoint x: 994, startPoint y: 98, endPoint x: 988, endPoint y: 98, distance: 5.9
click at [988, 98] on div "{ "file_url" : "https://docs.google.com/document/d/1gaRnnKcRETqwEdBPKSkSIRWf45a…" at bounding box center [837, 317] width 516 height 471
click at [995, 96] on div "{ "file_url" : "https://docs.google.com/document/d/1gaRnnKcRETqwEdBPKSkSIRWf45a…" at bounding box center [837, 317] width 516 height 471
drag, startPoint x: 997, startPoint y: 98, endPoint x: 644, endPoint y: 97, distance: 353.0
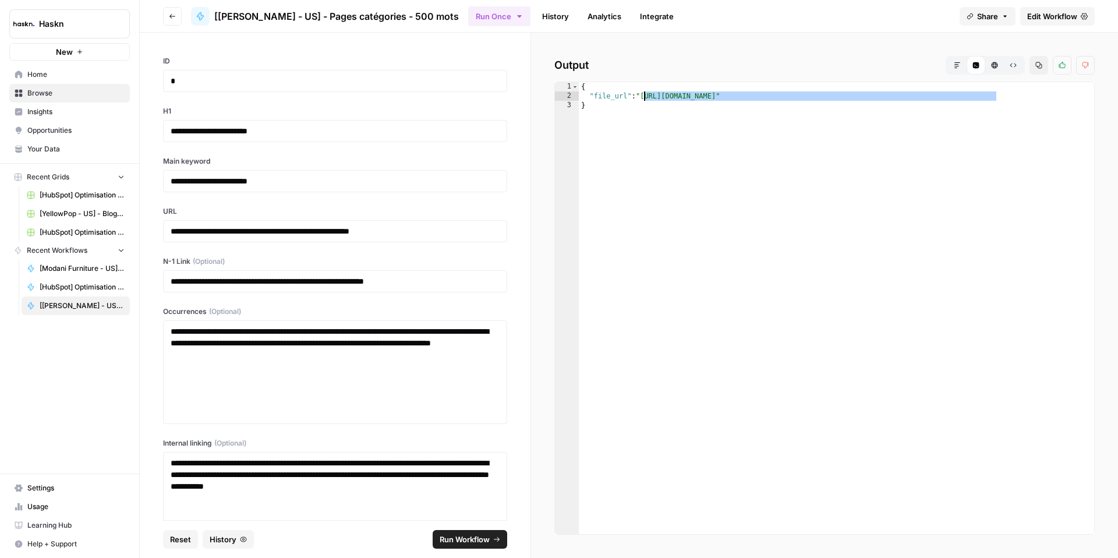
click at [644, 97] on div "{ "file_url" : "https://docs.google.com/document/d/1gaRnnKcRETqwEdBPKSkSIRWf45a…" at bounding box center [837, 317] width 516 height 471
click at [1034, 15] on span "Edit Workflow" at bounding box center [1053, 16] width 50 height 12
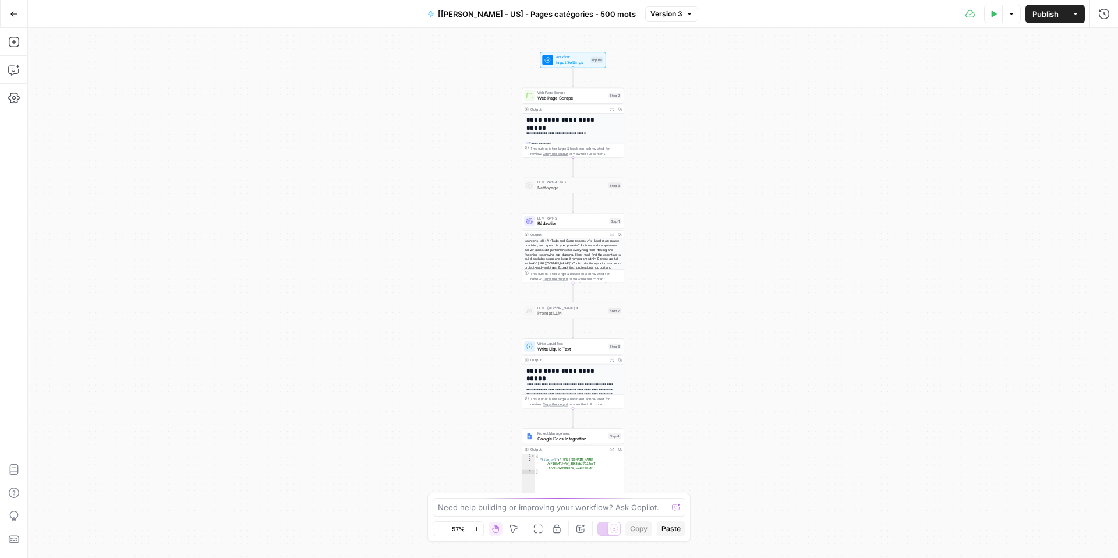
click at [473, 529] on span "Zoom In" at bounding box center [473, 529] width 1 height 1
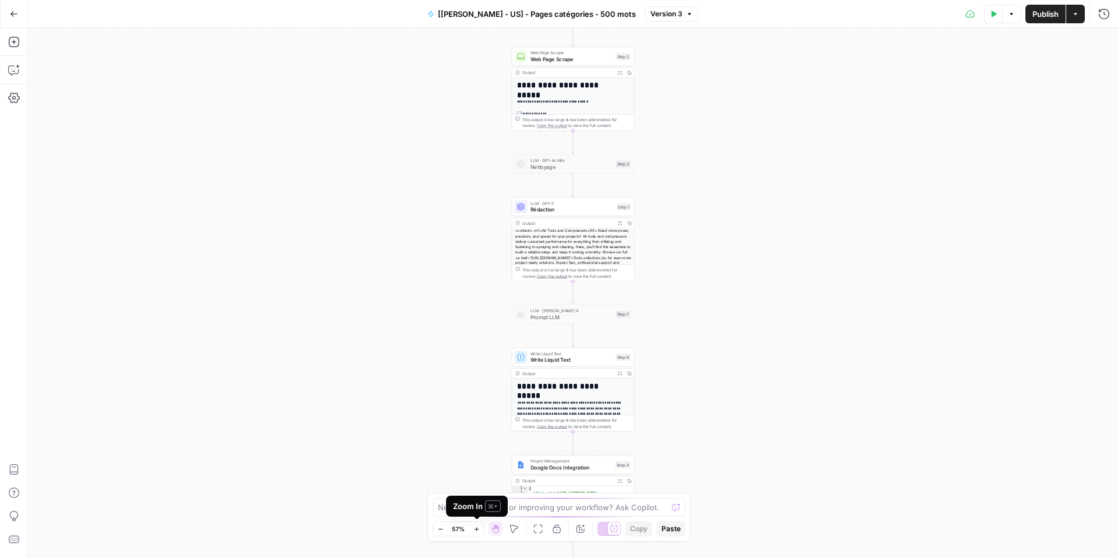
click at [474, 527] on icon "button" at bounding box center [477, 529] width 6 height 6
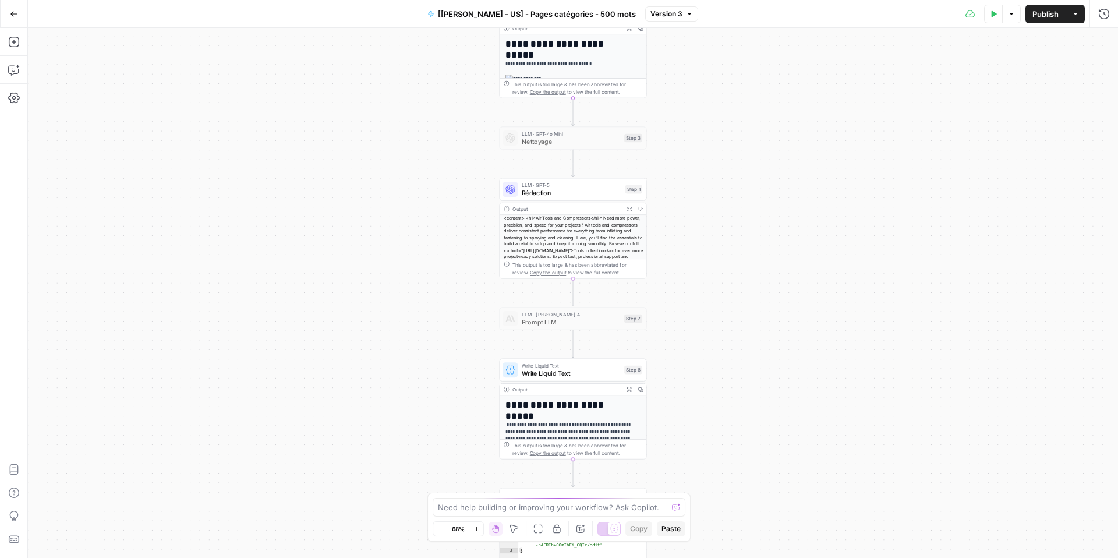
click at [472, 526] on button "Zoom In" at bounding box center [477, 529] width 14 height 14
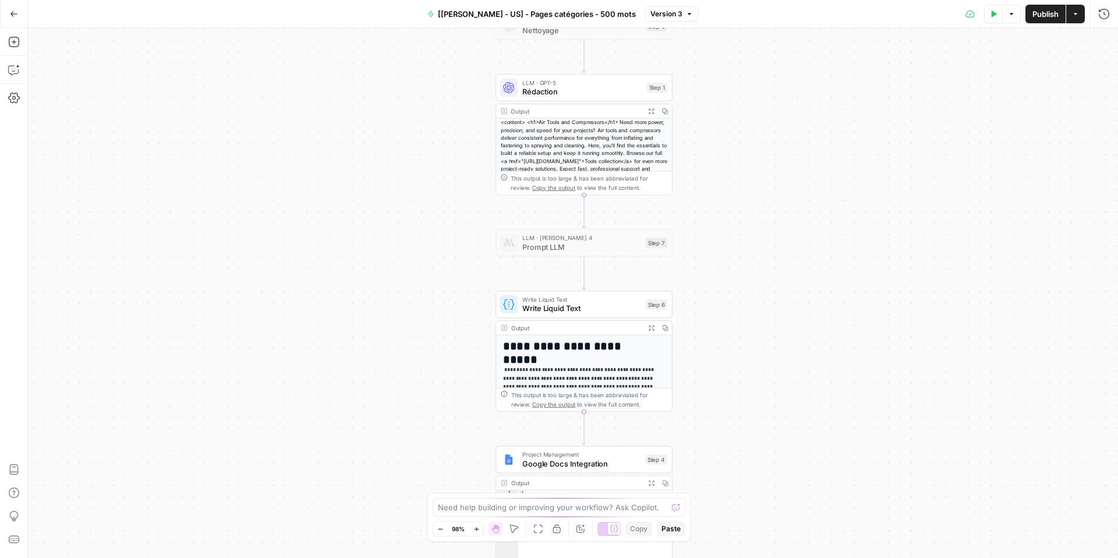
drag, startPoint x: 382, startPoint y: 373, endPoint x: 405, endPoint y: 206, distance: 168.8
click at [405, 205] on div "**********" at bounding box center [573, 293] width 1091 height 530
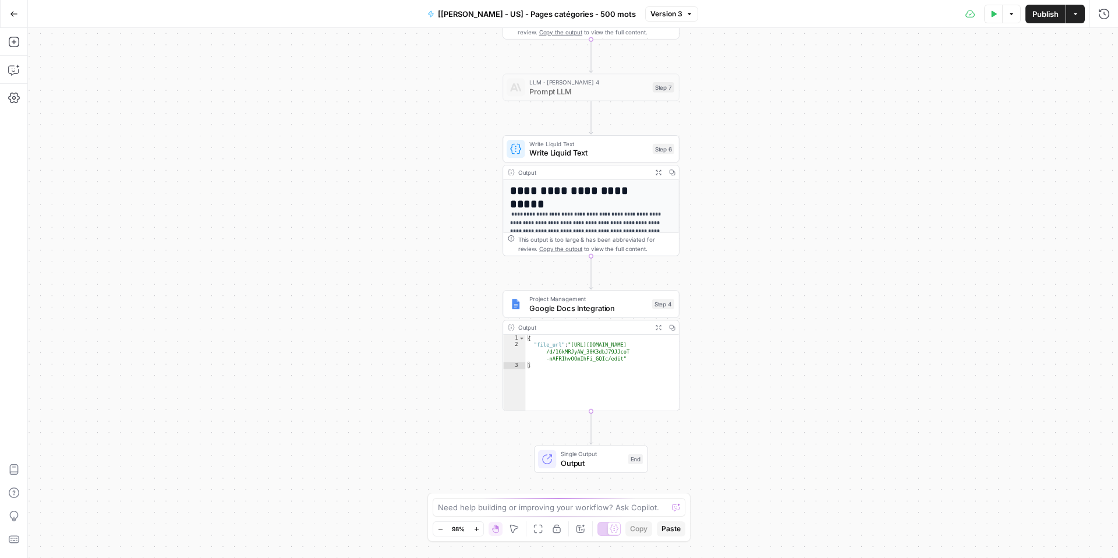
drag, startPoint x: 412, startPoint y: 314, endPoint x: 408, endPoint y: 298, distance: 16.2
click at [408, 298] on div "**********" at bounding box center [573, 293] width 1091 height 530
drag, startPoint x: 440, startPoint y: 230, endPoint x: 430, endPoint y: 404, distance: 174.5
click at [430, 399] on div "**********" at bounding box center [573, 293] width 1091 height 530
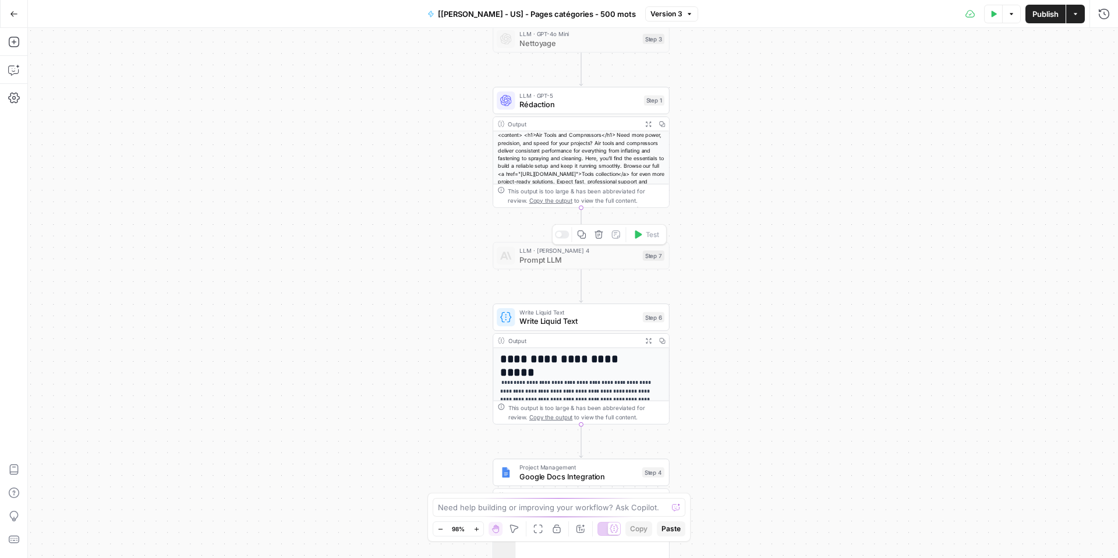
click at [602, 237] on icon "button" at bounding box center [599, 235] width 8 height 8
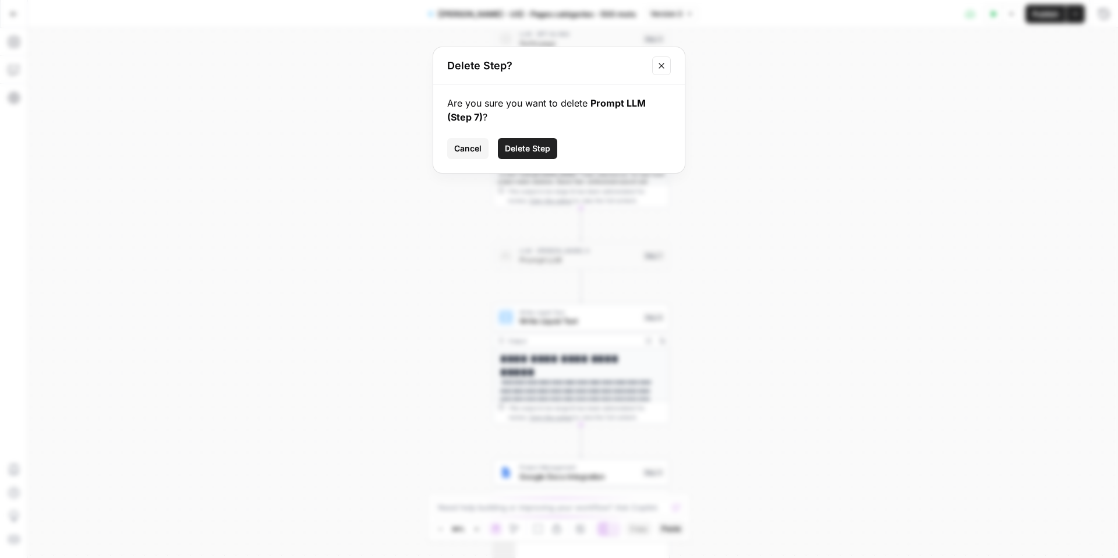
click at [528, 148] on span "Delete Step" at bounding box center [527, 149] width 45 height 12
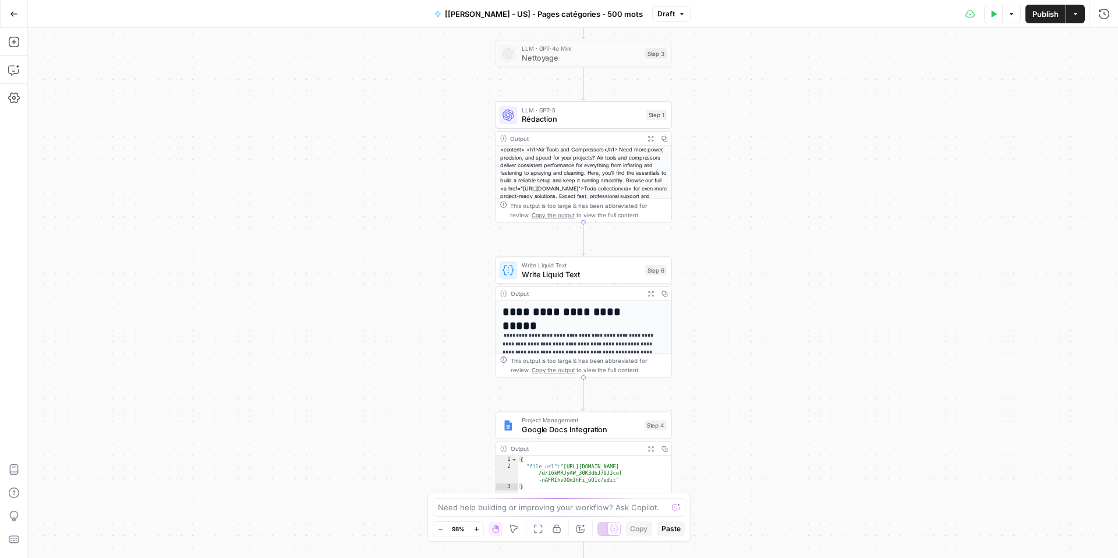
drag, startPoint x: 416, startPoint y: 185, endPoint x: 414, endPoint y: 280, distance: 95.0
click at [414, 280] on div "**********" at bounding box center [573, 293] width 1091 height 530
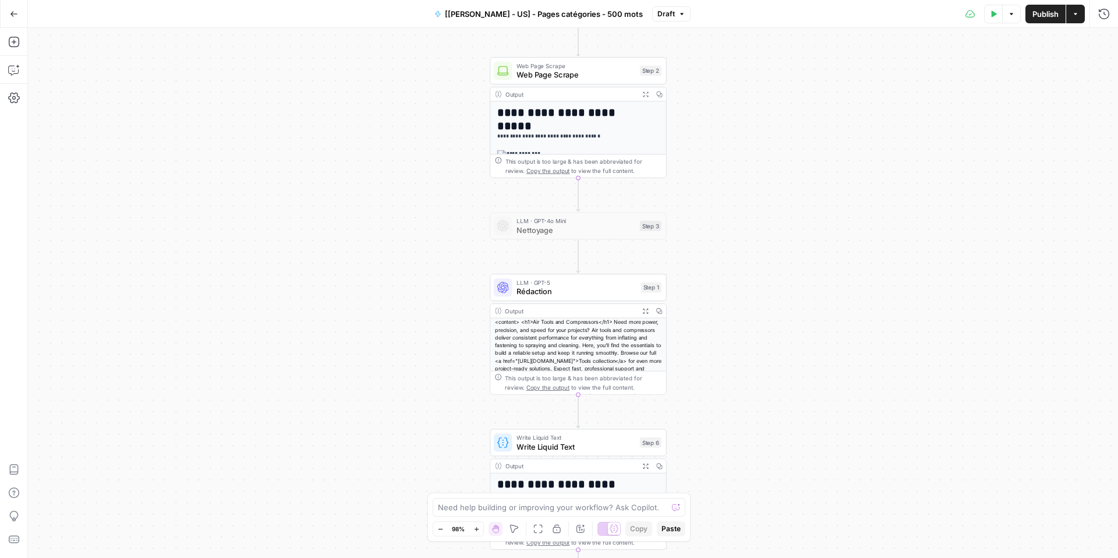
drag, startPoint x: 436, startPoint y: 175, endPoint x: 471, endPoint y: 266, distance: 97.4
click at [431, 277] on div "**********" at bounding box center [573, 293] width 1091 height 530
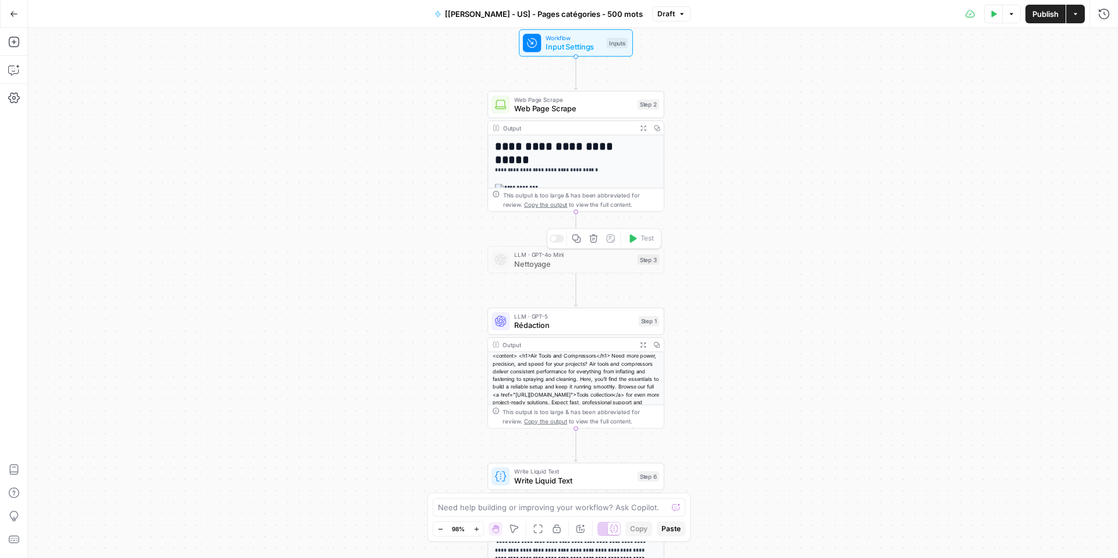
click at [596, 239] on icon "button" at bounding box center [594, 238] width 8 height 8
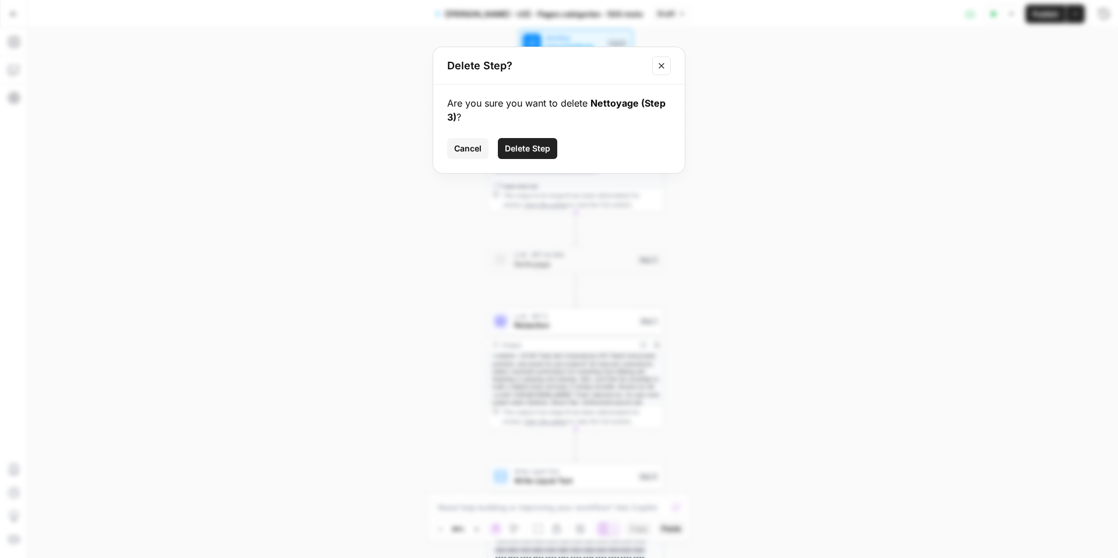
click at [541, 143] on span "Delete Step" at bounding box center [527, 149] width 45 height 12
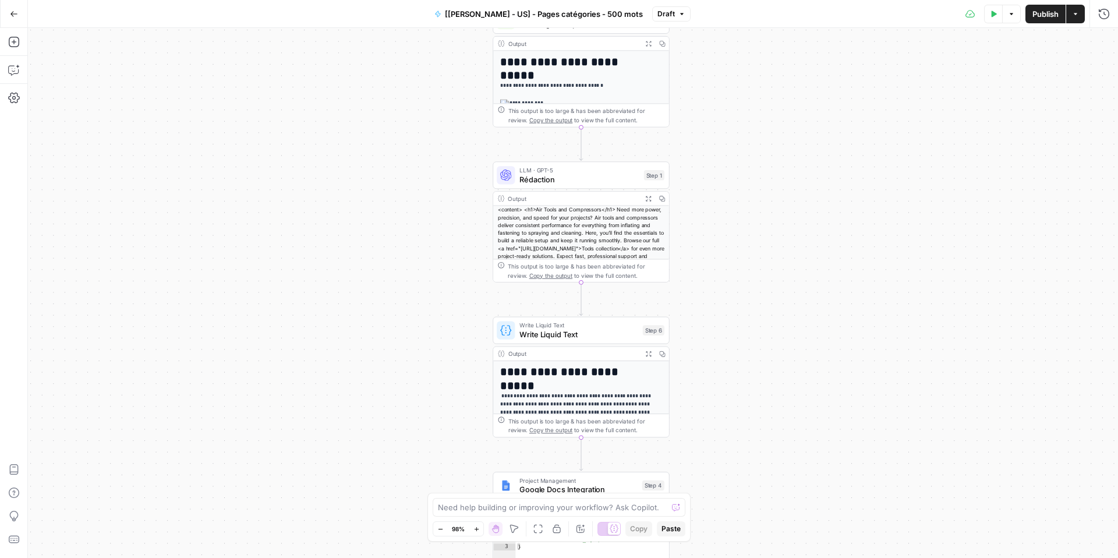
drag, startPoint x: 418, startPoint y: 334, endPoint x: 422, endPoint y: 197, distance: 136.4
click at [422, 204] on div "**********" at bounding box center [573, 293] width 1091 height 530
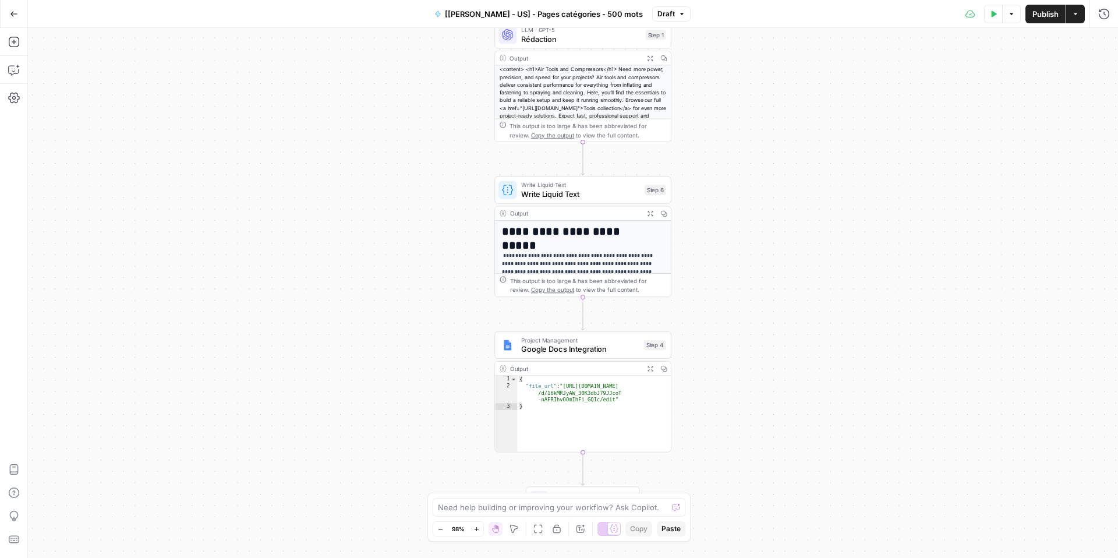
drag, startPoint x: 412, startPoint y: 320, endPoint x: 414, endPoint y: 193, distance: 127.6
click at [414, 192] on div "**********" at bounding box center [573, 293] width 1091 height 530
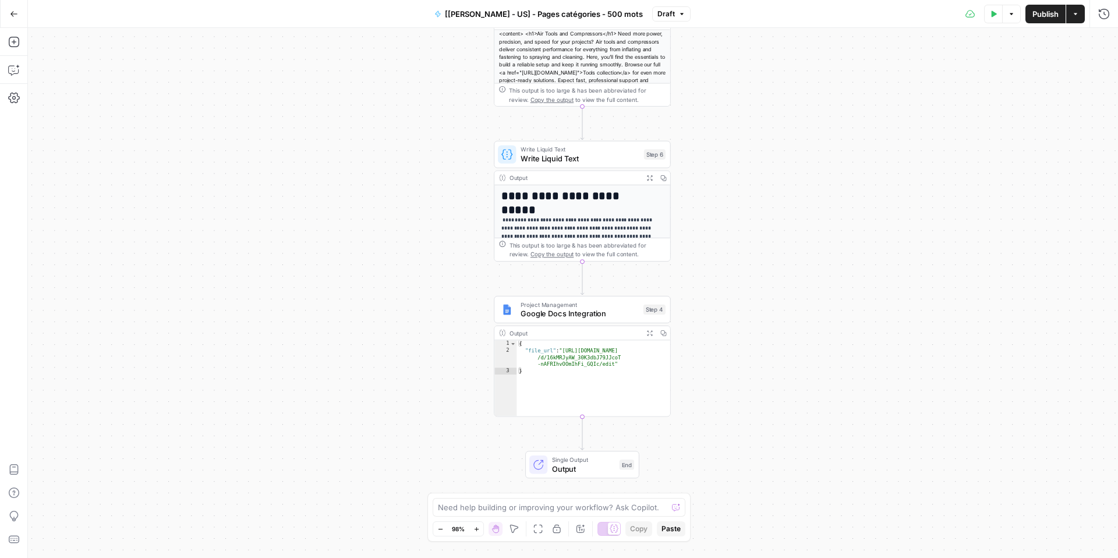
drag, startPoint x: 424, startPoint y: 300, endPoint x: 425, endPoint y: 247, distance: 53.0
click at [424, 254] on div "**********" at bounding box center [573, 293] width 1091 height 530
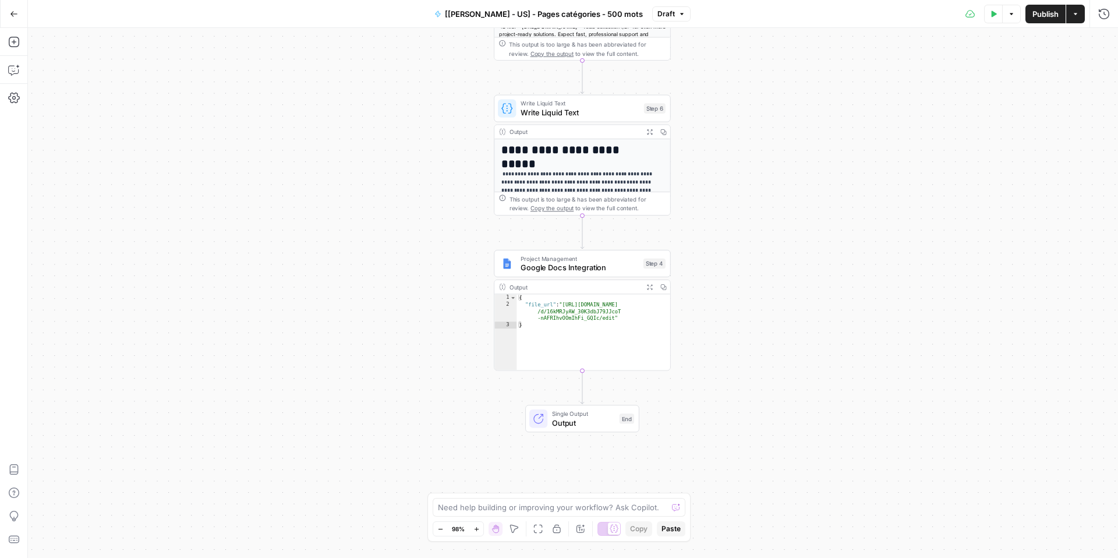
click at [433, 211] on div "**********" at bounding box center [573, 293] width 1091 height 530
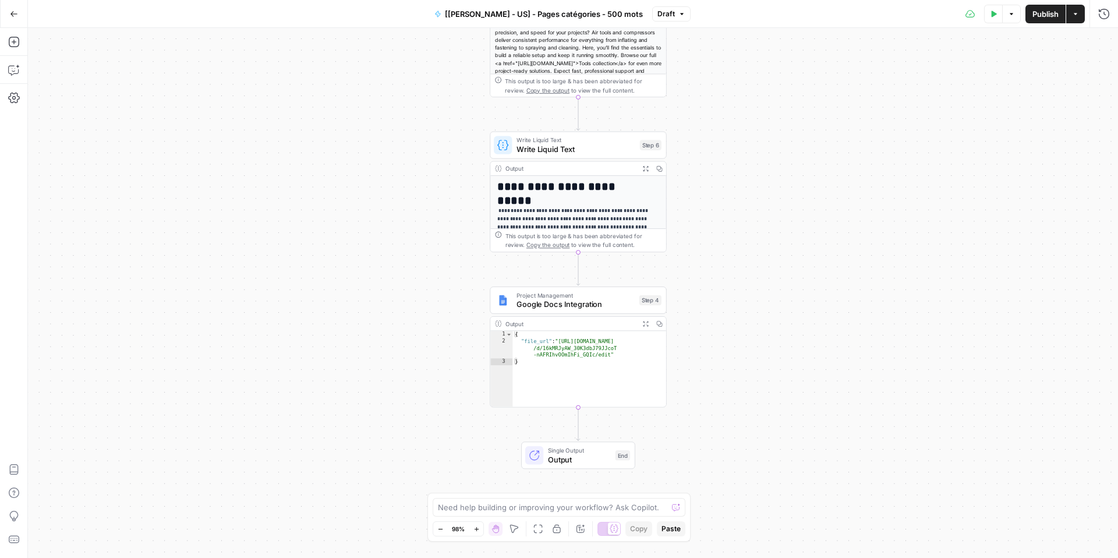
drag, startPoint x: 426, startPoint y: 278, endPoint x: 410, endPoint y: 386, distance: 108.4
click at [410, 386] on div "**********" at bounding box center [573, 293] width 1091 height 530
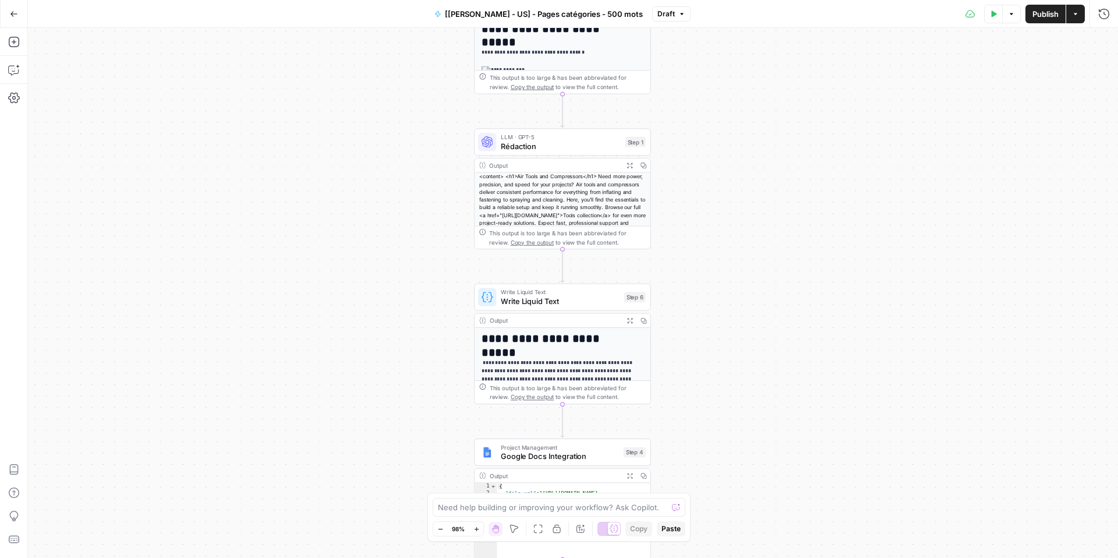
drag, startPoint x: 422, startPoint y: 243, endPoint x: 422, endPoint y: 283, distance: 40.2
click at [422, 283] on div "**********" at bounding box center [573, 293] width 1091 height 530
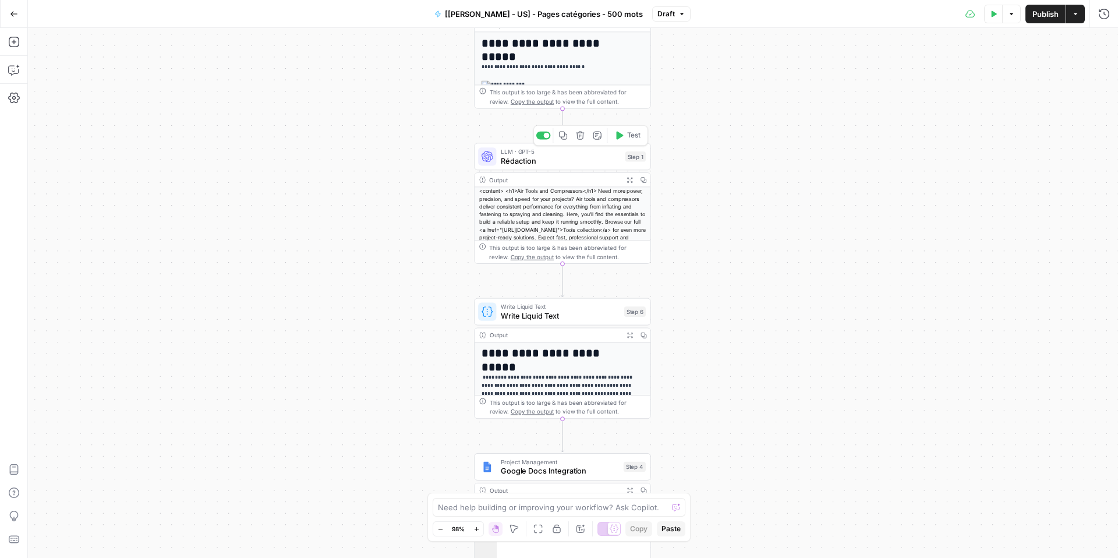
click at [556, 159] on span "Rédaction" at bounding box center [561, 161] width 120 height 12
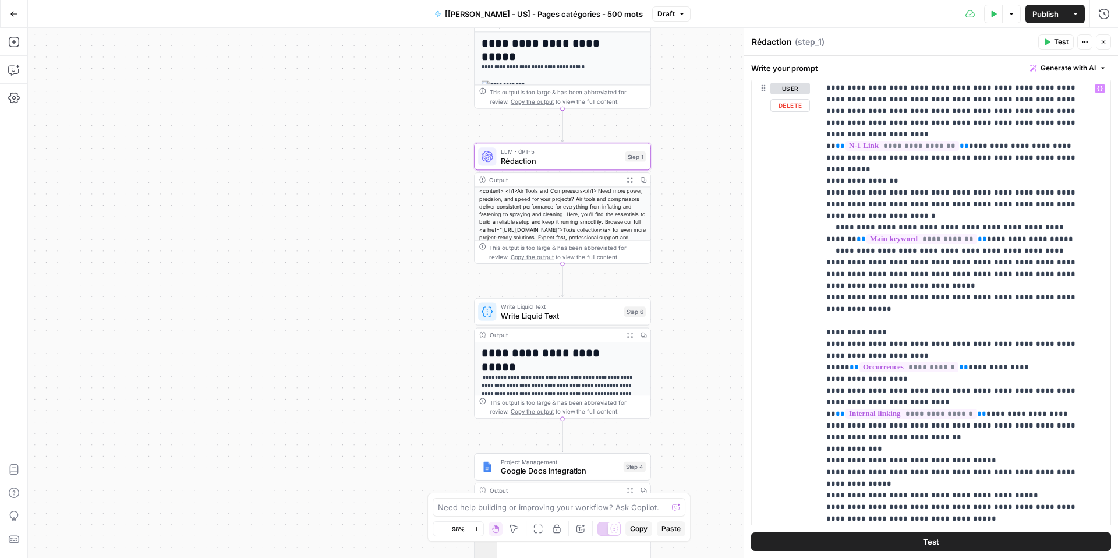
scroll to position [256, 0]
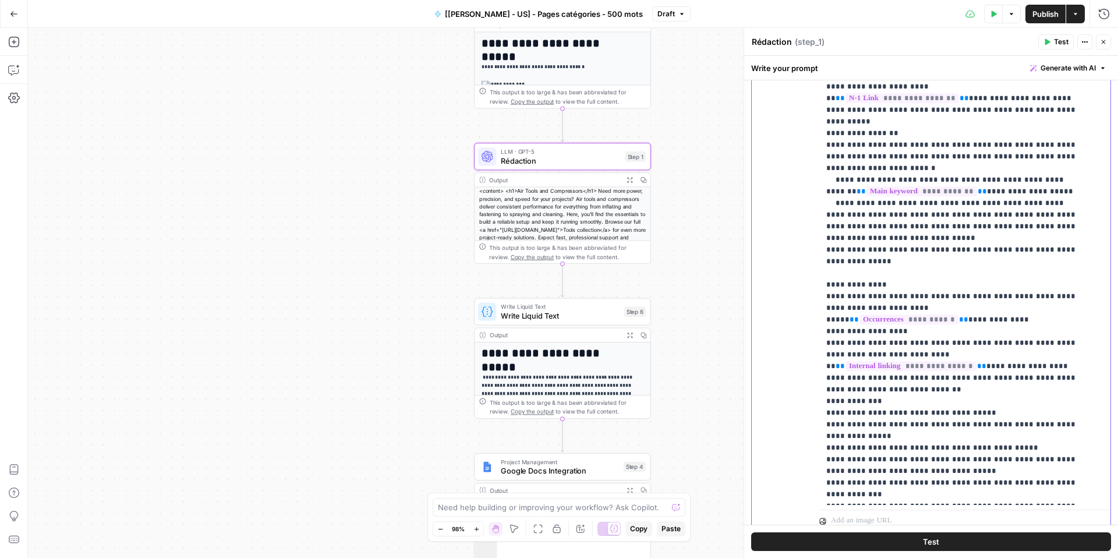
click at [1081, 403] on p "**********" at bounding box center [957, 81] width 260 height 839
drag, startPoint x: 890, startPoint y: 420, endPoint x: 825, endPoint y: 415, distance: 64.3
click at [827, 415] on p "**********" at bounding box center [957, 93] width 260 height 862
copy p "**********"
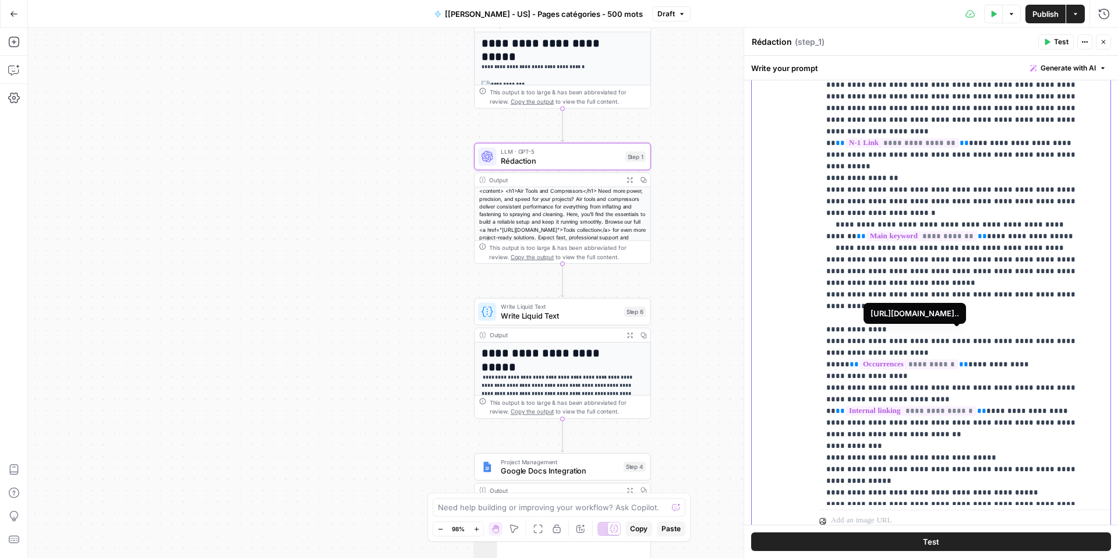
scroll to position [334, 0]
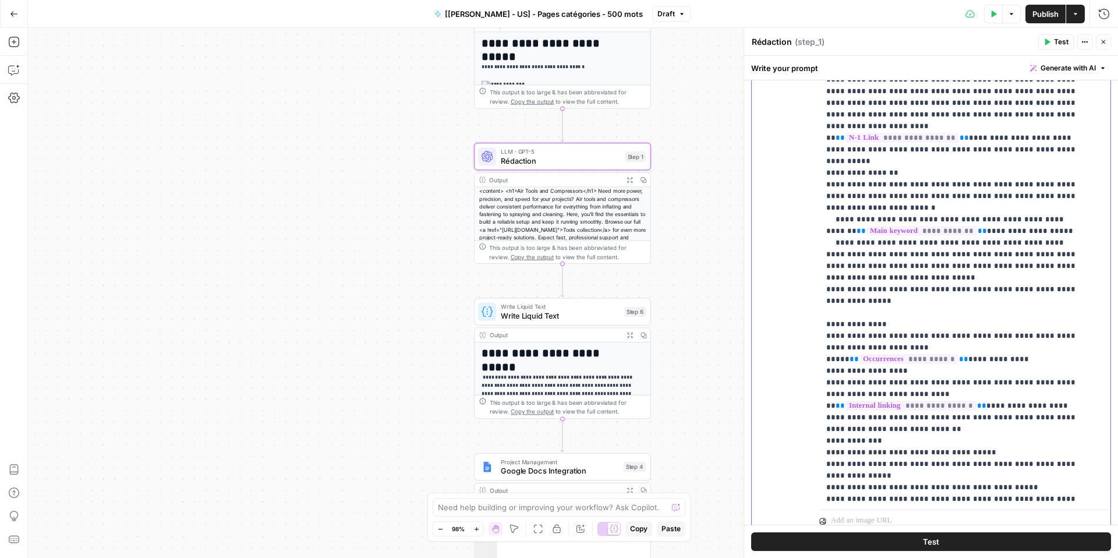
click at [987, 360] on p "**********" at bounding box center [957, 132] width 260 height 862
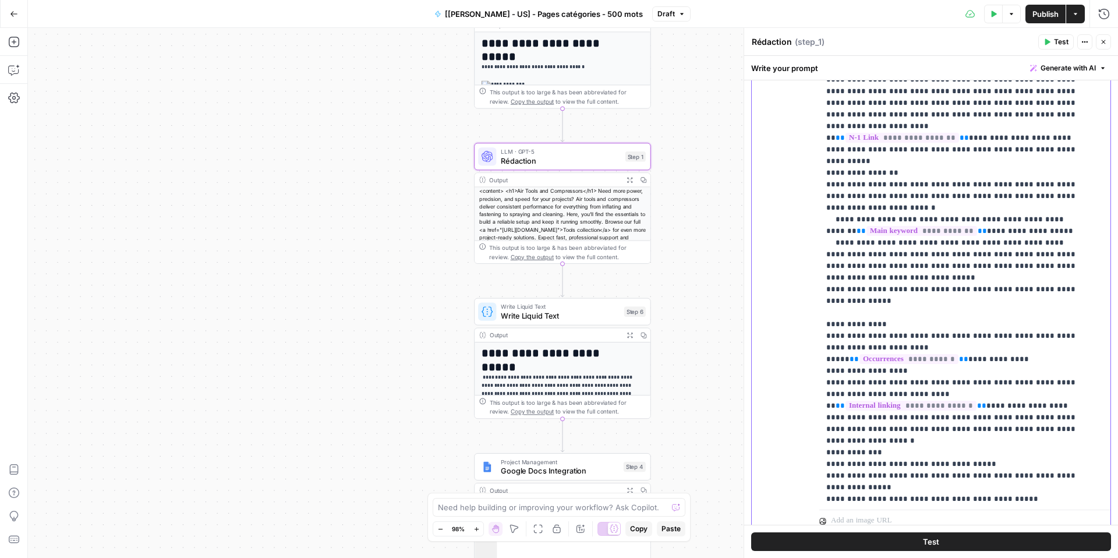
drag, startPoint x: 955, startPoint y: 370, endPoint x: 986, endPoint y: 364, distance: 31.4
click at [986, 364] on p "**********" at bounding box center [957, 138] width 260 height 874
copy p "**********"
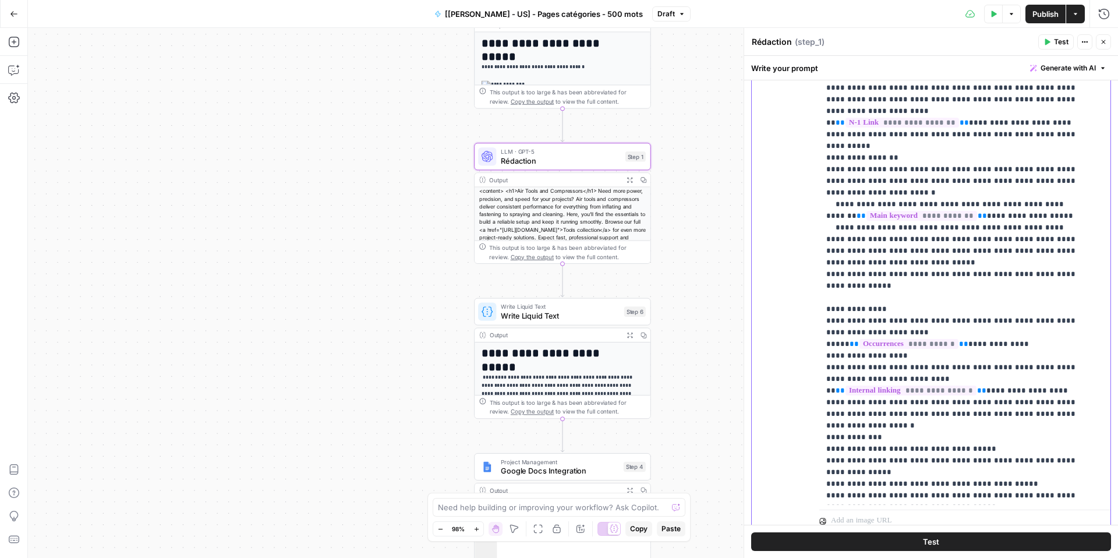
scroll to position [406, 0]
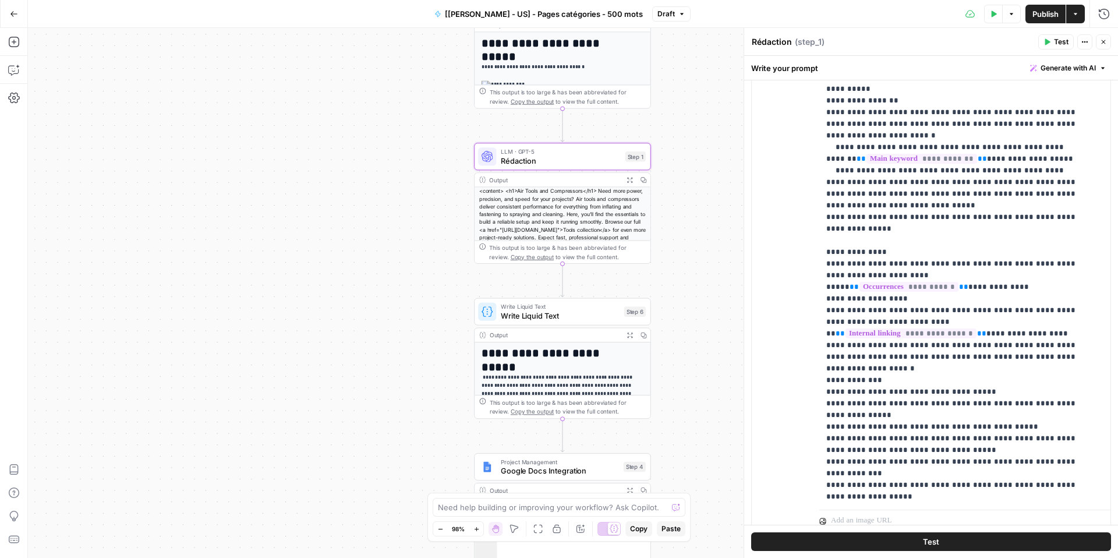
click at [1056, 44] on span "Test" at bounding box center [1061, 42] width 15 height 10
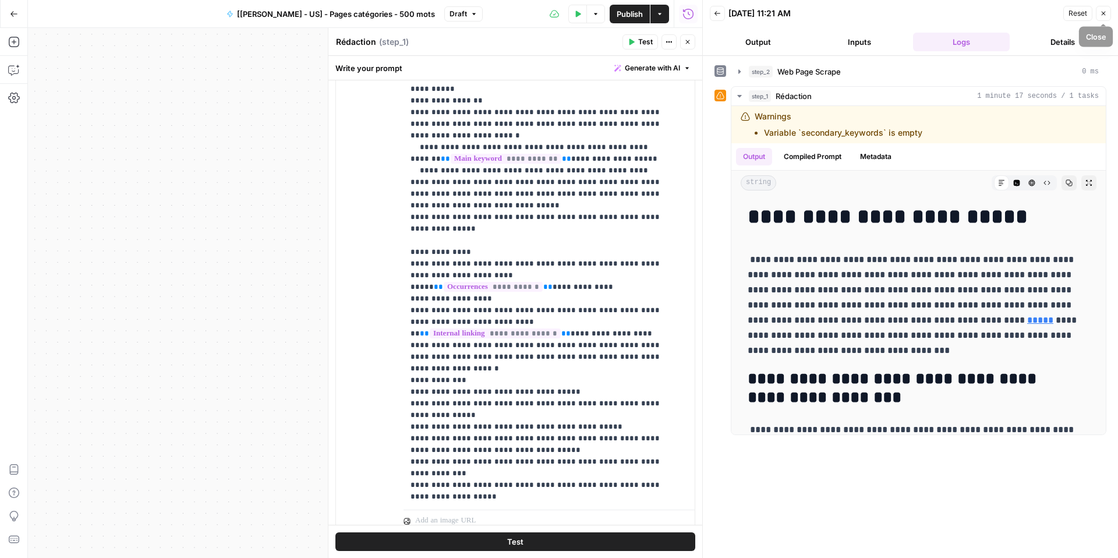
click at [1103, 13] on icon "button" at bounding box center [1104, 14] width 4 height 4
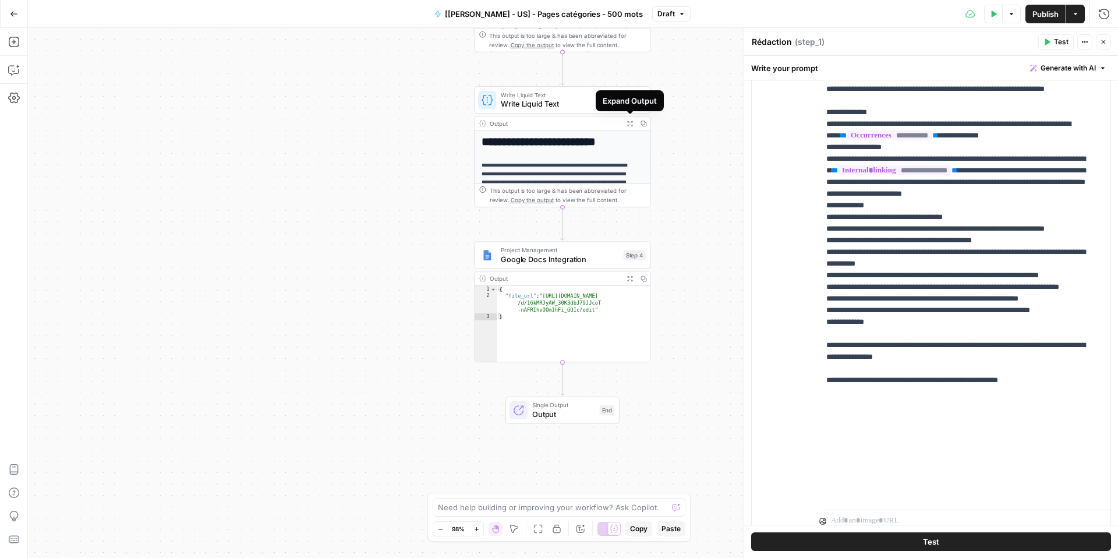
click at [627, 125] on icon "button" at bounding box center [630, 123] width 6 height 6
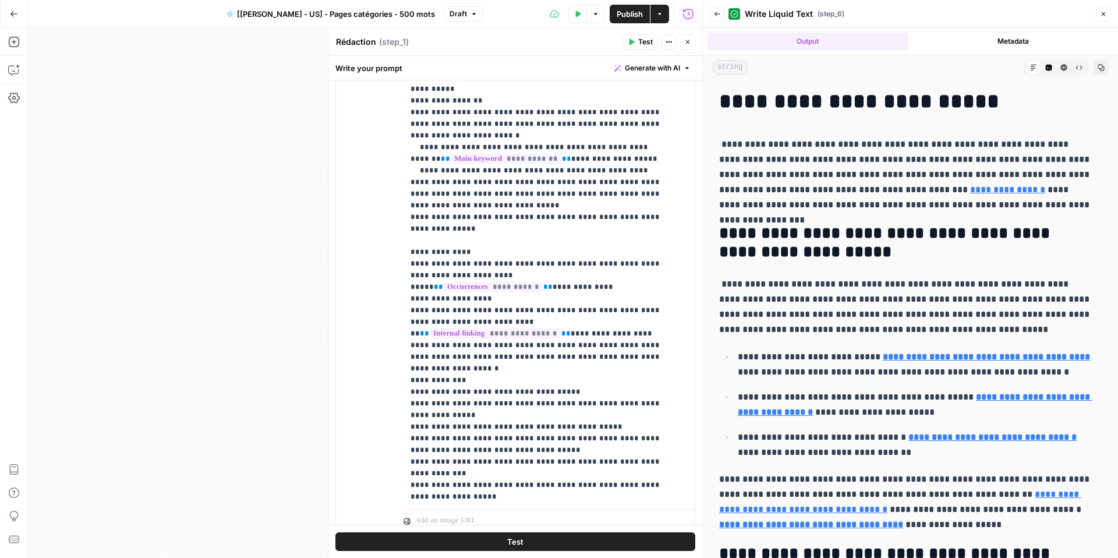
click at [1100, 12] on icon "button" at bounding box center [1103, 13] width 7 height 7
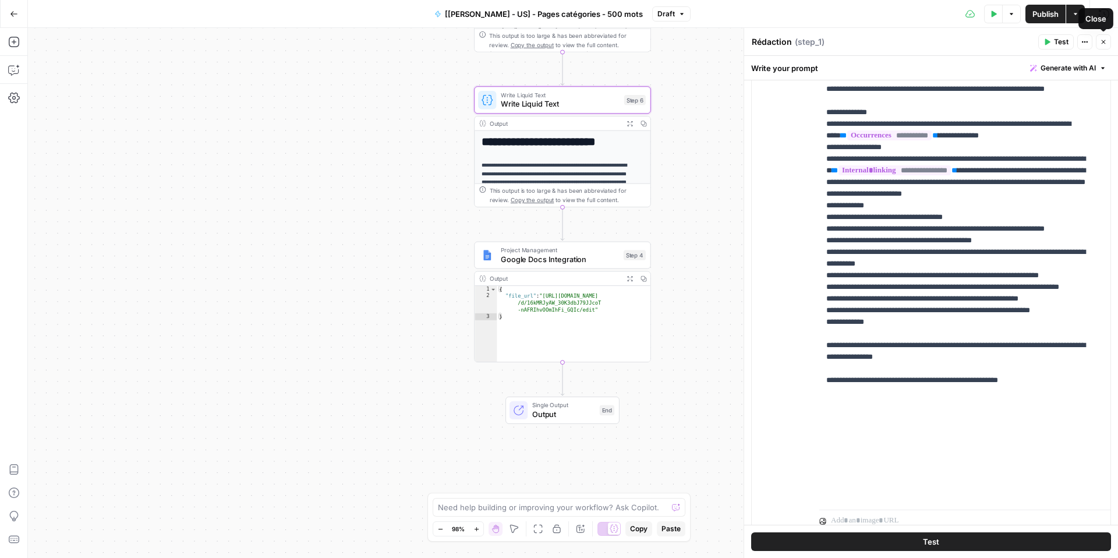
click at [1101, 46] on button "Close" at bounding box center [1103, 41] width 15 height 15
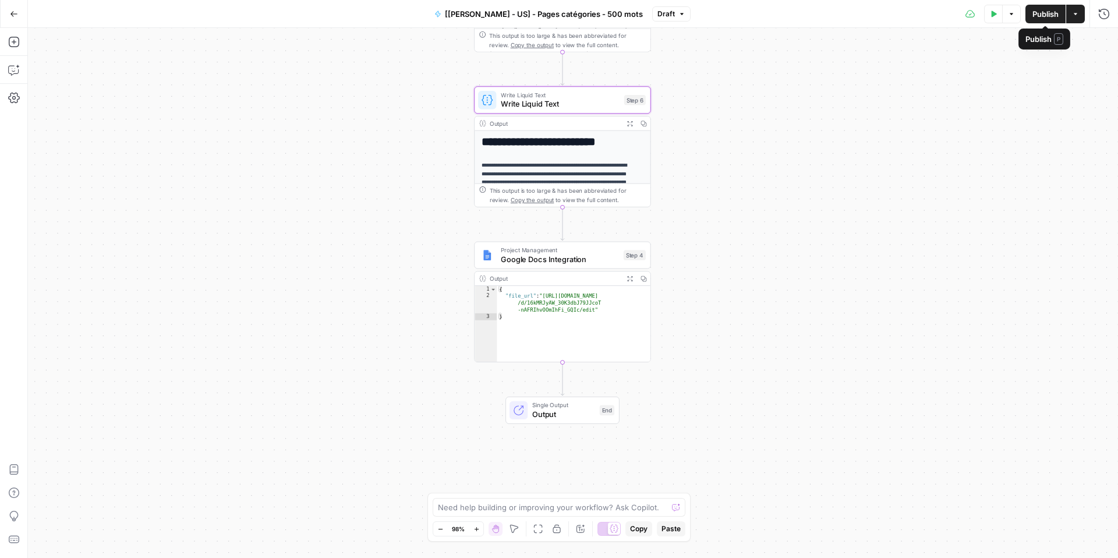
click at [1046, 13] on span "Publish" at bounding box center [1046, 14] width 26 height 12
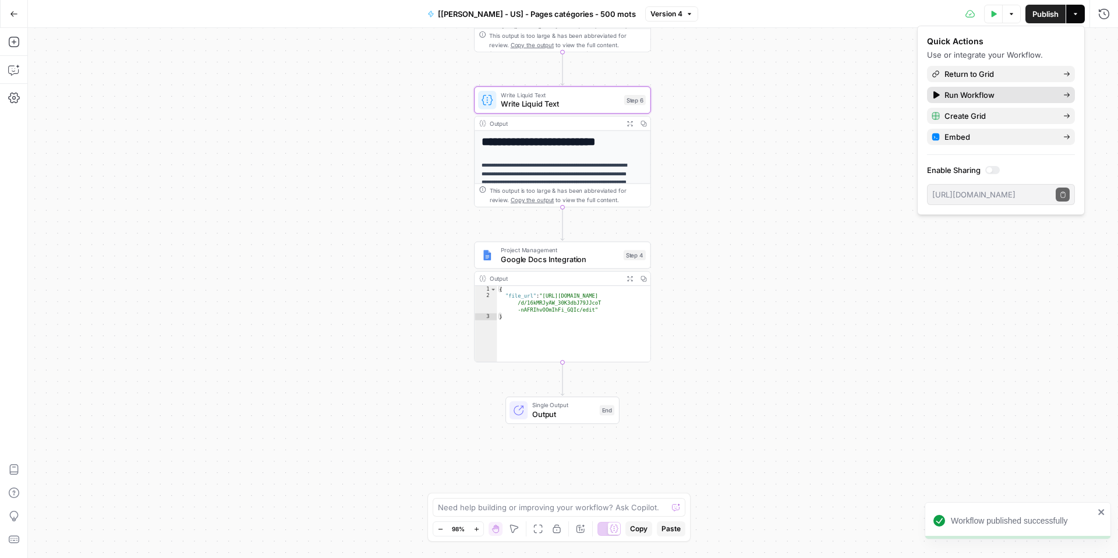
click at [966, 94] on span "Run Workflow" at bounding box center [1000, 95] width 110 height 12
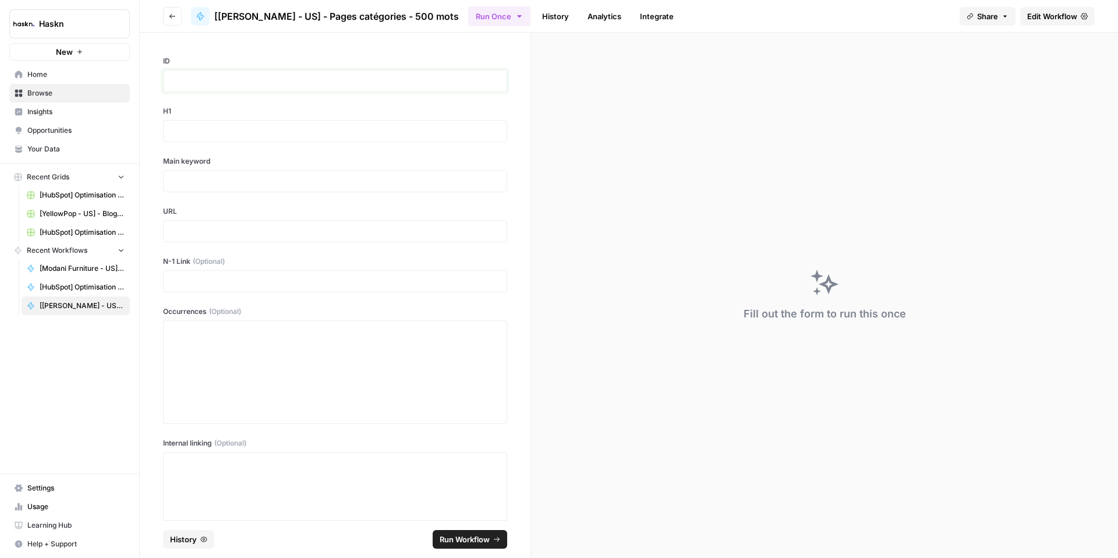
click at [298, 75] on p at bounding box center [335, 81] width 329 height 12
click at [313, 138] on div at bounding box center [335, 131] width 344 height 22
click at [333, 133] on p at bounding box center [335, 131] width 329 height 12
click at [232, 135] on p at bounding box center [335, 131] width 329 height 12
click at [248, 195] on div "**********" at bounding box center [335, 277] width 391 height 488
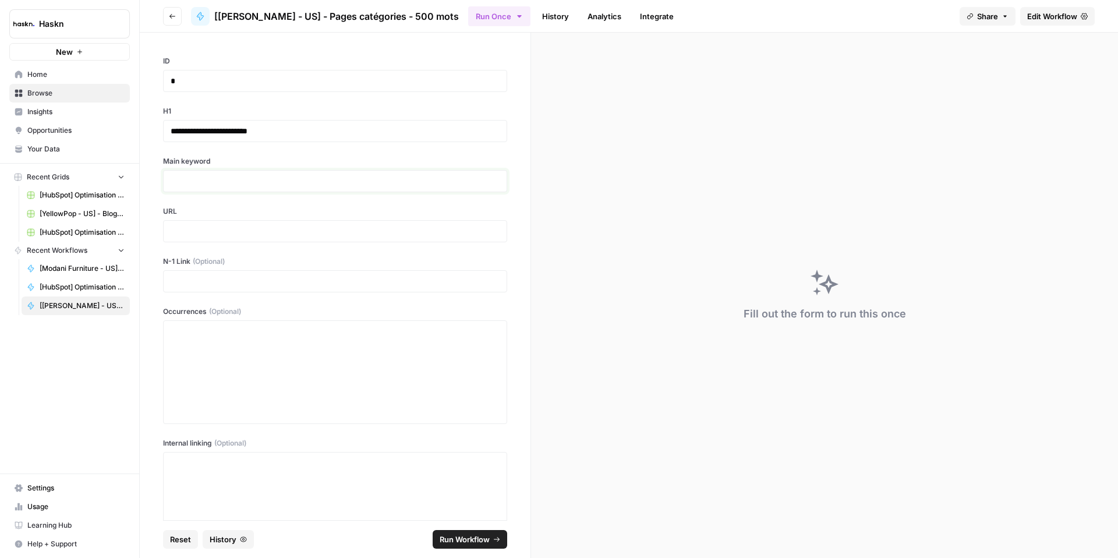
click at [248, 181] on p at bounding box center [335, 181] width 329 height 12
click at [308, 222] on div at bounding box center [335, 231] width 344 height 22
click at [310, 227] on p at bounding box center [335, 231] width 329 height 12
click at [299, 276] on p at bounding box center [335, 282] width 329 height 12
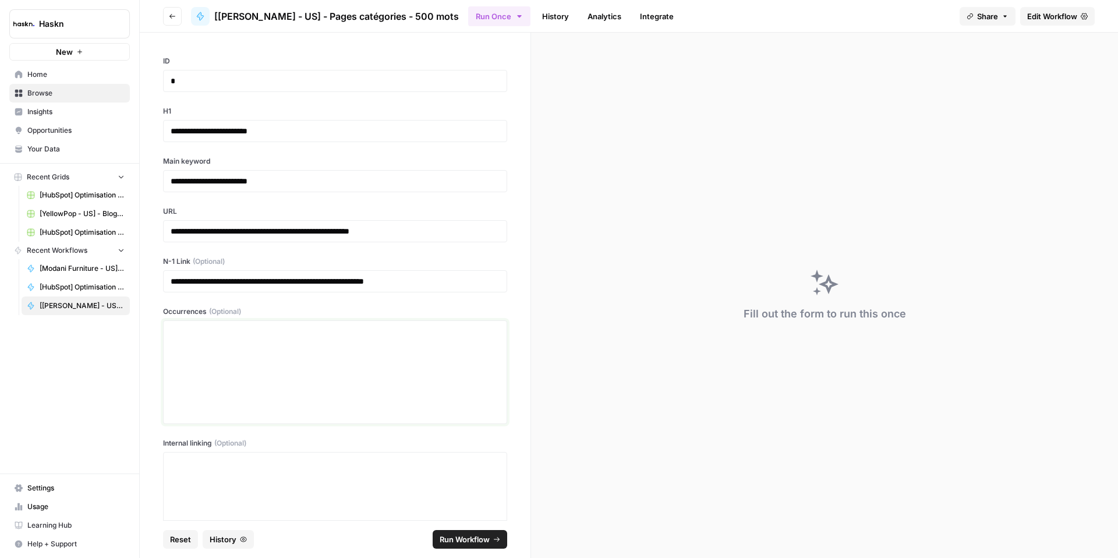
click at [285, 353] on div at bounding box center [335, 372] width 329 height 93
click at [295, 469] on div at bounding box center [335, 503] width 329 height 93
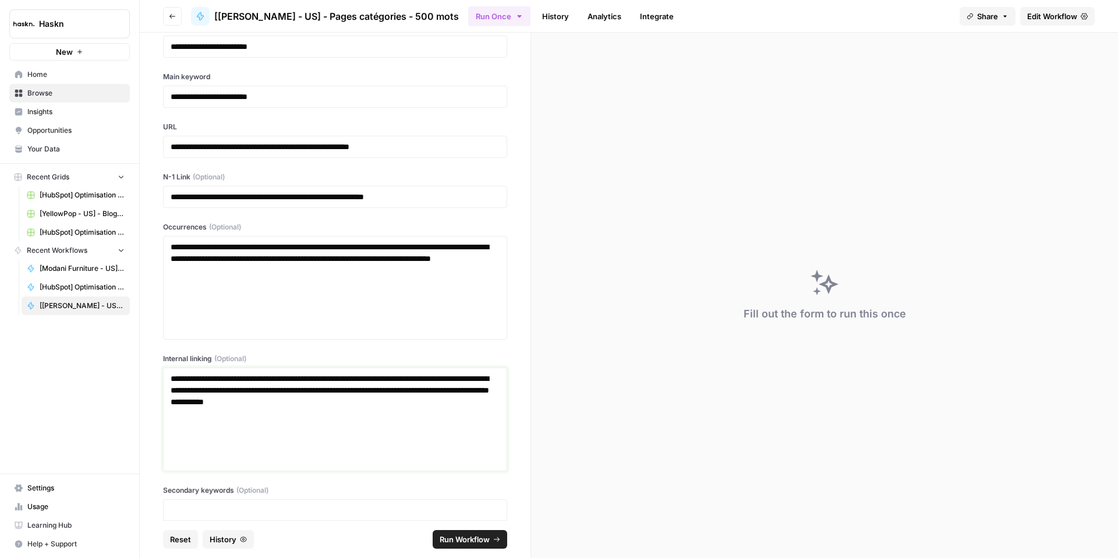
scroll to position [100, 0]
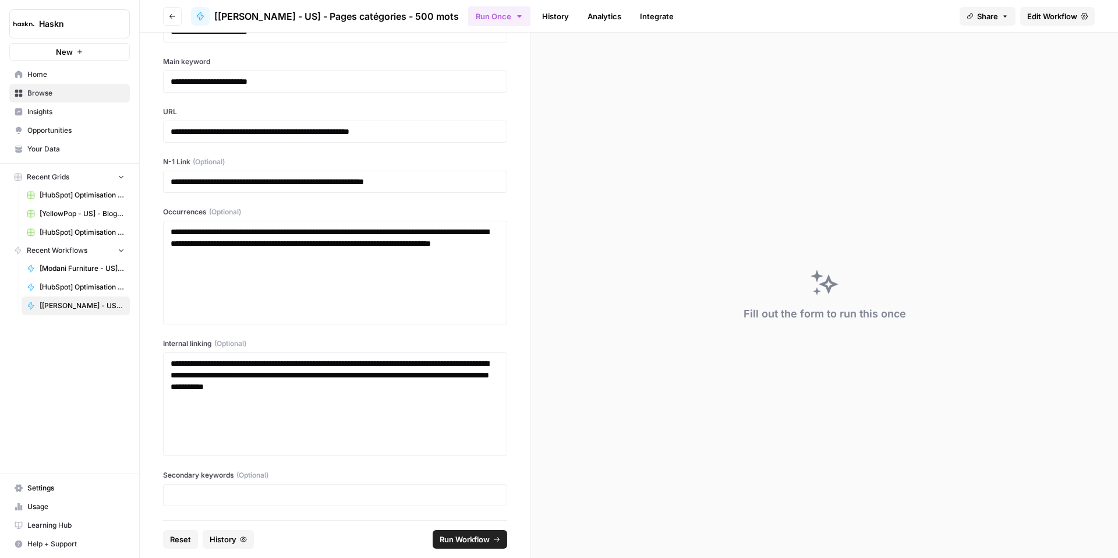
click at [463, 541] on span "Run Workflow" at bounding box center [465, 540] width 50 height 12
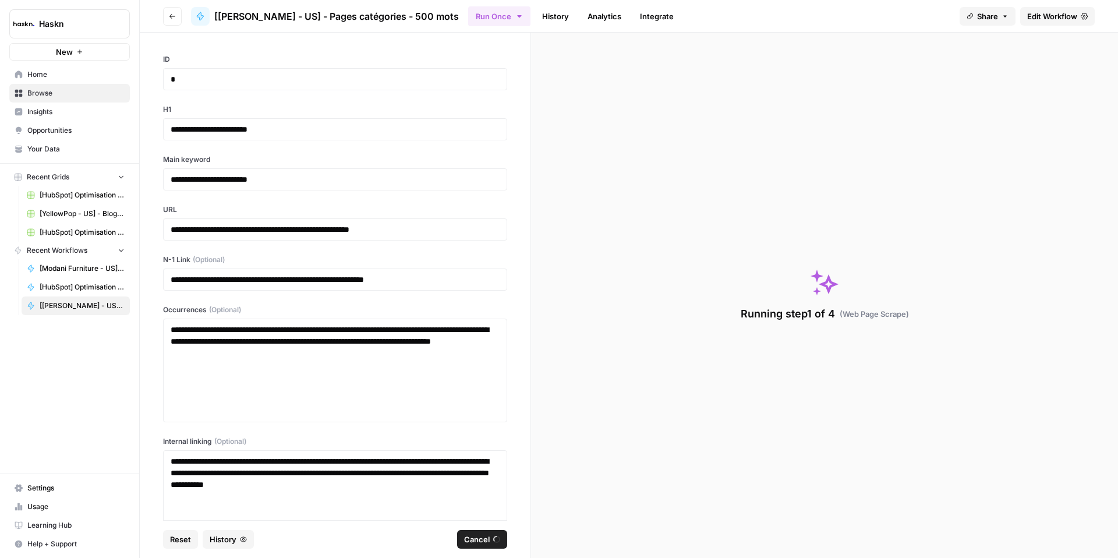
scroll to position [0, 0]
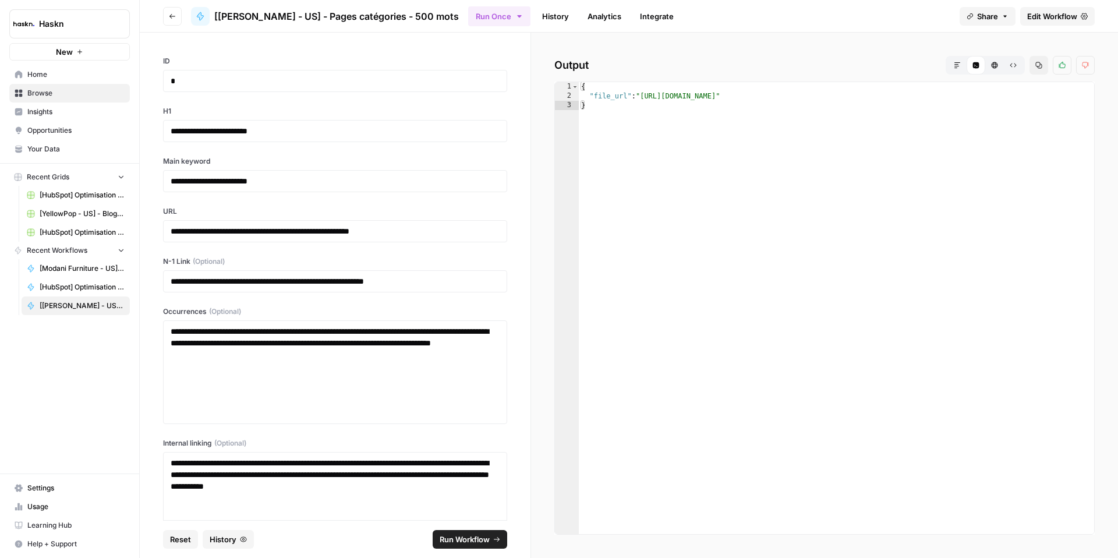
type textarea "**********"
drag, startPoint x: 996, startPoint y: 99, endPoint x: 643, endPoint y: 96, distance: 353.0
click at [643, 96] on div "{ "file_url" : "https://docs.google.com/document/d/13LmmQ5AfjhZCyiJXLAd4bVDIHG2…" at bounding box center [837, 317] width 516 height 471
click at [474, 535] on span "Run Workflow" at bounding box center [465, 540] width 50 height 12
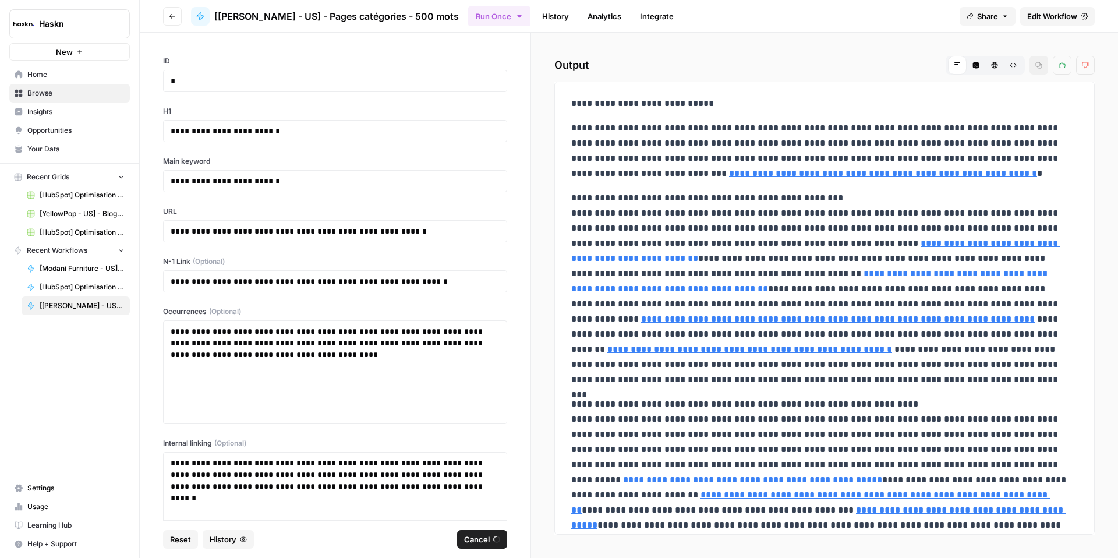
click at [475, 548] on button "Cancel" at bounding box center [482, 539] width 50 height 19
click at [473, 542] on span "Run Workflow" at bounding box center [465, 540] width 50 height 12
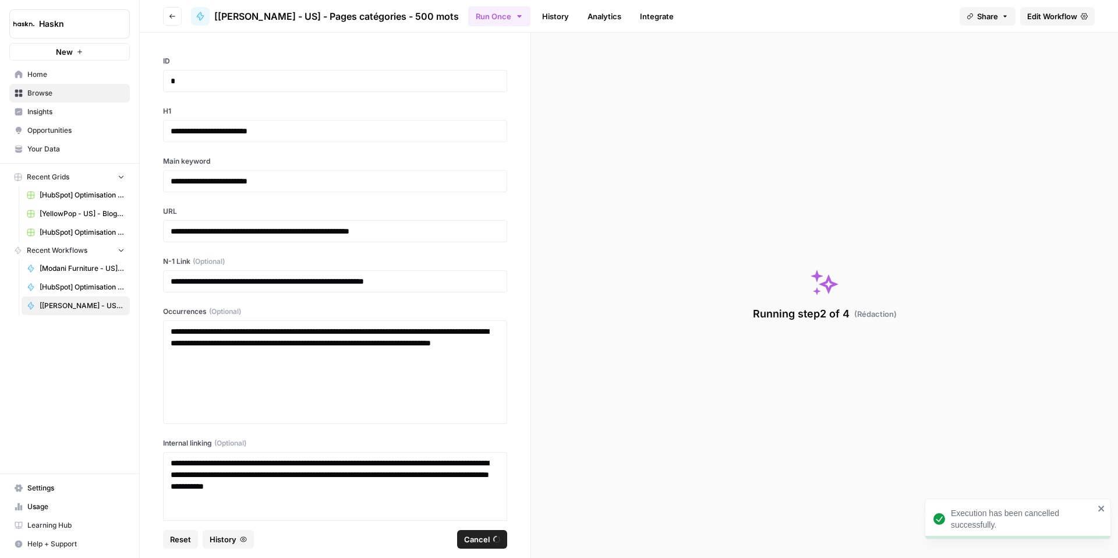
click at [476, 544] on span "Cancel" at bounding box center [477, 540] width 26 height 12
click at [477, 541] on span "Cancel" at bounding box center [477, 540] width 26 height 12
click at [175, 9] on button "Go back" at bounding box center [172, 16] width 19 height 19
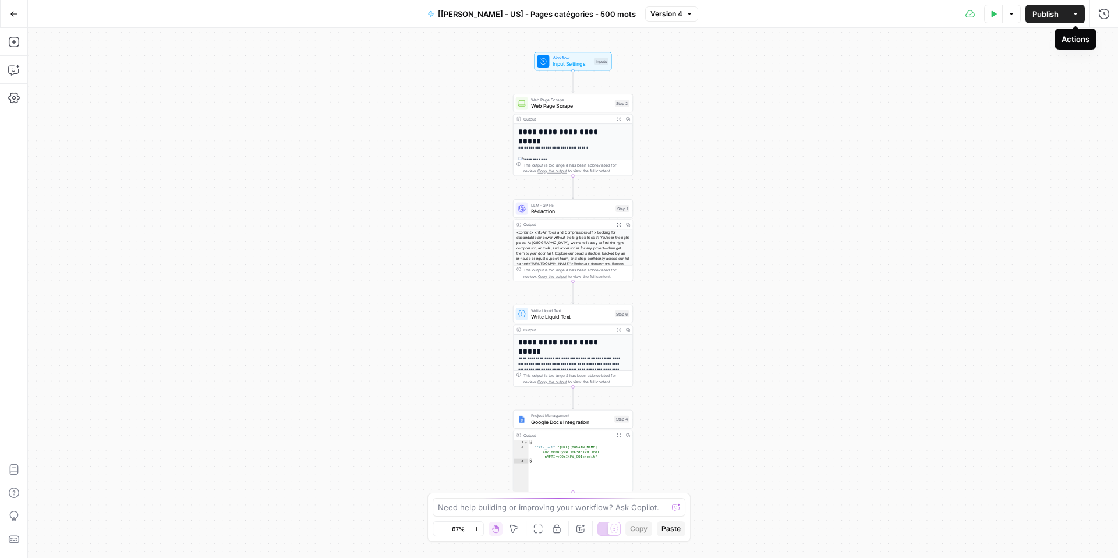
click at [1078, 15] on icon "button" at bounding box center [1075, 13] width 7 height 7
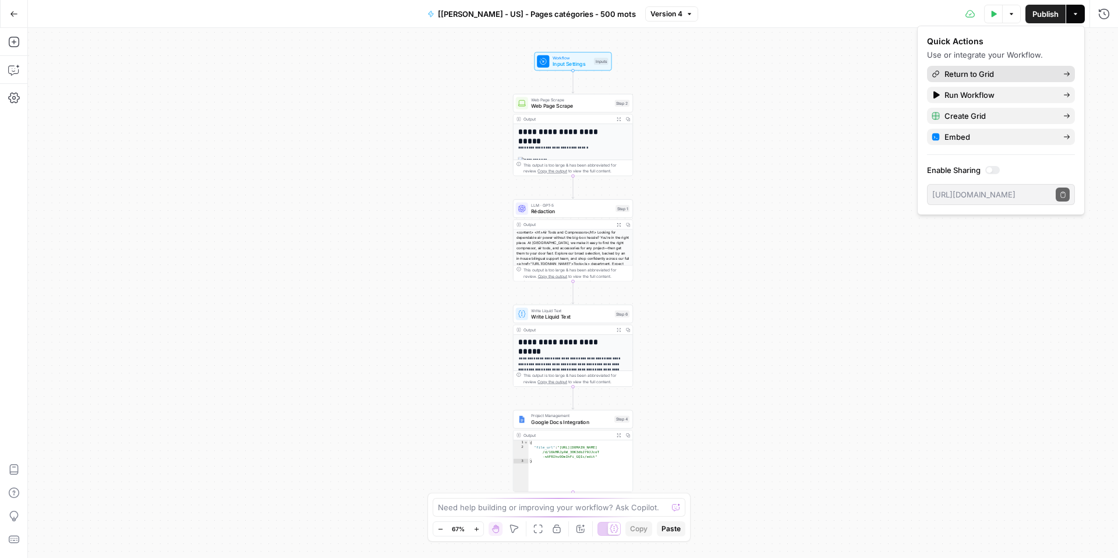
click at [981, 74] on span "Return to Grid" at bounding box center [1000, 74] width 110 height 12
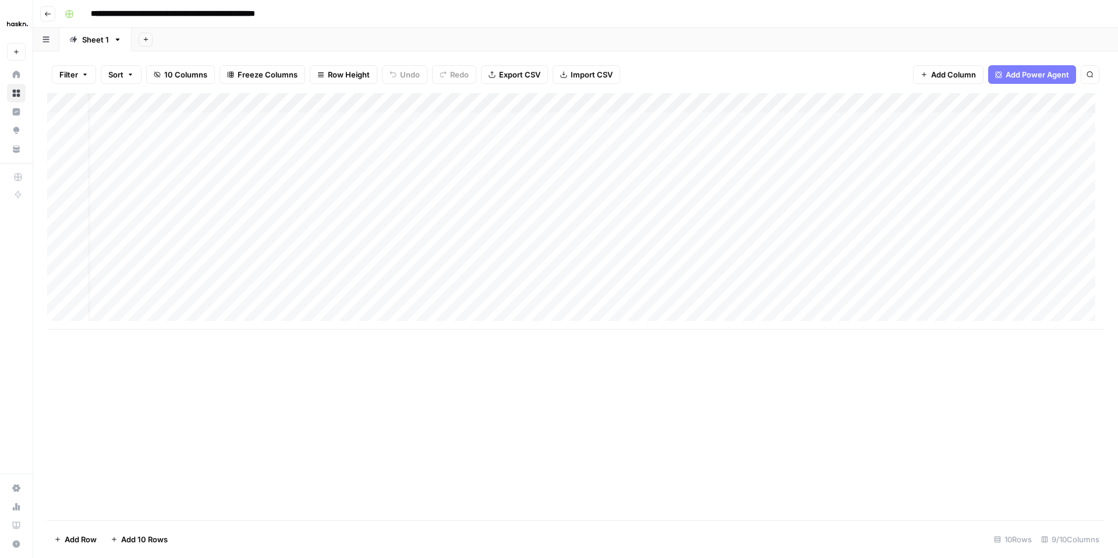
scroll to position [0, 19]
click at [1018, 160] on div "Add Column" at bounding box center [575, 211] width 1057 height 237
click at [1018, 198] on div "Add Column" at bounding box center [575, 211] width 1057 height 237
click at [1018, 179] on div "Add Column" at bounding box center [575, 211] width 1057 height 237
click at [1015, 297] on div "Add Column" at bounding box center [575, 211] width 1057 height 237
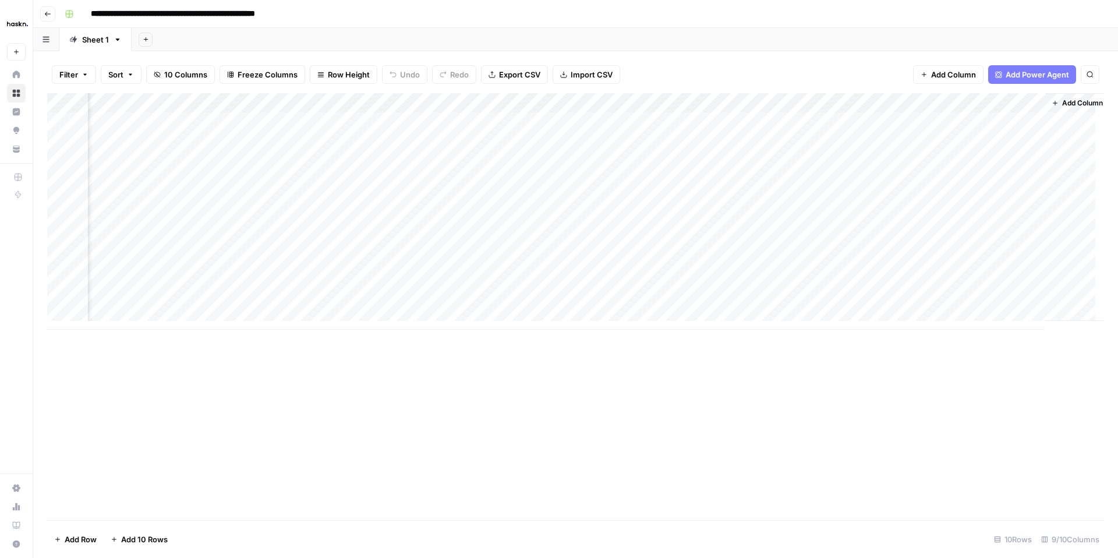
scroll to position [0, 111]
click at [1029, 161] on div "Add Column" at bounding box center [575, 211] width 1057 height 237
click at [1031, 181] on div "Add Column" at bounding box center [575, 211] width 1057 height 237
click at [1026, 200] on div "Add Column" at bounding box center [575, 211] width 1057 height 237
click at [1034, 302] on div "Add Column" at bounding box center [575, 211] width 1057 height 237
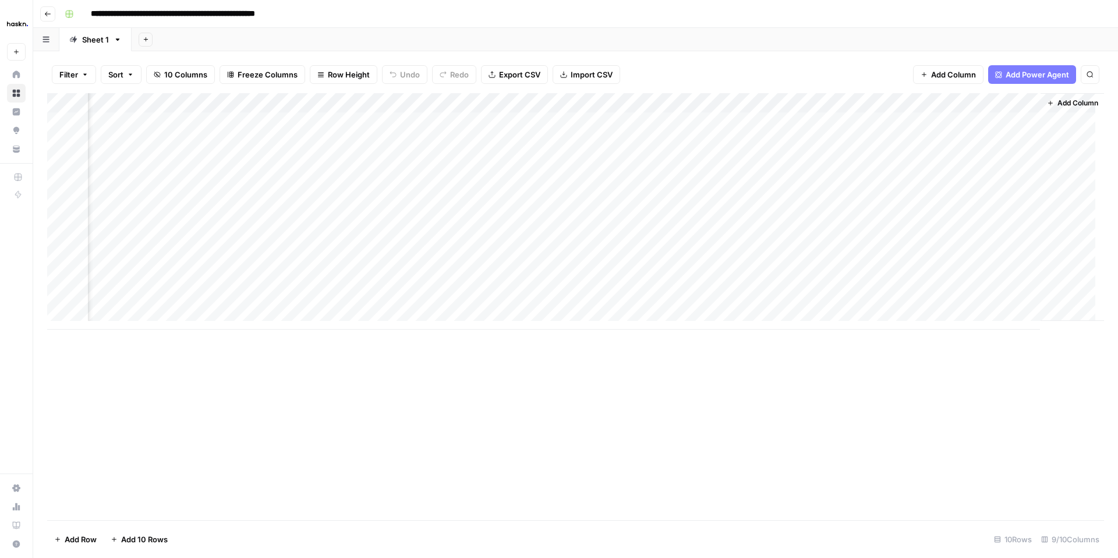
click at [908, 103] on div "Add Column" at bounding box center [575, 211] width 1057 height 237
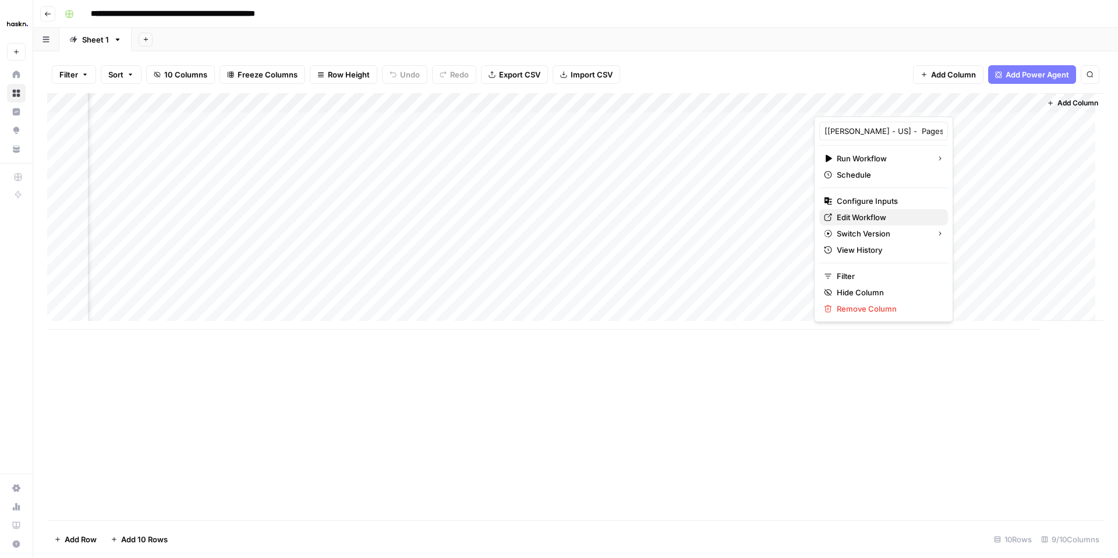
click at [855, 219] on span "Edit Workflow" at bounding box center [888, 217] width 102 height 12
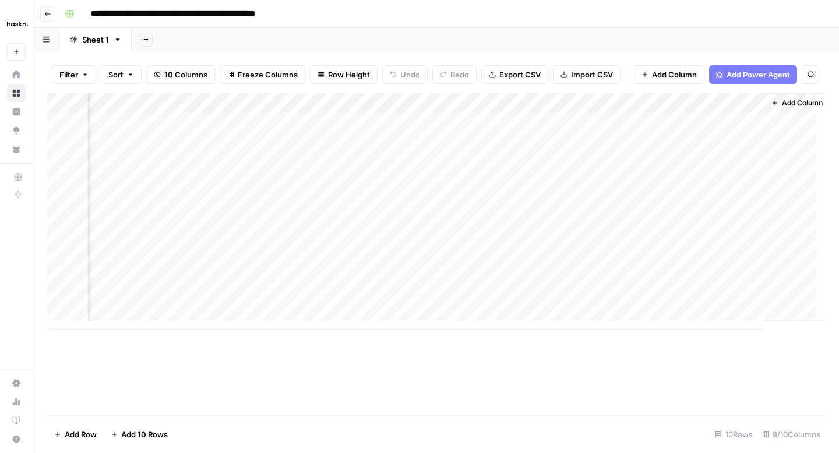
scroll to position [0, 389]
click at [633, 101] on div "Add Column" at bounding box center [436, 211] width 778 height 237
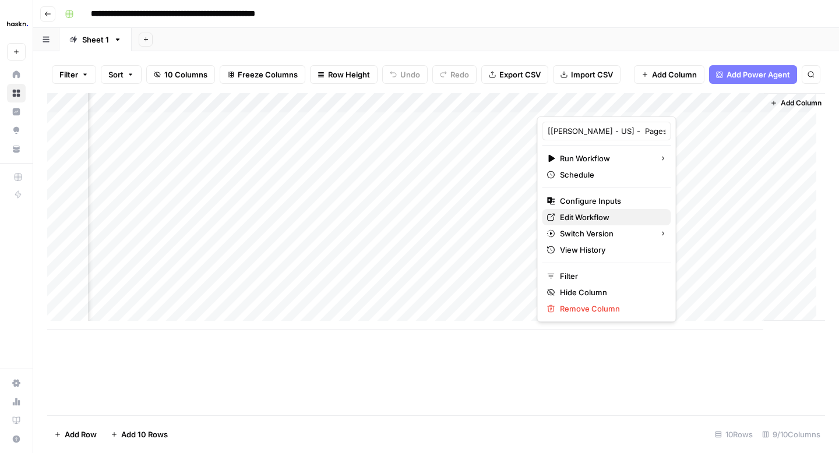
click at [583, 218] on span "Edit Workflow" at bounding box center [611, 217] width 102 height 12
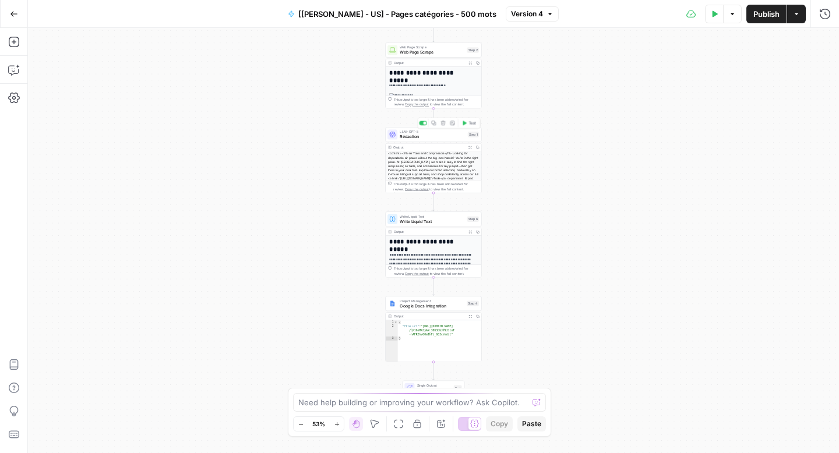
click at [443, 139] on span "Rédaction" at bounding box center [432, 136] width 65 height 6
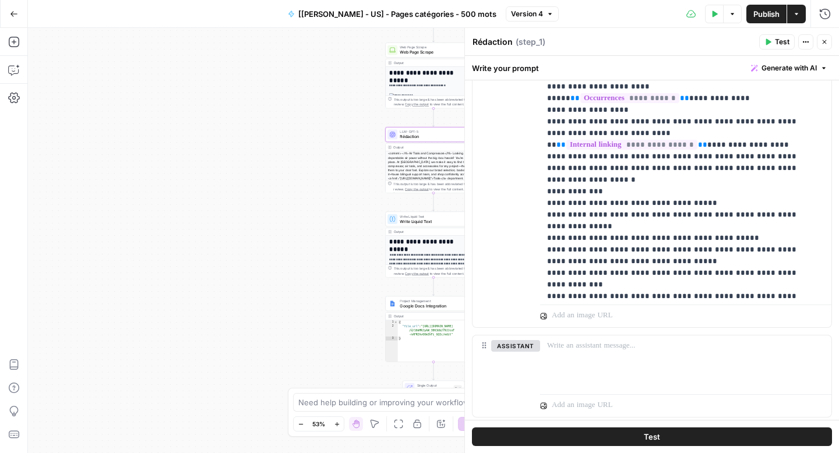
scroll to position [377, 0]
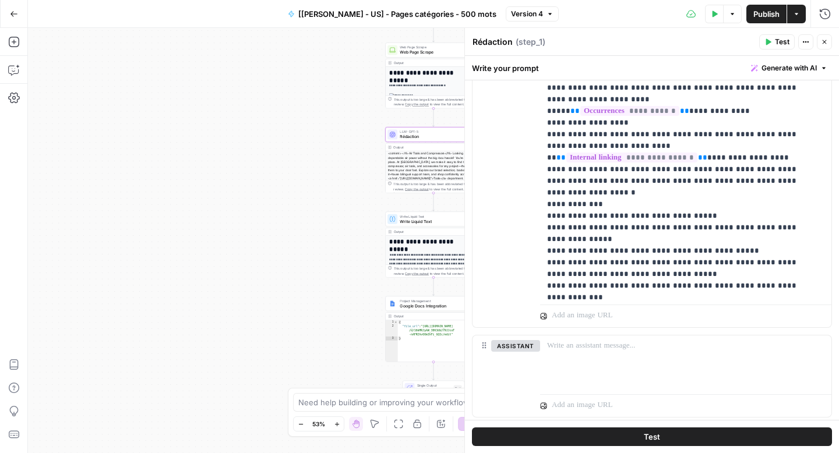
click at [826, 40] on icon "button" at bounding box center [824, 41] width 7 height 7
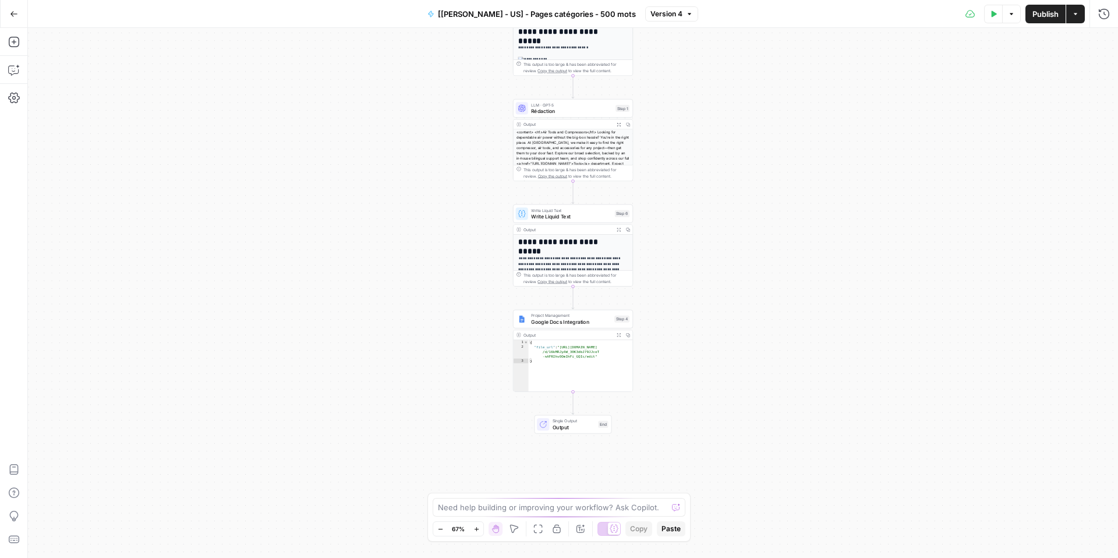
click at [562, 118] on div "LLM · GPT-5 Rédaction Step 1 Copy step Delete step Add Note Test Output Expand …" at bounding box center [573, 140] width 120 height 82
click at [561, 114] on span "Rédaction" at bounding box center [572, 111] width 82 height 8
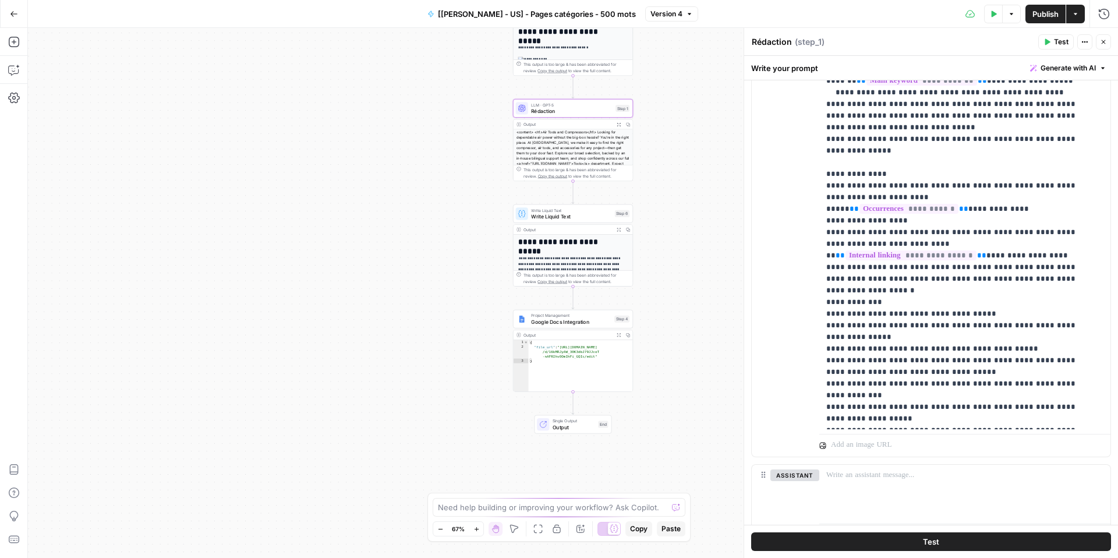
scroll to position [387, 0]
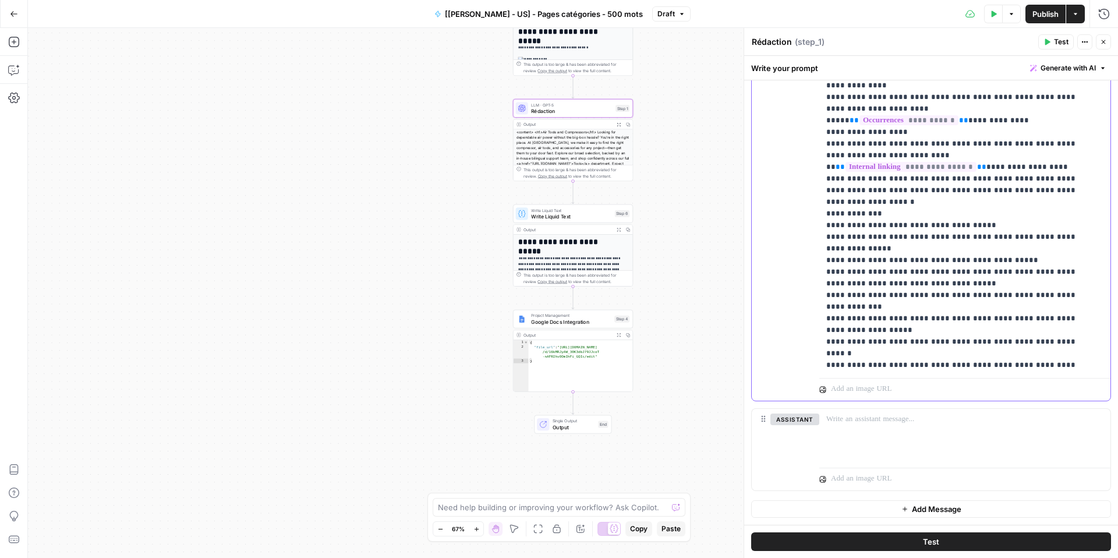
scroll to position [443, 0]
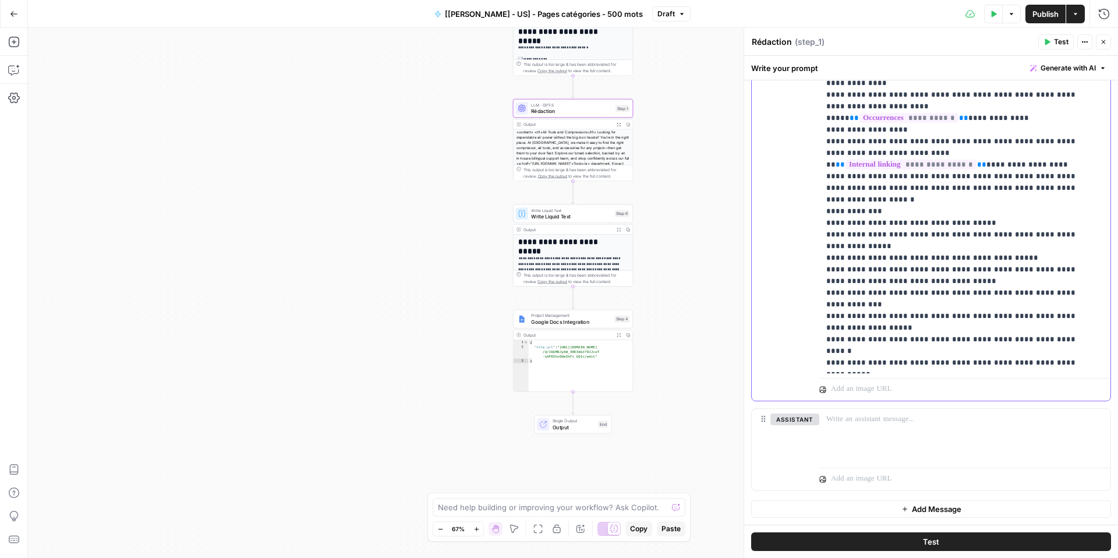
click at [932, 308] on p "**********" at bounding box center [957, 415] width 260 height 1911
click at [1103, 42] on icon "button" at bounding box center [1103, 41] width 7 height 7
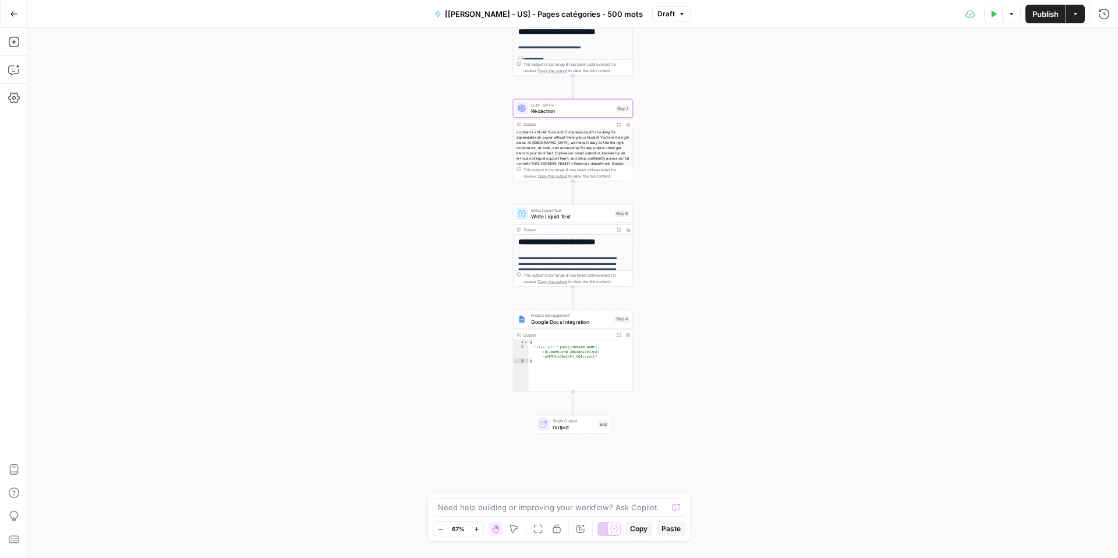
click at [1045, 14] on span "Publish" at bounding box center [1046, 14] width 26 height 12
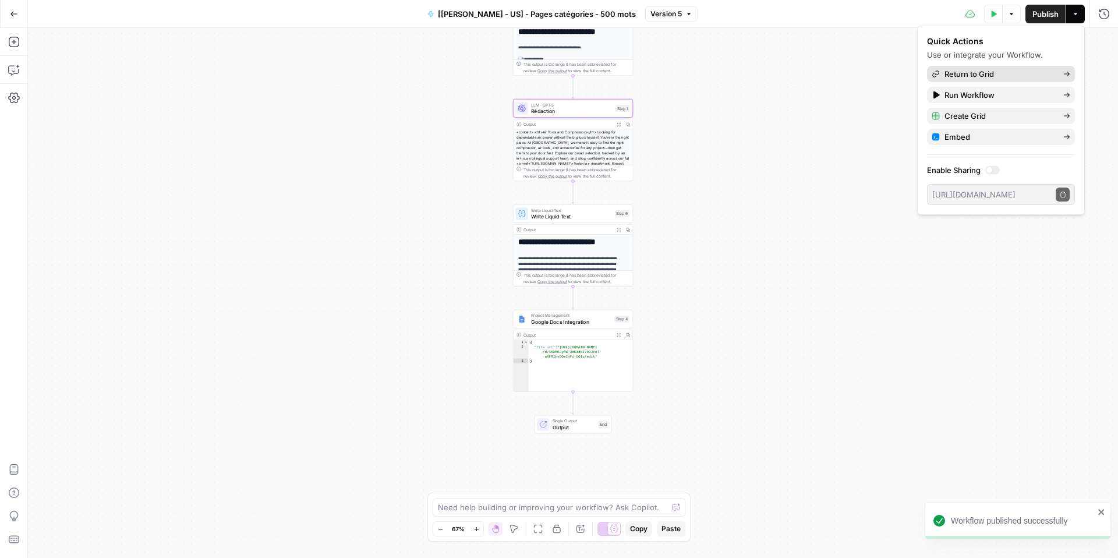
click at [971, 72] on span "Return to Grid" at bounding box center [1000, 74] width 110 height 12
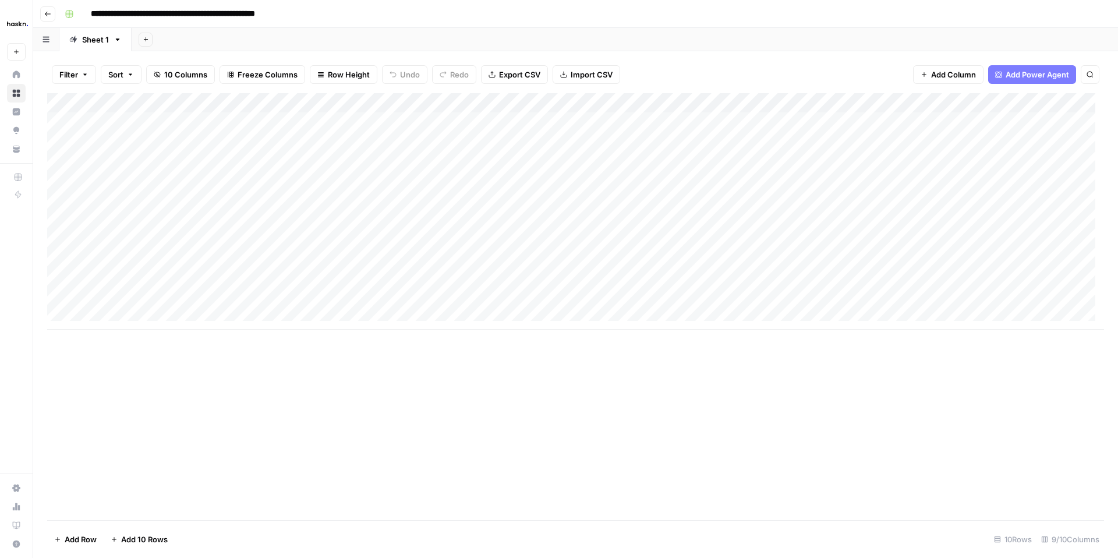
drag, startPoint x: 830, startPoint y: 313, endPoint x: 959, endPoint y: 320, distance: 129.5
click at [969, 319] on div "Add Column" at bounding box center [575, 211] width 1057 height 237
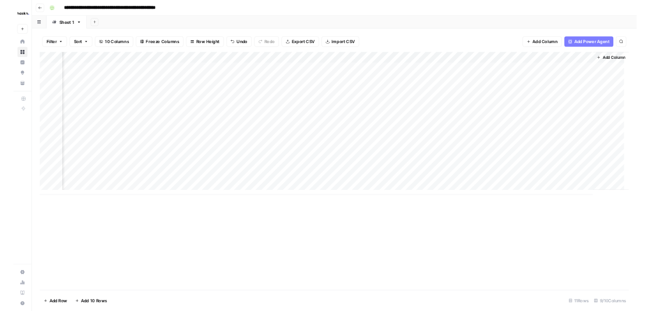
scroll to position [0, 121]
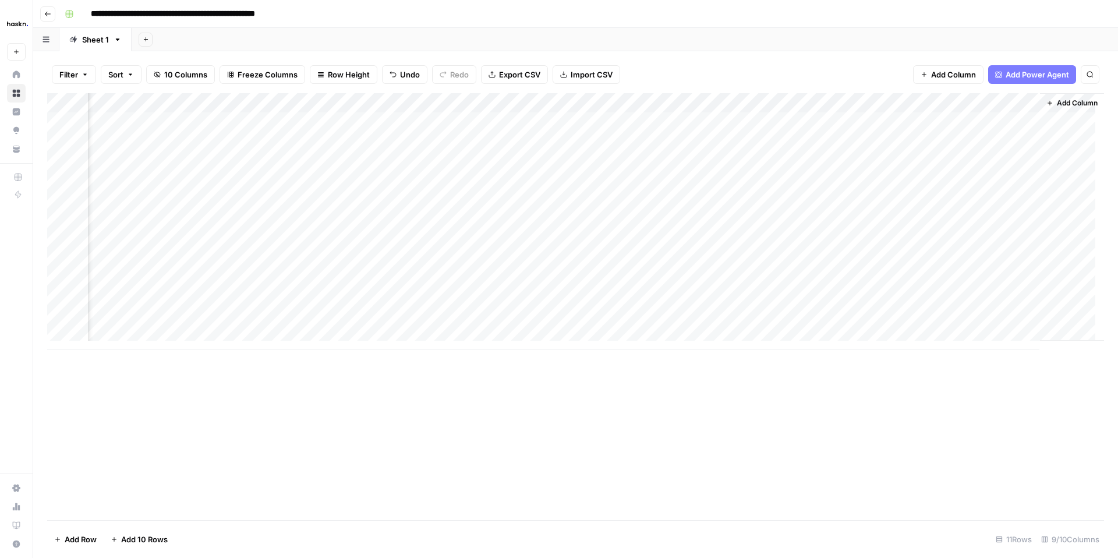
click at [915, 163] on div "Add Column" at bounding box center [575, 221] width 1057 height 256
click at [915, 200] on div "Add Column" at bounding box center [575, 221] width 1057 height 256
click at [915, 178] on div "Add Column" at bounding box center [575, 221] width 1057 height 256
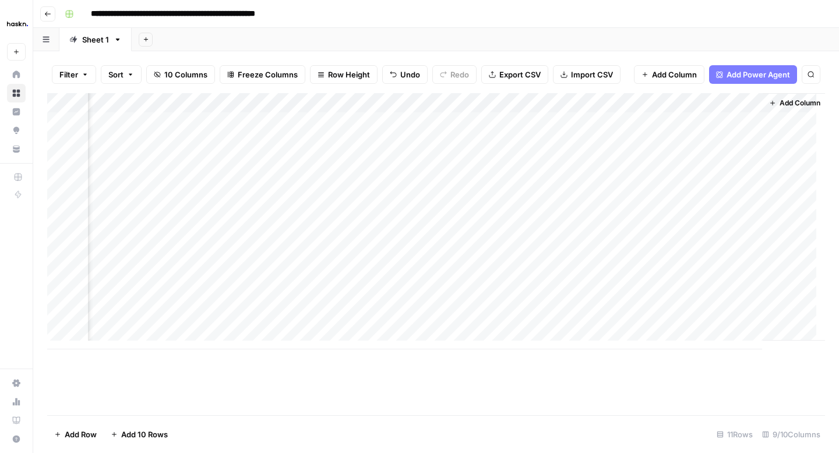
scroll to position [0, 401]
click at [718, 201] on div "Add Column" at bounding box center [436, 221] width 778 height 256
click at [742, 201] on div "Add Column" at bounding box center [436, 221] width 778 height 256
click at [740, 179] on div "Add Column" at bounding box center [436, 221] width 778 height 256
click at [741, 161] on div "Add Column" at bounding box center [436, 221] width 778 height 256
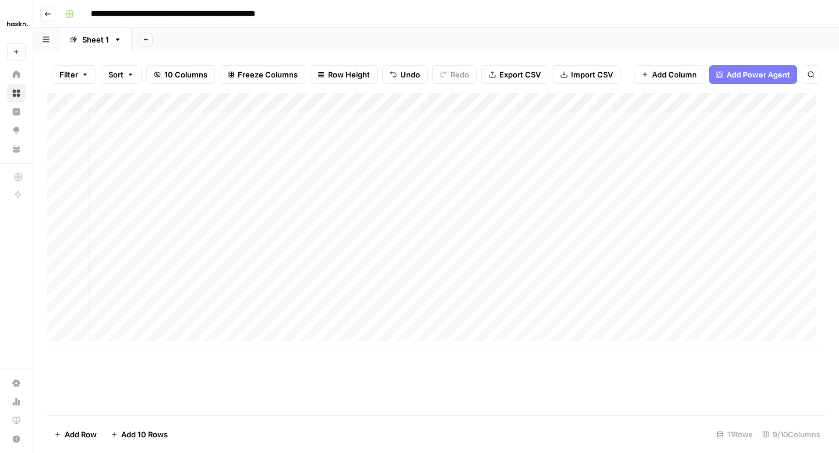
scroll to position [0, 0]
click at [421, 182] on div "Add Column" at bounding box center [436, 221] width 778 height 256
click at [499, 182] on div "Add Column" at bounding box center [436, 221] width 778 height 256
click at [446, 203] on div "Add Column" at bounding box center [436, 221] width 778 height 256
click at [496, 200] on div "Add Column" at bounding box center [436, 221] width 778 height 256
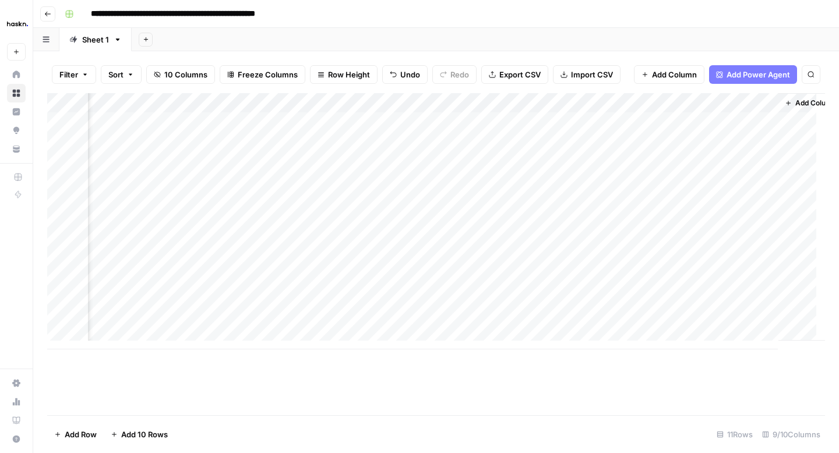
scroll to position [0, 375]
click at [761, 297] on div "Add Column" at bounding box center [436, 221] width 778 height 256
click at [463, 301] on div "Add Column" at bounding box center [436, 221] width 778 height 256
click at [494, 302] on div "Add Column" at bounding box center [436, 221] width 778 height 256
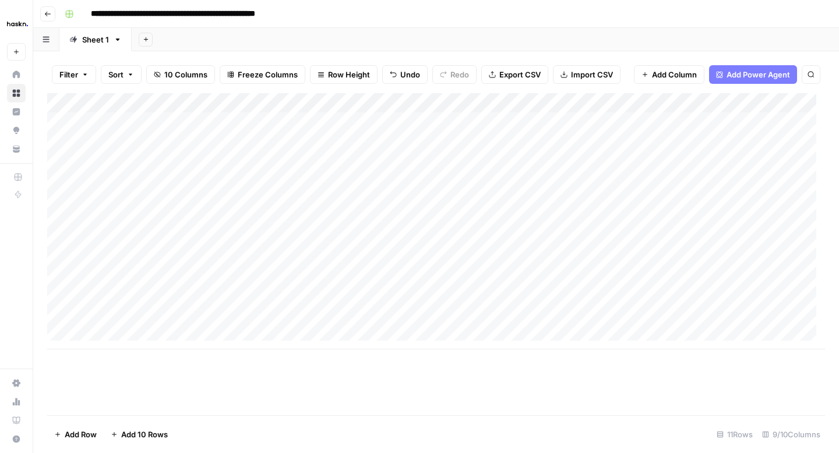
click at [302, 218] on div "Add Column" at bounding box center [436, 221] width 778 height 256
click at [284, 219] on div "Add Column" at bounding box center [436, 221] width 778 height 256
click at [284, 219] on textarea "**********" at bounding box center [343, 222] width 186 height 16
drag, startPoint x: 333, startPoint y: 222, endPoint x: 256, endPoint y: 220, distance: 76.9
click at [256, 220] on textarea "**********" at bounding box center [343, 222] width 186 height 16
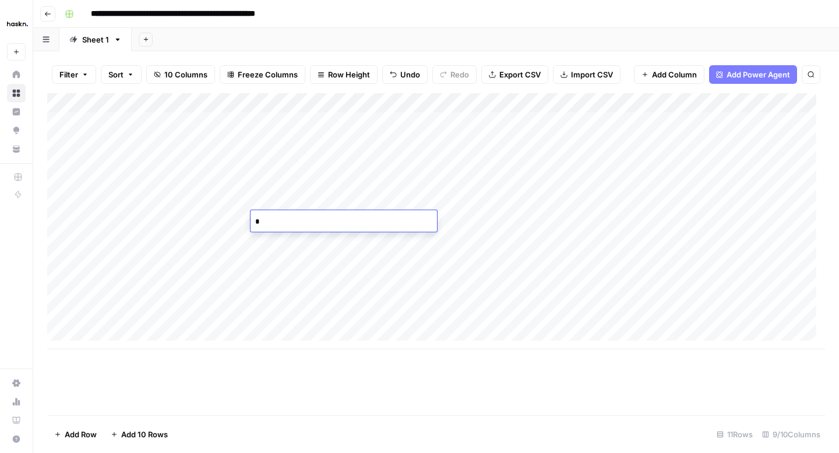
type textarea "**********"
click at [480, 215] on div "Add Column" at bounding box center [436, 221] width 778 height 256
click at [286, 241] on div "Add Column" at bounding box center [436, 221] width 778 height 256
click at [301, 244] on div "Add Column" at bounding box center [436, 221] width 778 height 256
click at [301, 244] on textarea "**********" at bounding box center [343, 242] width 186 height 16
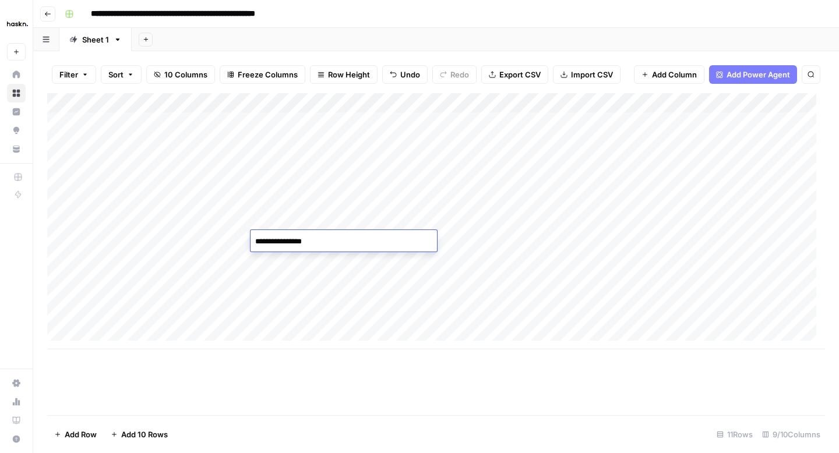
click at [307, 242] on textarea "**********" at bounding box center [343, 242] width 186 height 16
drag, startPoint x: 310, startPoint y: 242, endPoint x: 252, endPoint y: 242, distance: 58.8
click at [251, 242] on textarea "**********" at bounding box center [343, 242] width 186 height 16
click at [48, 16] on icon "button" at bounding box center [47, 13] width 7 height 7
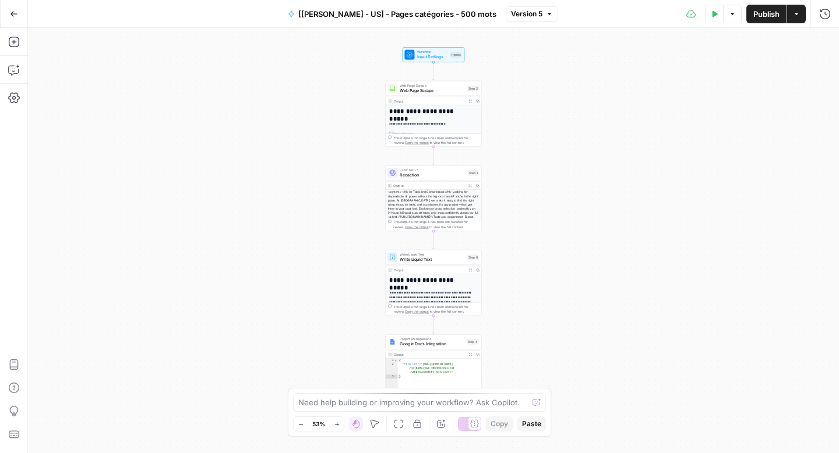
click at [430, 178] on div "LLM · GPT-5 Rédaction Step 1 Copy step Delete step Add Note Test" at bounding box center [433, 172] width 96 height 15
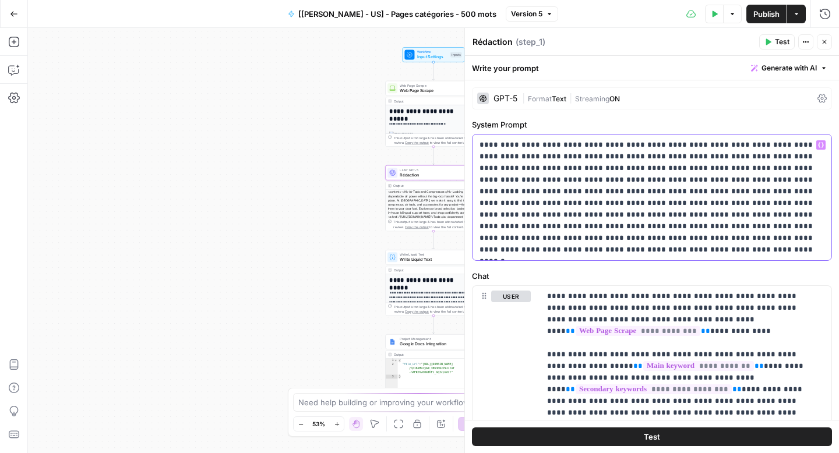
drag, startPoint x: 482, startPoint y: 145, endPoint x: 583, endPoint y: 225, distance: 129.4
click at [583, 225] on p "**********" at bounding box center [647, 197] width 336 height 117
click at [478, 144] on div "**********" at bounding box center [651, 198] width 359 height 126
drag, startPoint x: 486, startPoint y: 149, endPoint x: 574, endPoint y: 245, distance: 130.7
click at [574, 245] on p "**********" at bounding box center [647, 197] width 336 height 117
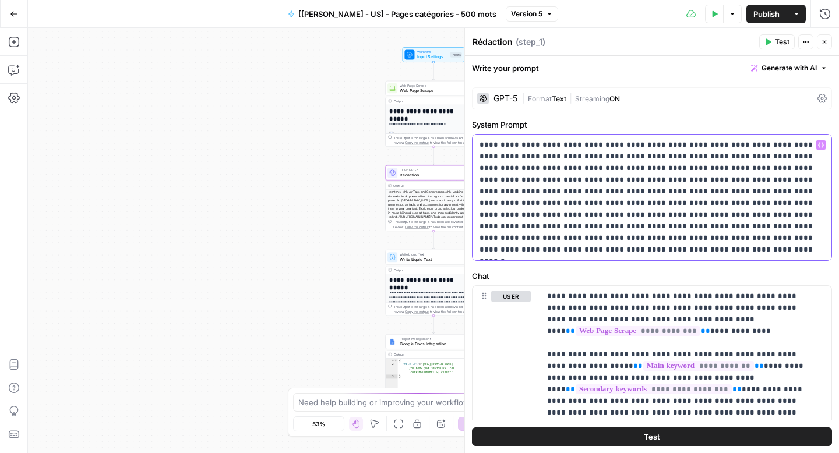
copy p "**********"
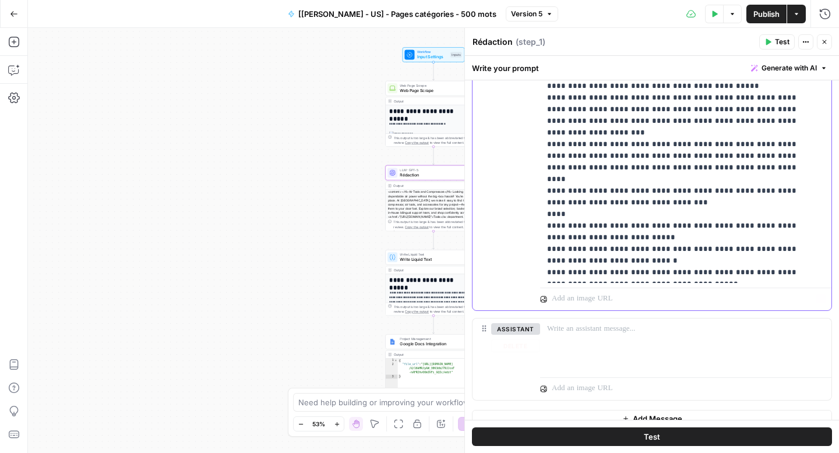
scroll to position [492, 0]
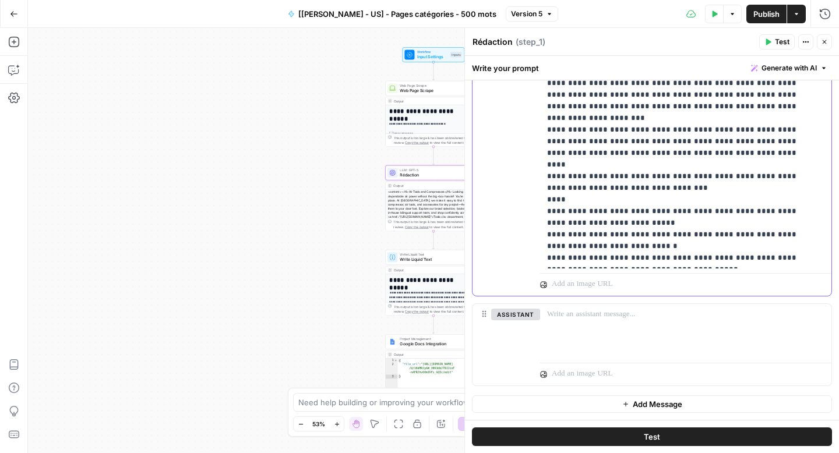
drag, startPoint x: 546, startPoint y: 355, endPoint x: 694, endPoint y: 228, distance: 195.4
click at [694, 228] on div "**********" at bounding box center [681, 31] width 283 height 475
copy p "**********"
click at [13, 14] on icon "button" at bounding box center [14, 14] width 8 height 8
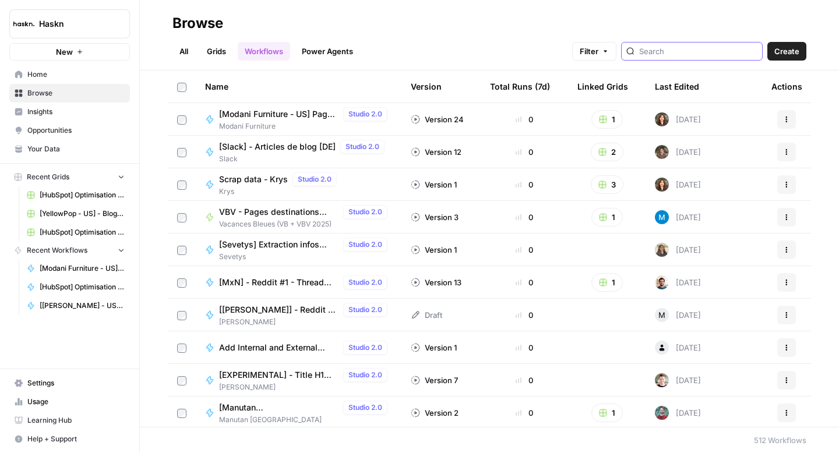
click at [701, 55] on input "search" at bounding box center [698, 51] width 118 height 12
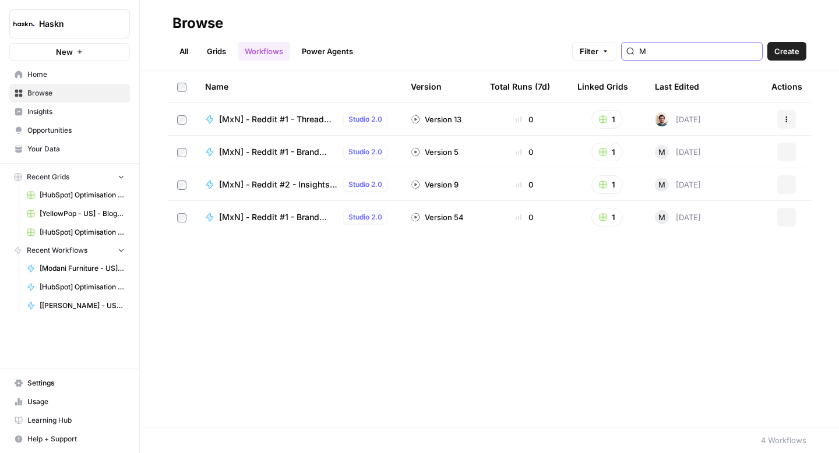
type input "M"
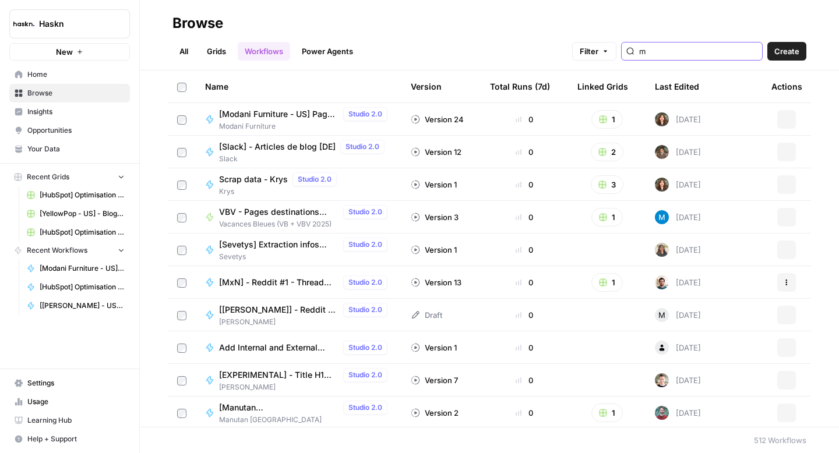
type input "m"
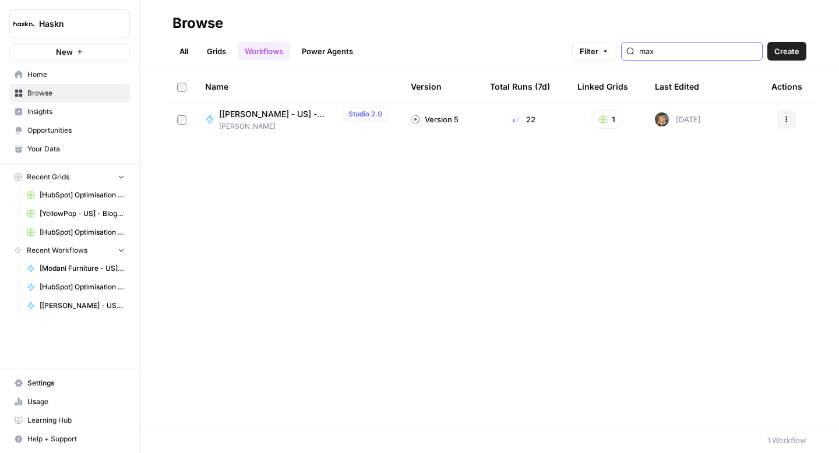
type input "max"
click at [271, 115] on span "[[PERSON_NAME] - US] - Pages catégories - 500 mots" at bounding box center [278, 114] width 119 height 12
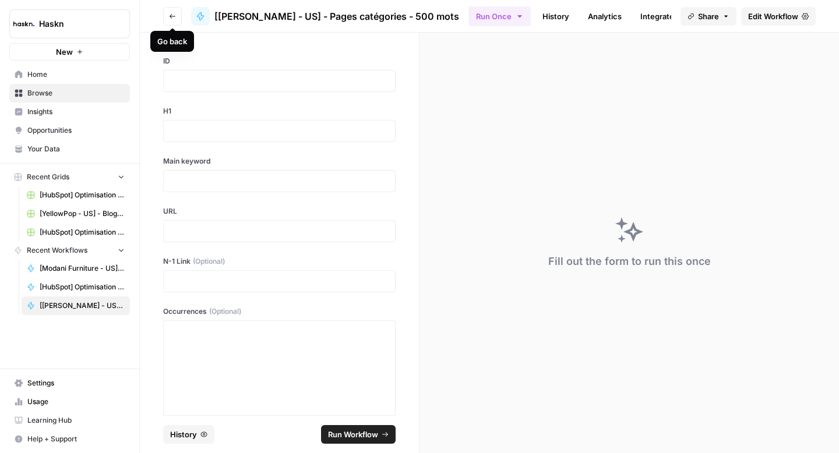
click at [177, 21] on button "Go back" at bounding box center [172, 16] width 19 height 19
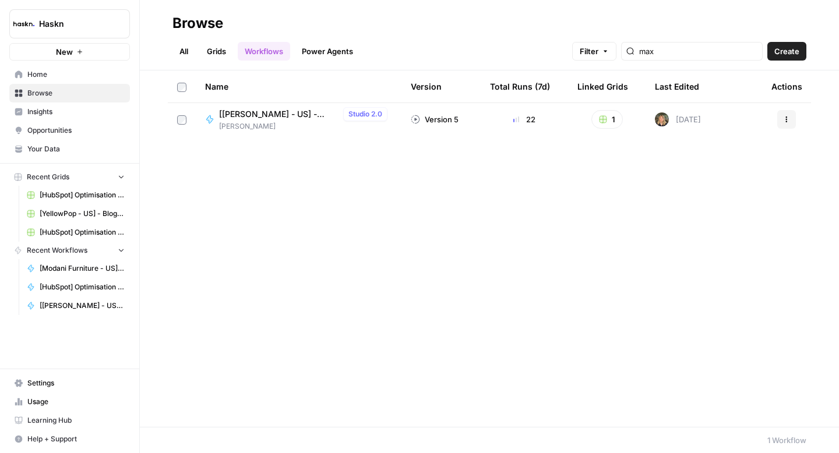
click at [185, 53] on link "All" at bounding box center [183, 51] width 23 height 19
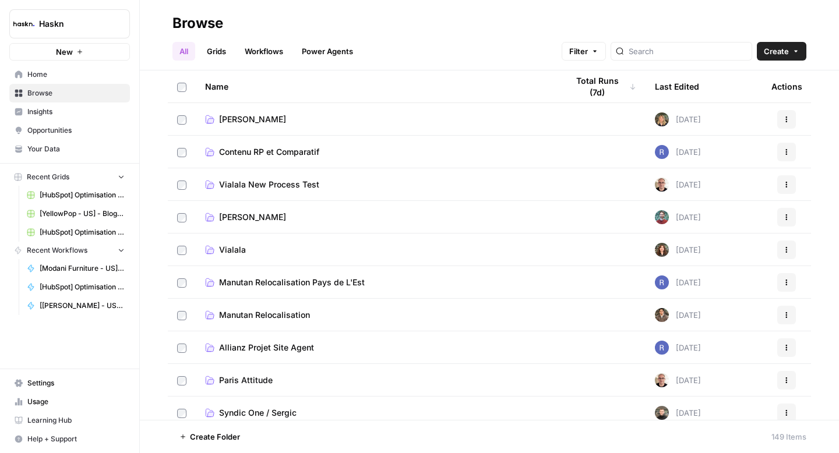
click at [263, 119] on span "[PERSON_NAME]" at bounding box center [252, 120] width 67 height 12
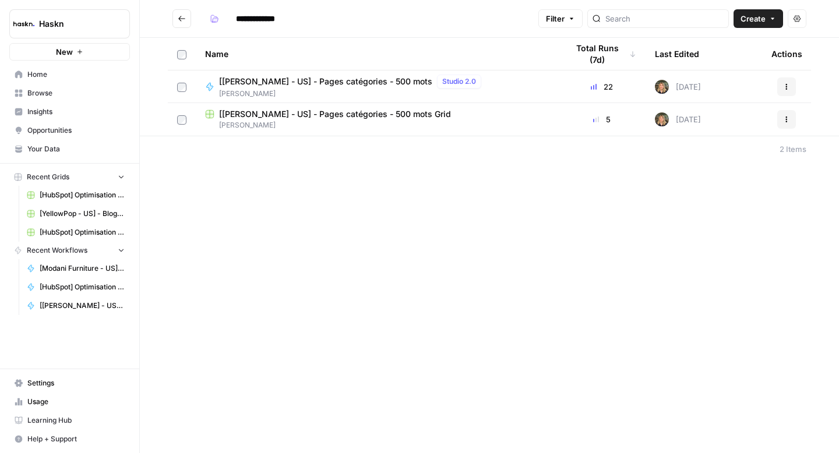
click at [345, 115] on span "[[PERSON_NAME] - US] - Pages catégories - 500 mots Grid" at bounding box center [335, 114] width 232 height 12
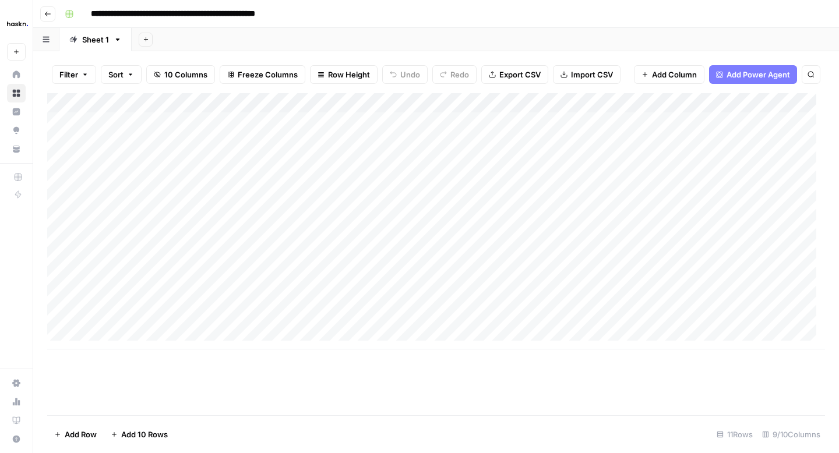
click at [203, 220] on div "Add Column" at bounding box center [436, 221] width 778 height 256
click at [286, 224] on div "Add Column" at bounding box center [436, 221] width 778 height 256
click at [189, 224] on div "Add Column" at bounding box center [436, 221] width 778 height 256
drag, startPoint x: 250, startPoint y: 221, endPoint x: 152, endPoint y: 216, distance: 98.6
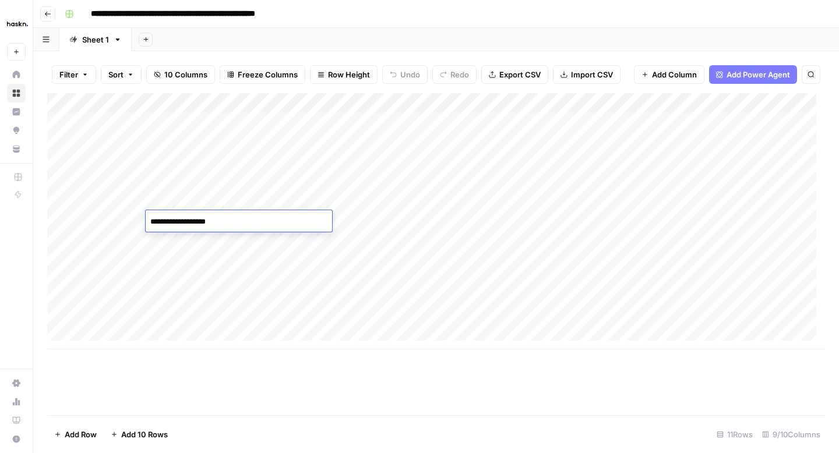
click at [152, 215] on textarea "**********" at bounding box center [239, 222] width 186 height 16
click at [444, 222] on div "Add Column" at bounding box center [436, 221] width 778 height 256
click at [504, 223] on div "Add Column" at bounding box center [436, 221] width 778 height 256
click at [506, 222] on div "Add Column" at bounding box center [436, 221] width 778 height 256
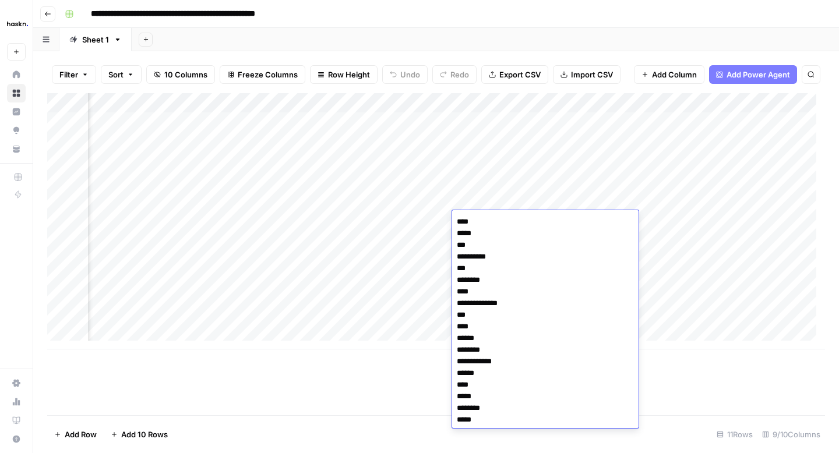
click at [506, 222] on textarea "**********" at bounding box center [545, 321] width 186 height 214
click at [672, 269] on div "Add Column" at bounding box center [436, 221] width 778 height 256
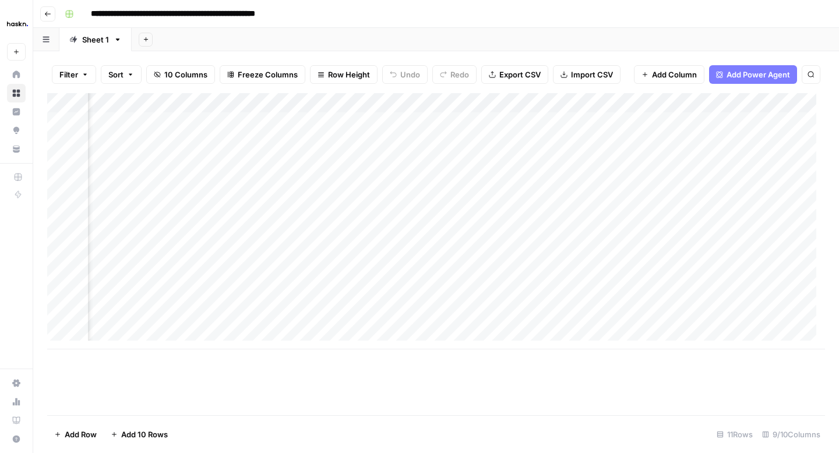
click at [618, 224] on div "Add Column" at bounding box center [436, 221] width 778 height 256
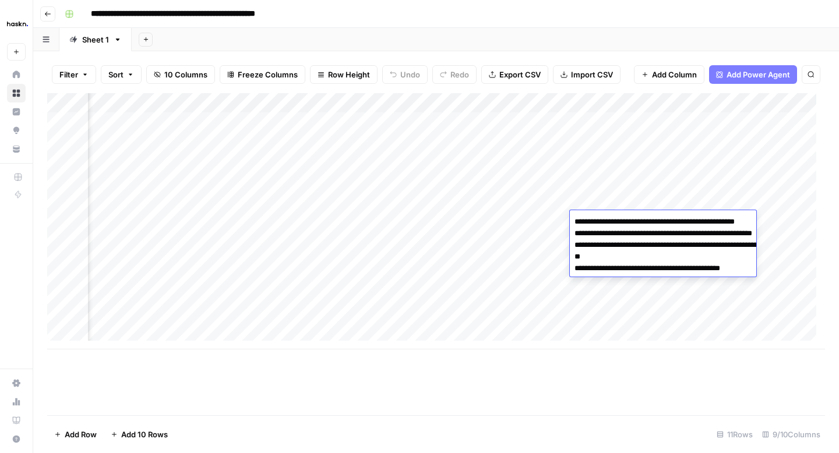
click at [618, 224] on textarea "**********" at bounding box center [686, 257] width 233 height 86
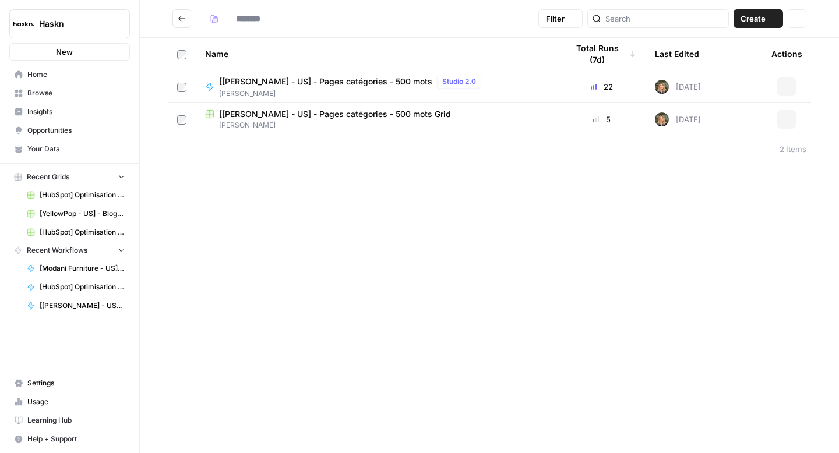
type input "**********"
click at [357, 73] on td "[[PERSON_NAME] - US] - Pages catégories - 500 mots Studio 2.0 [PERSON_NAME]" at bounding box center [377, 86] width 362 height 32
click at [365, 83] on span "[[PERSON_NAME] - US] - Pages catégories - 500 mots" at bounding box center [325, 82] width 213 height 12
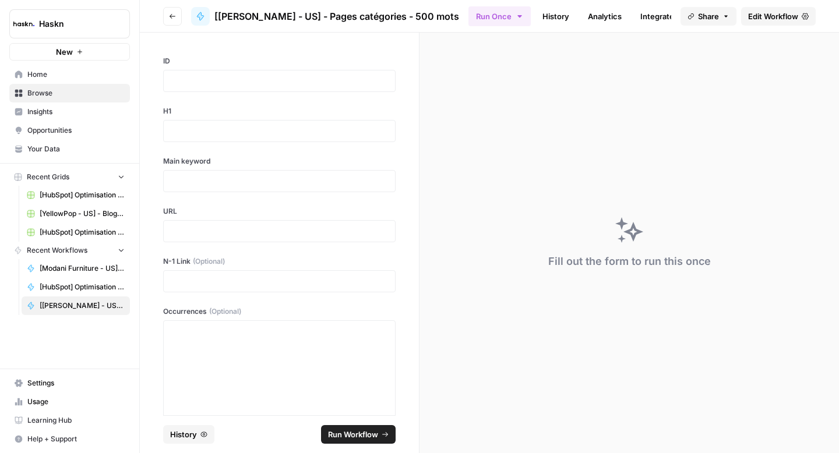
click at [770, 16] on span "Edit Workflow" at bounding box center [773, 16] width 50 height 12
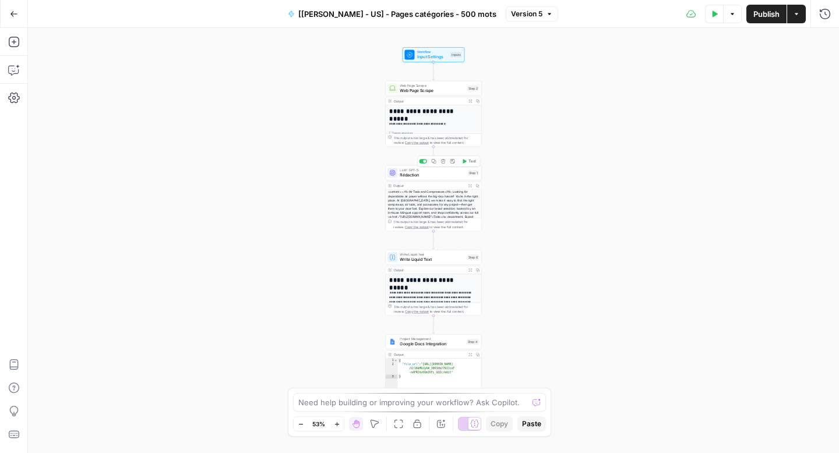
click at [427, 179] on div "LLM · GPT-5 Rédaction Step 1 Copy step Delete step Add Note Test" at bounding box center [433, 172] width 96 height 15
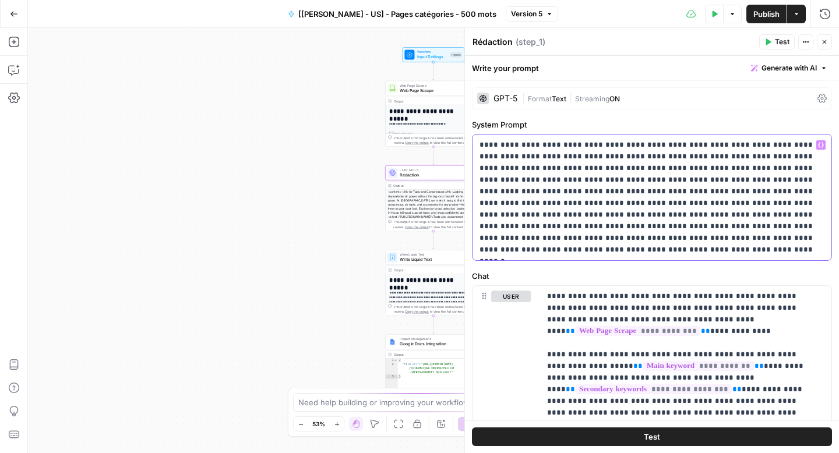
click at [566, 193] on p "**********" at bounding box center [647, 197] width 336 height 117
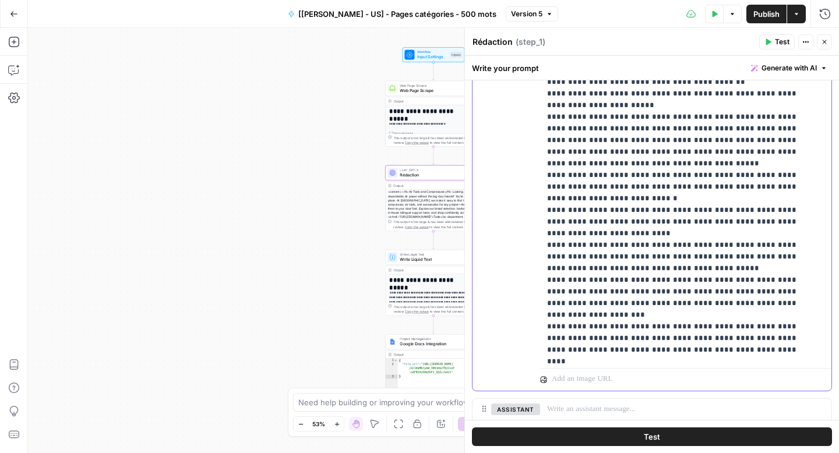
scroll to position [2634, 0]
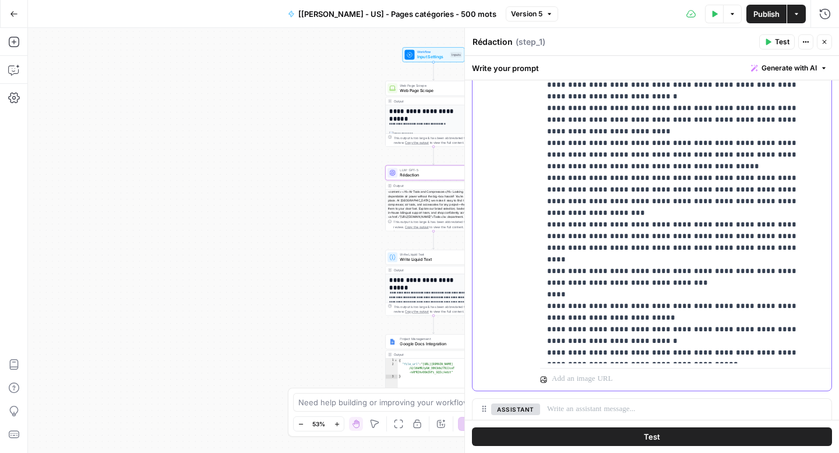
copy p "**********"
click at [12, 12] on icon "button" at bounding box center [14, 14] width 8 height 8
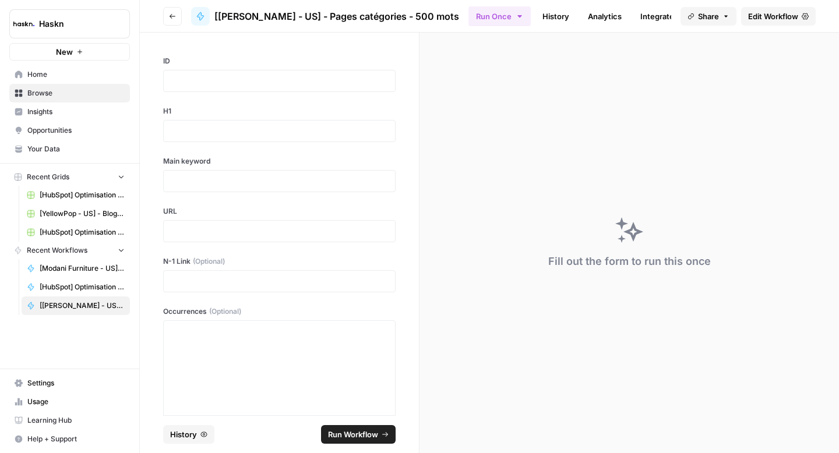
click at [179, 16] on button "Go back" at bounding box center [172, 16] width 19 height 19
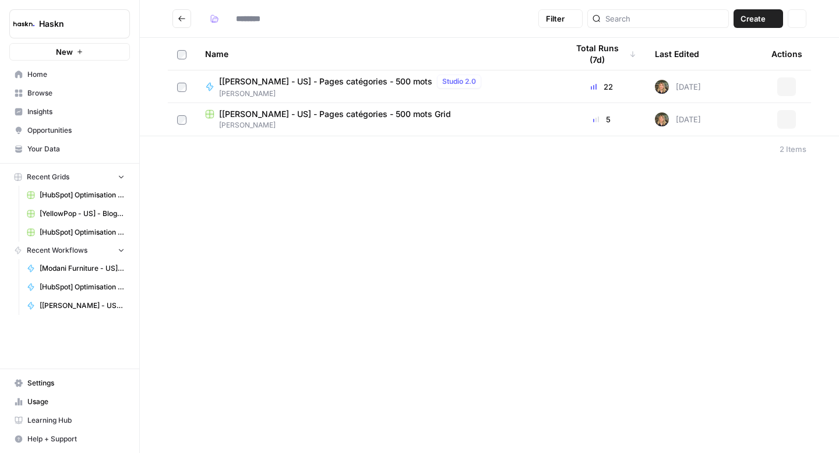
type input "**********"
click at [403, 114] on span "[[PERSON_NAME] - US] - Pages catégories - 500 mots Grid" at bounding box center [335, 114] width 232 height 12
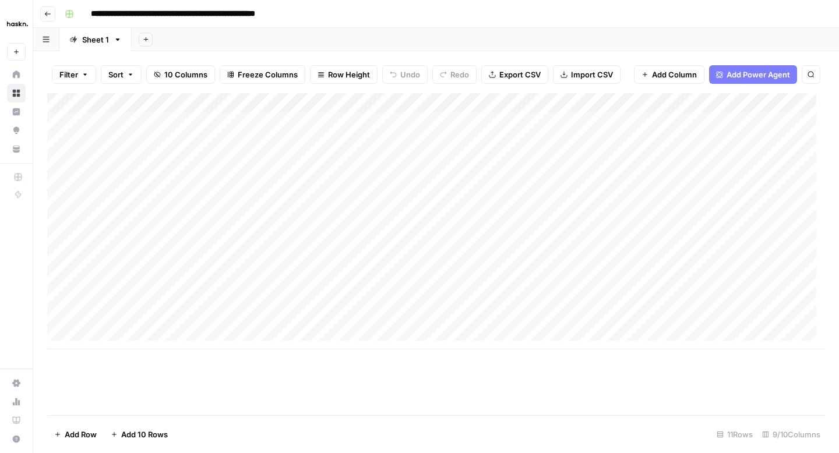
click at [203, 221] on div "Add Column" at bounding box center [436, 221] width 778 height 256
click at [287, 217] on div "Add Column" at bounding box center [436, 221] width 778 height 256
click at [200, 224] on div "Add Column" at bounding box center [436, 221] width 778 height 256
drag, startPoint x: 222, startPoint y: 222, endPoint x: 174, endPoint y: 219, distance: 48.4
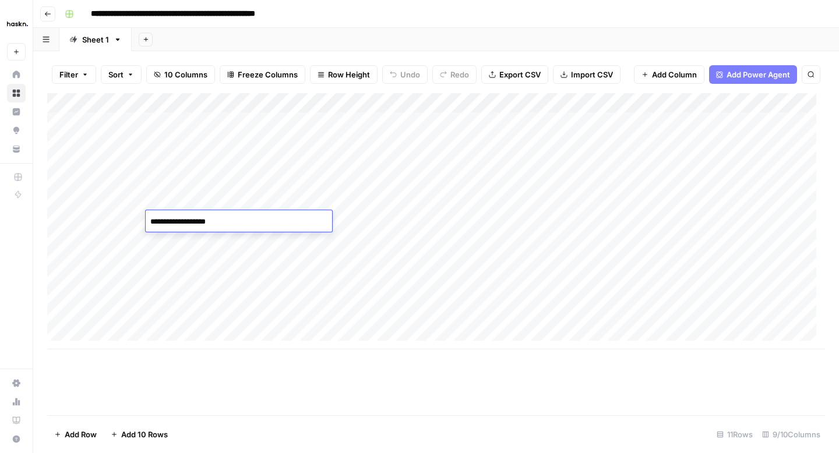
click at [165, 218] on textarea "**********" at bounding box center [239, 222] width 186 height 16
drag, startPoint x: 245, startPoint y: 230, endPoint x: 224, endPoint y: 224, distance: 21.9
click at [224, 224] on div "**********" at bounding box center [239, 221] width 186 height 22
drag, startPoint x: 228, startPoint y: 224, endPoint x: 142, endPoint y: 220, distance: 86.3
click at [141, 220] on body "**********" at bounding box center [419, 226] width 839 height 453
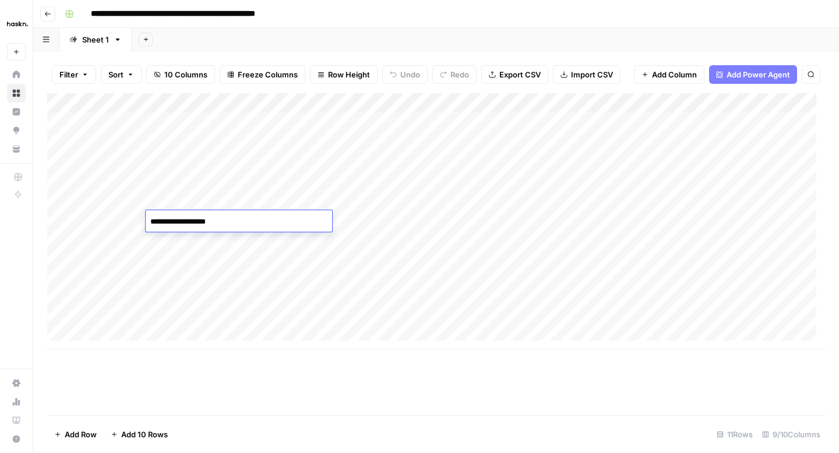
click at [703, 222] on div "Add Column" at bounding box center [436, 221] width 778 height 256
click at [698, 221] on div "Add Column" at bounding box center [436, 221] width 778 height 256
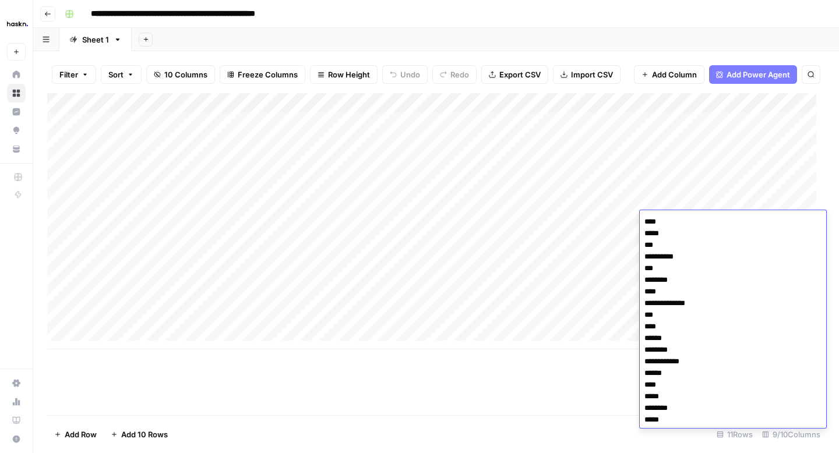
click at [433, 234] on div "Add Column" at bounding box center [436, 221] width 778 height 256
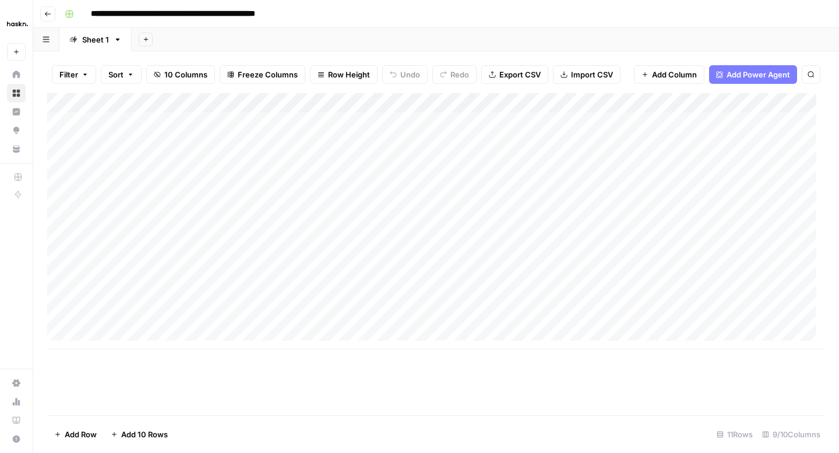
drag, startPoint x: 207, startPoint y: 206, endPoint x: 203, endPoint y: 264, distance: 58.4
click at [203, 264] on div "Add Column" at bounding box center [436, 221] width 778 height 256
click at [195, 199] on div "Add Column" at bounding box center [436, 221] width 778 height 256
click at [197, 230] on div "Add Column" at bounding box center [436, 221] width 778 height 256
drag, startPoint x: 197, startPoint y: 222, endPoint x: 199, endPoint y: 282, distance: 60.0
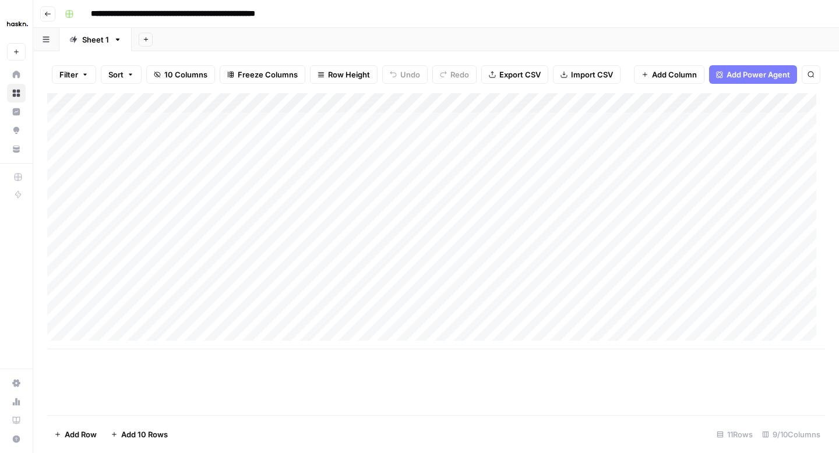
click at [199, 282] on div "Add Column" at bounding box center [436, 221] width 778 height 256
drag, startPoint x: 204, startPoint y: 161, endPoint x: 205, endPoint y: 196, distance: 35.0
click at [205, 196] on div "Add Column" at bounding box center [436, 221] width 778 height 256
click at [192, 178] on div "Add Column" at bounding box center [436, 221] width 778 height 256
drag, startPoint x: 196, startPoint y: 189, endPoint x: 196, endPoint y: 197, distance: 7.6
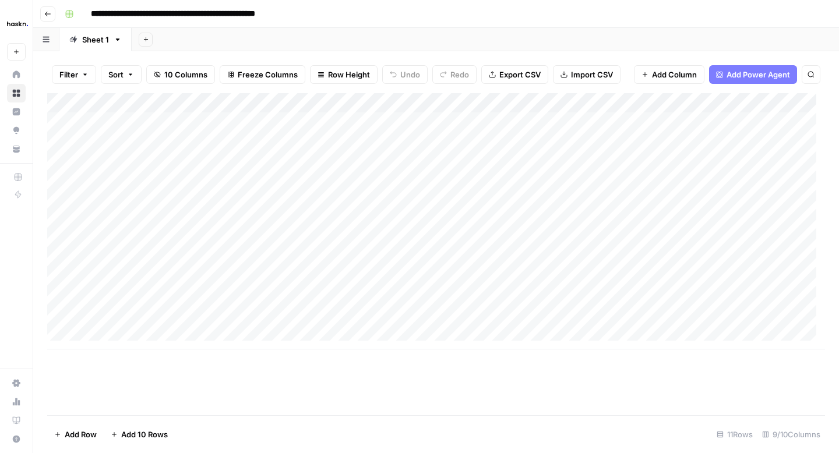
click at [196, 197] on div "Add Column" at bounding box center [436, 221] width 778 height 256
